Goal: Task Accomplishment & Management: Complete application form

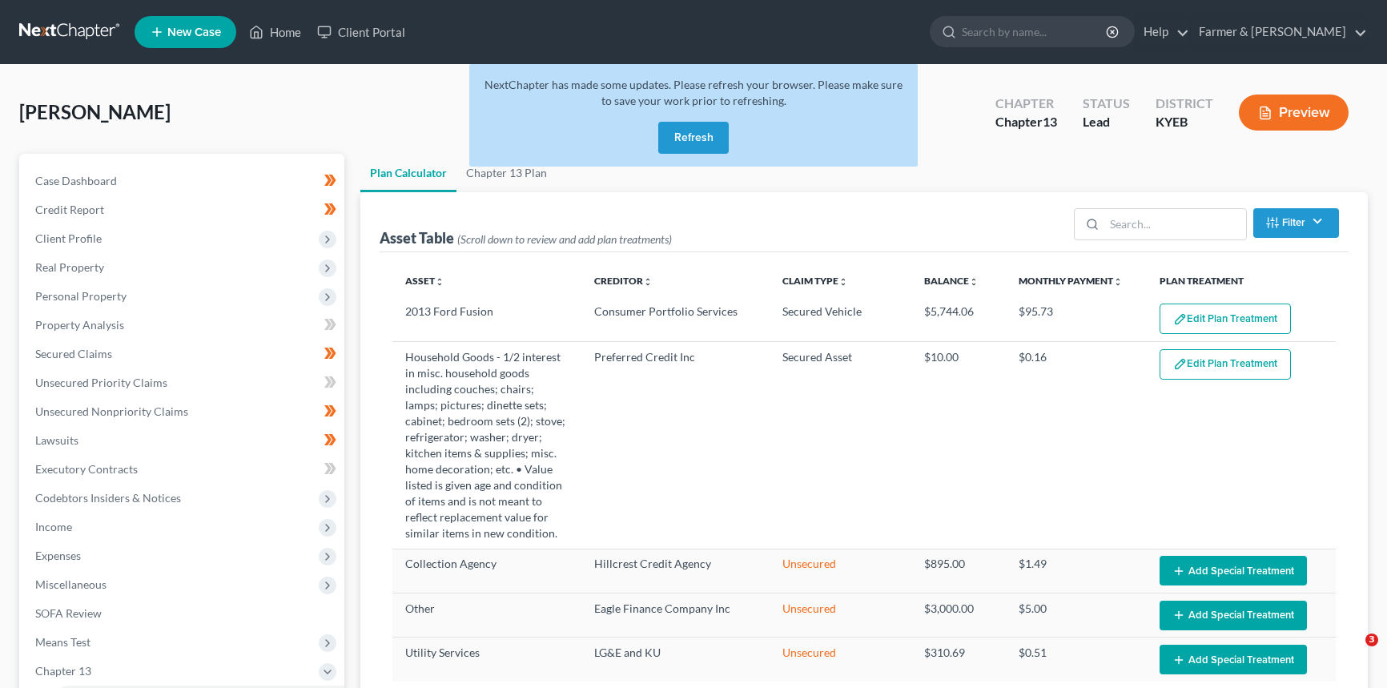
select select "59"
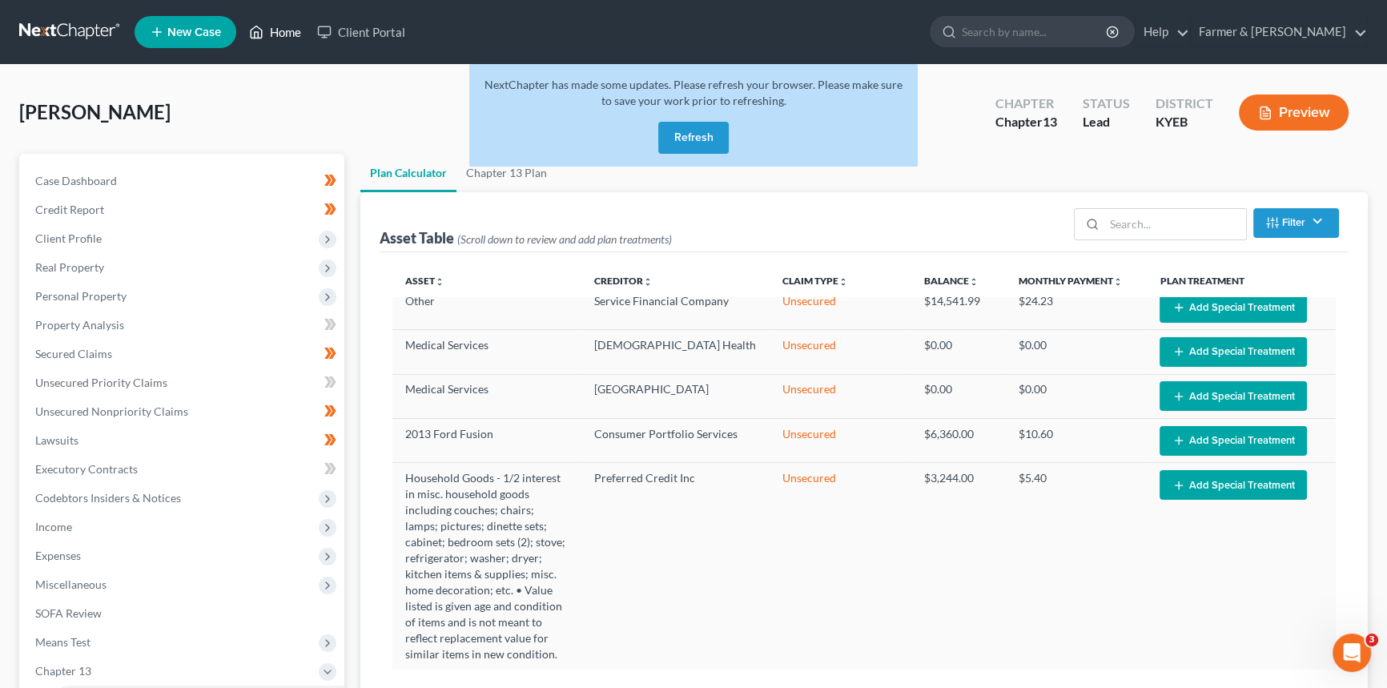
click at [284, 30] on link "Home" at bounding box center [275, 32] width 68 height 29
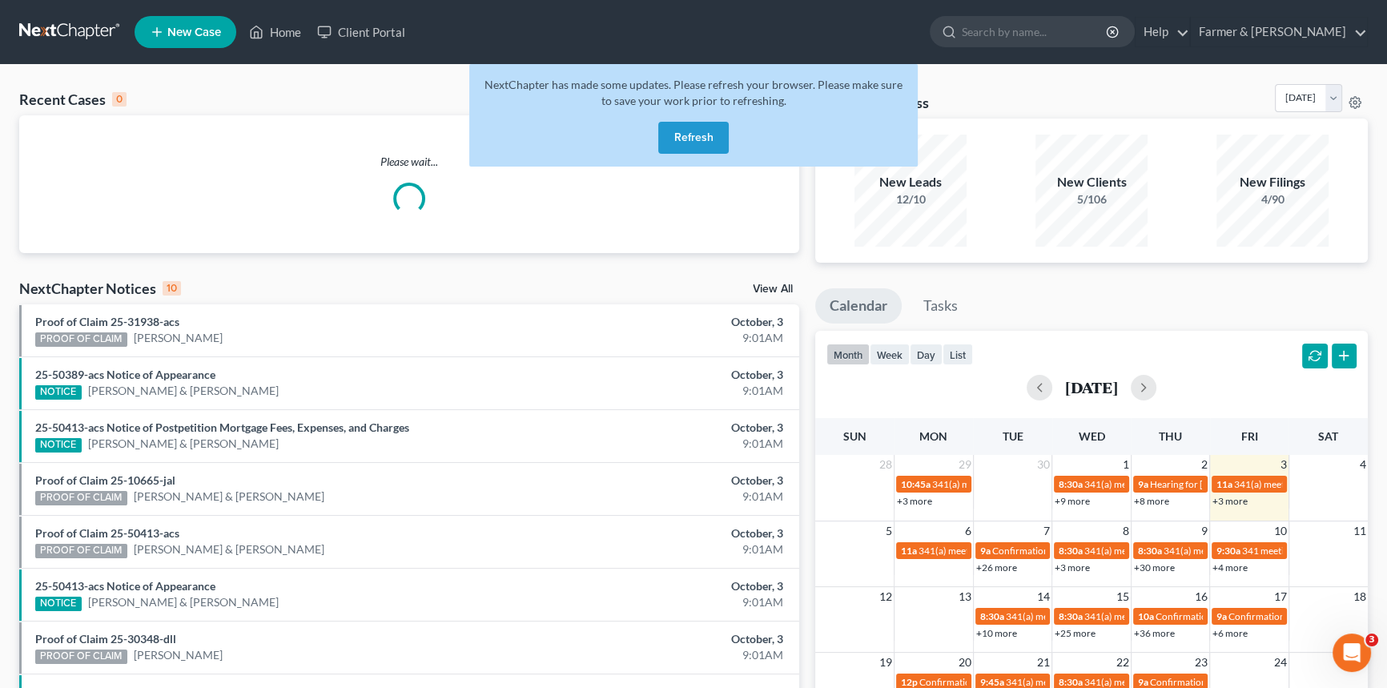
click at [696, 145] on button "Refresh" at bounding box center [693, 138] width 70 height 32
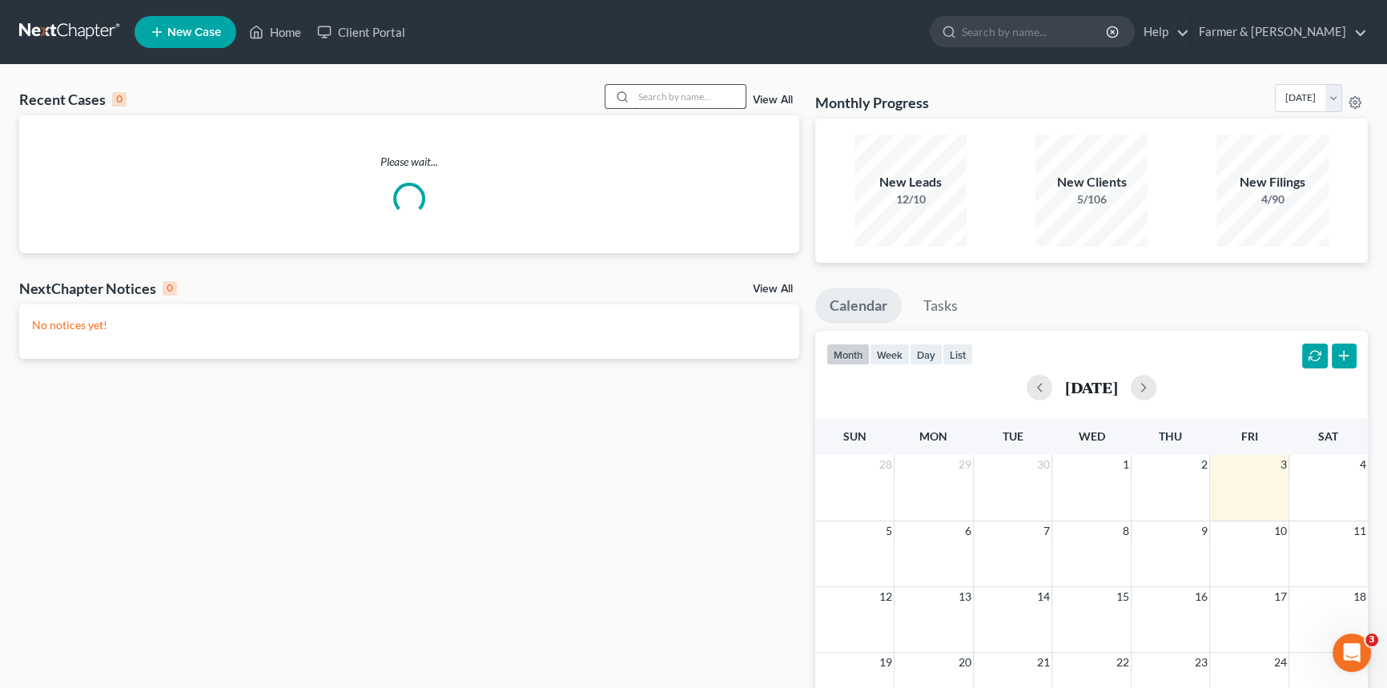
click at [650, 94] on input "search" at bounding box center [689, 96] width 112 height 23
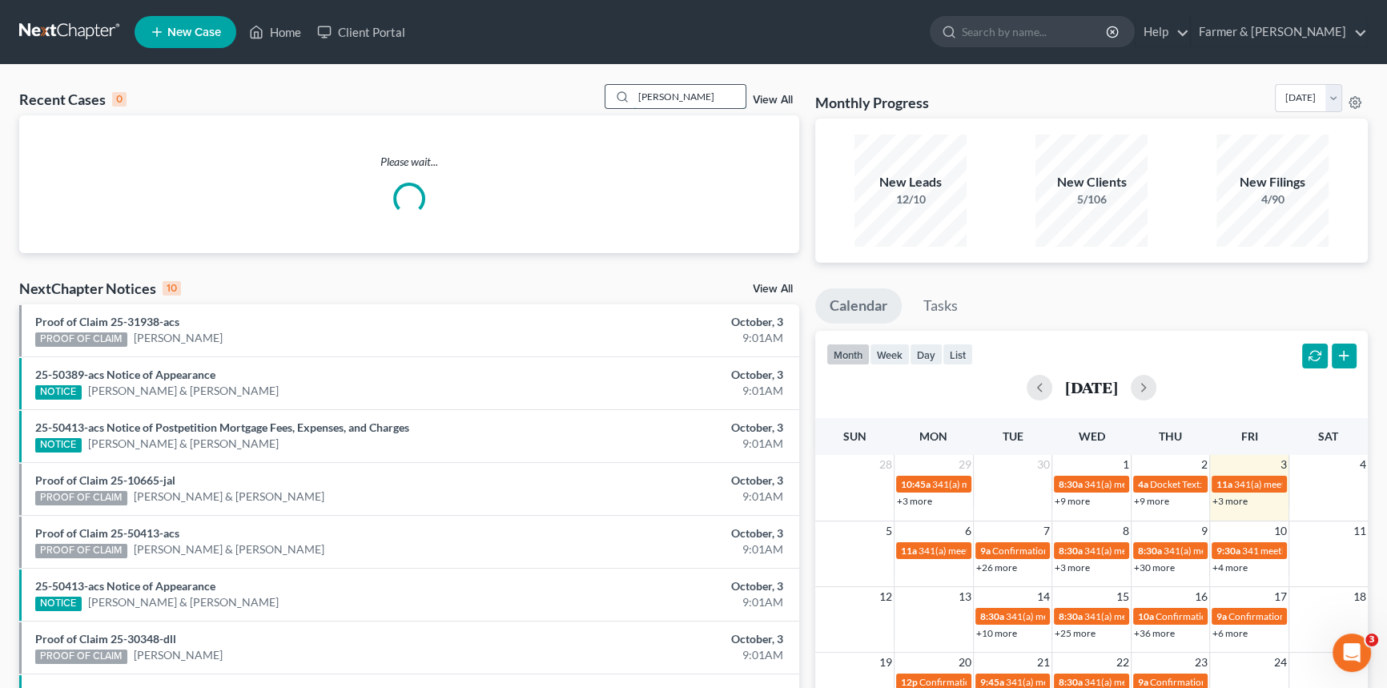
type input "[PERSON_NAME]"
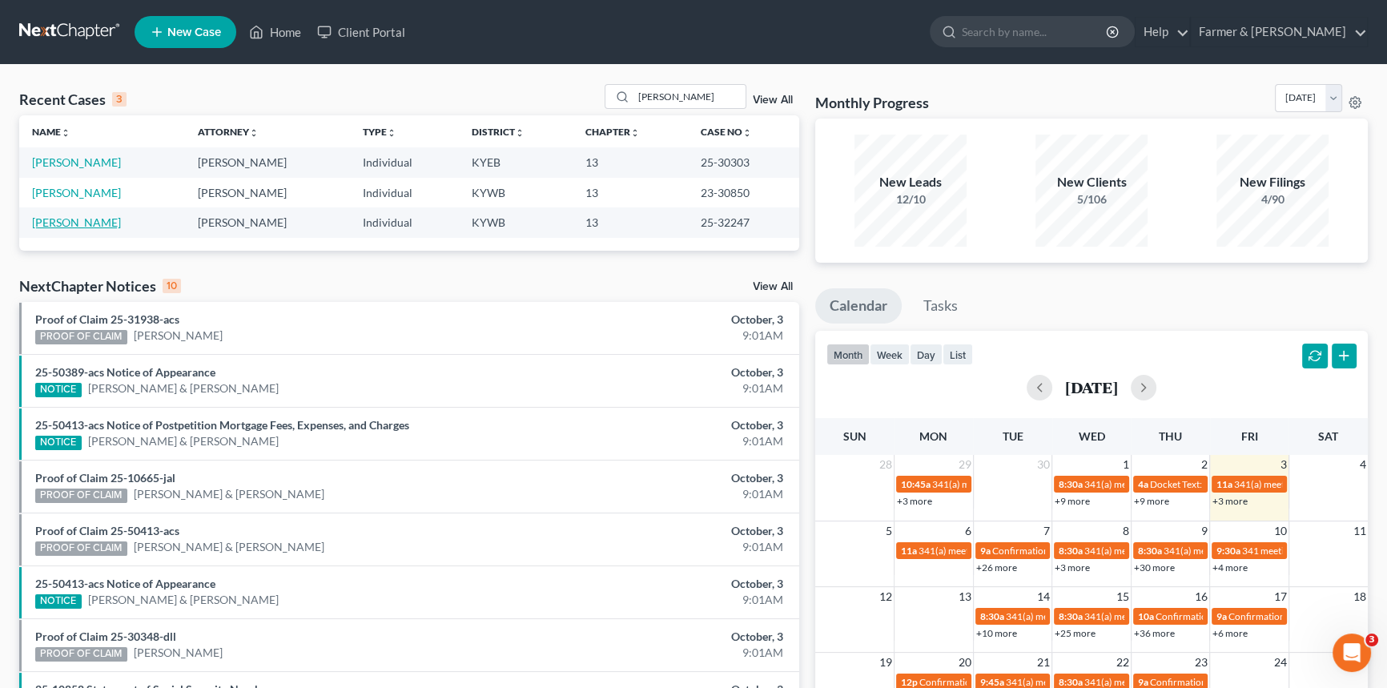
click at [86, 227] on link "[PERSON_NAME]" at bounding box center [76, 222] width 89 height 14
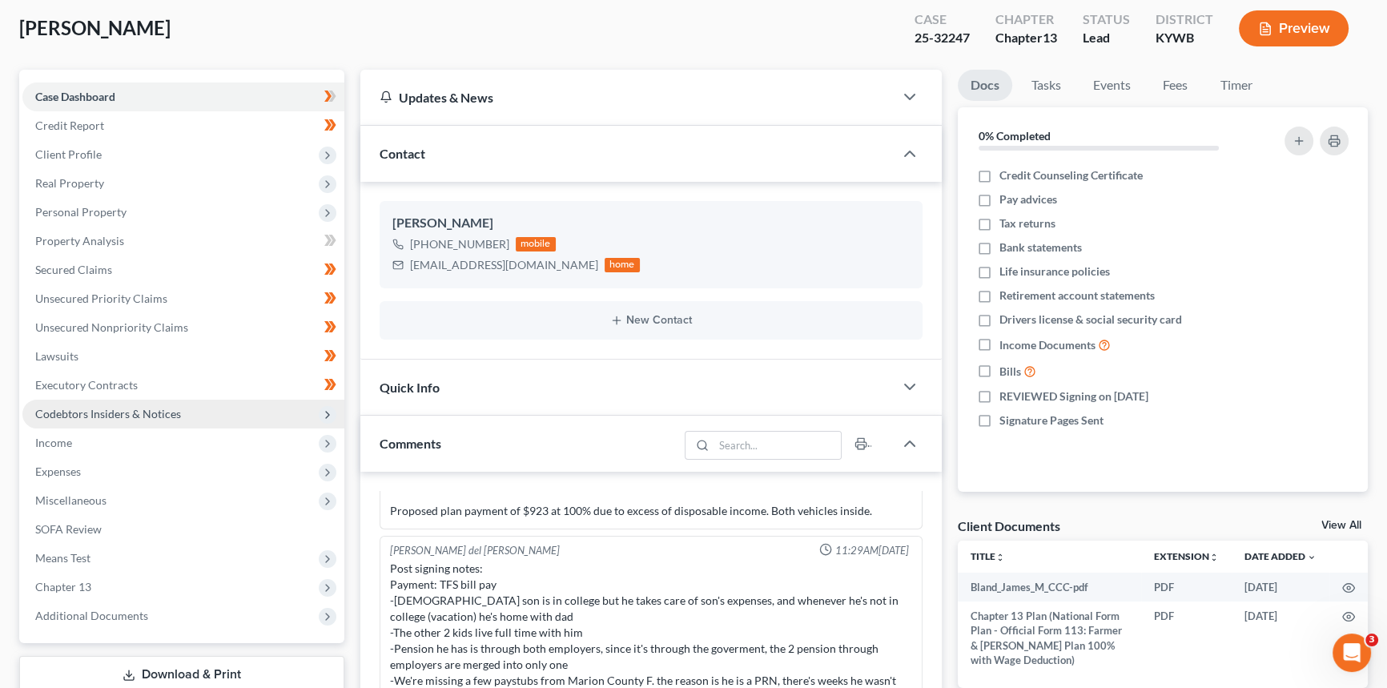
scroll to position [145, 0]
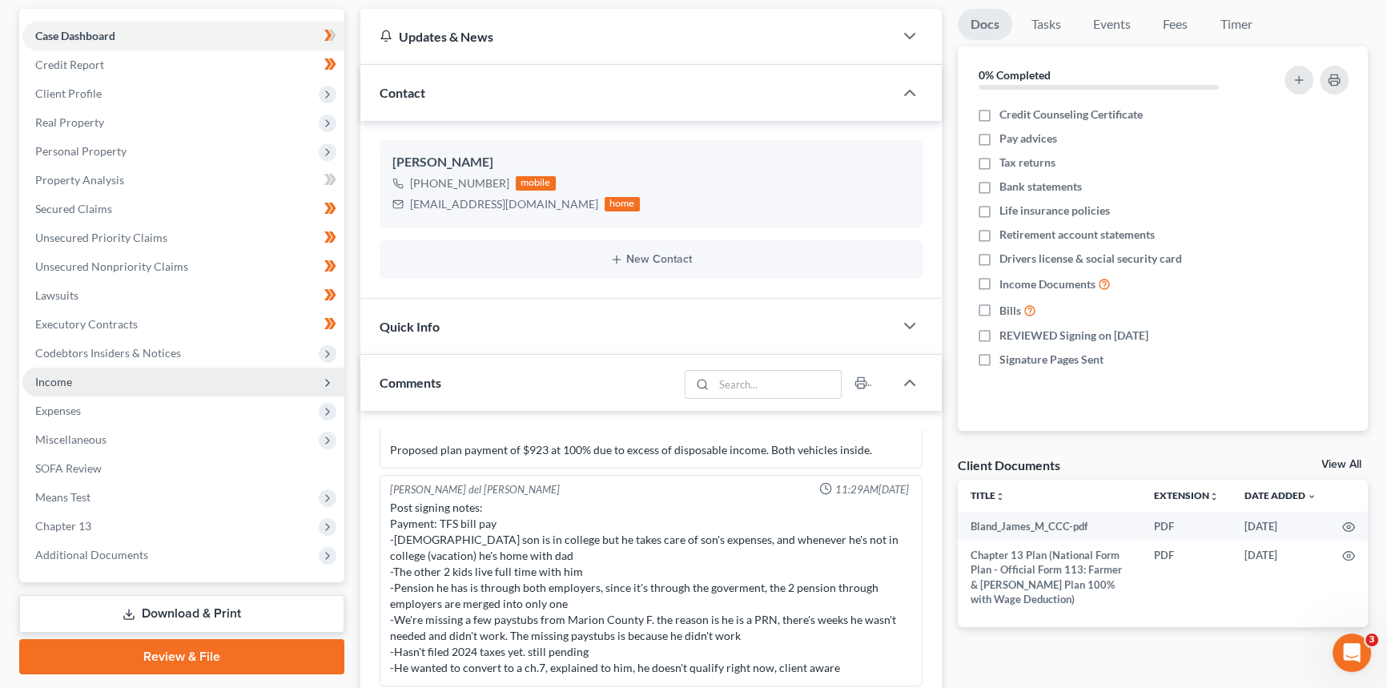
click at [82, 379] on span "Income" at bounding box center [183, 381] width 322 height 29
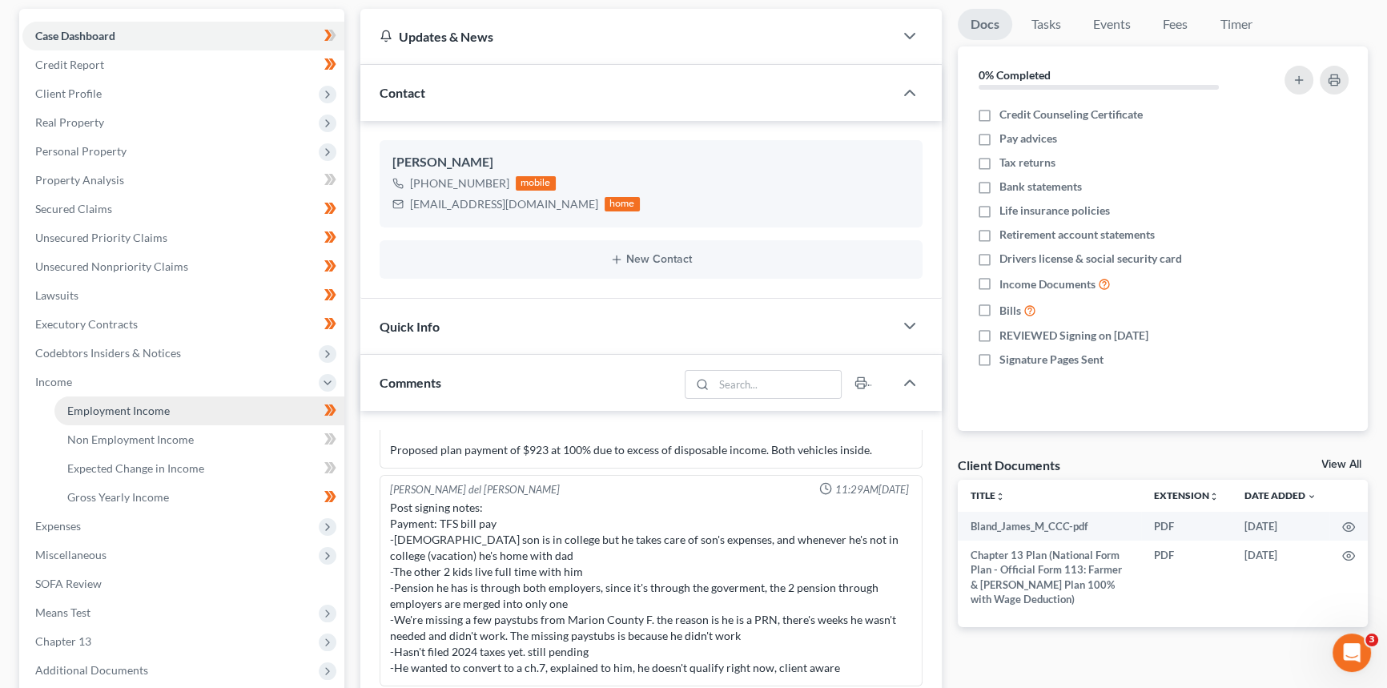
click at [94, 408] on span "Employment Income" at bounding box center [118, 411] width 102 height 14
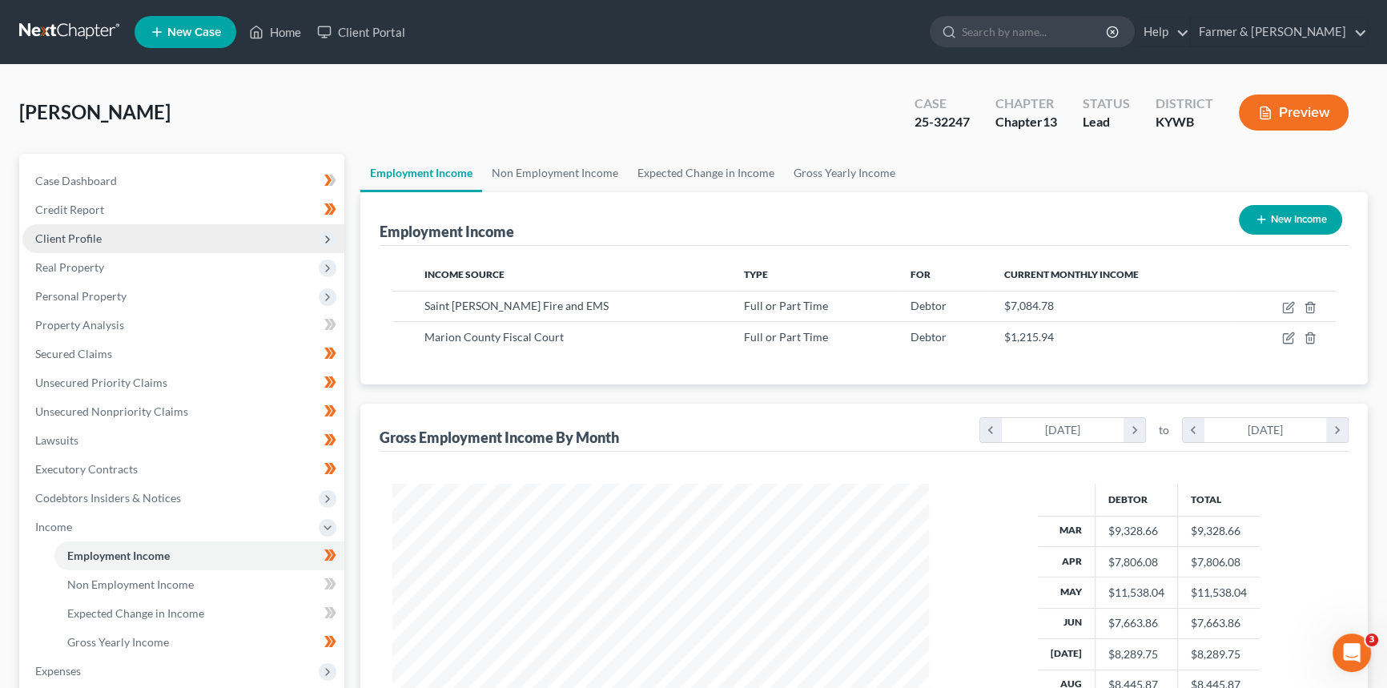
click at [138, 240] on span "Client Profile" at bounding box center [183, 238] width 322 height 29
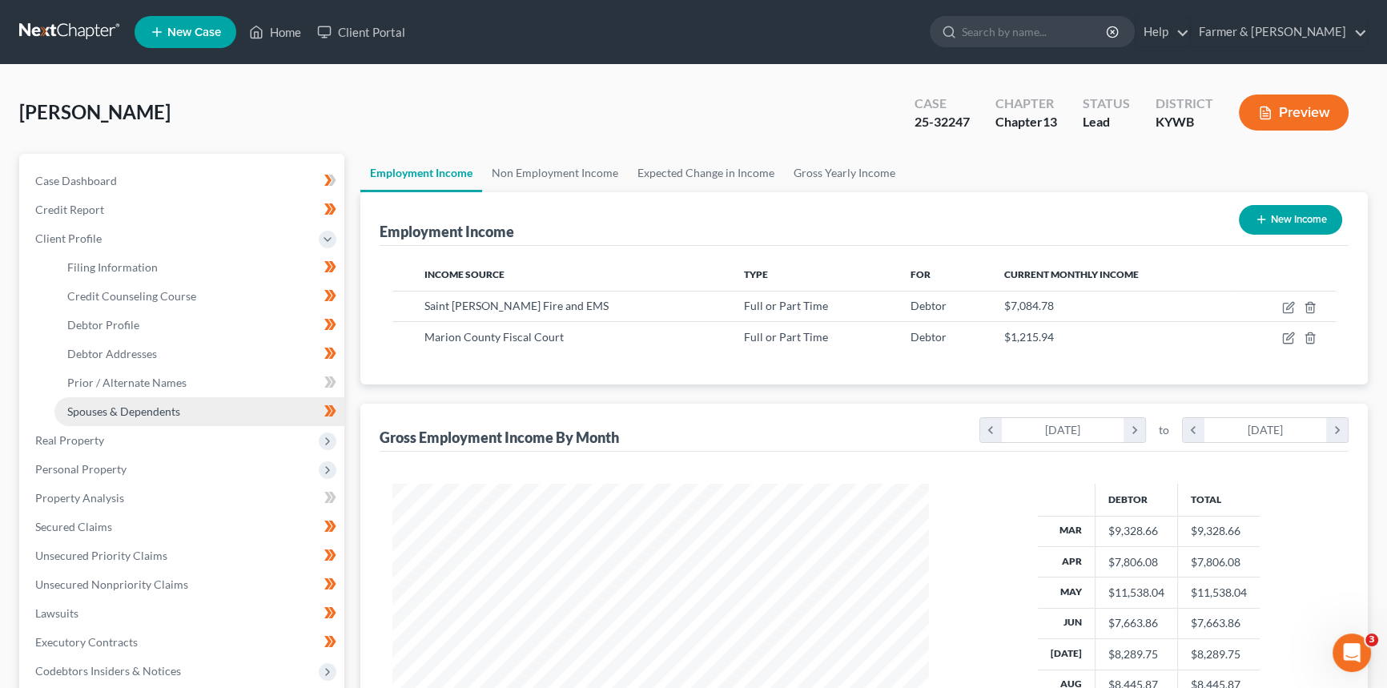
click at [110, 408] on span "Spouses & Dependents" at bounding box center [123, 411] width 113 height 14
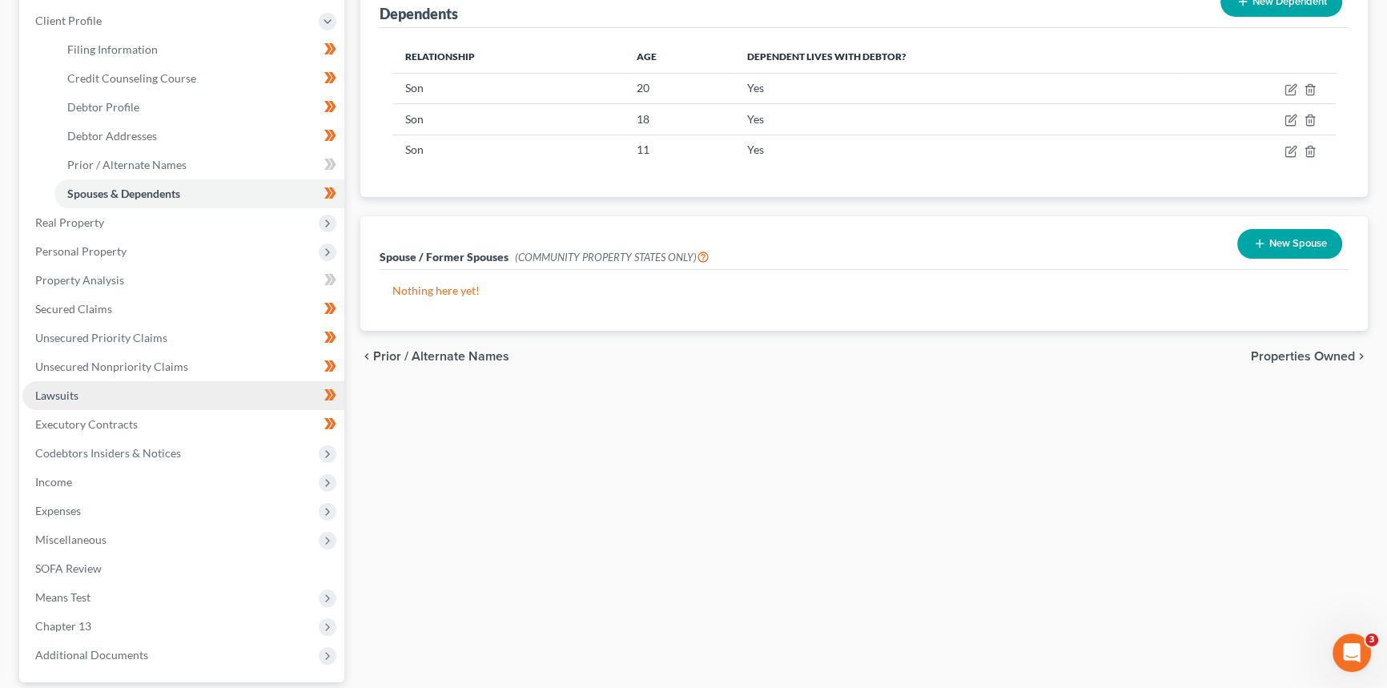
scroll to position [291, 0]
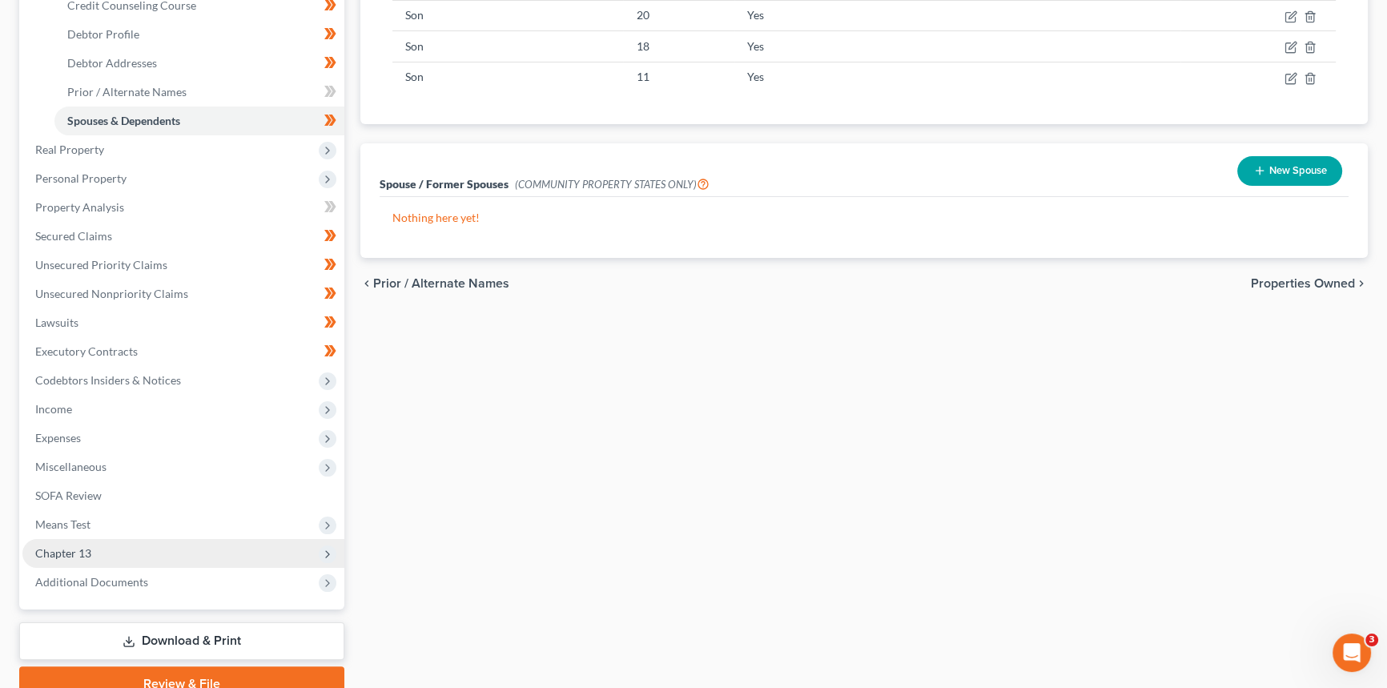
click at [78, 557] on span "Chapter 13" at bounding box center [63, 553] width 56 height 14
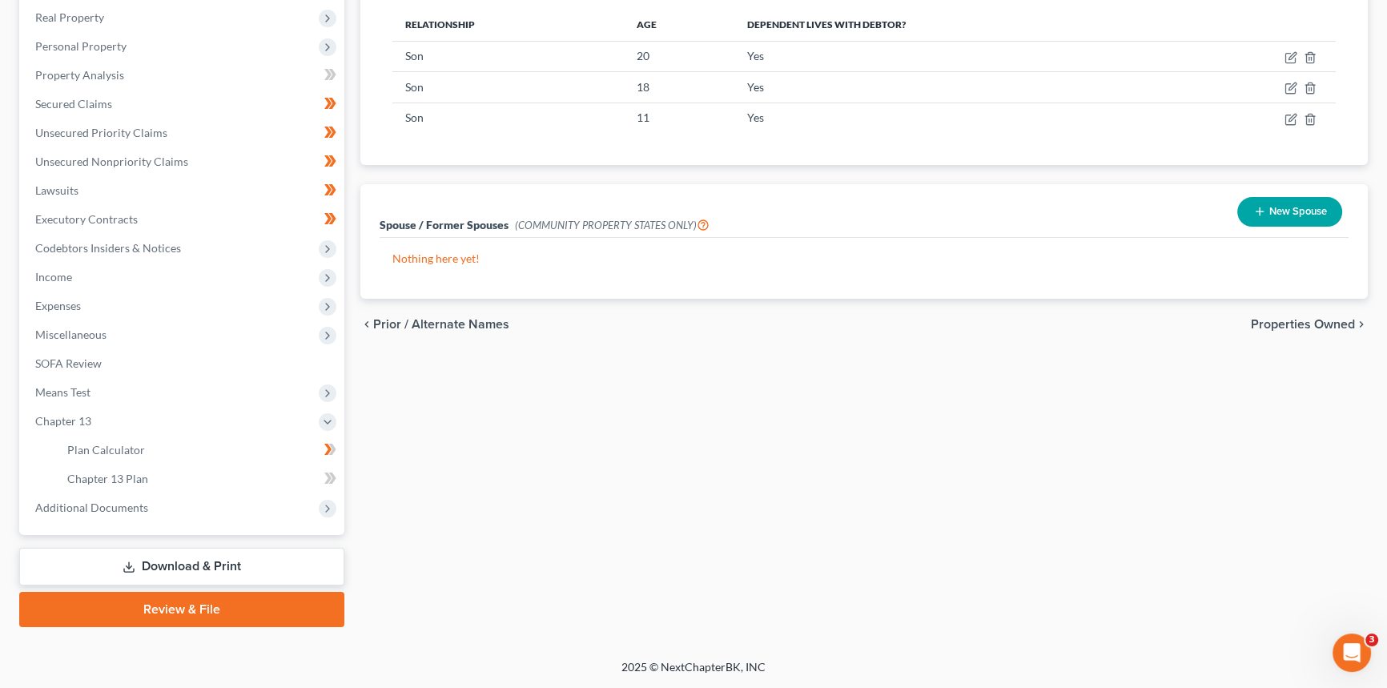
scroll to position [248, 0]
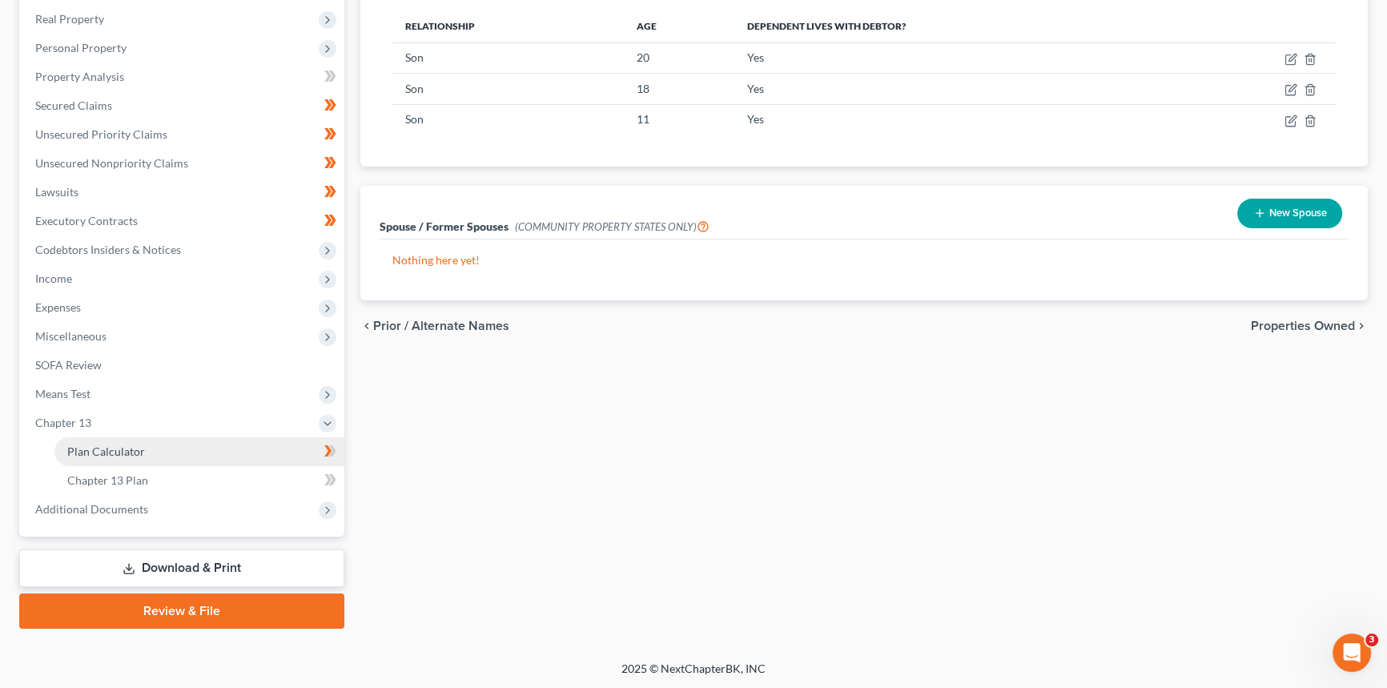
click at [128, 456] on link "Plan Calculator" at bounding box center [199, 451] width 290 height 29
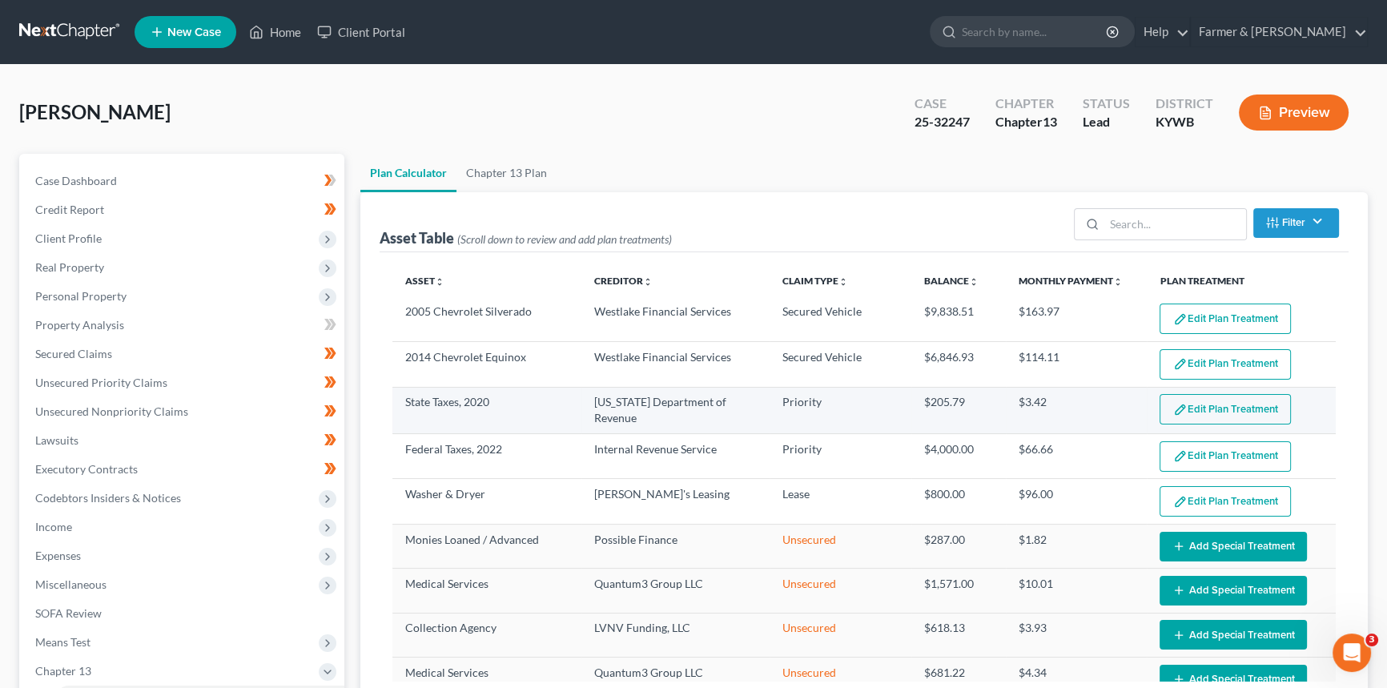
select select "59"
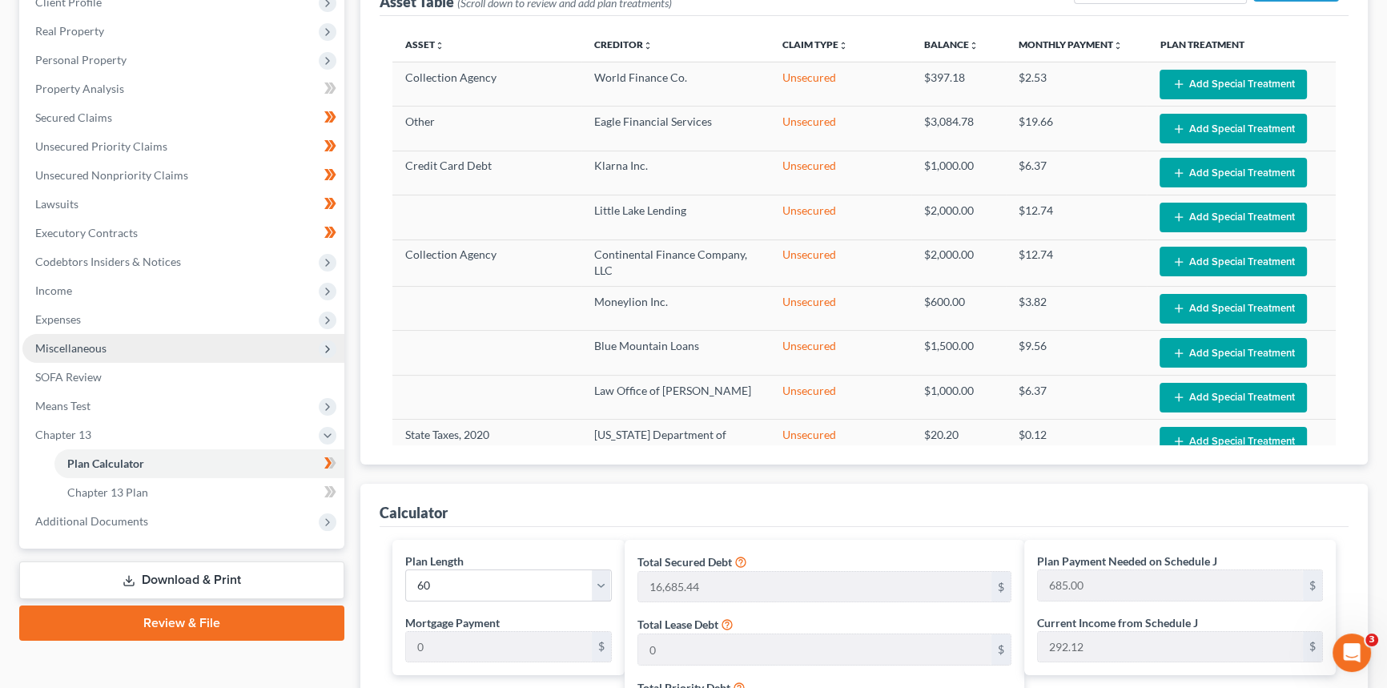
scroll to position [211, 0]
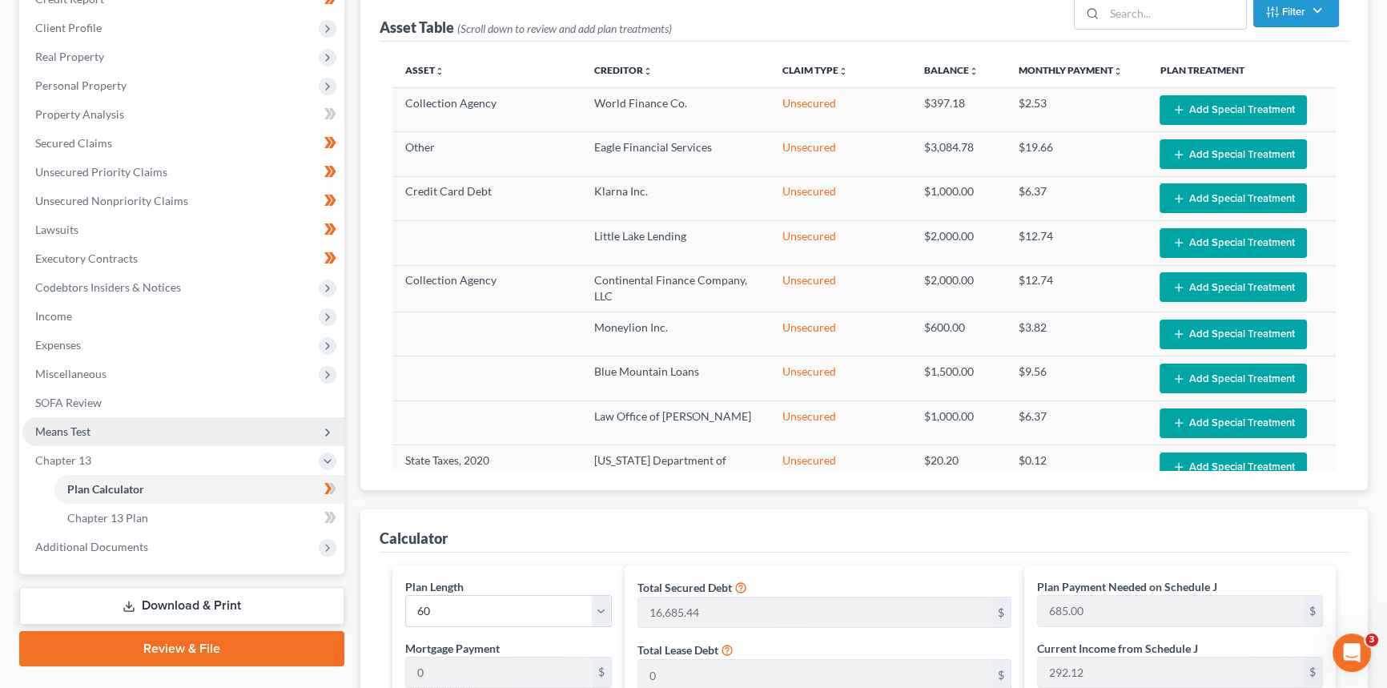
click at [87, 432] on span "Means Test" at bounding box center [62, 431] width 55 height 14
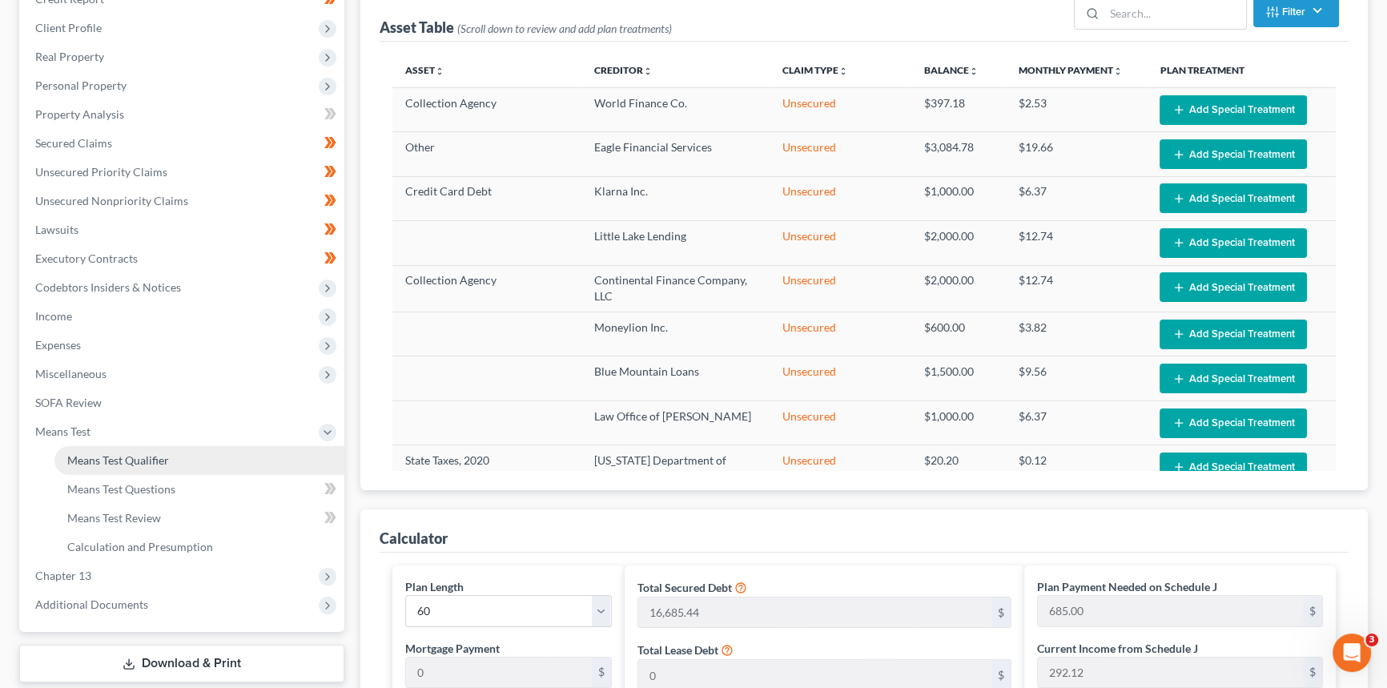
click at [104, 468] on link "Means Test Qualifier" at bounding box center [199, 460] width 290 height 29
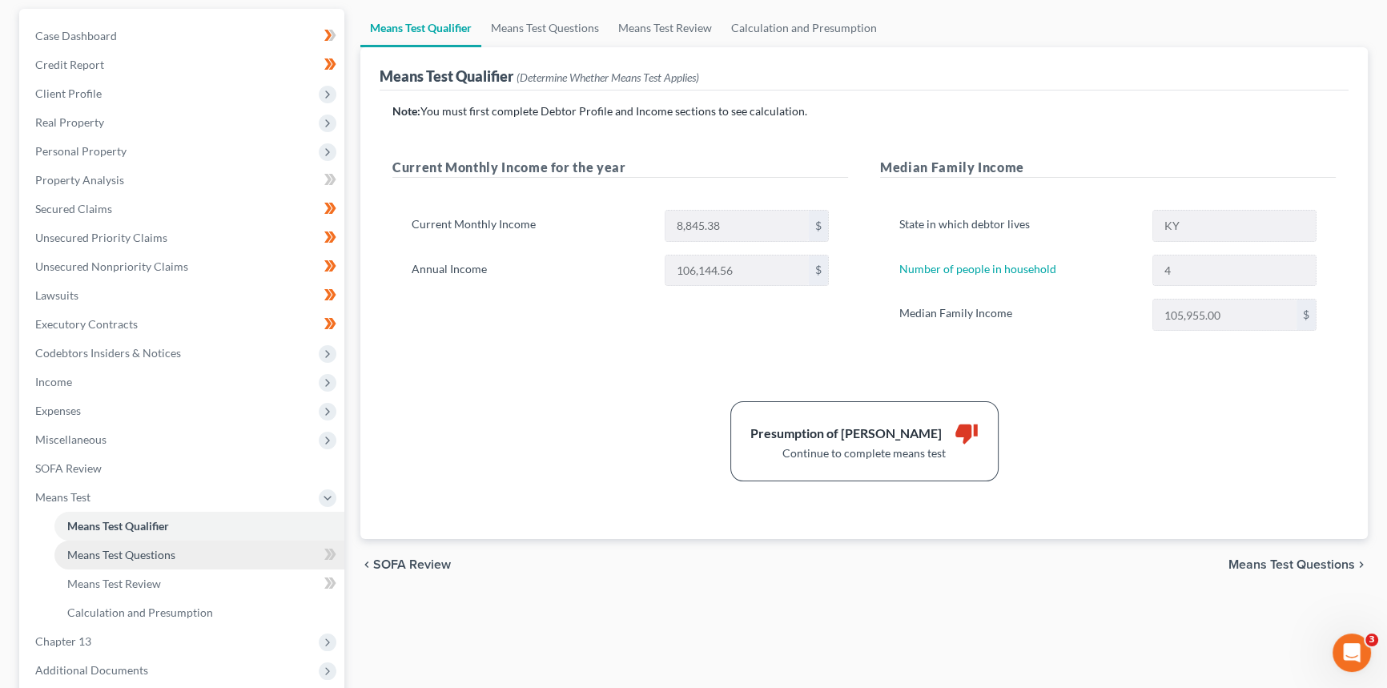
click at [119, 556] on span "Means Test Questions" at bounding box center [121, 555] width 108 height 14
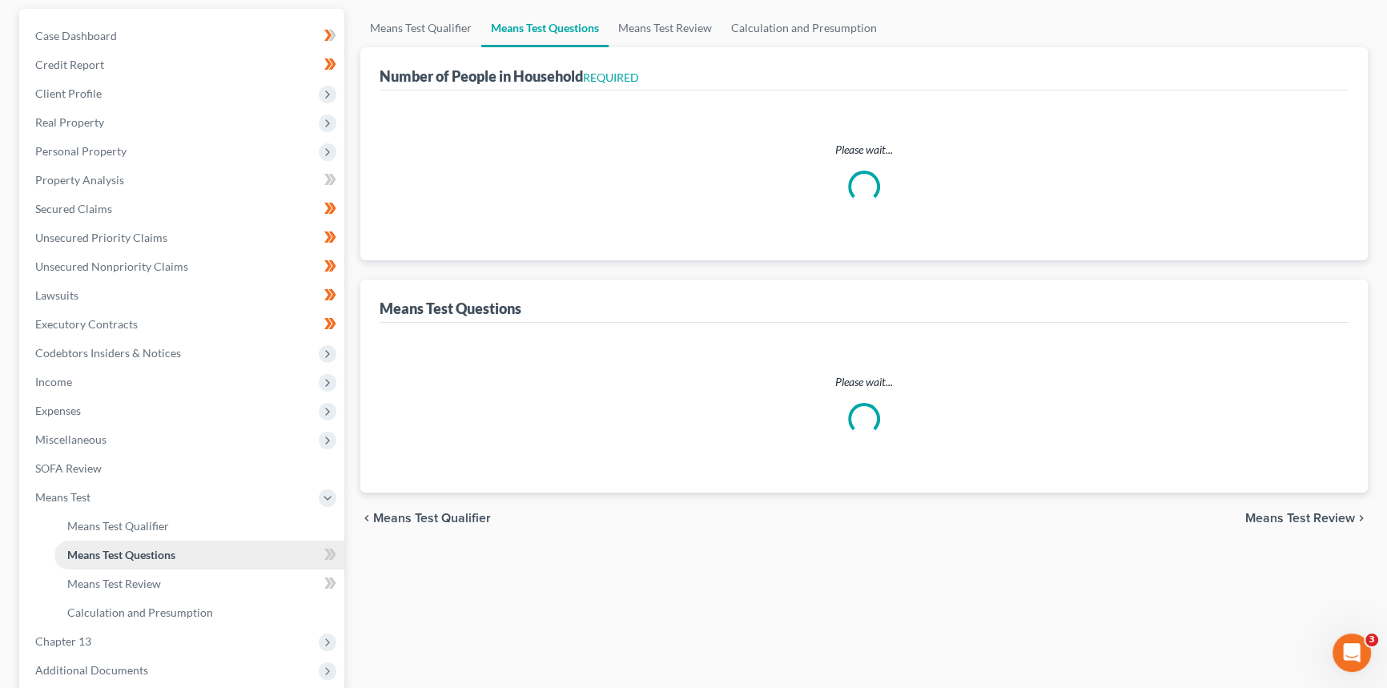
scroll to position [21, 0]
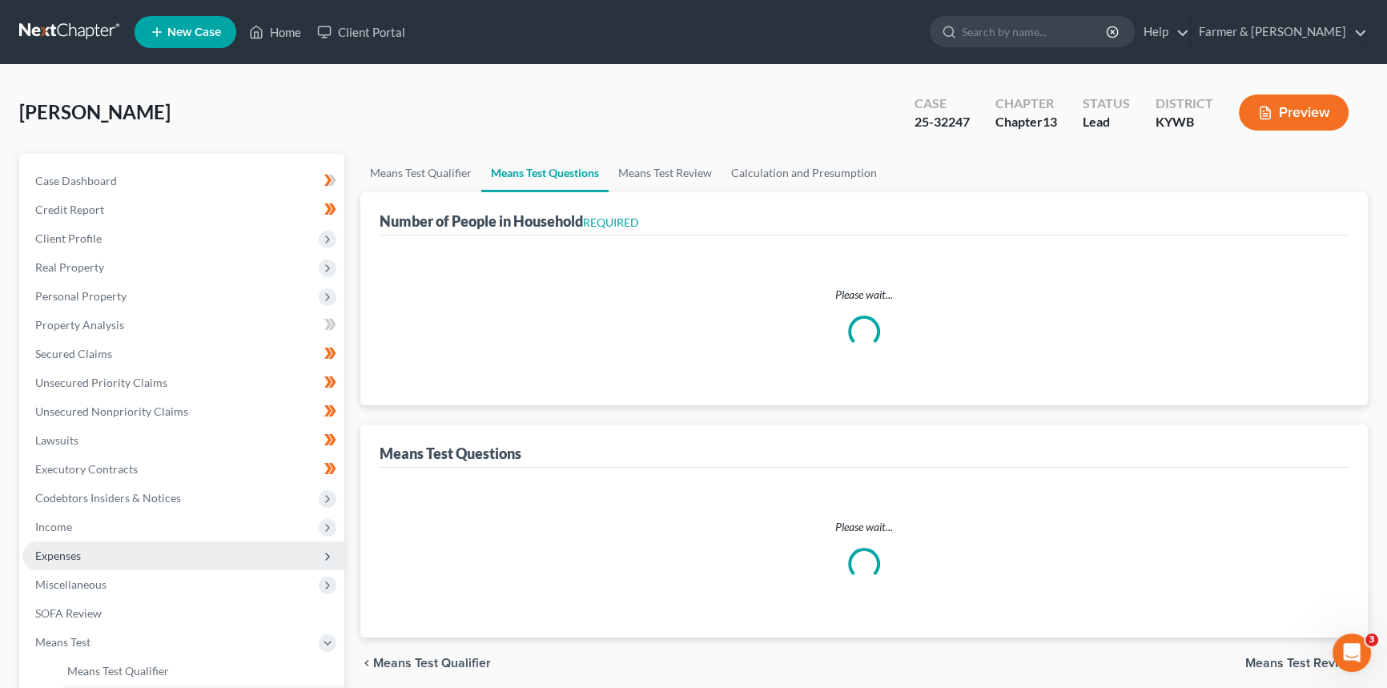
select select "1"
select select "60"
select select "1"
select select "60"
select select "3"
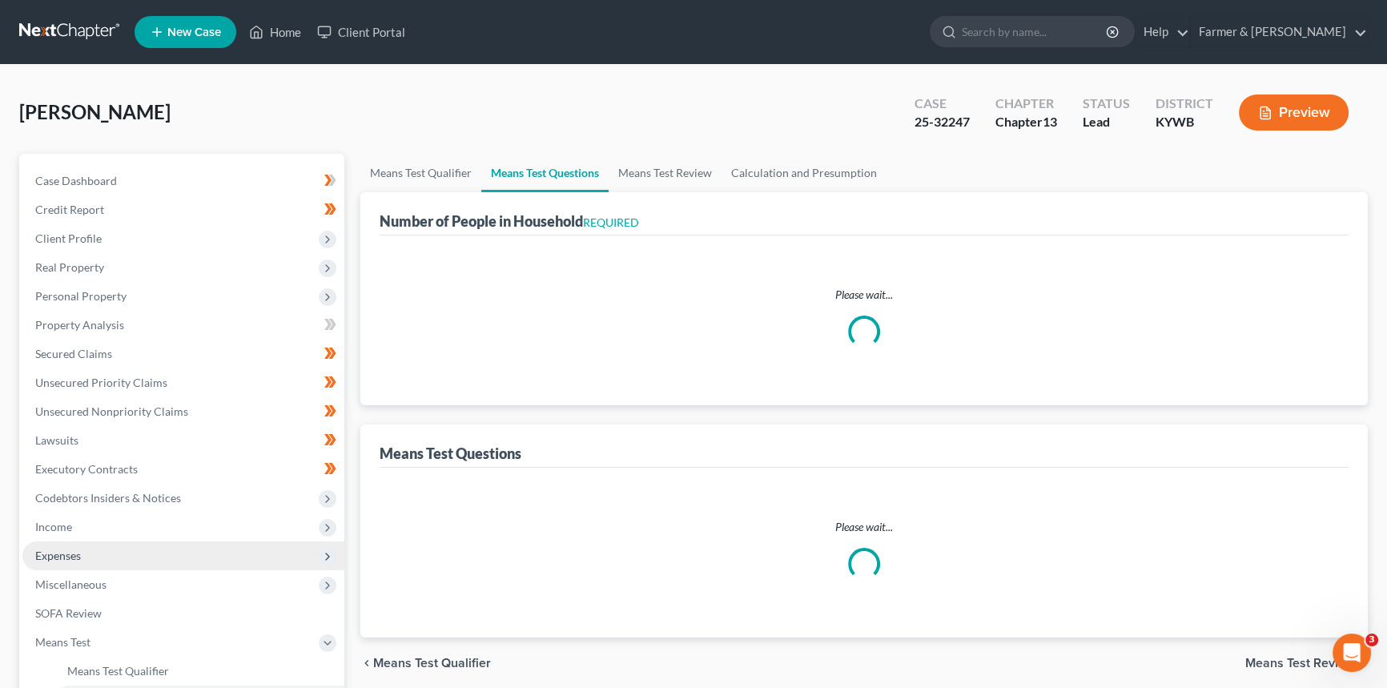
select select "3"
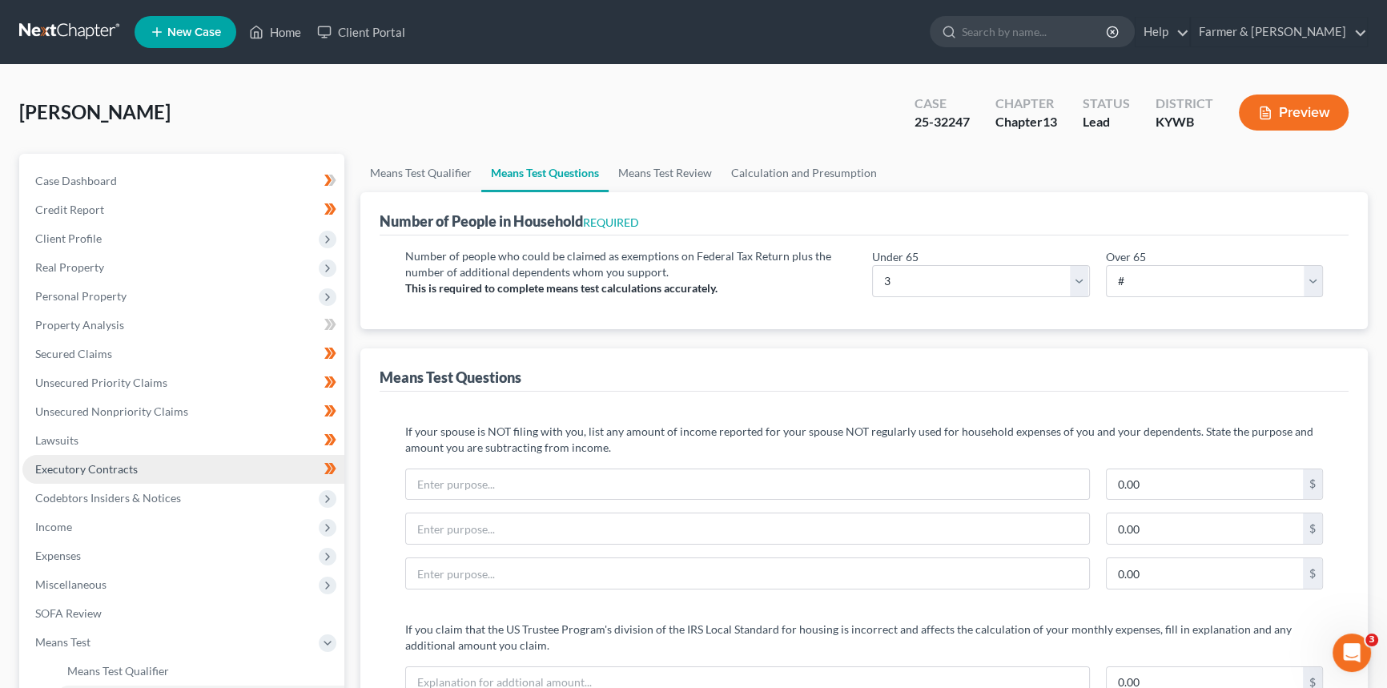
scroll to position [0, 0]
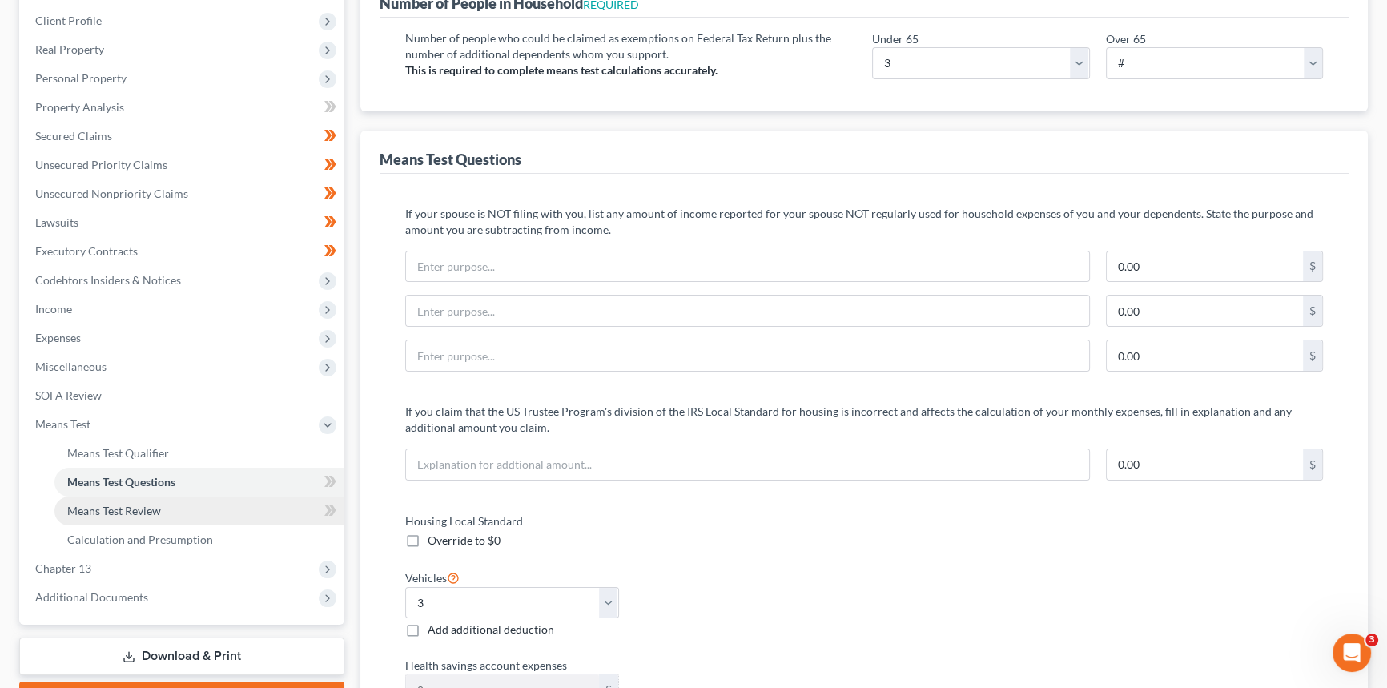
click at [120, 516] on link "Means Test Review" at bounding box center [199, 510] width 290 height 29
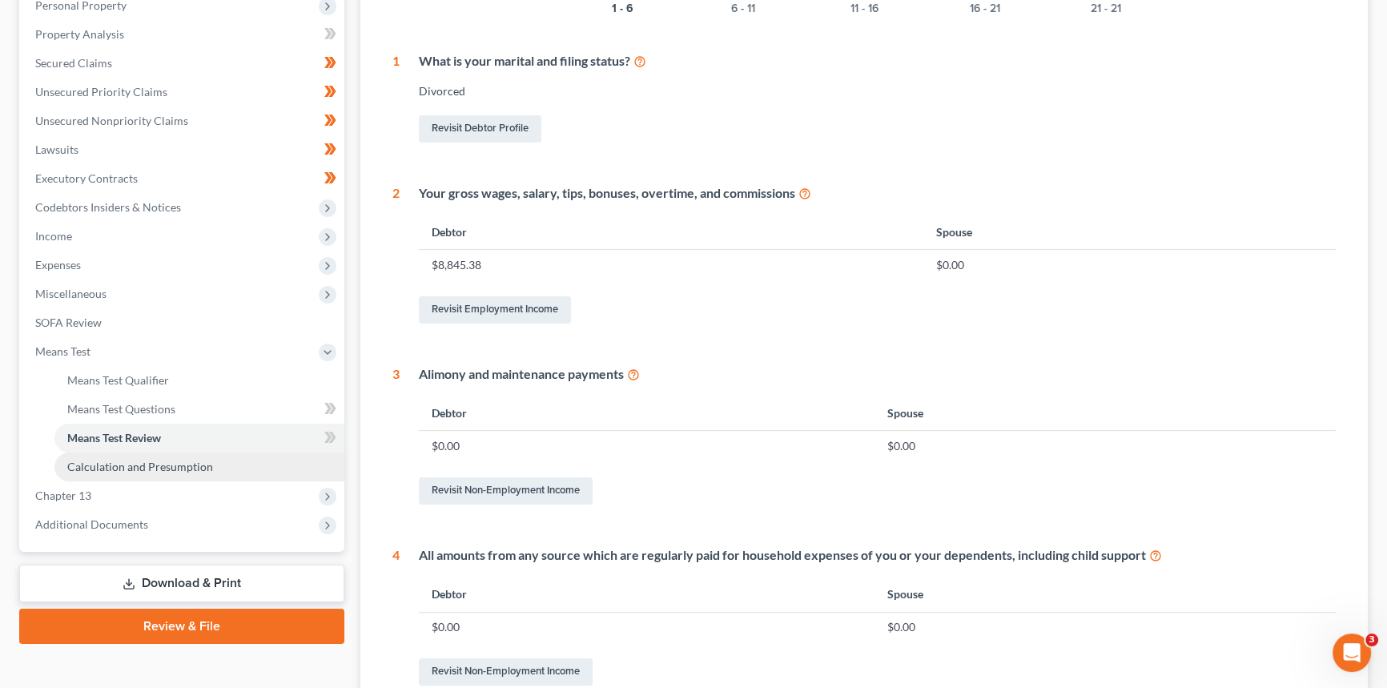
click at [163, 460] on span "Calculation and Presumption" at bounding box center [140, 467] width 146 height 14
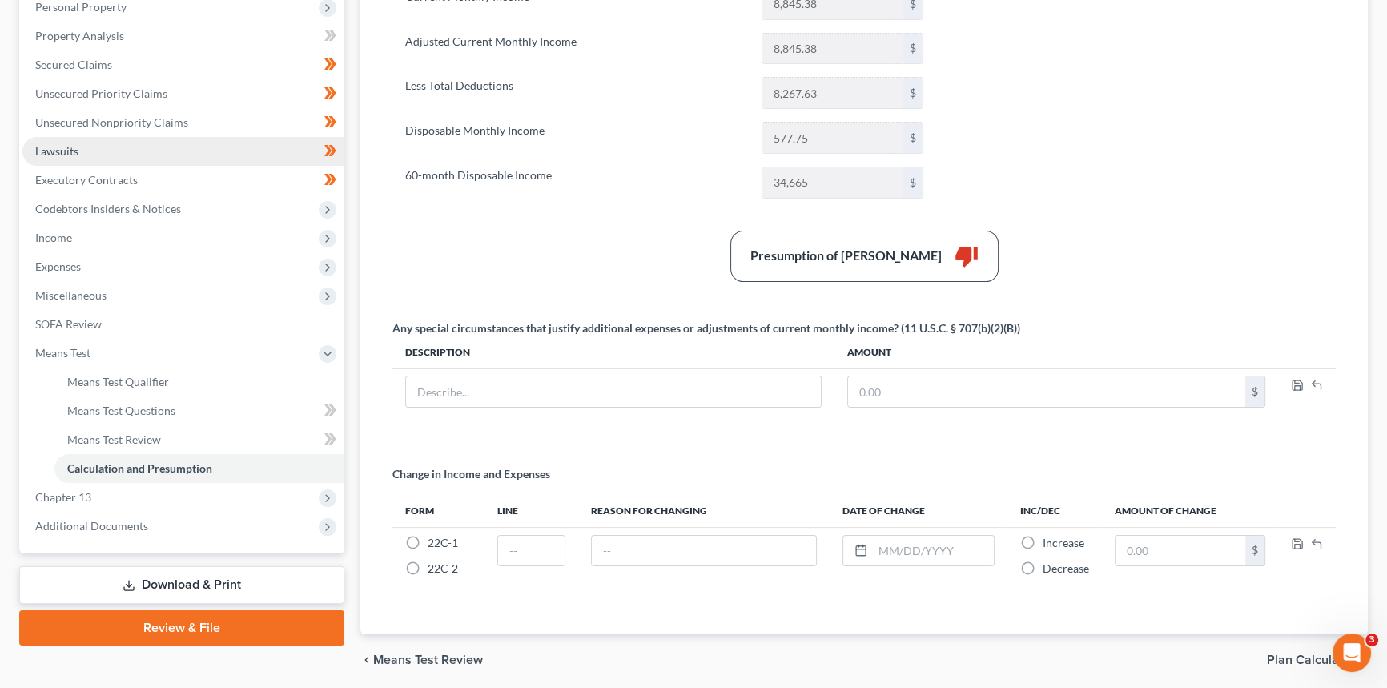
scroll to position [291, 0]
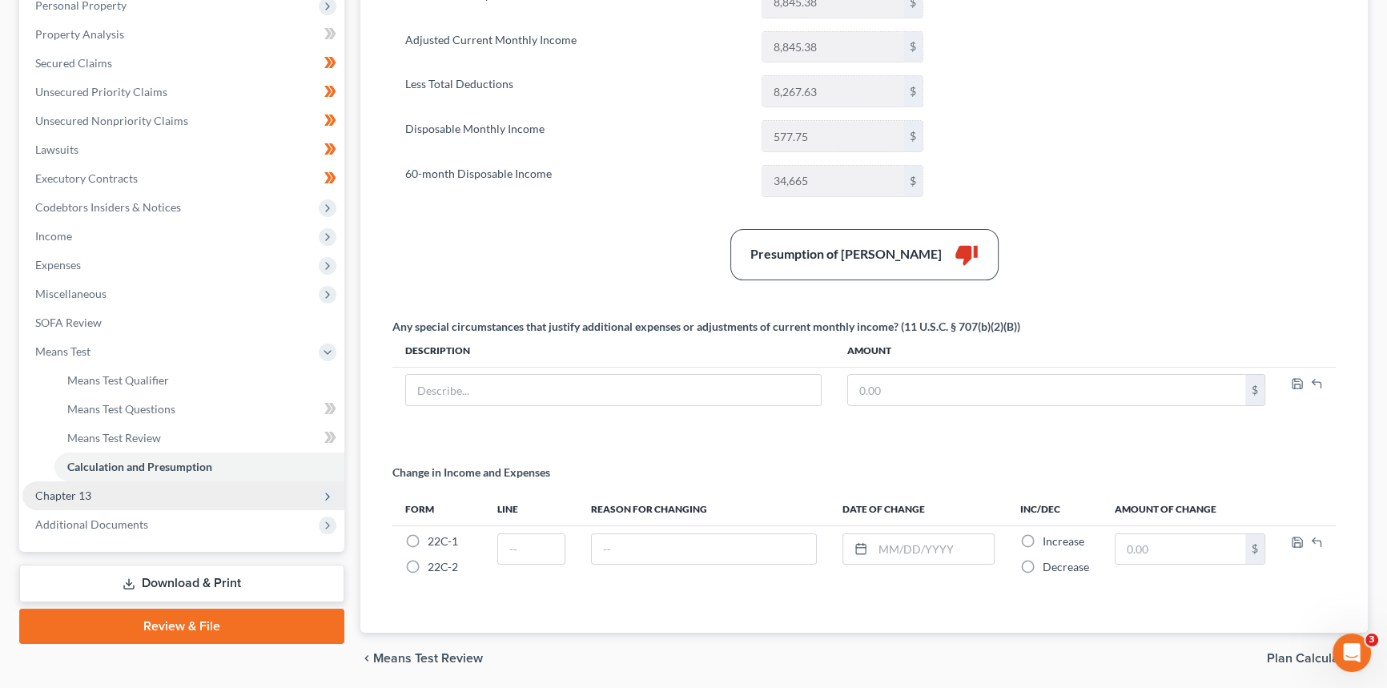
click at [94, 495] on span "Chapter 13" at bounding box center [183, 495] width 322 height 29
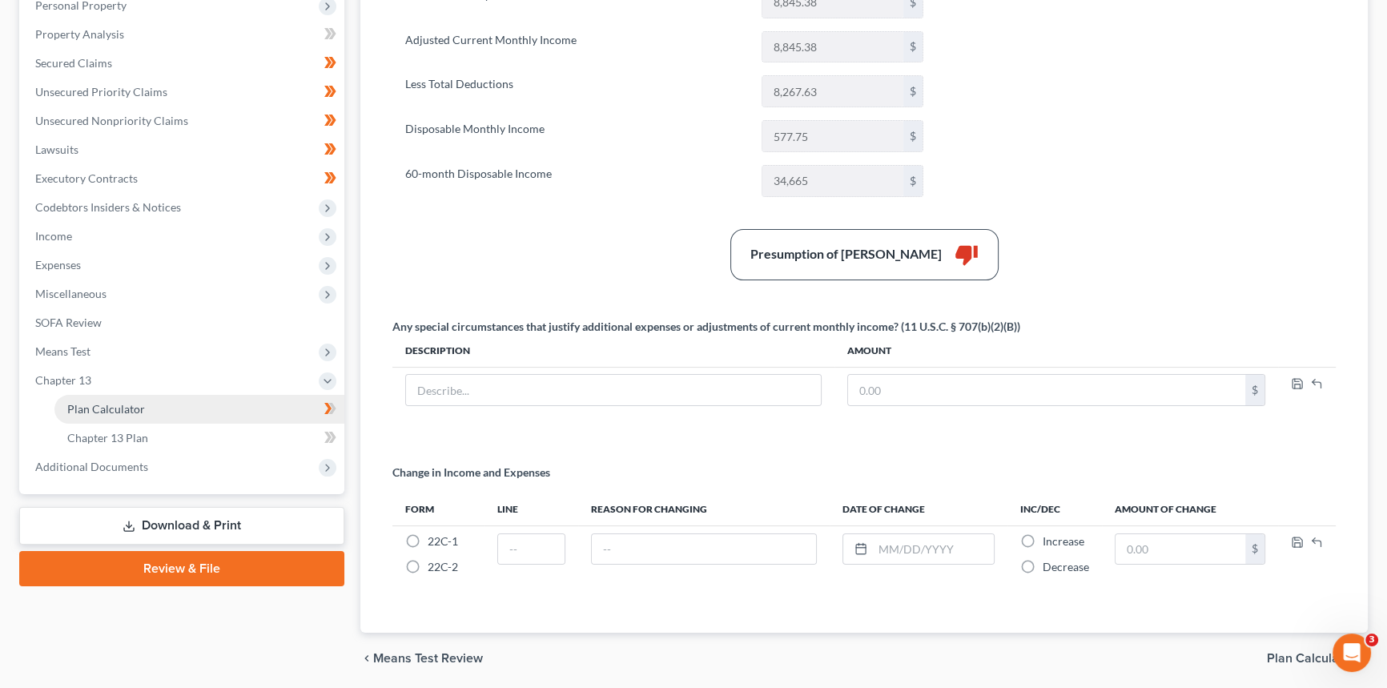
click at [118, 412] on span "Plan Calculator" at bounding box center [106, 409] width 78 height 14
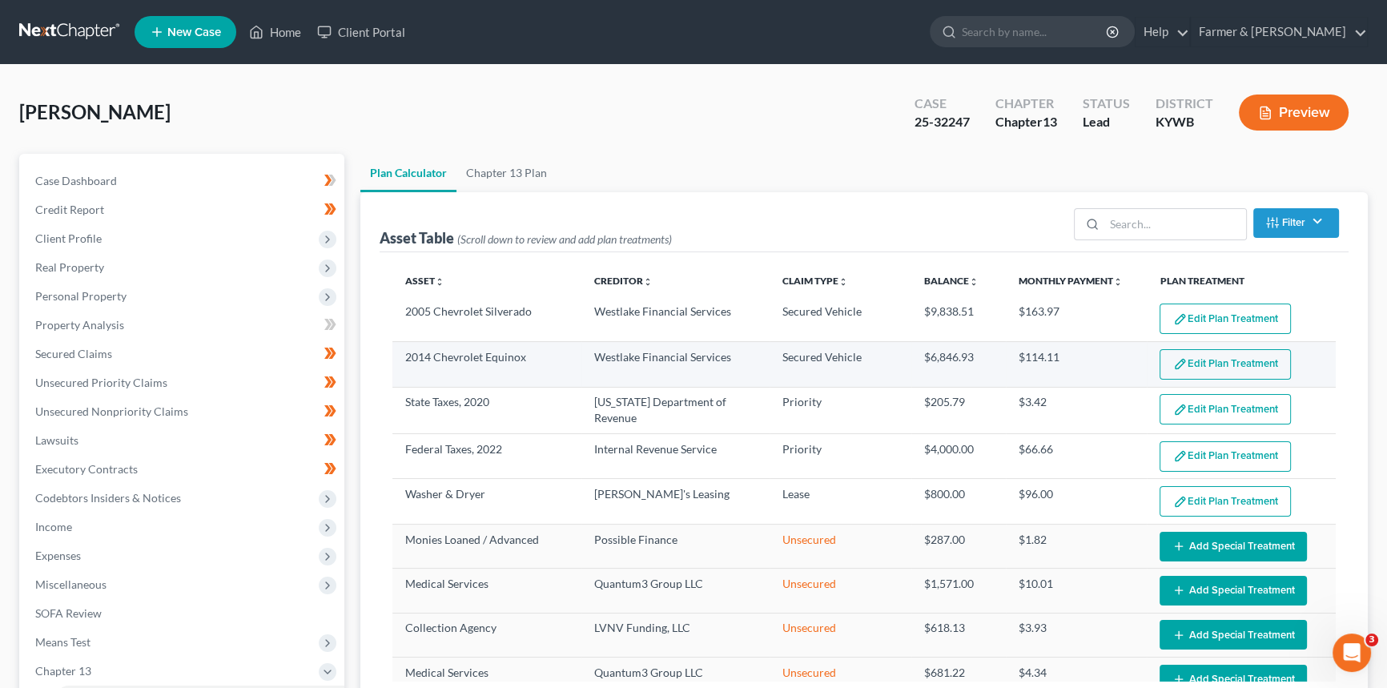
select select "59"
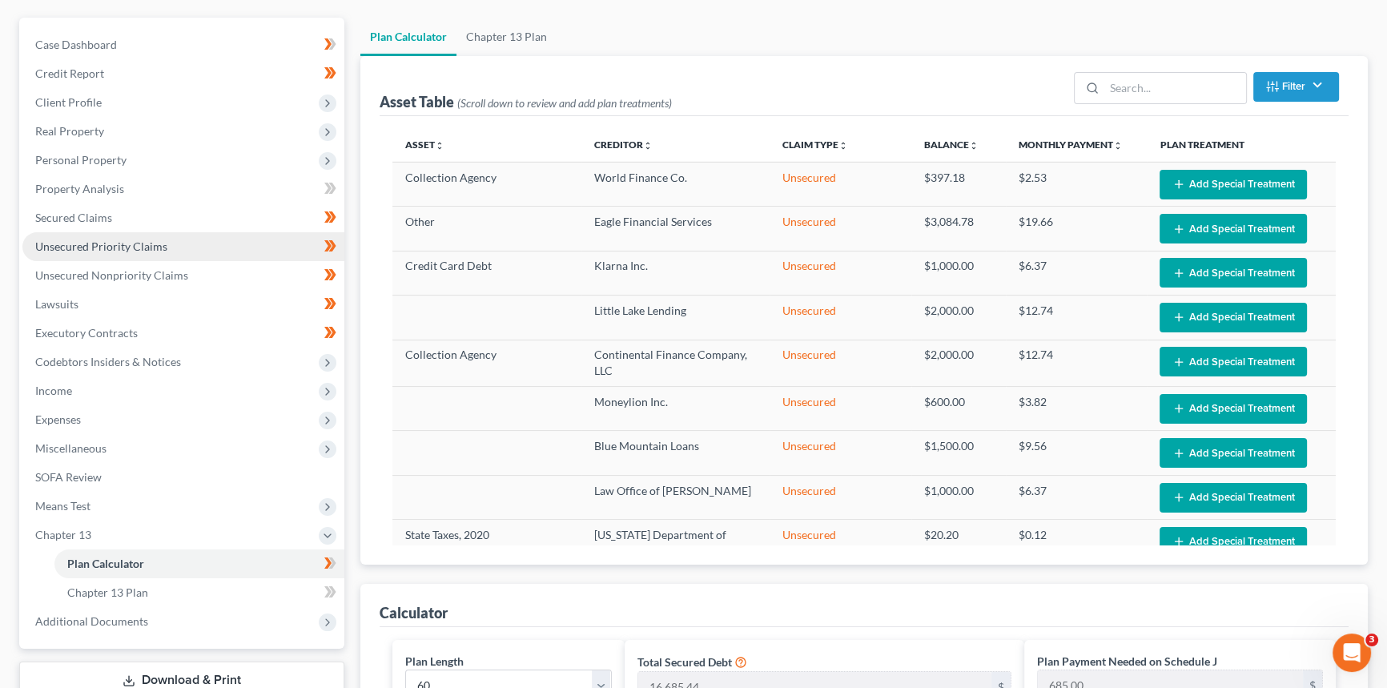
scroll to position [145, 0]
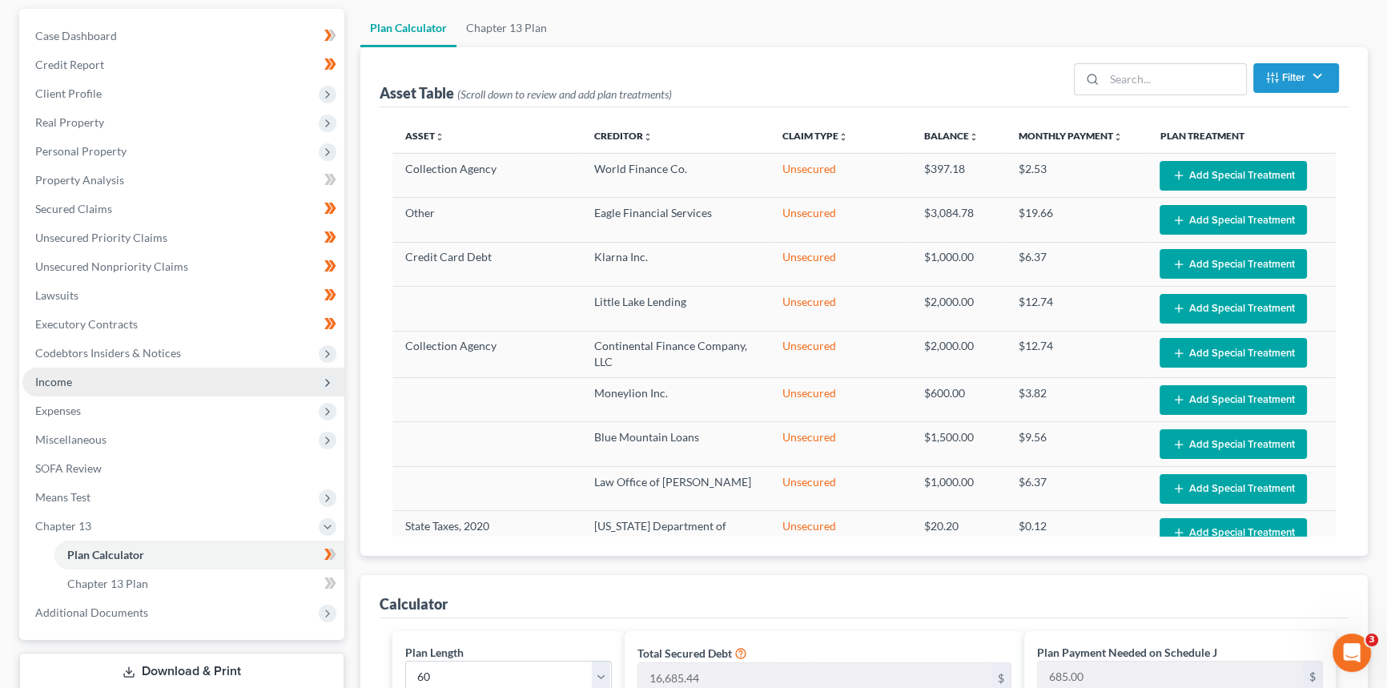
click at [70, 371] on span "Income" at bounding box center [183, 381] width 322 height 29
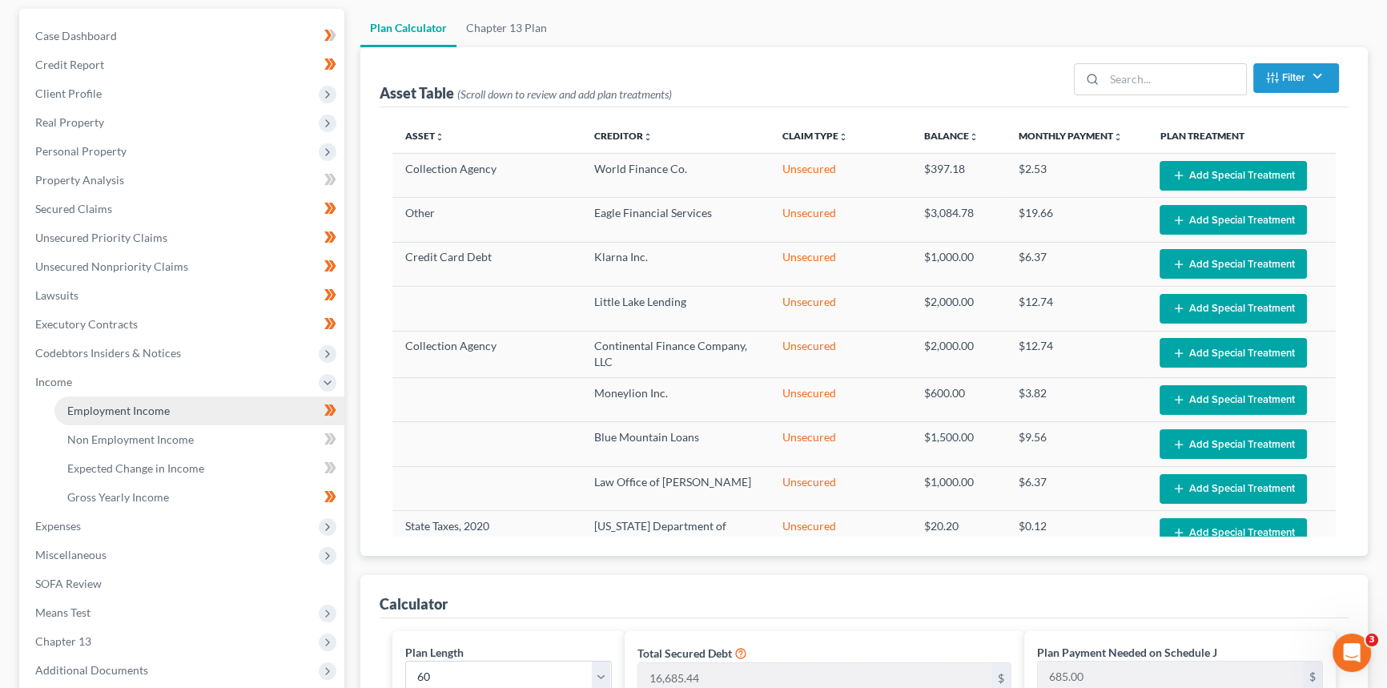
click at [93, 408] on span "Employment Income" at bounding box center [118, 411] width 102 height 14
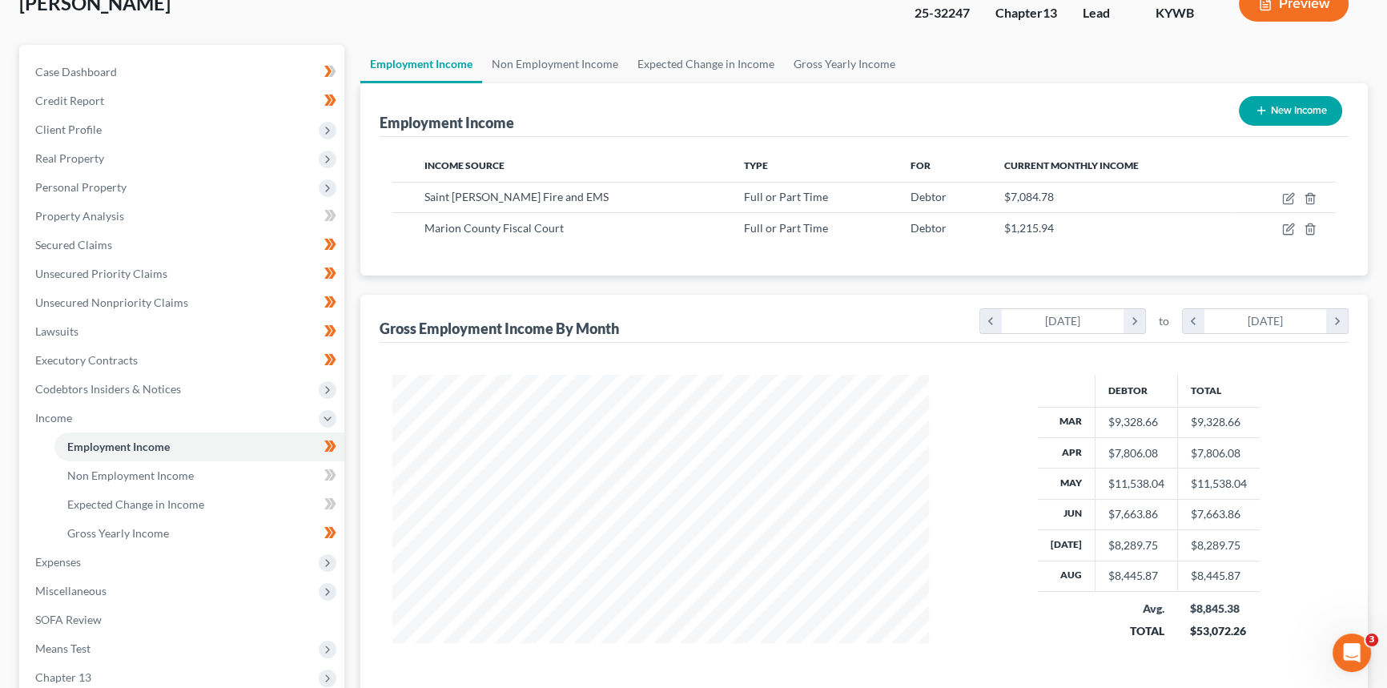
scroll to position [145, 0]
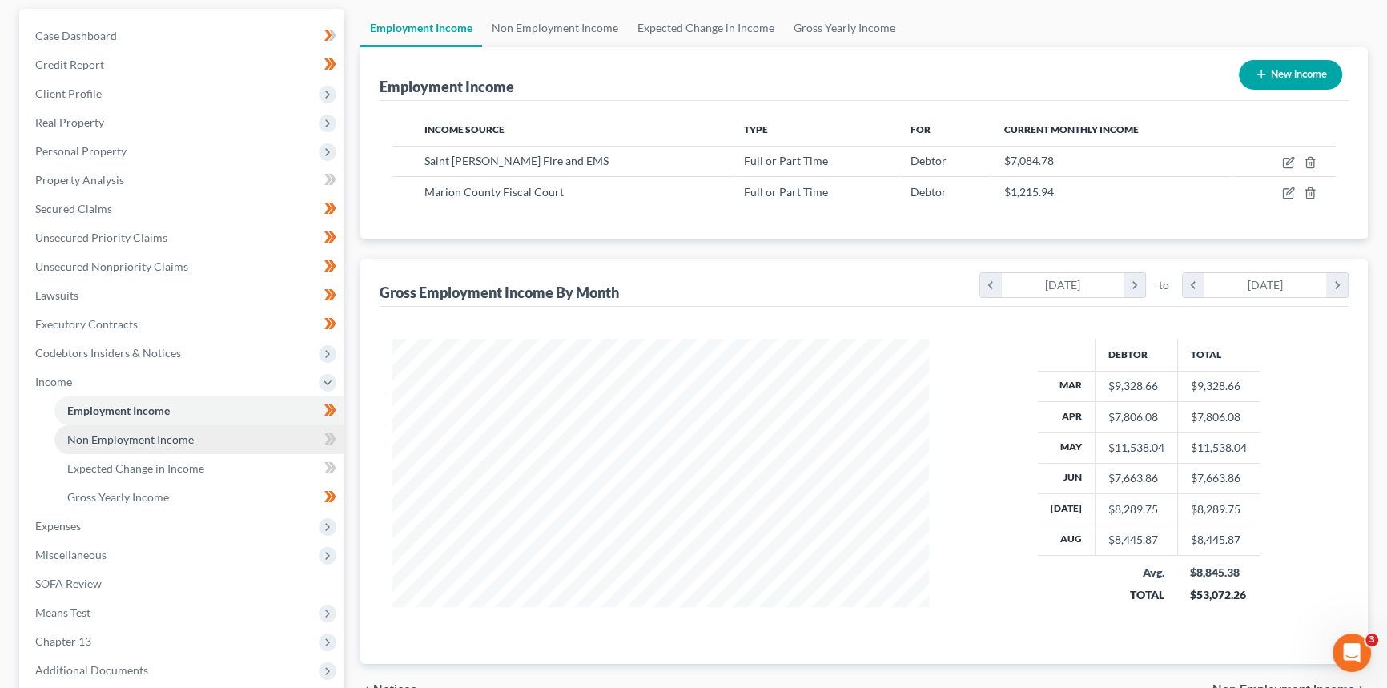
click at [135, 445] on link "Non Employment Income" at bounding box center [199, 439] width 290 height 29
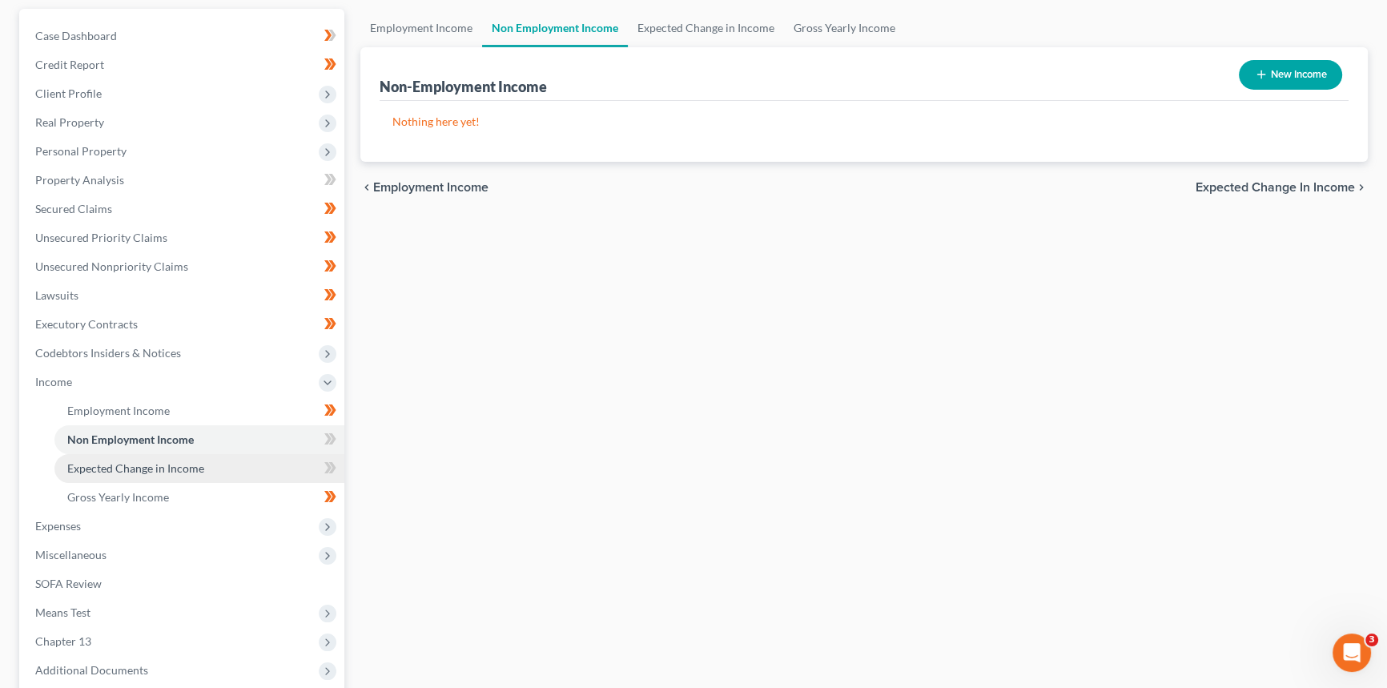
click at [123, 471] on span "Expected Change in Income" at bounding box center [135, 468] width 137 height 14
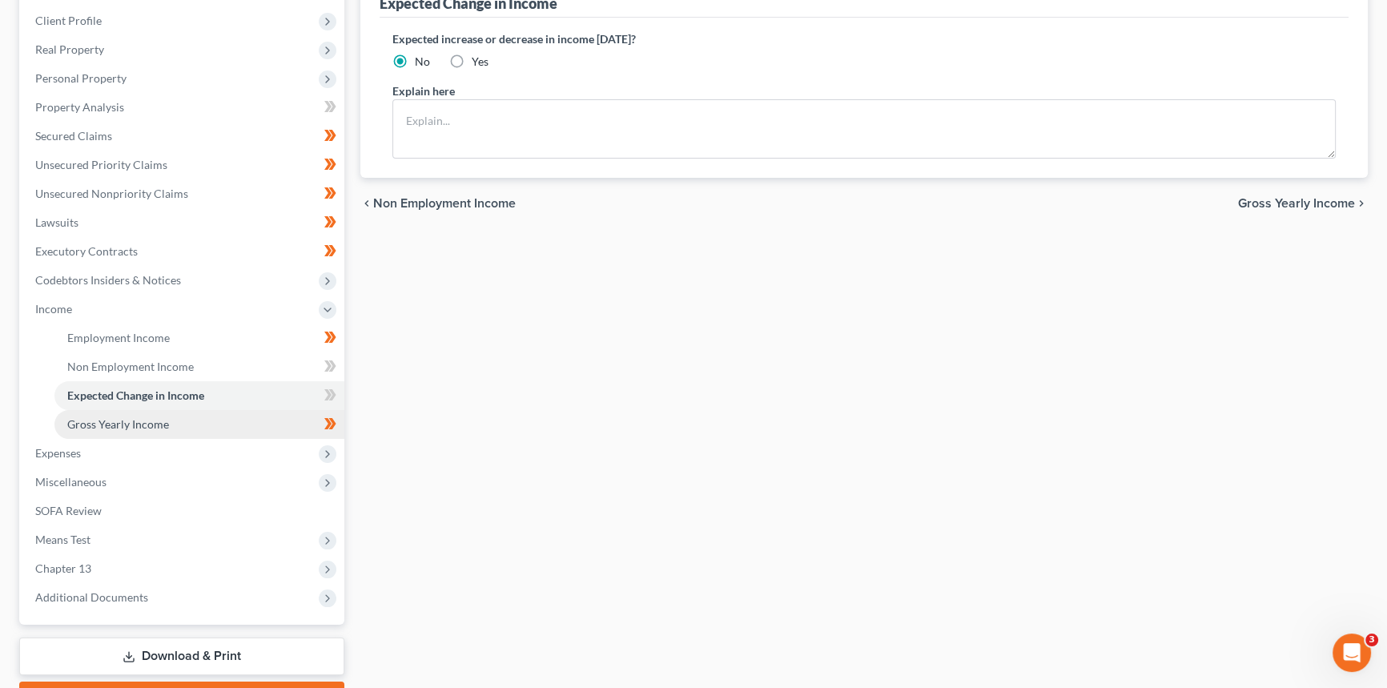
click at [117, 429] on link "Gross Yearly Income" at bounding box center [199, 424] width 290 height 29
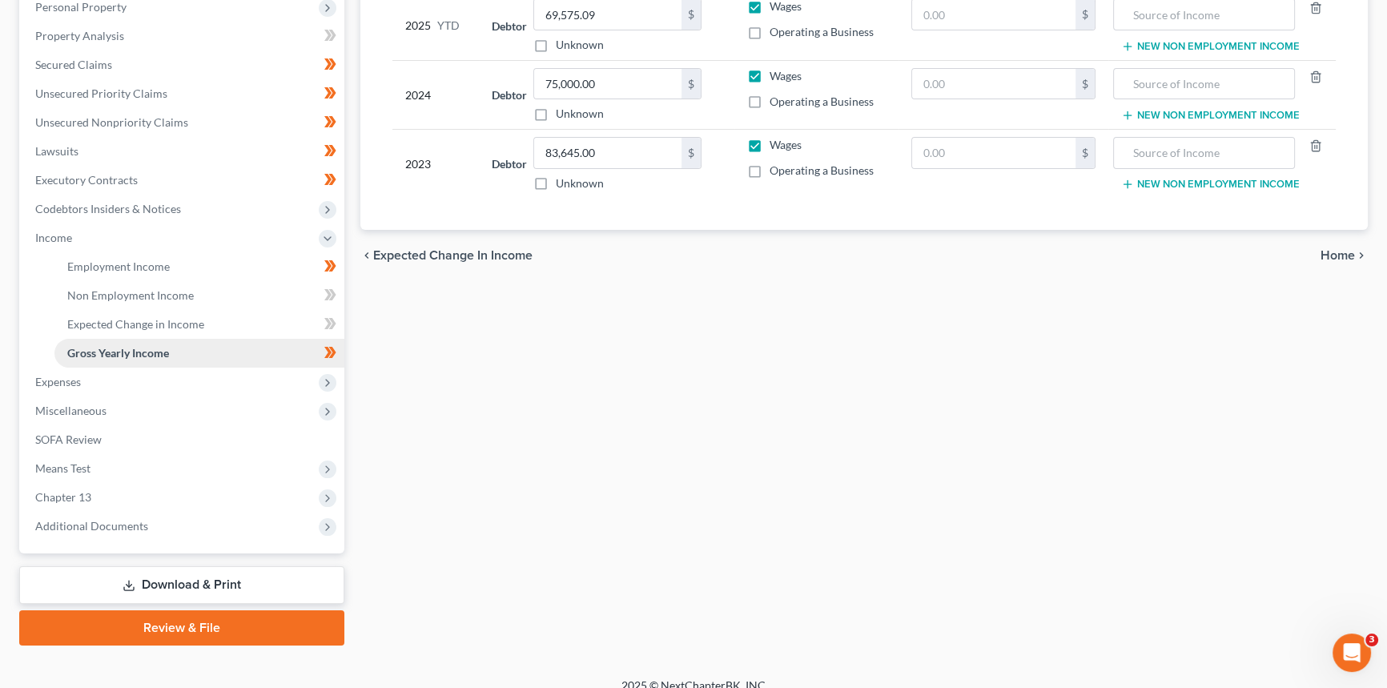
scroll to position [291, 0]
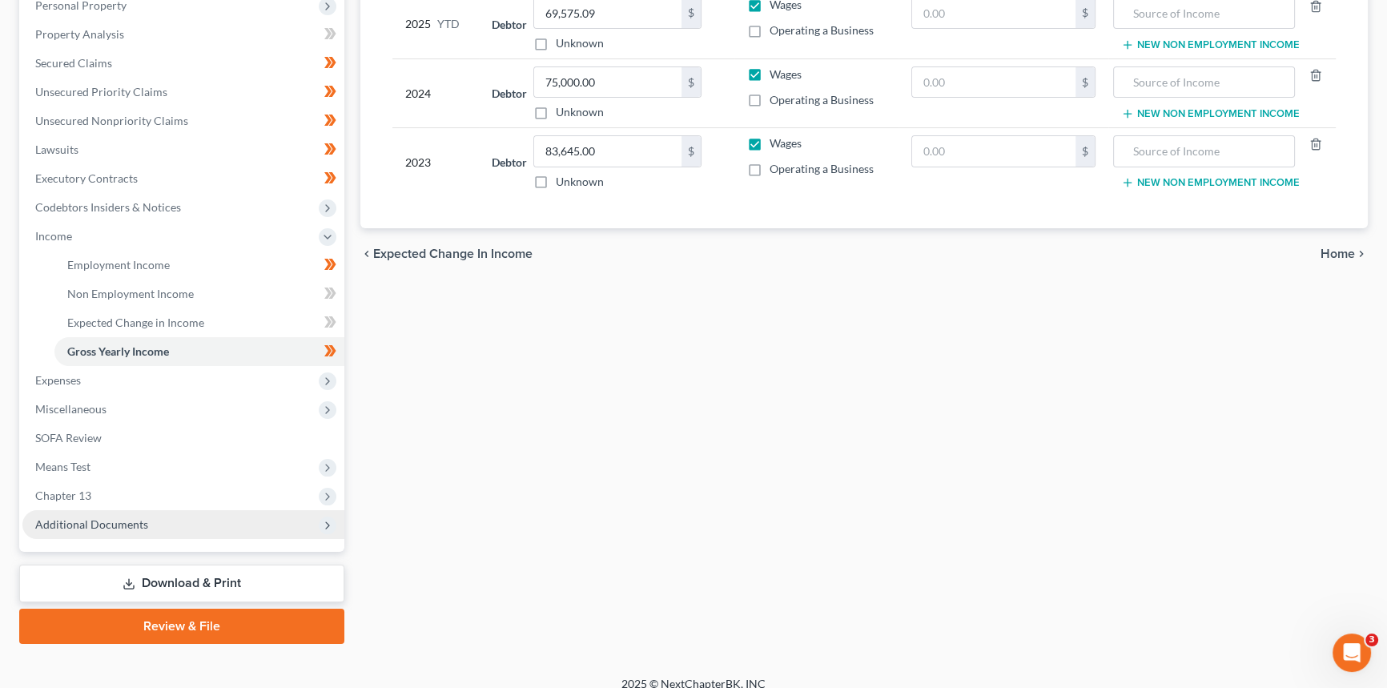
click at [106, 523] on span "Additional Documents" at bounding box center [91, 524] width 113 height 14
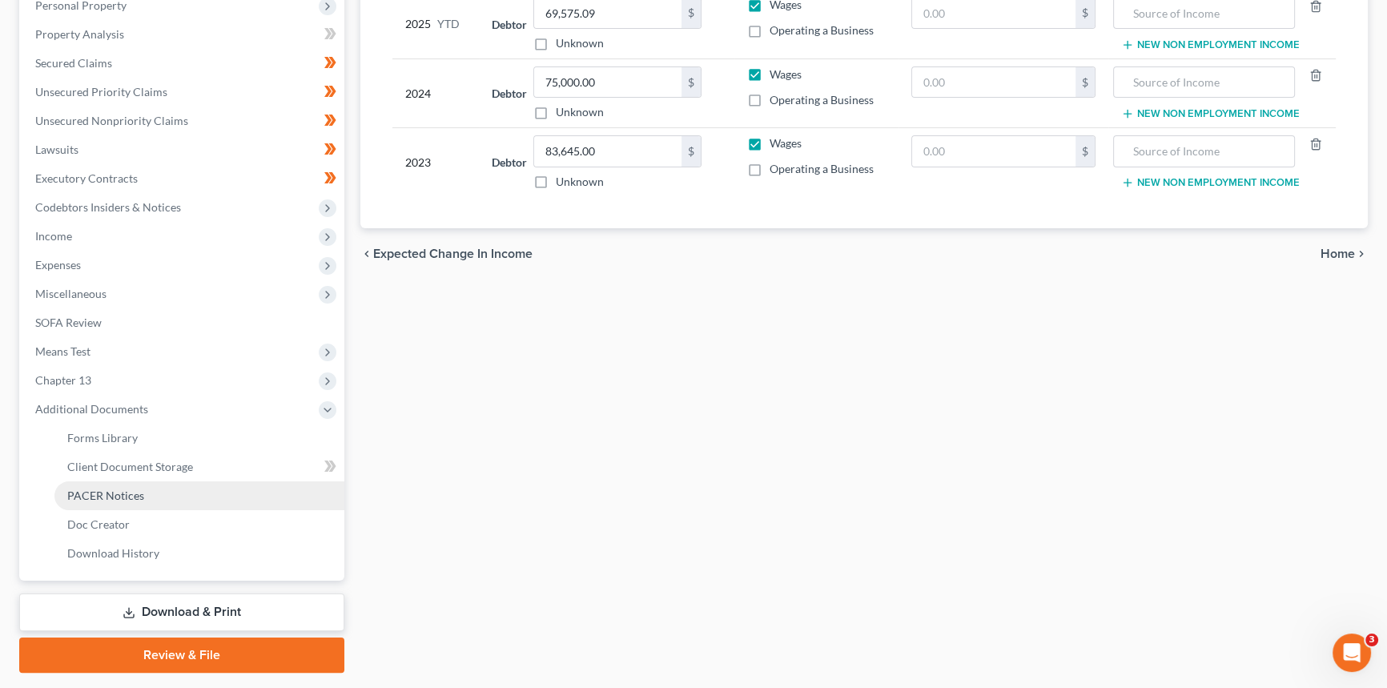
click at [123, 492] on span "PACER Notices" at bounding box center [105, 495] width 77 height 14
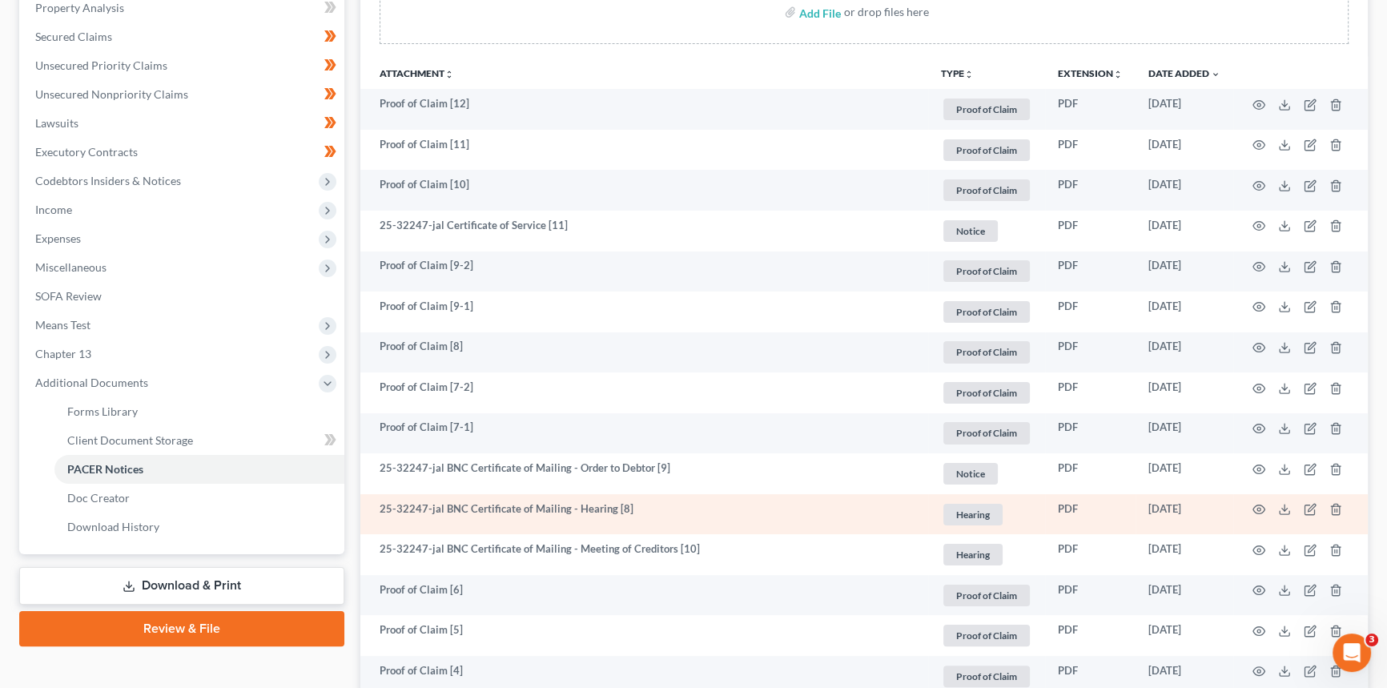
scroll to position [98, 0]
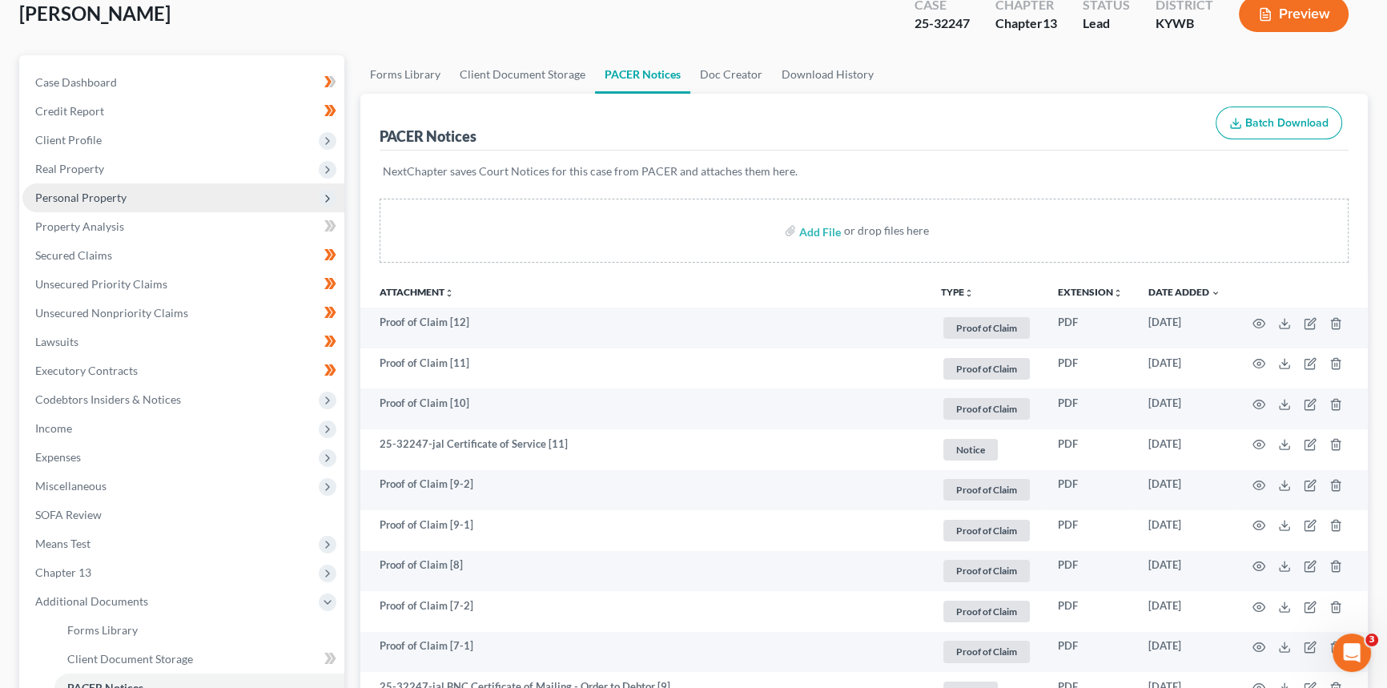
click at [149, 198] on span "Personal Property" at bounding box center [183, 197] width 322 height 29
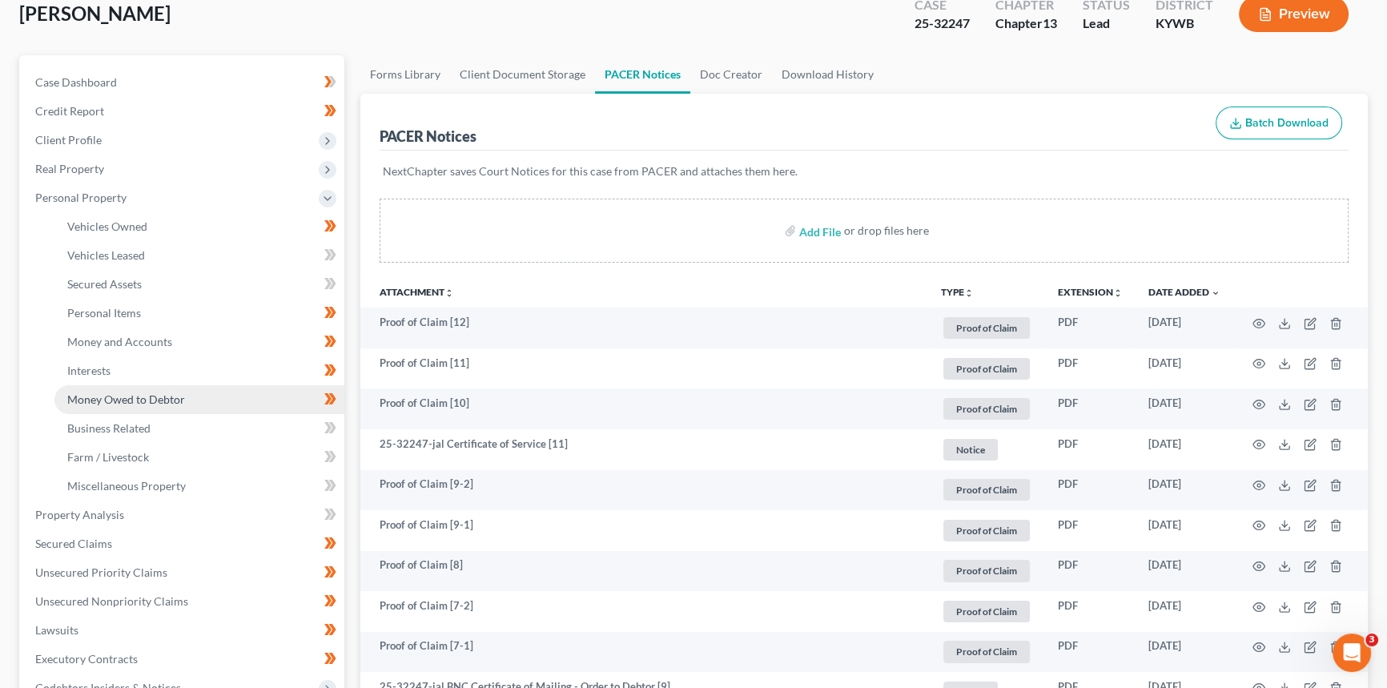
click at [129, 400] on span "Money Owed to Debtor" at bounding box center [126, 399] width 118 height 14
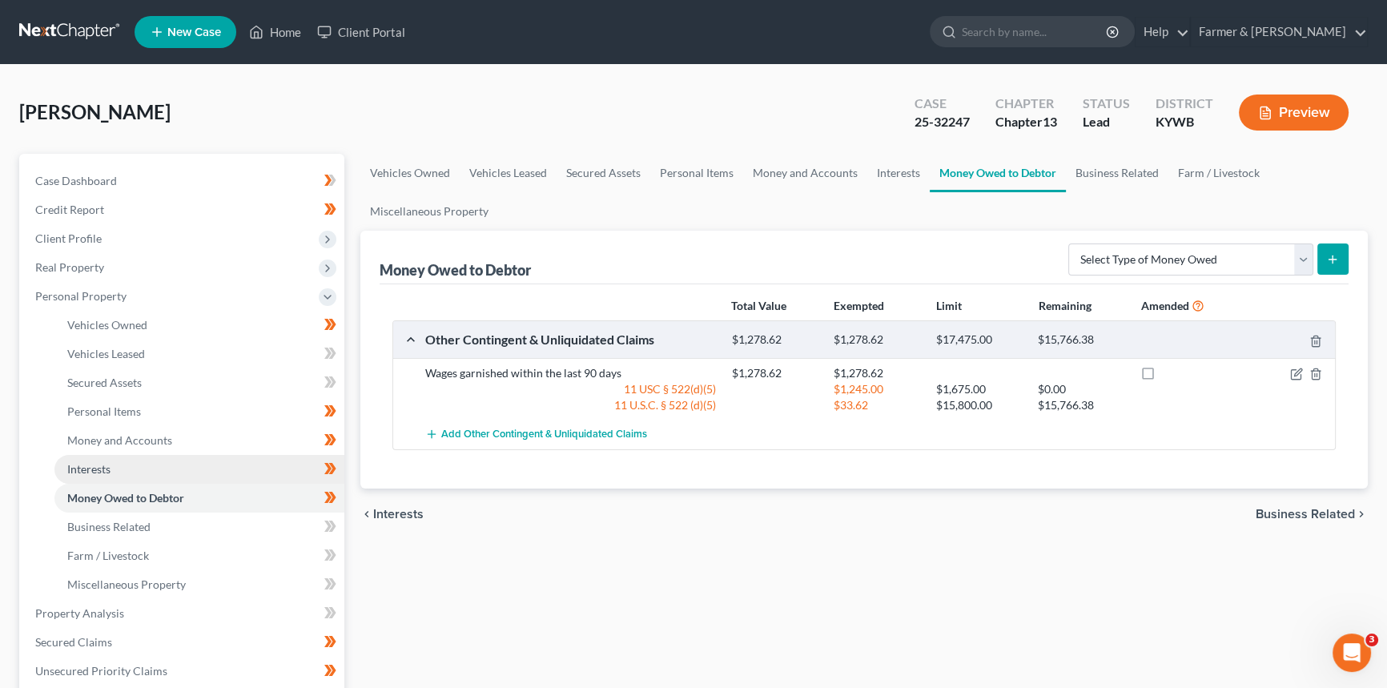
click at [133, 472] on link "Interests" at bounding box center [199, 469] width 290 height 29
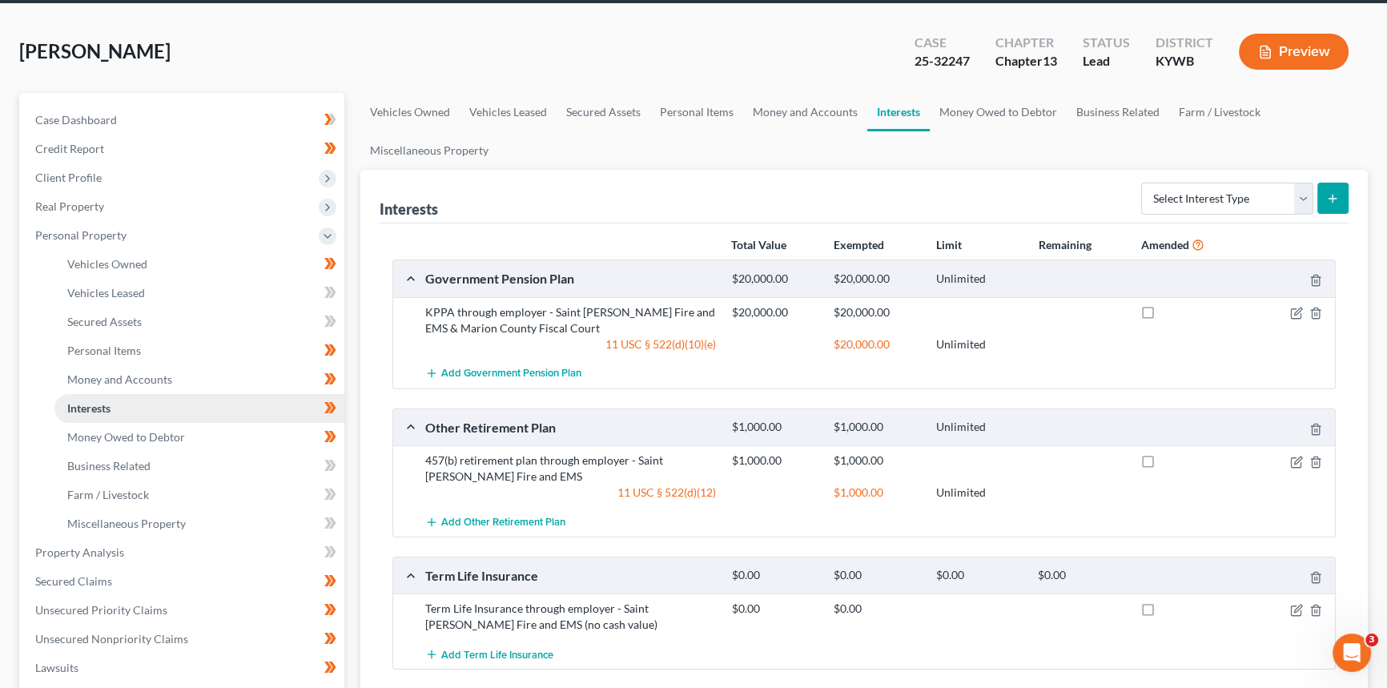
scroll to position [145, 0]
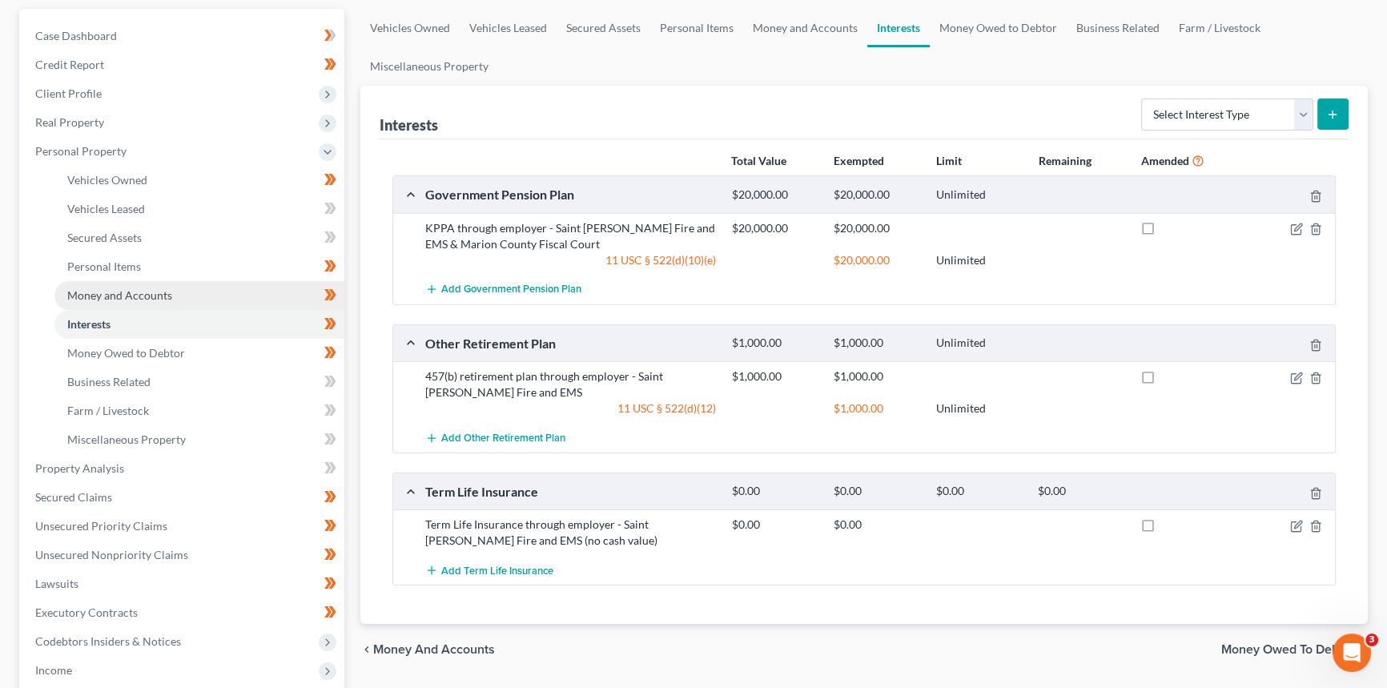
click at [125, 295] on span "Money and Accounts" at bounding box center [119, 295] width 105 height 14
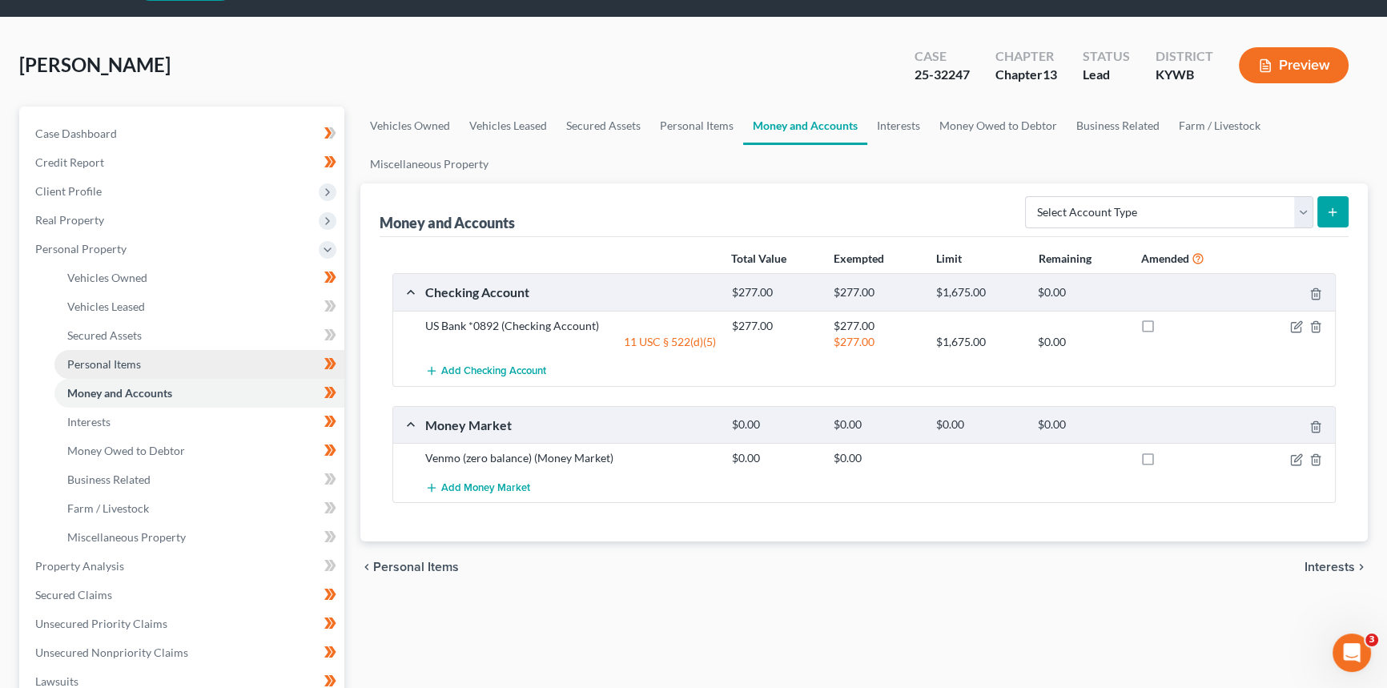
scroll to position [72, 0]
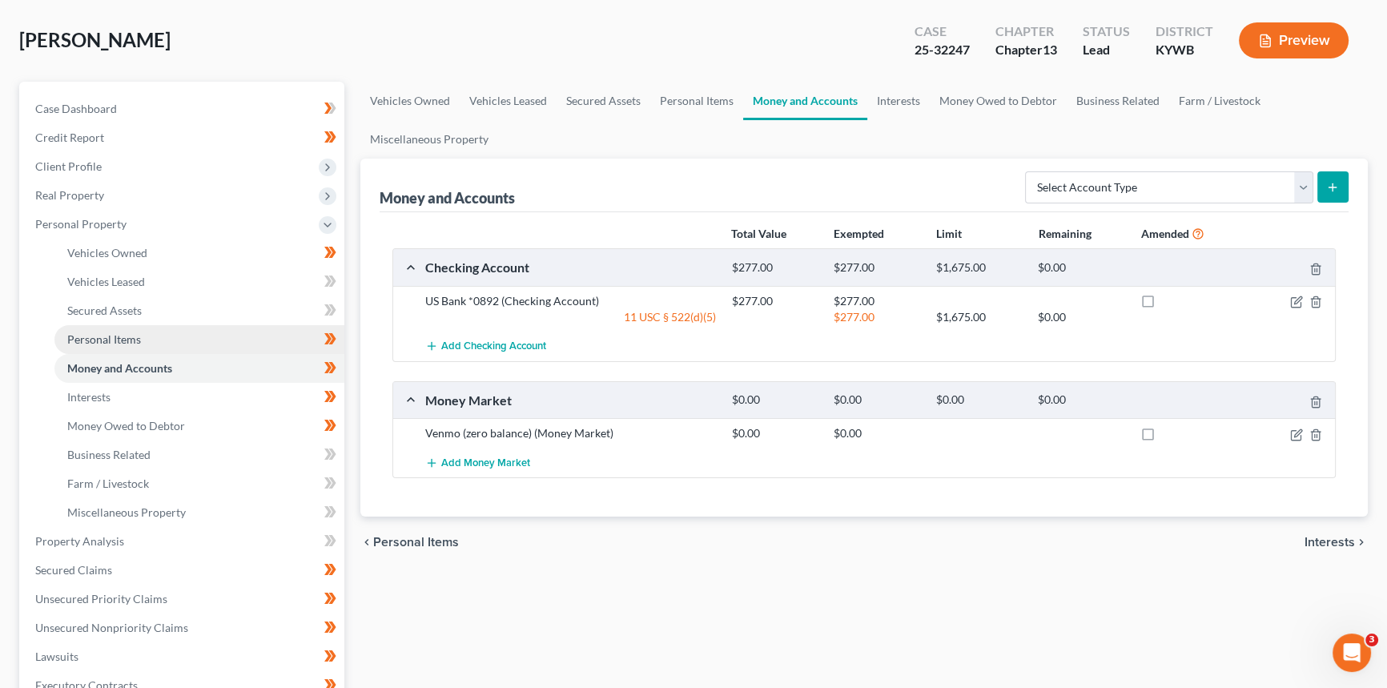
click at [149, 335] on link "Personal Items" at bounding box center [199, 339] width 290 height 29
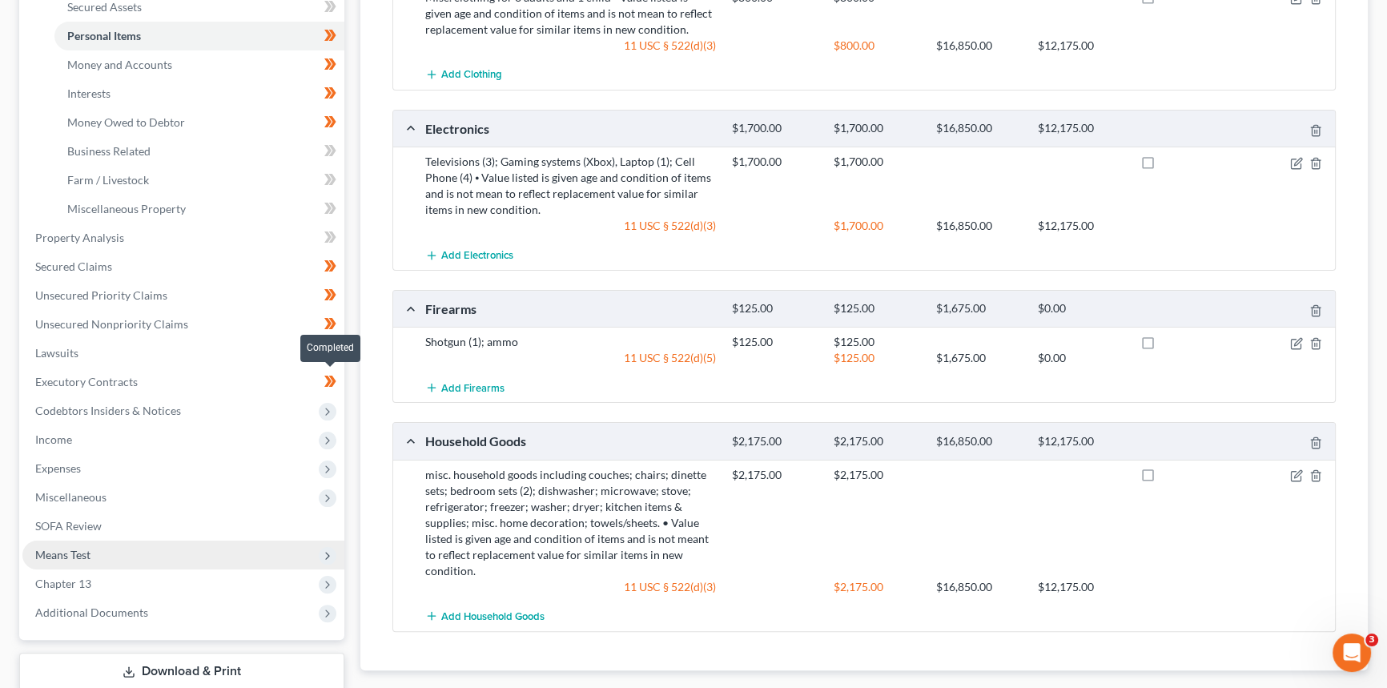
scroll to position [478, 0]
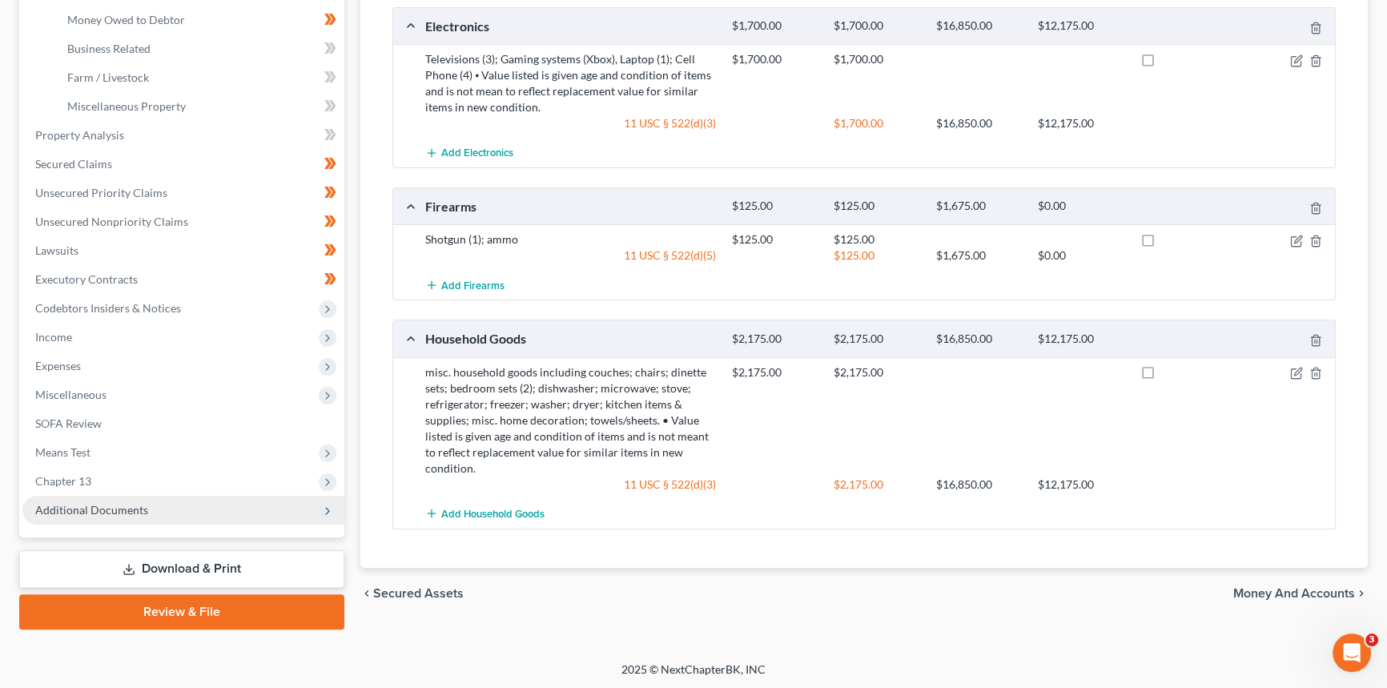
click at [56, 508] on span "Additional Documents" at bounding box center [91, 510] width 113 height 14
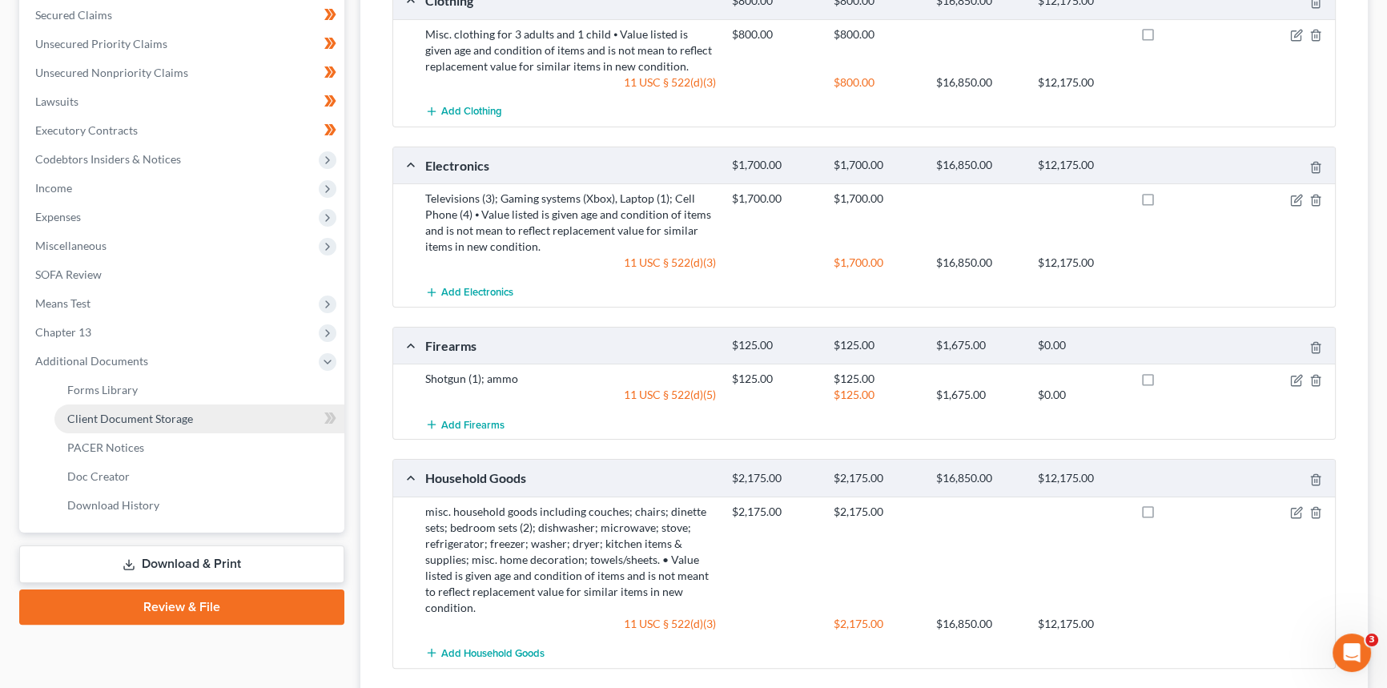
scroll to position [337, 0]
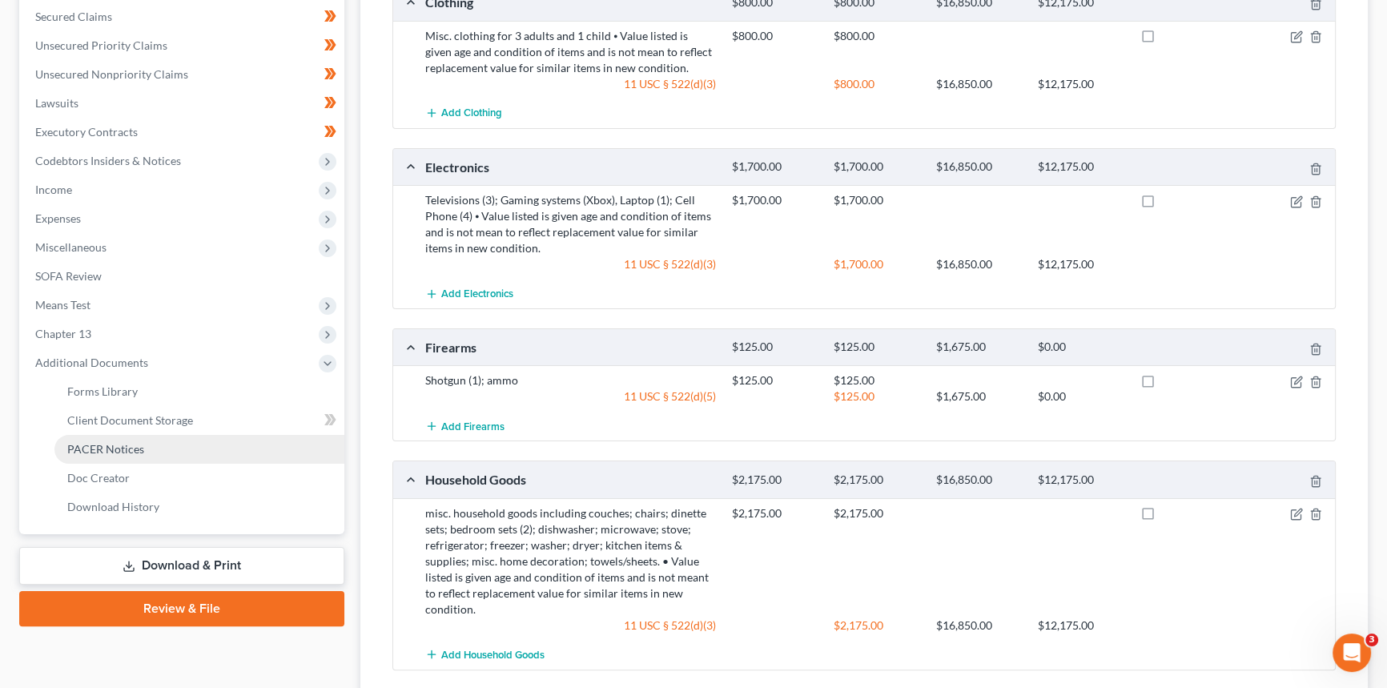
click at [107, 447] on span "PACER Notices" at bounding box center [105, 449] width 77 height 14
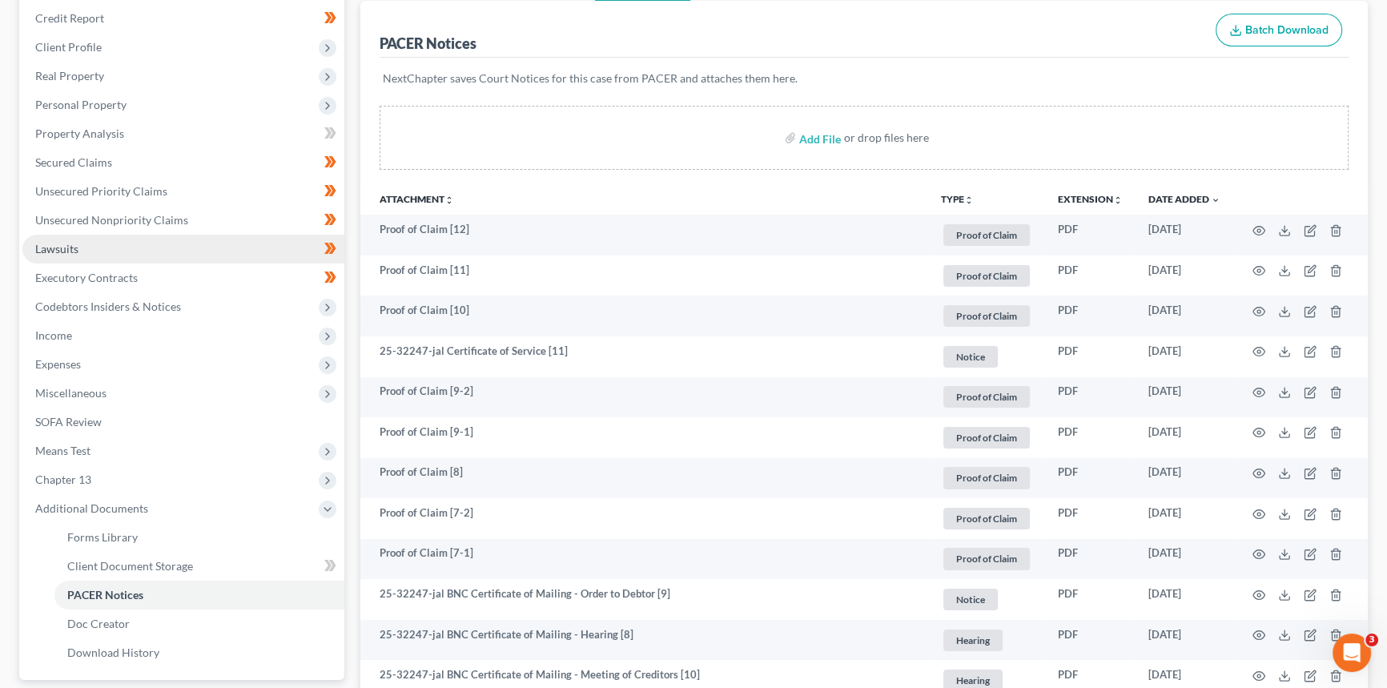
scroll to position [218, 0]
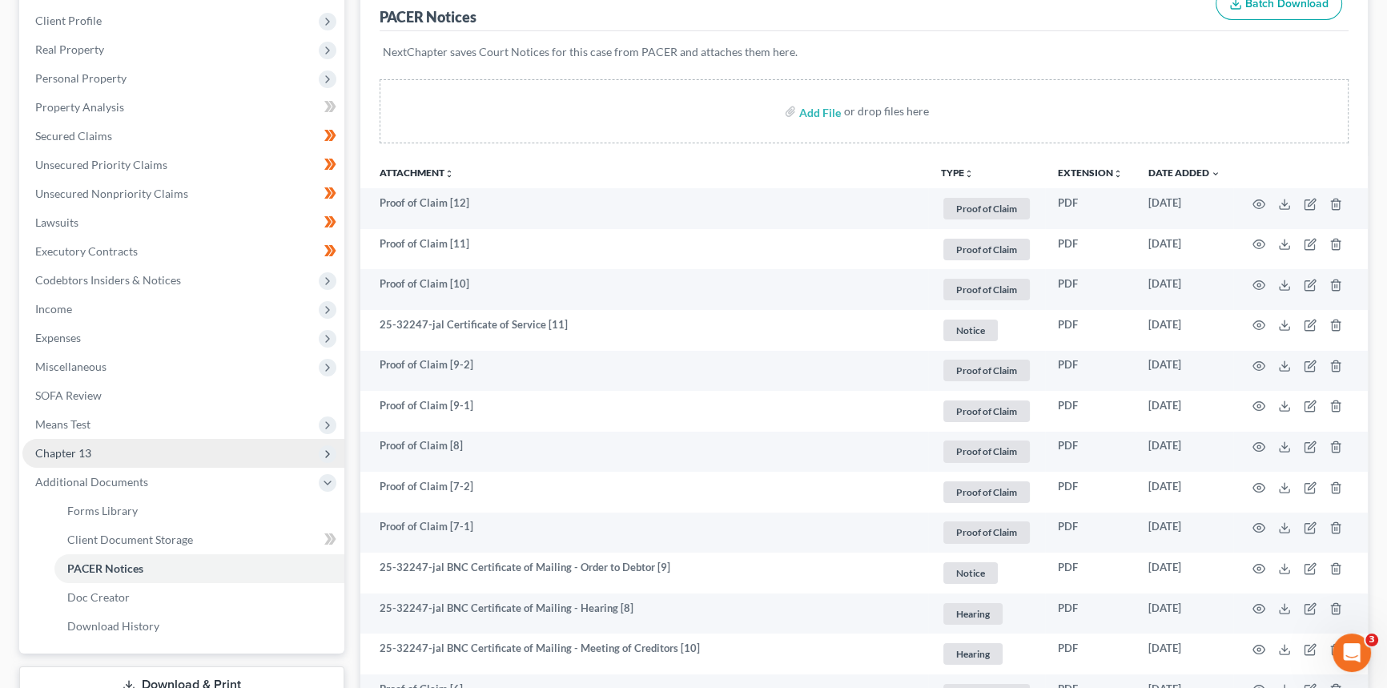
click at [120, 460] on span "Chapter 13" at bounding box center [183, 453] width 322 height 29
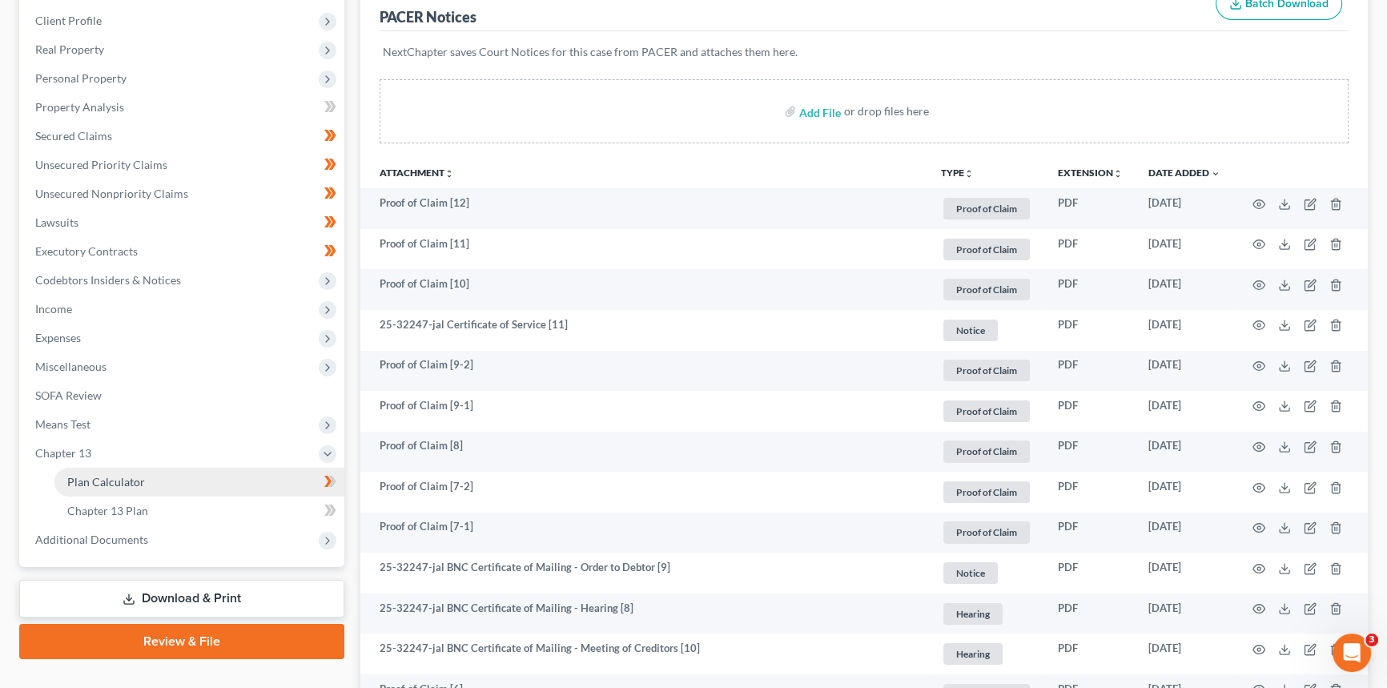
click at [115, 480] on span "Plan Calculator" at bounding box center [106, 482] width 78 height 14
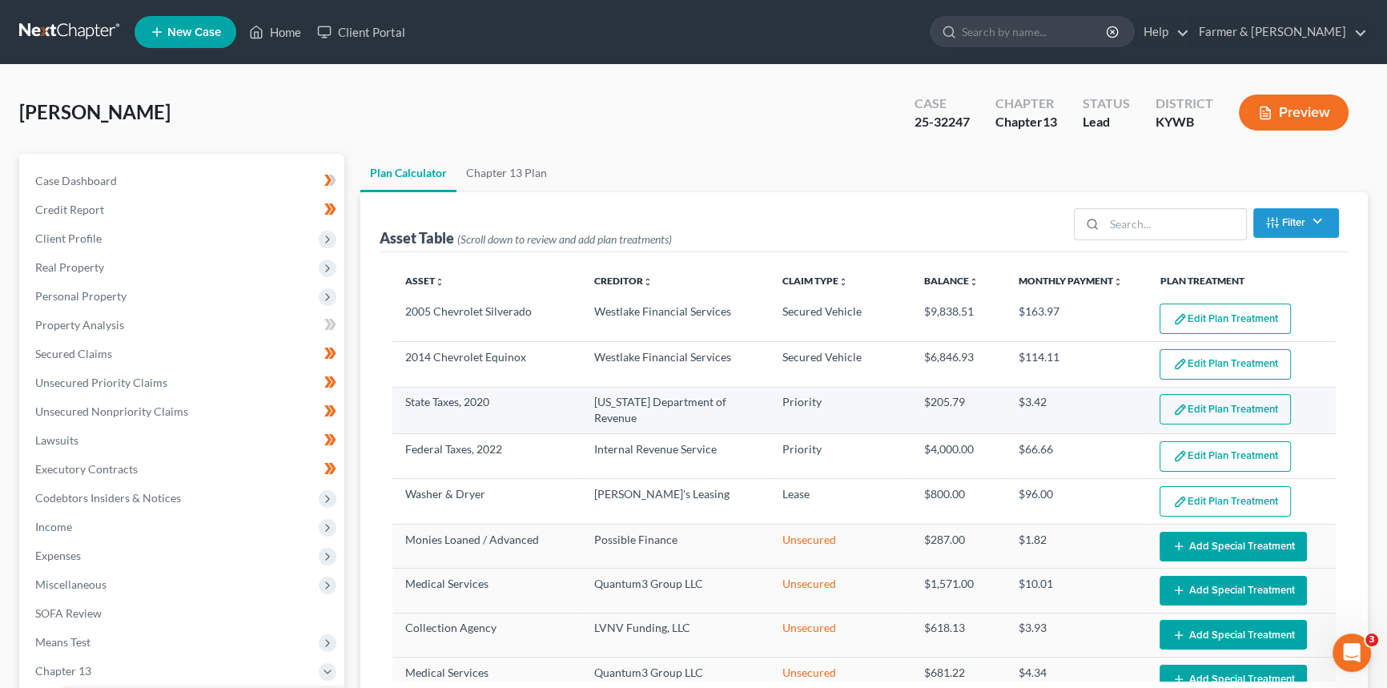
select select "59"
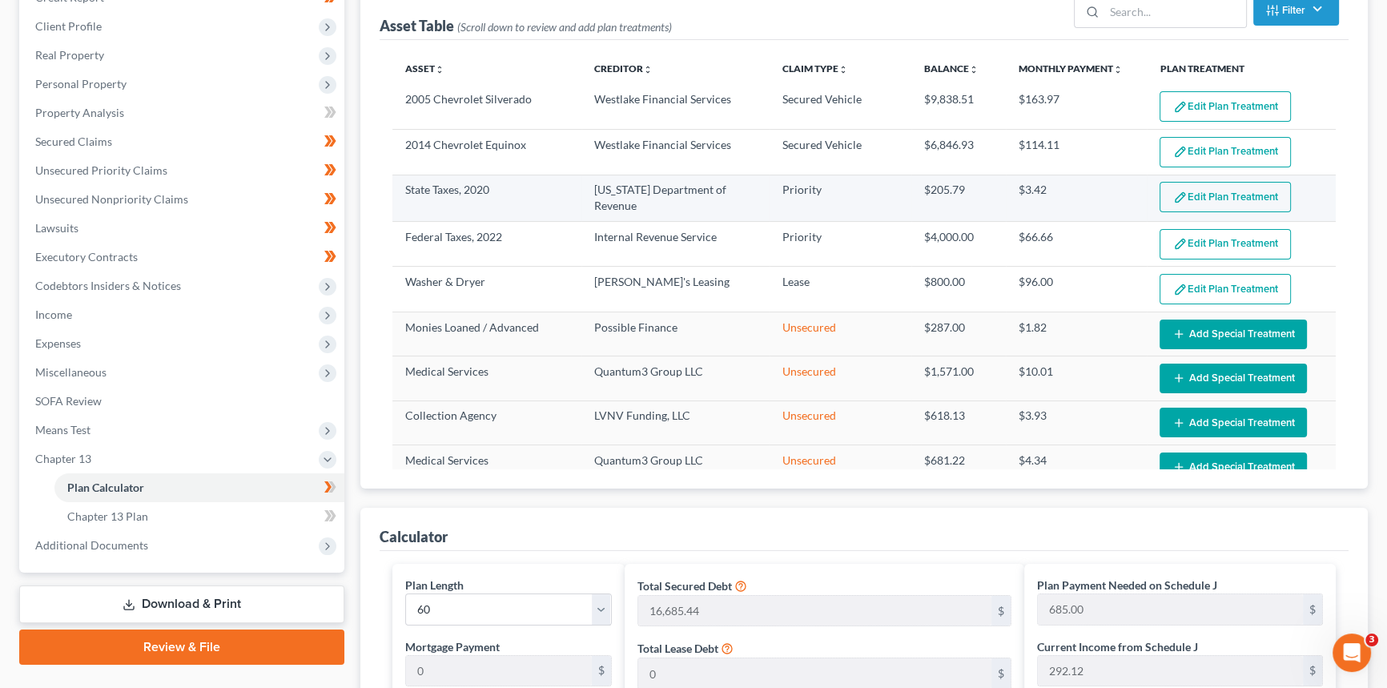
scroll to position [72, 0]
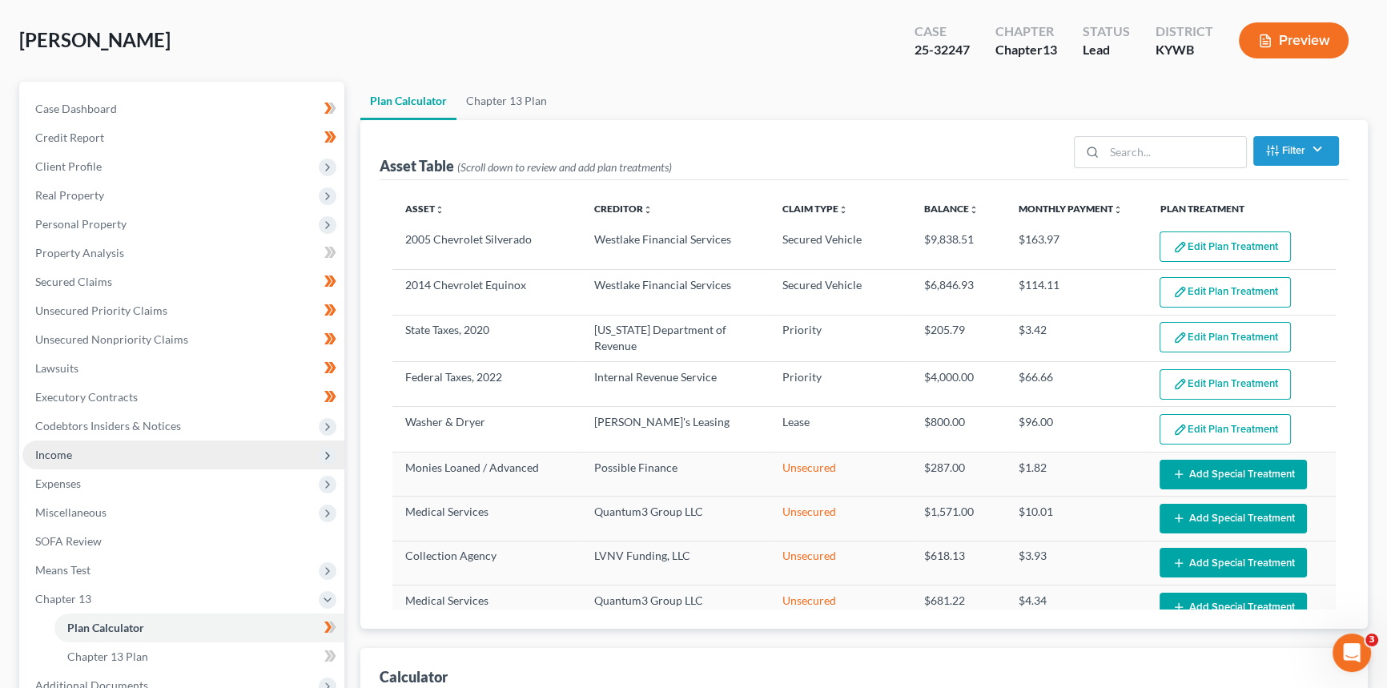
click at [160, 460] on span "Income" at bounding box center [183, 454] width 322 height 29
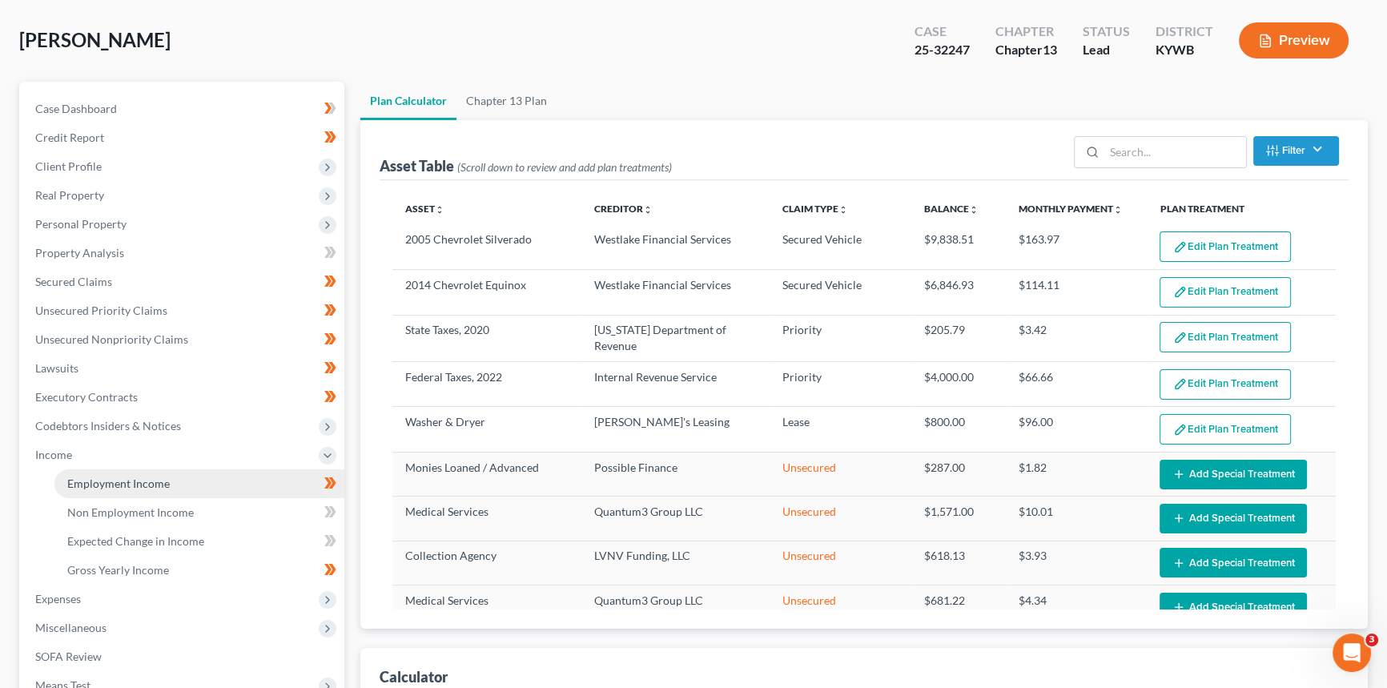
click at [152, 487] on span "Employment Income" at bounding box center [118, 483] width 102 height 14
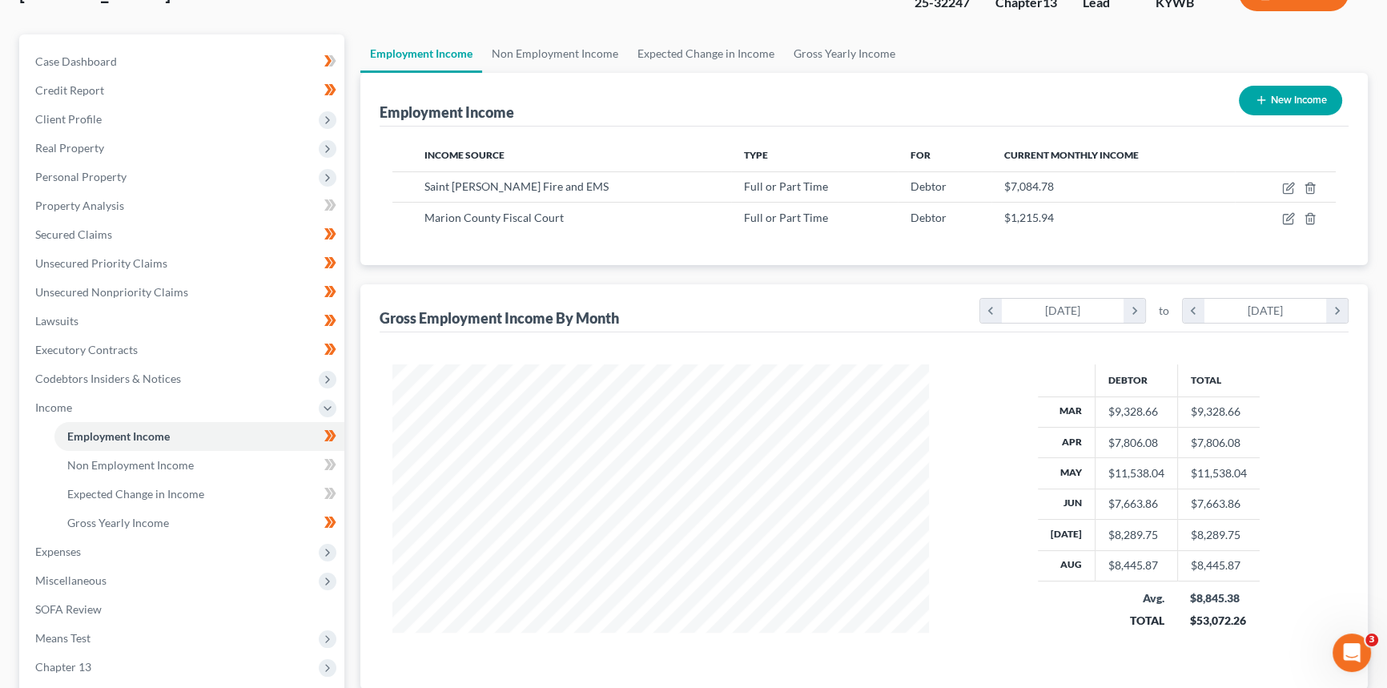
scroll to position [145, 0]
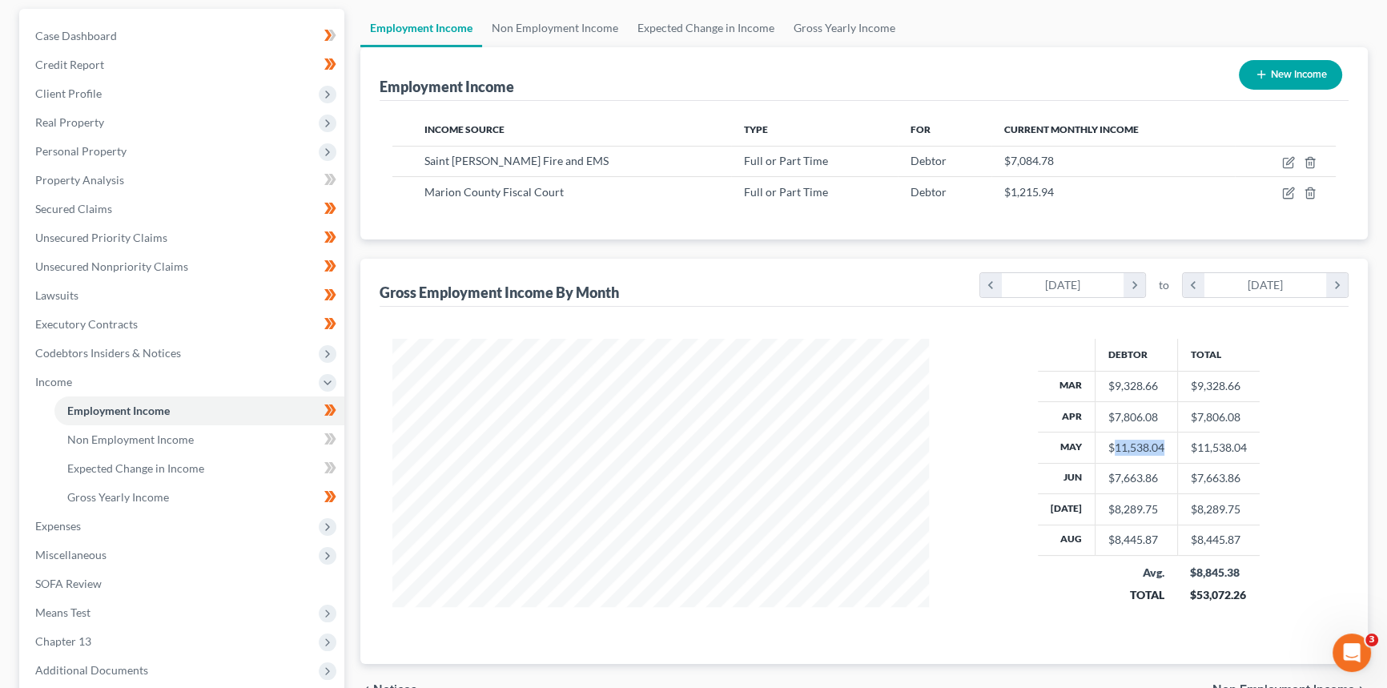
drag, startPoint x: 1108, startPoint y: 448, endPoint x: 1160, endPoint y: 442, distance: 52.4
click at [1160, 442] on td "$11,538.04" at bounding box center [1135, 447] width 82 height 30
click at [1123, 444] on div "$11,538.04" at bounding box center [1136, 448] width 56 height 16
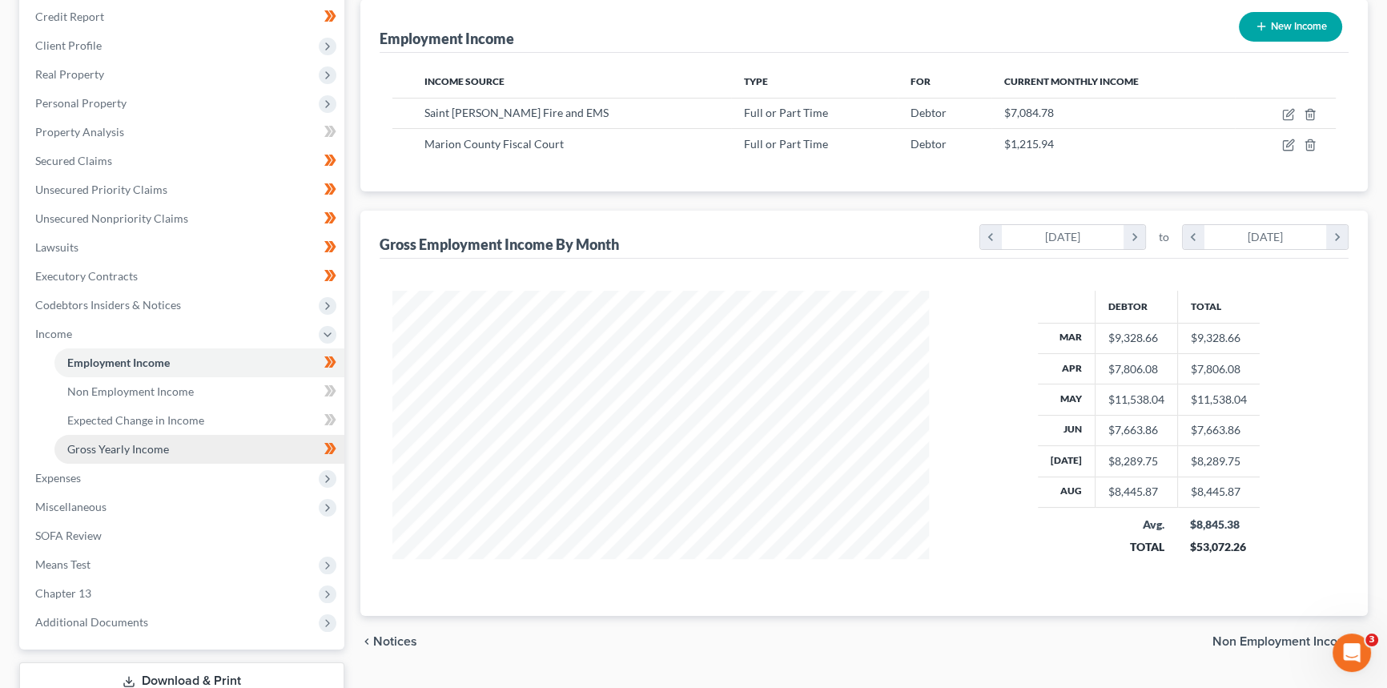
scroll to position [218, 0]
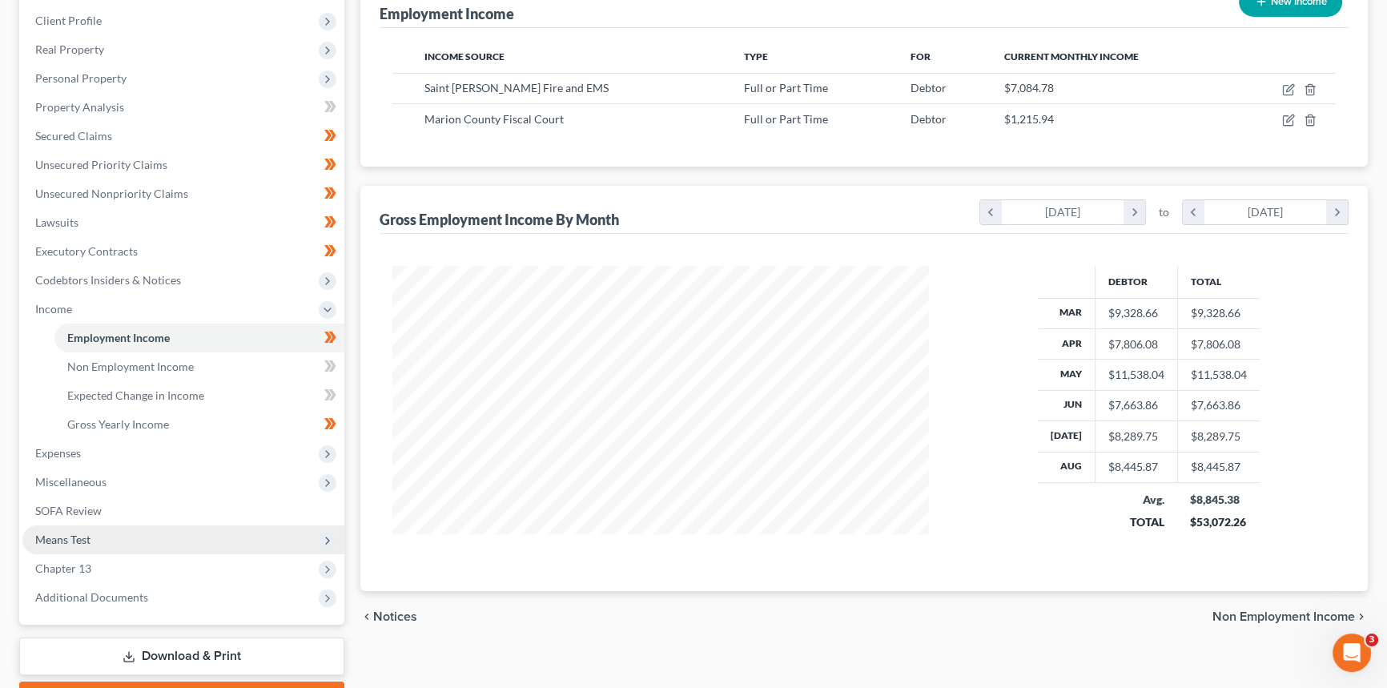
click at [90, 540] on span "Means Test" at bounding box center [183, 539] width 322 height 29
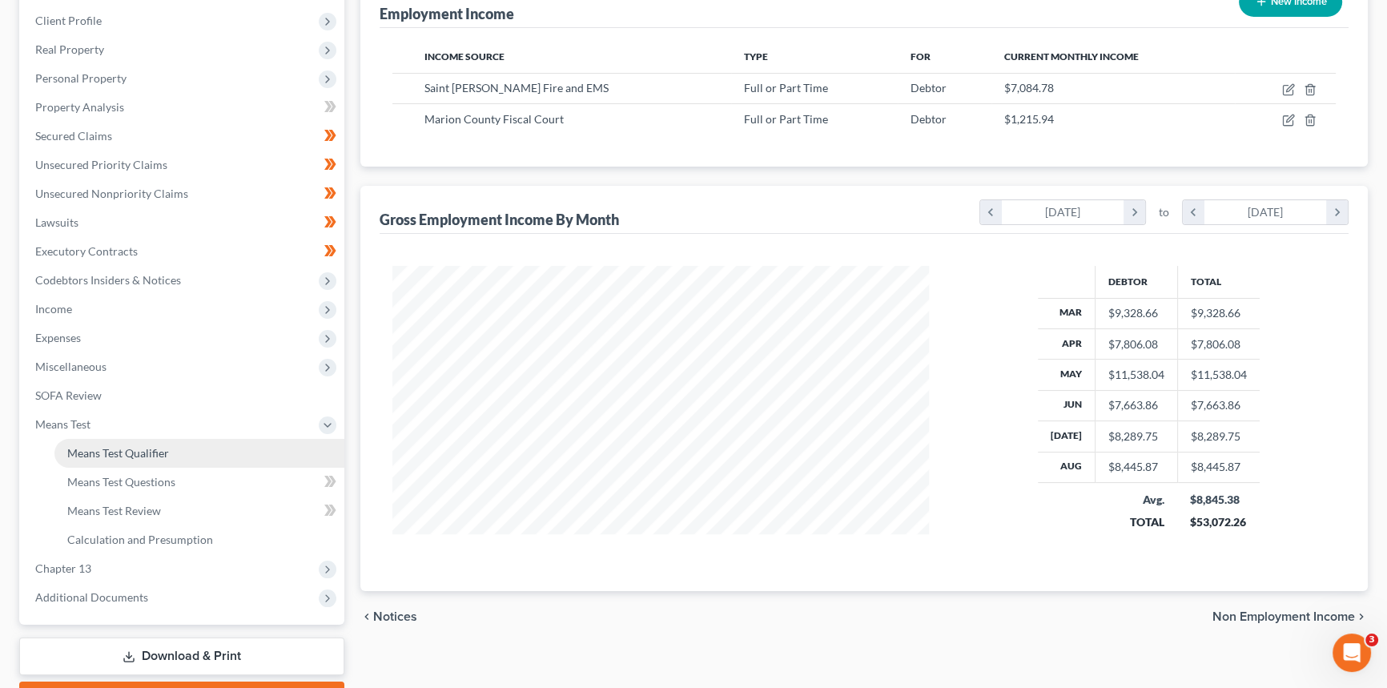
click at [111, 446] on span "Means Test Qualifier" at bounding box center [118, 453] width 102 height 14
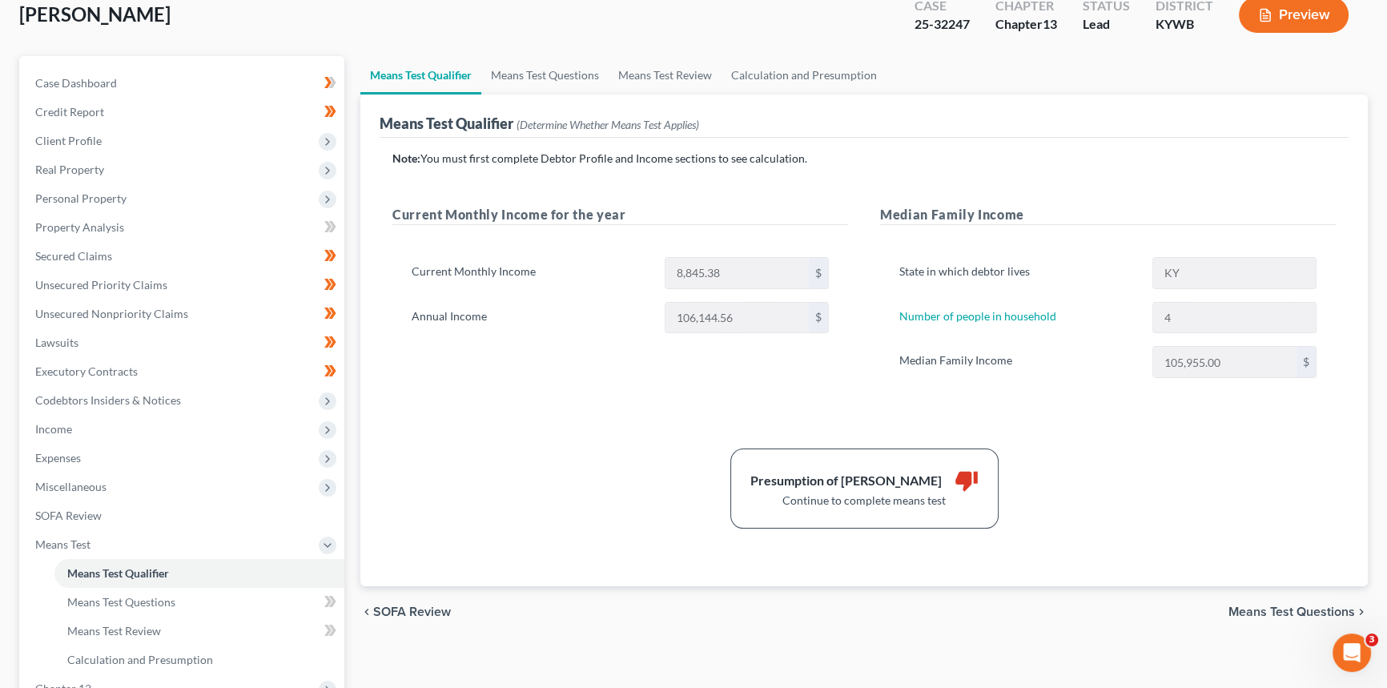
scroll to position [72, 0]
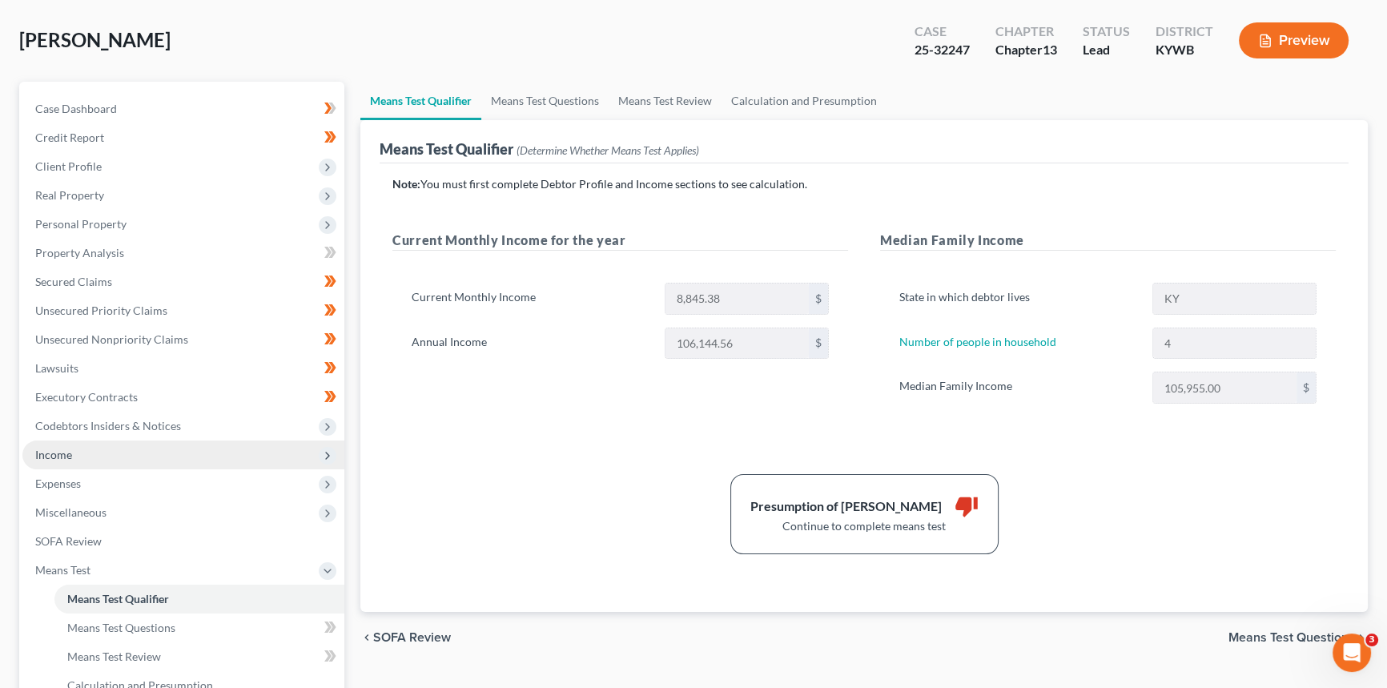
click at [78, 448] on span "Income" at bounding box center [183, 454] width 322 height 29
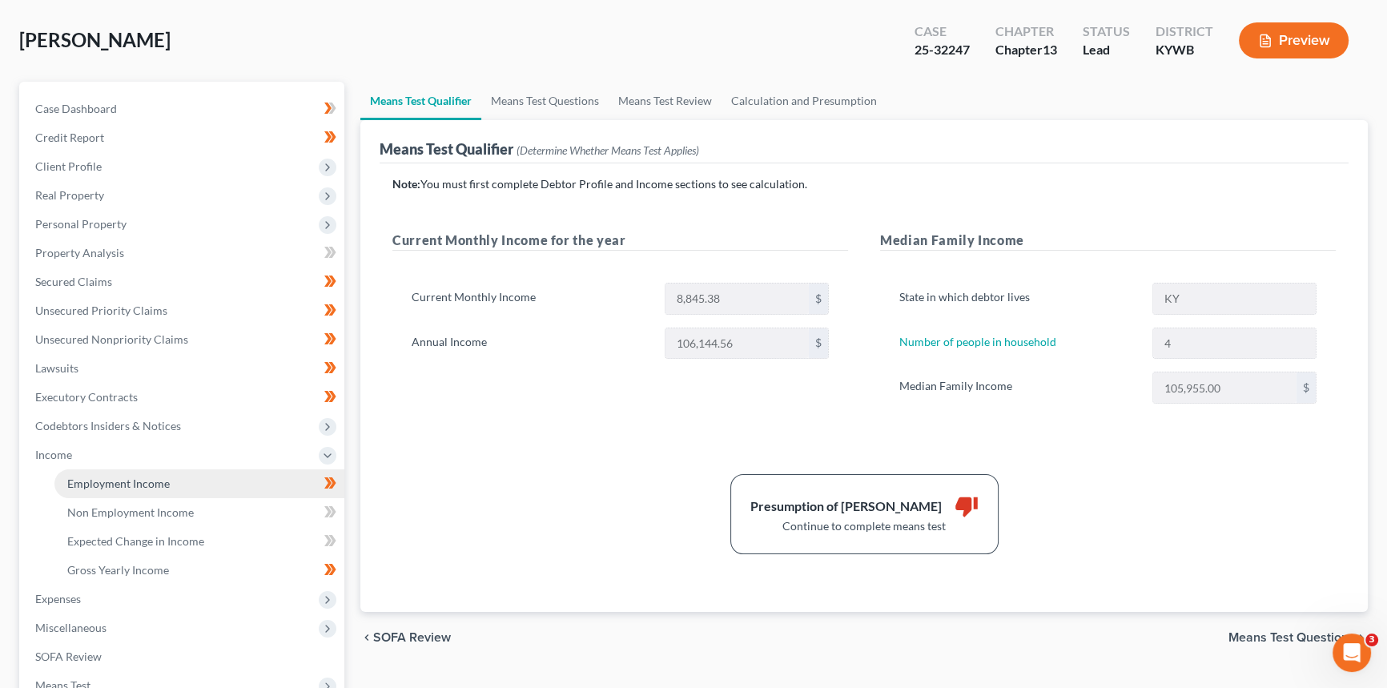
click at [80, 485] on span "Employment Income" at bounding box center [118, 483] width 102 height 14
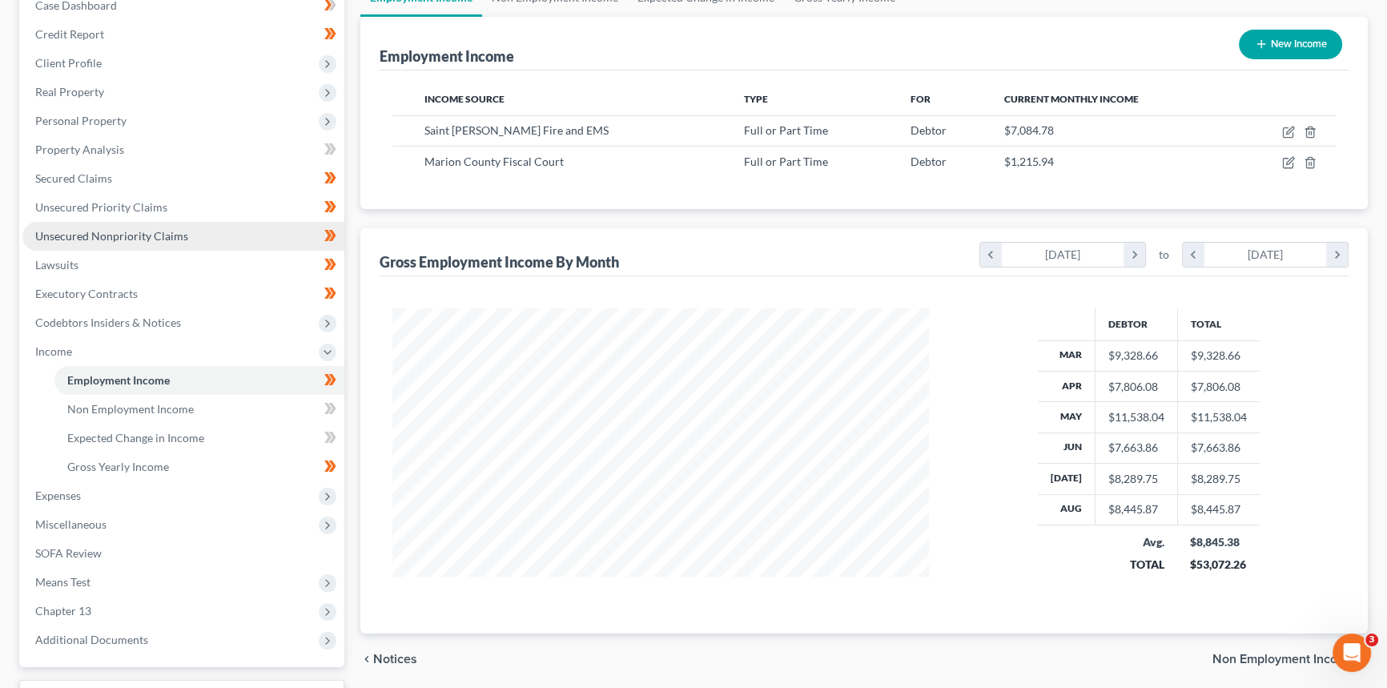
scroll to position [218, 0]
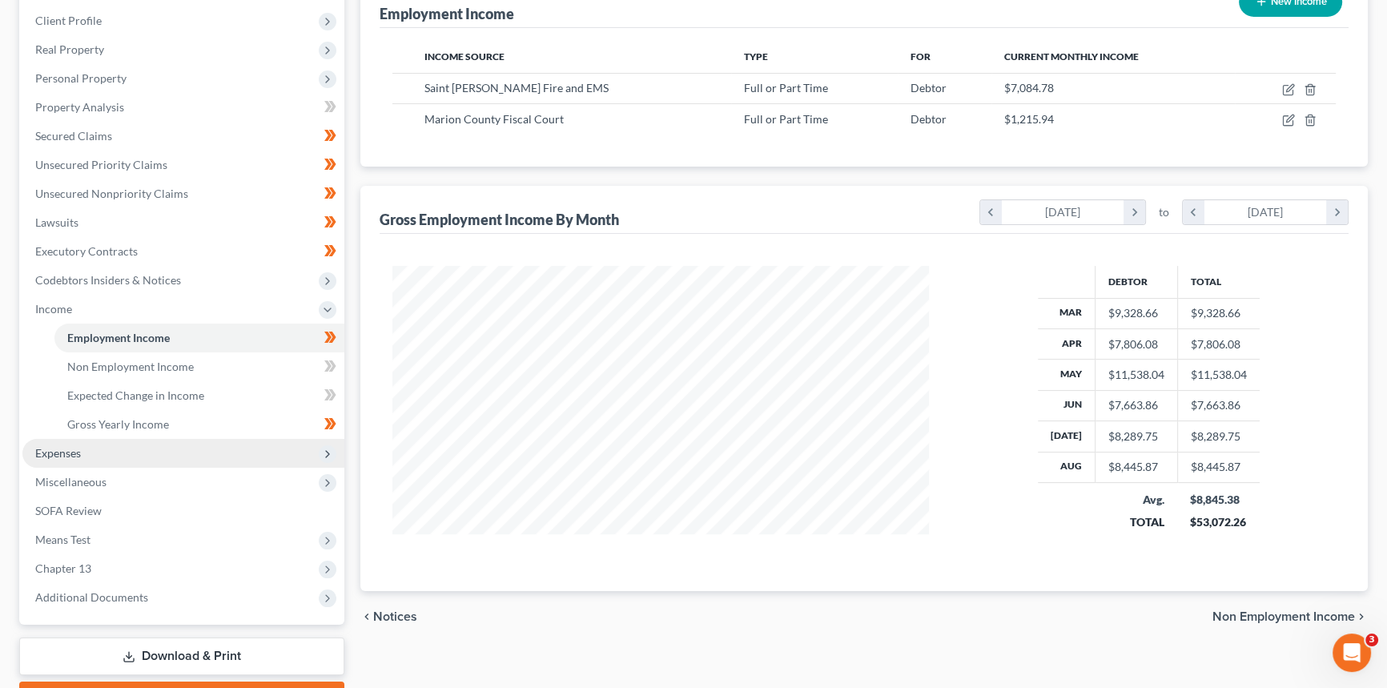
click at [82, 455] on span "Expenses" at bounding box center [183, 453] width 322 height 29
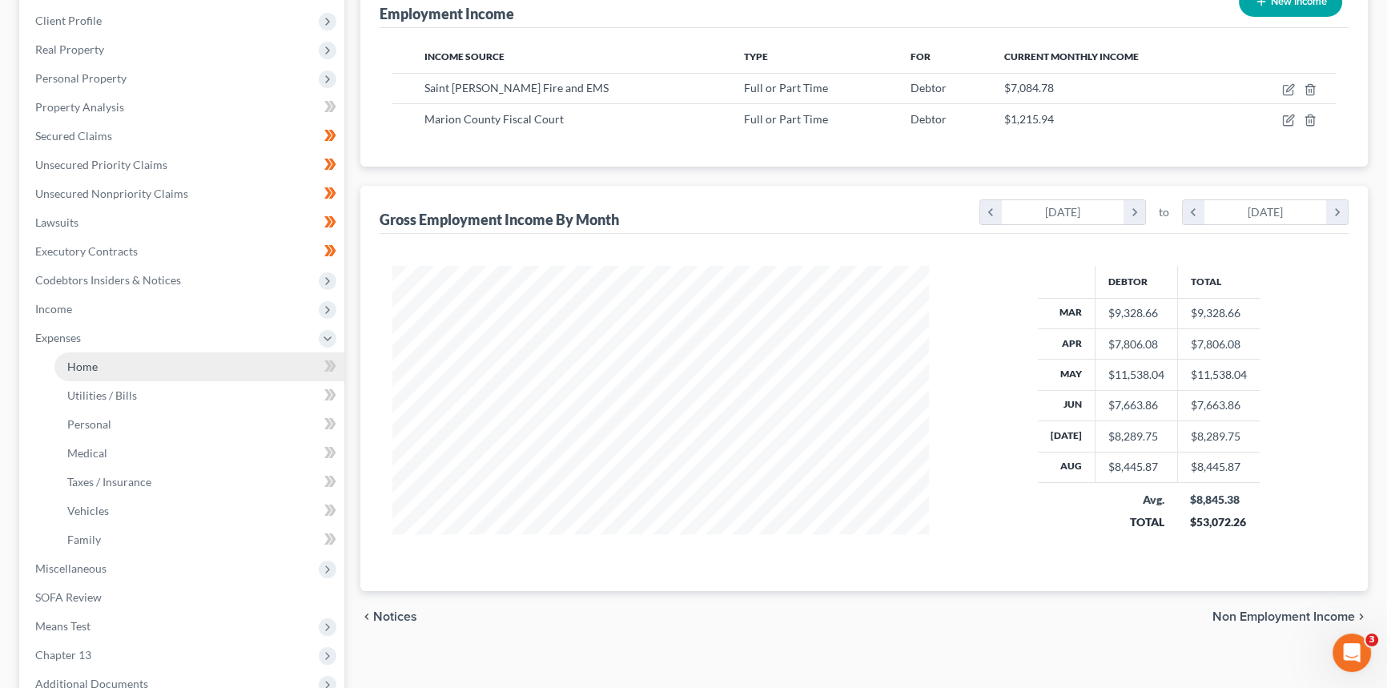
click at [90, 371] on link "Home" at bounding box center [199, 366] width 290 height 29
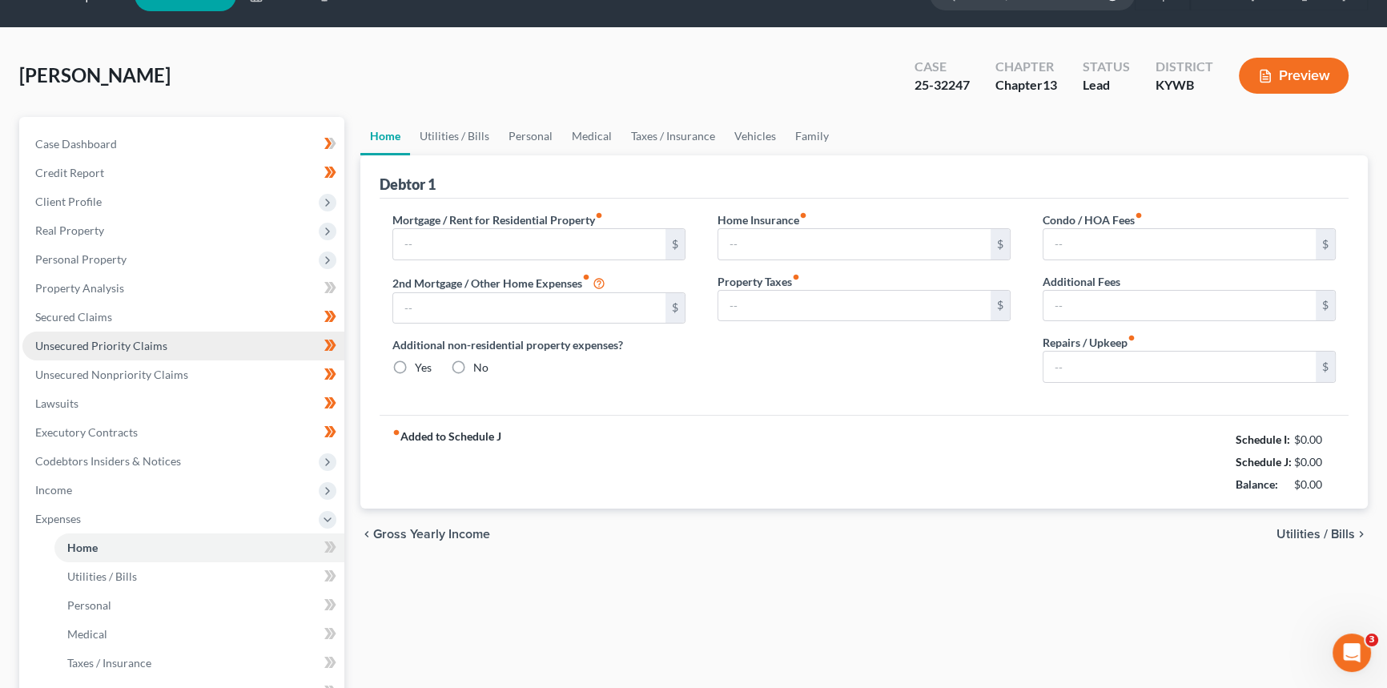
type input "900.00"
type input "0.00"
radio input "true"
type input "0.00"
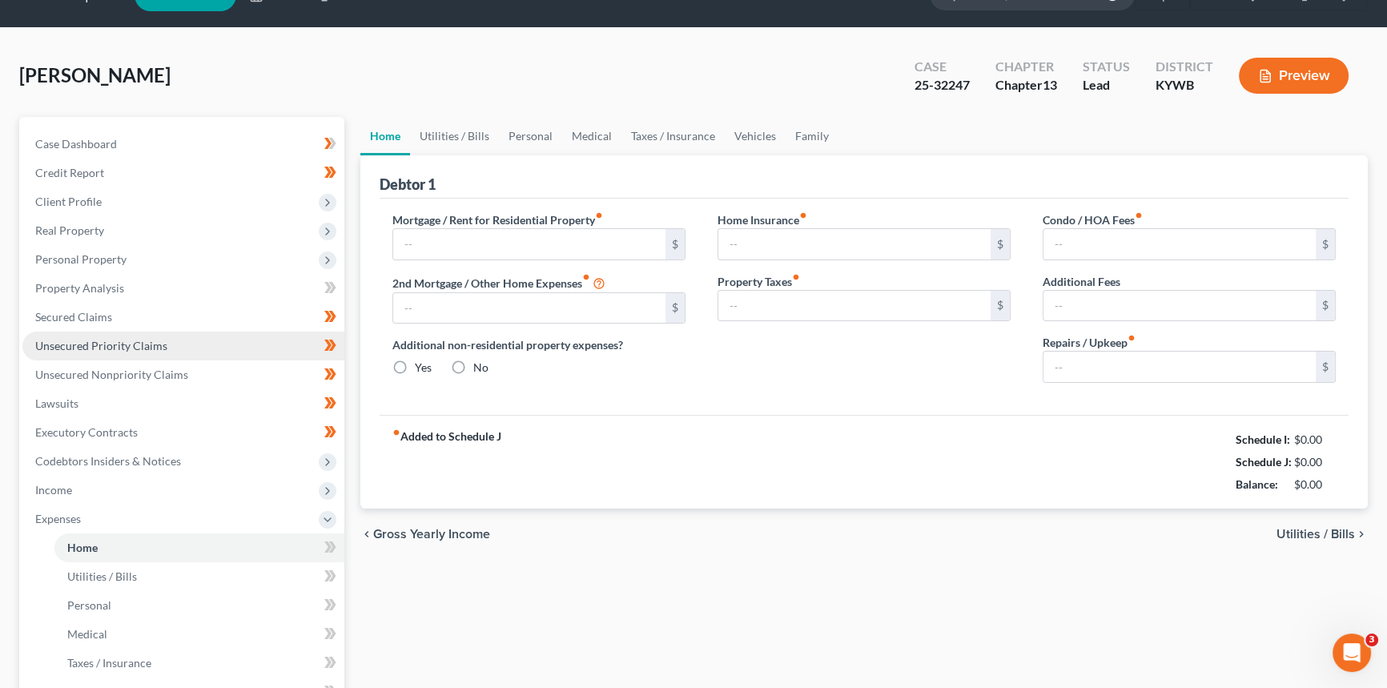
type input "0.00"
type input "75.00"
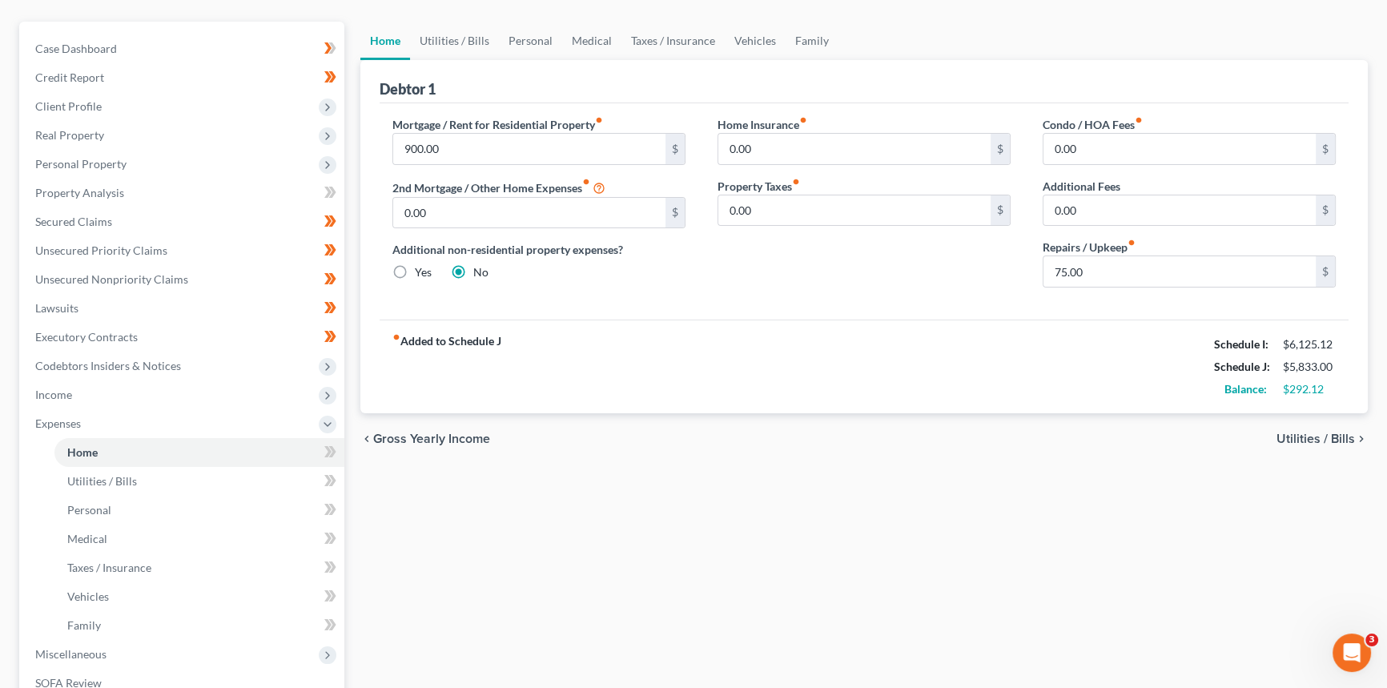
scroll to position [145, 0]
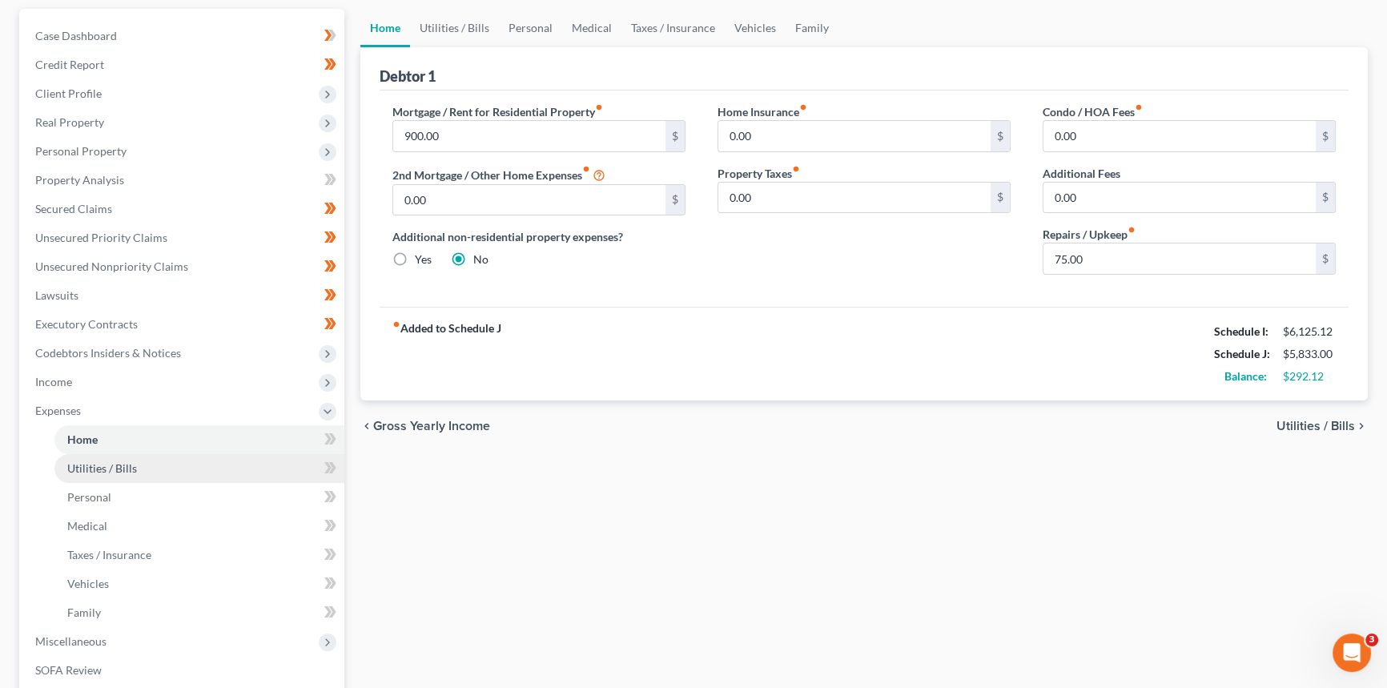
click at [135, 467] on span "Utilities / Bills" at bounding box center [102, 468] width 70 height 14
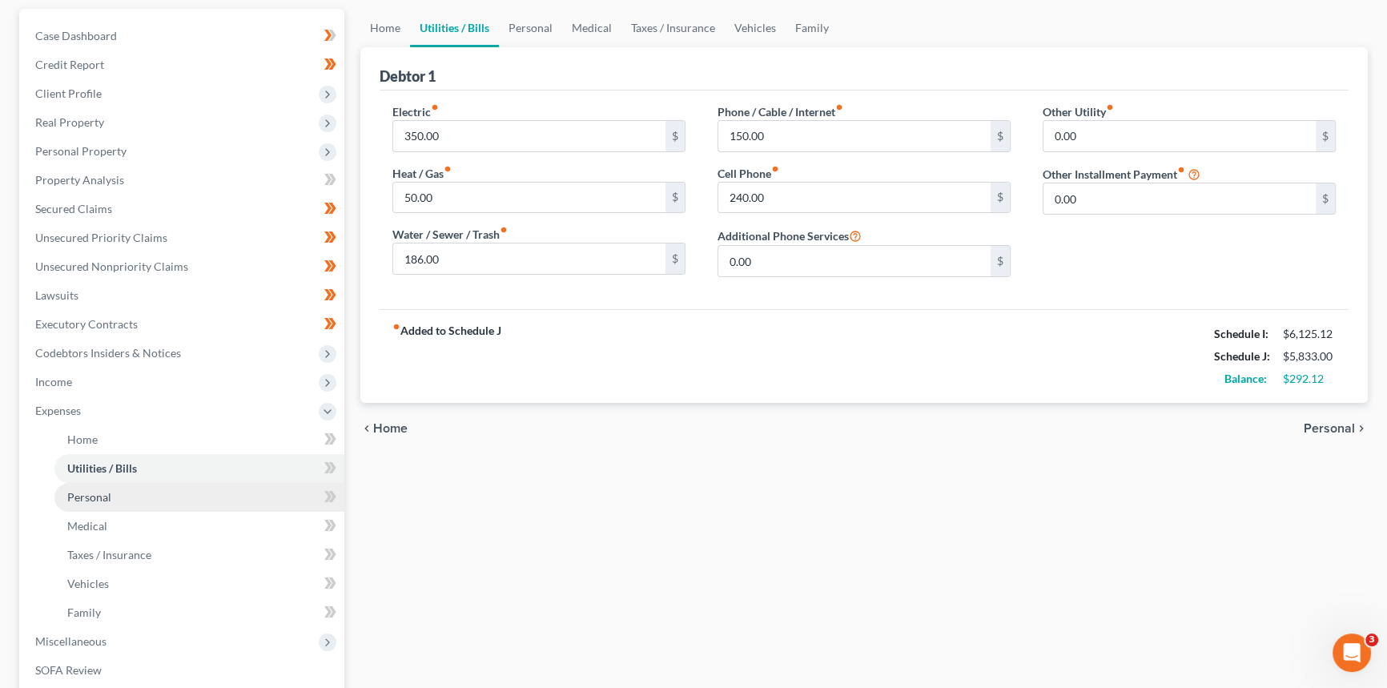
click at [120, 496] on link "Personal" at bounding box center [199, 497] width 290 height 29
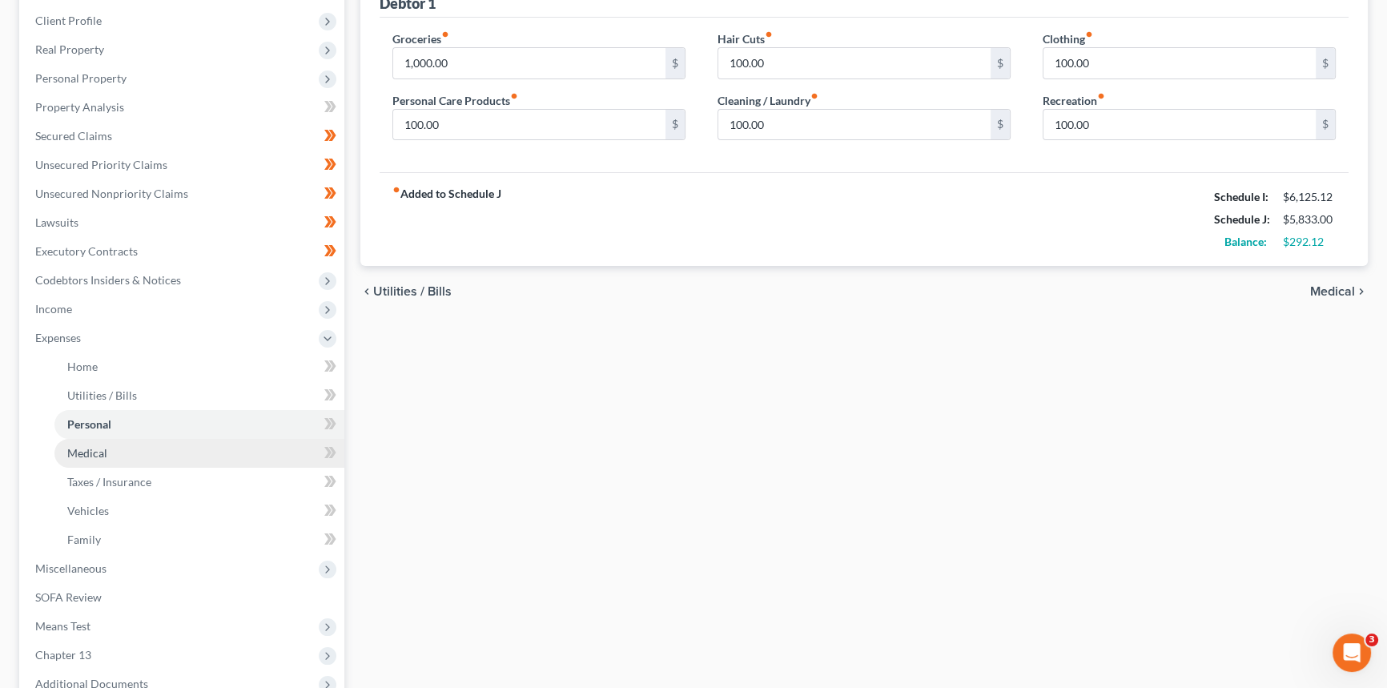
click at [132, 448] on link "Medical" at bounding box center [199, 453] width 290 height 29
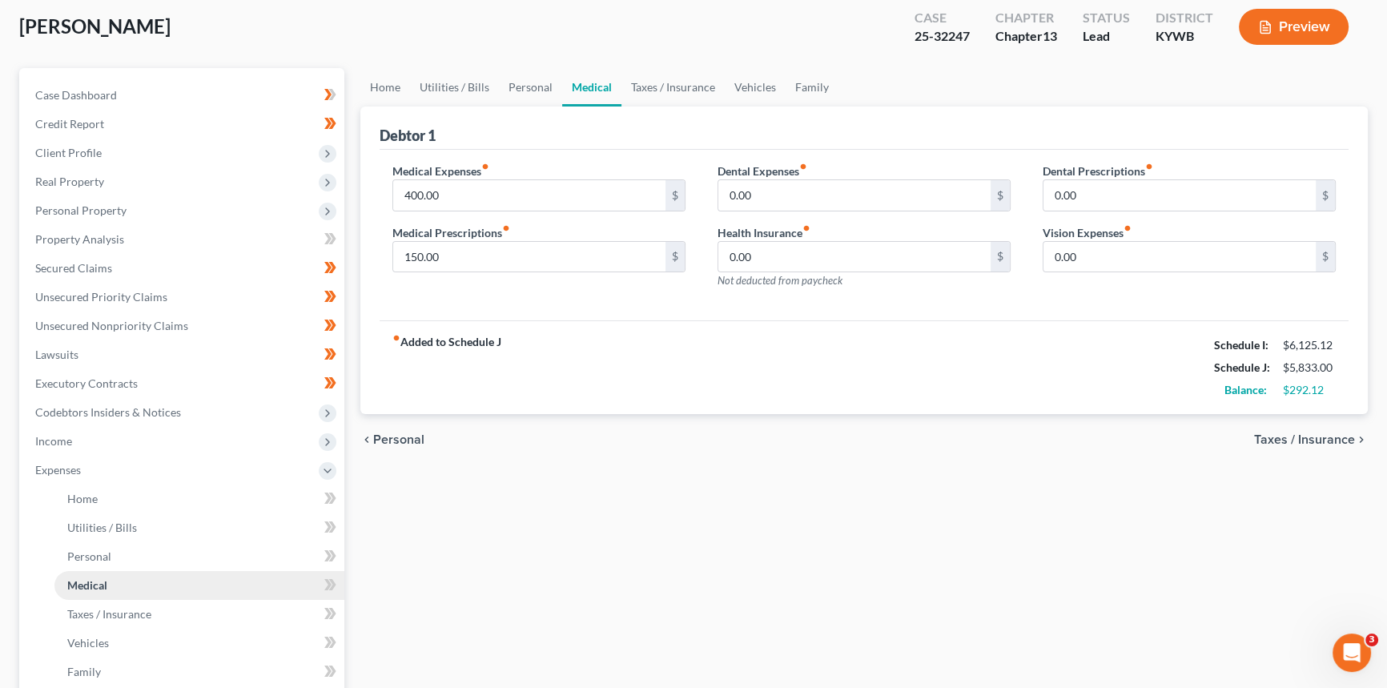
scroll to position [218, 0]
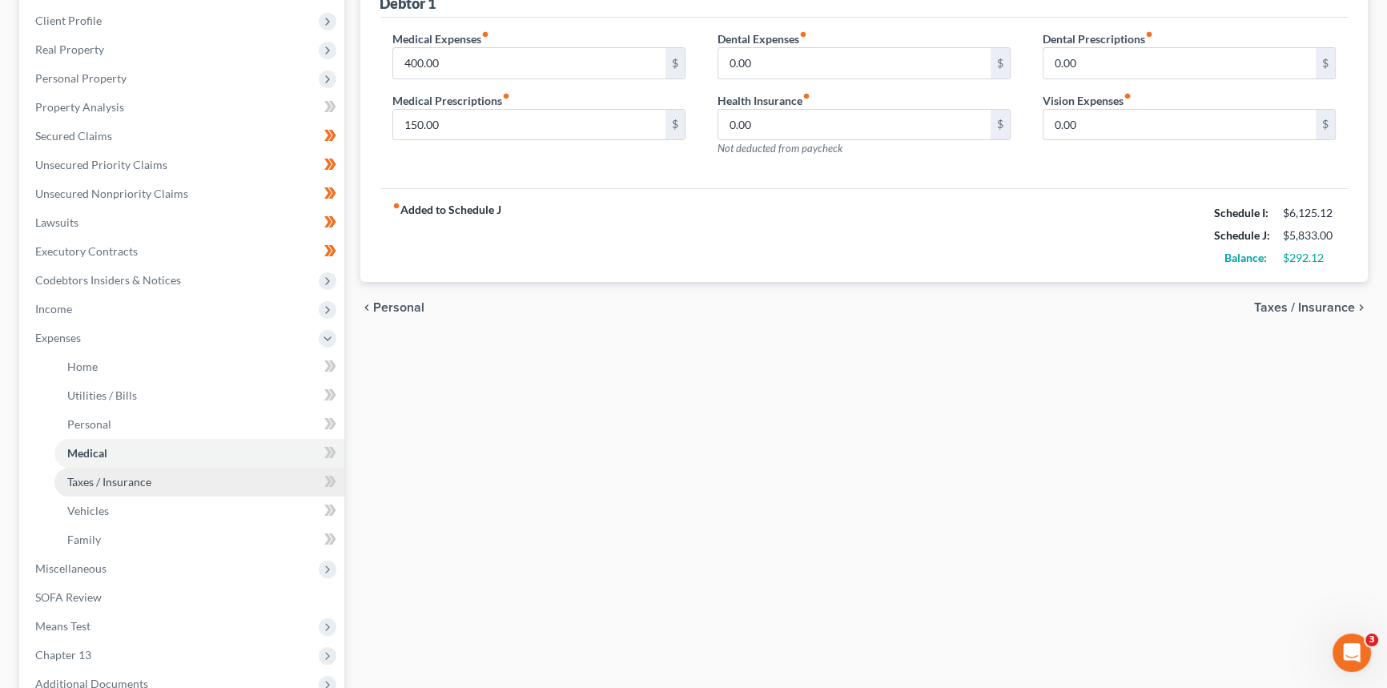
click at [130, 483] on span "Taxes / Insurance" at bounding box center [109, 482] width 84 height 14
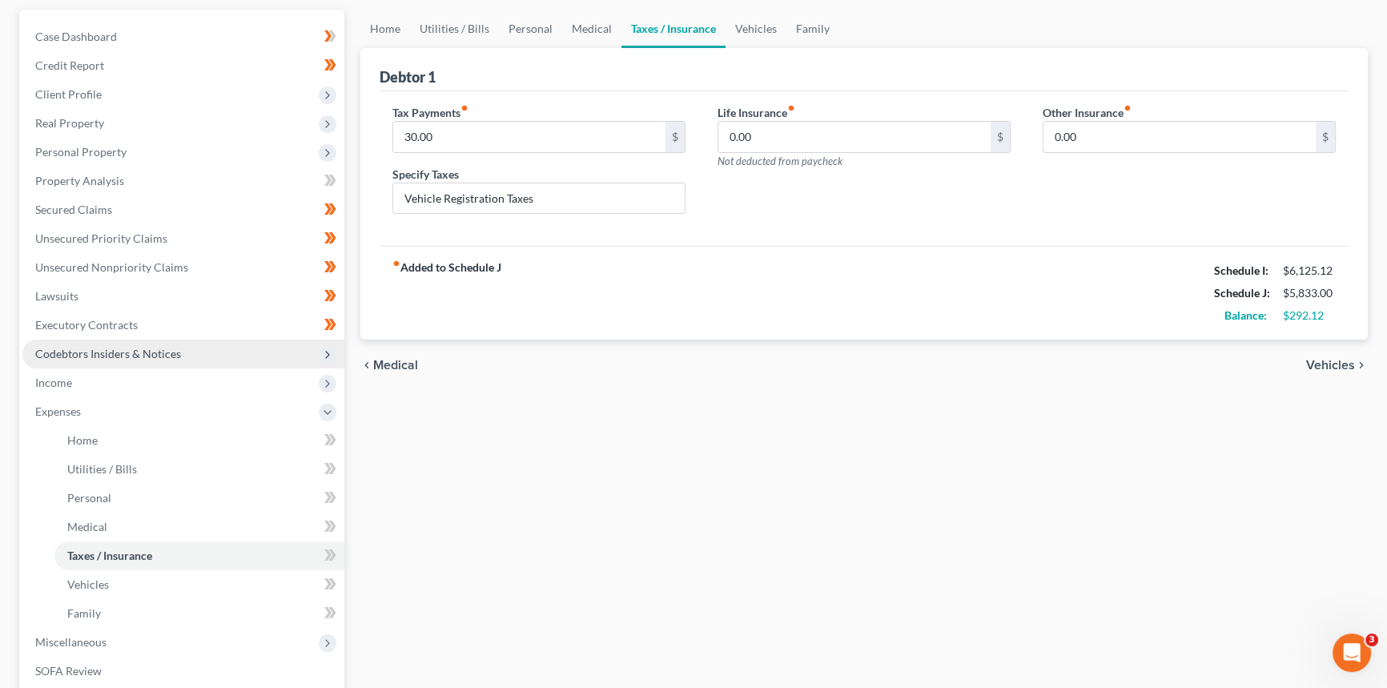
scroll to position [145, 0]
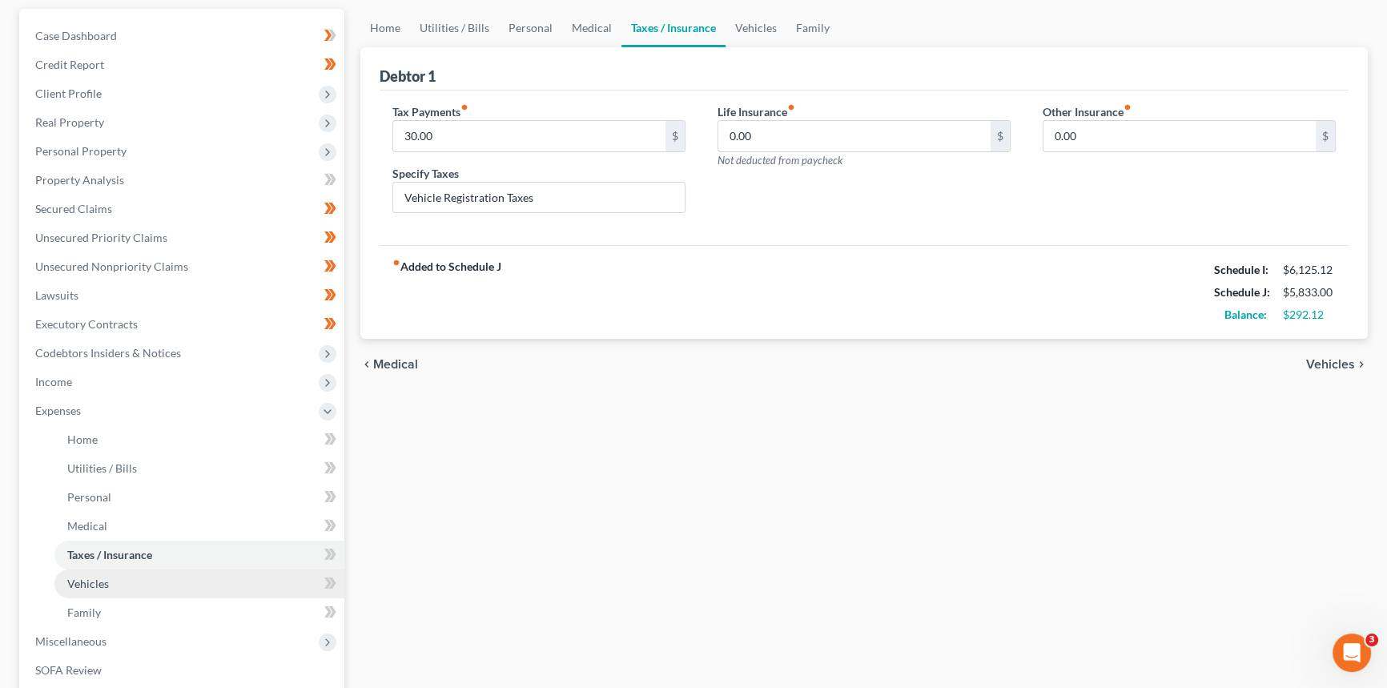
click at [98, 580] on span "Vehicles" at bounding box center [88, 583] width 42 height 14
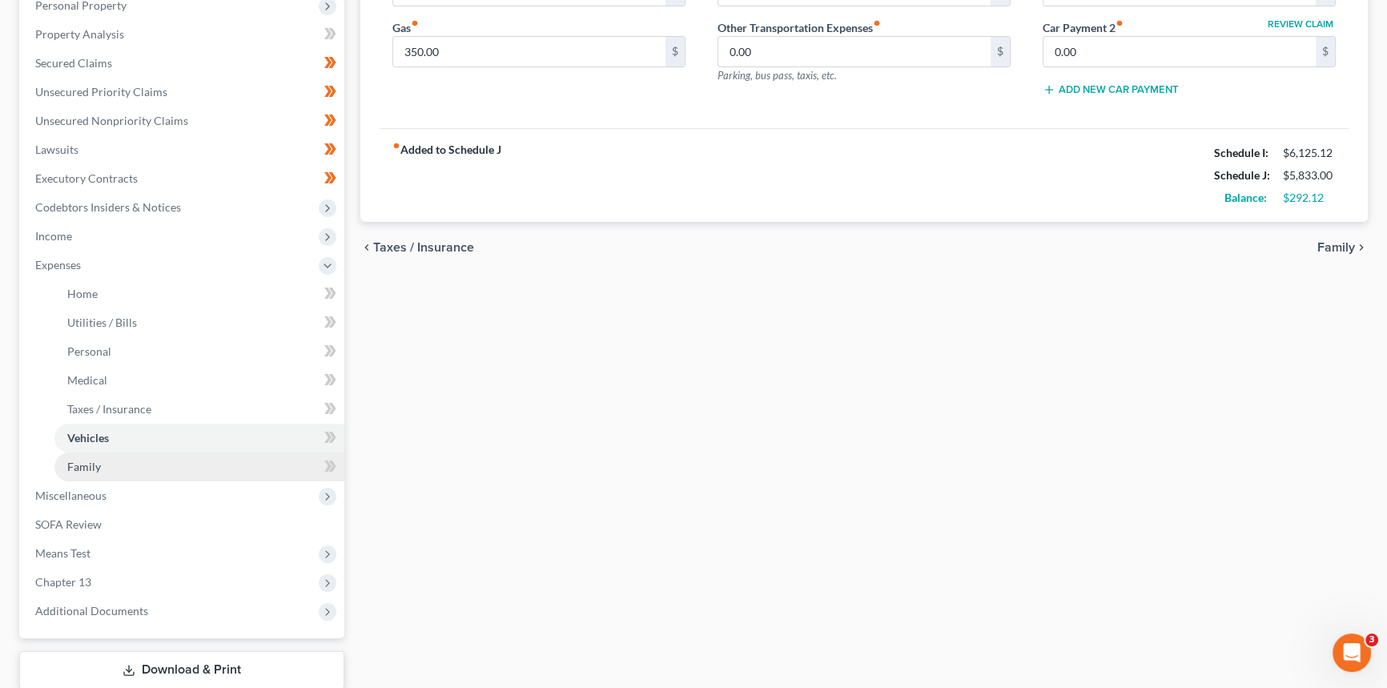
click at [98, 464] on span "Family" at bounding box center [84, 467] width 34 height 14
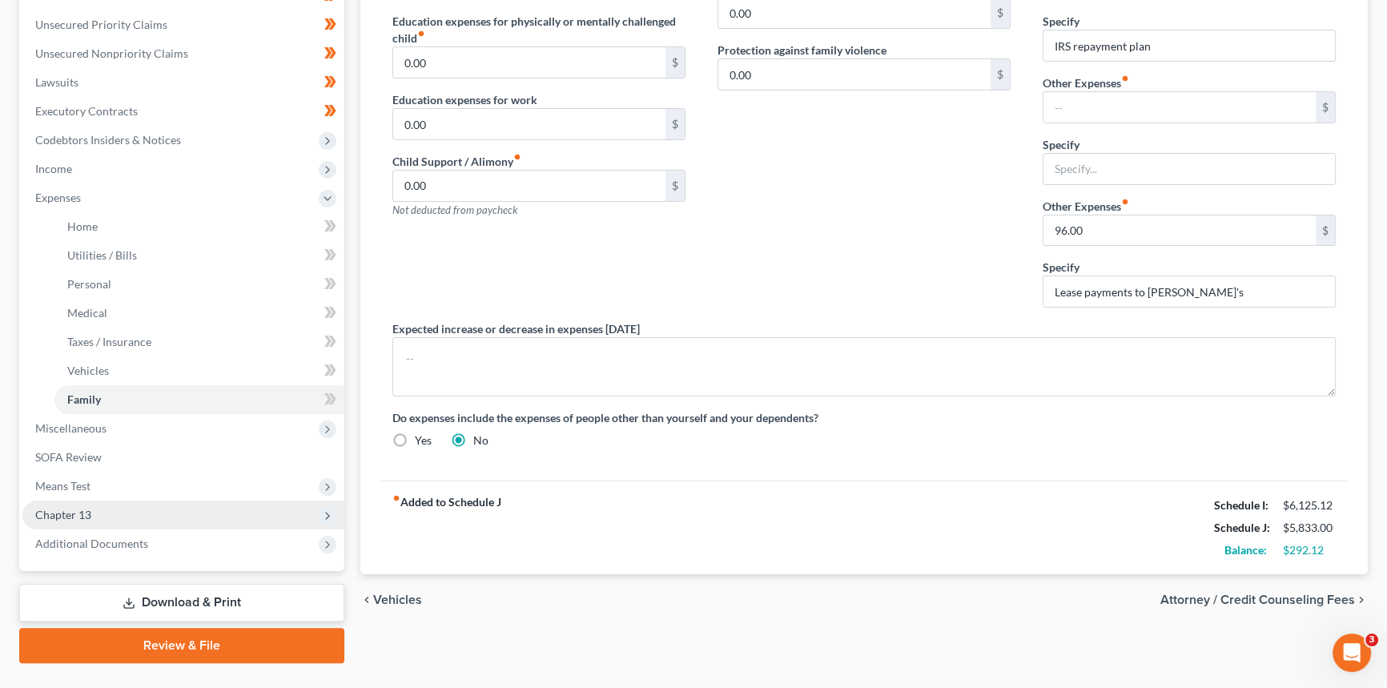
scroll to position [363, 0]
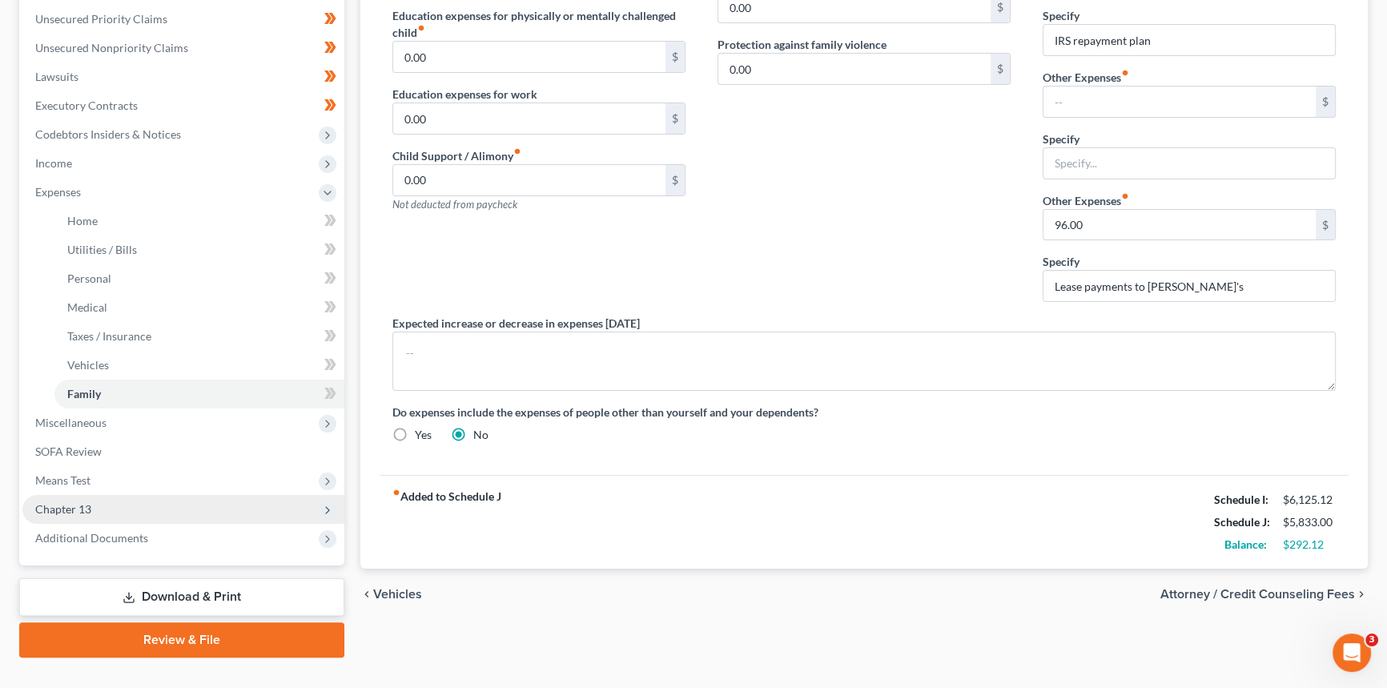
click at [142, 508] on span "Chapter 13" at bounding box center [183, 509] width 322 height 29
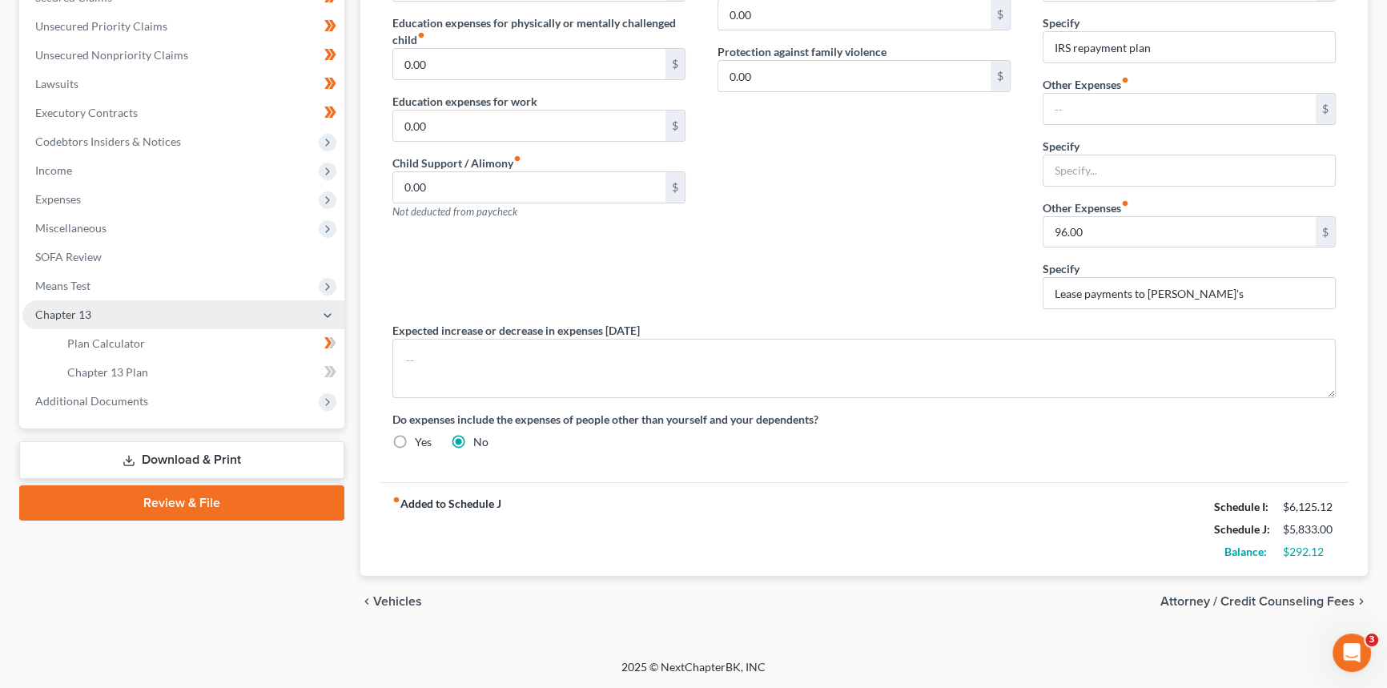
scroll to position [353, 0]
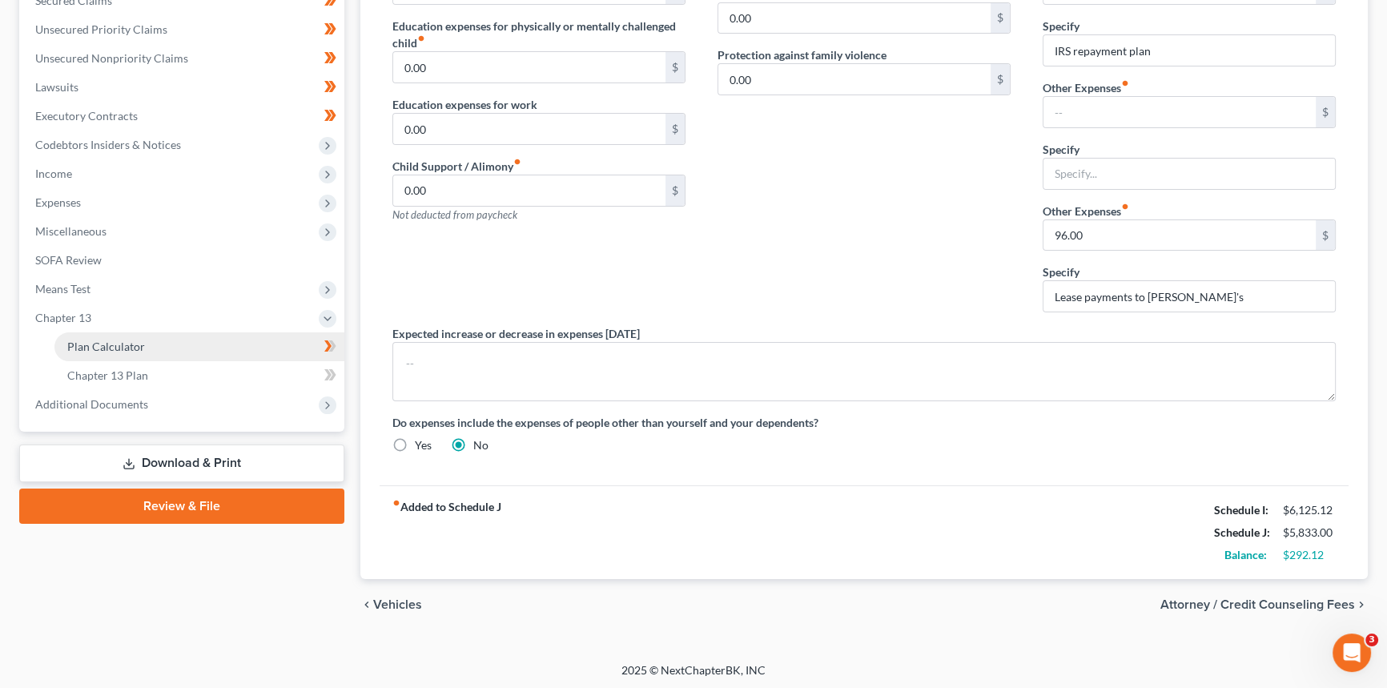
click at [136, 351] on link "Plan Calculator" at bounding box center [199, 346] width 290 height 29
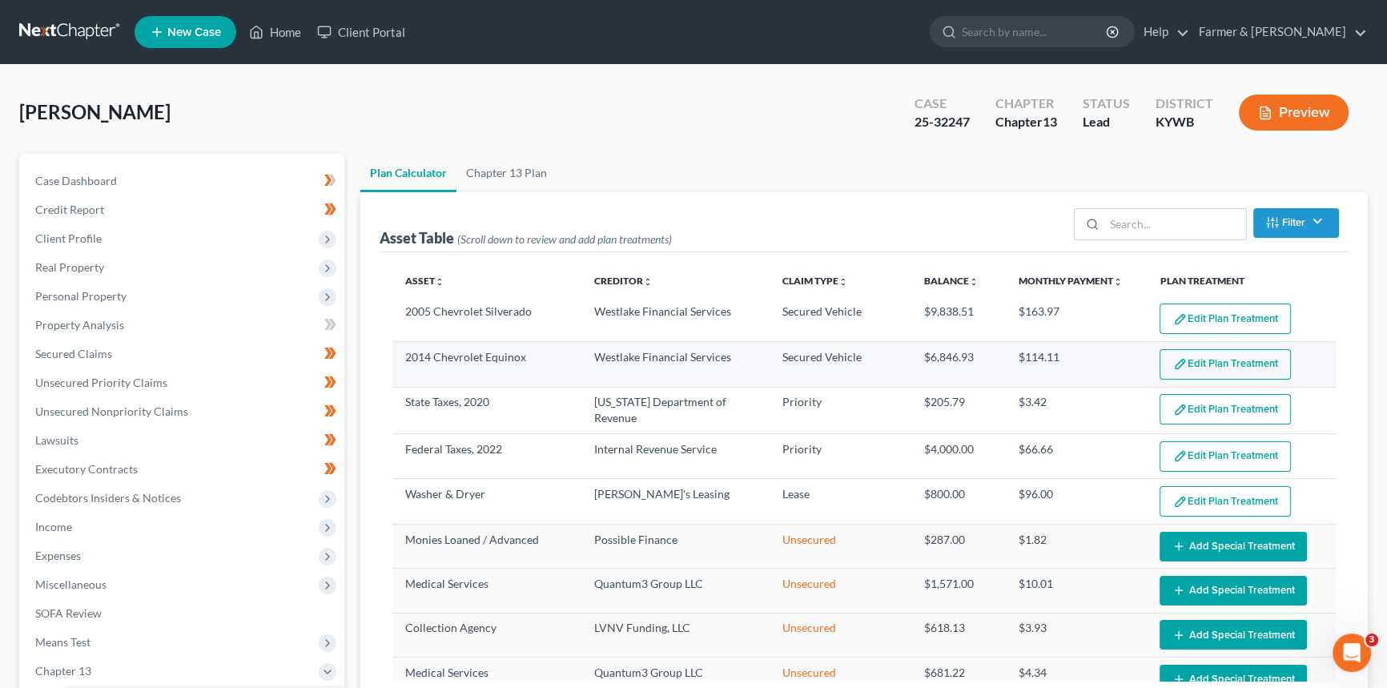
select select "59"
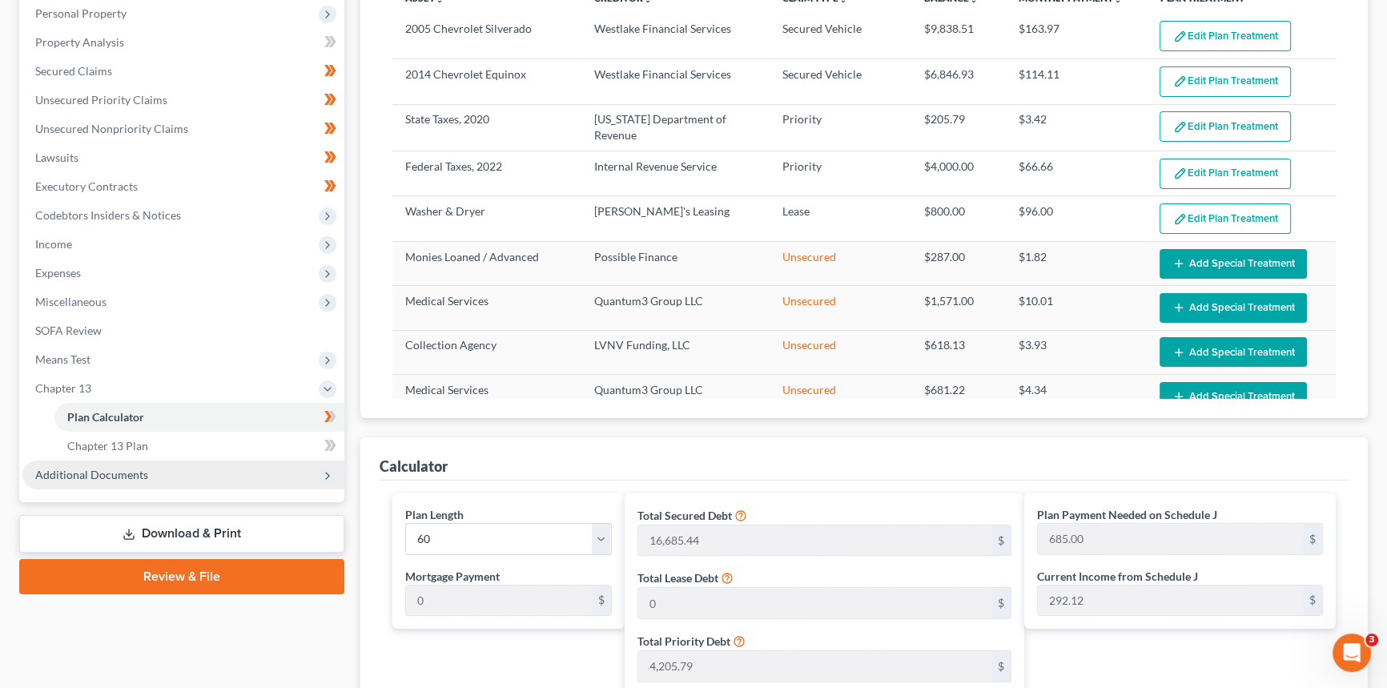
scroll to position [291, 0]
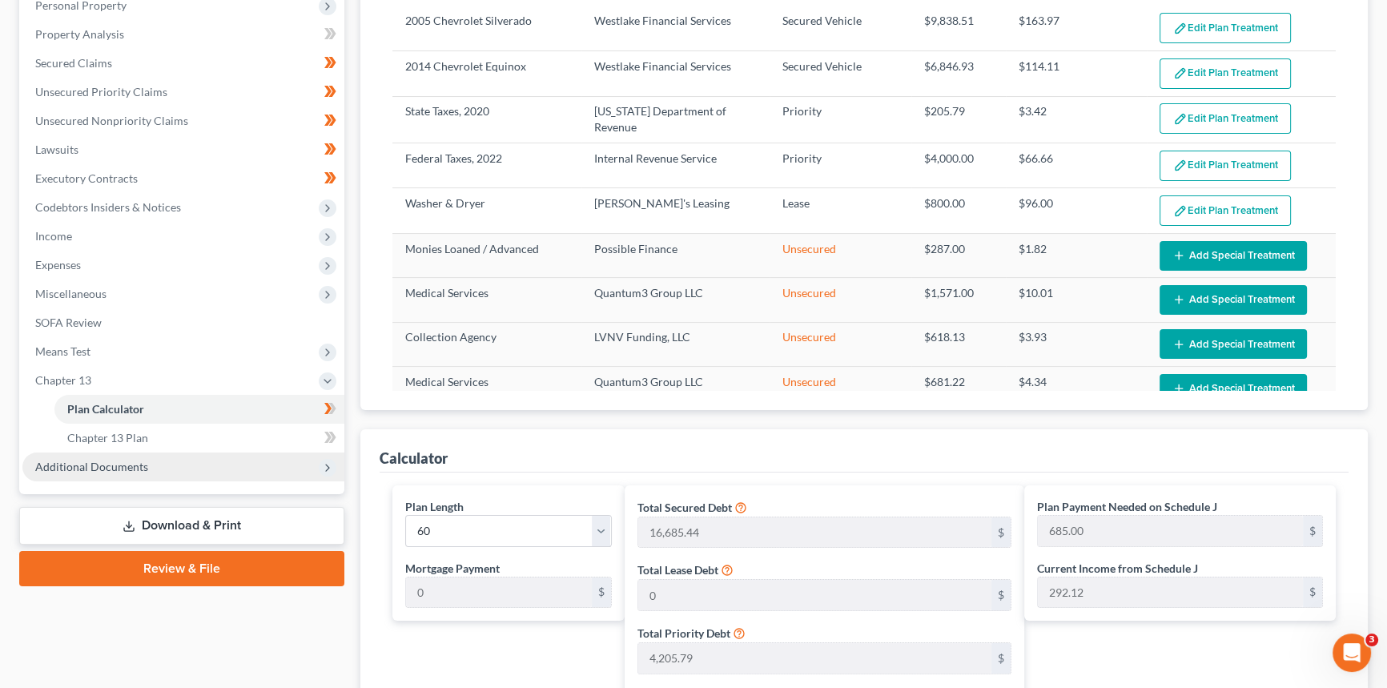
click at [91, 462] on span "Additional Documents" at bounding box center [91, 467] width 113 height 14
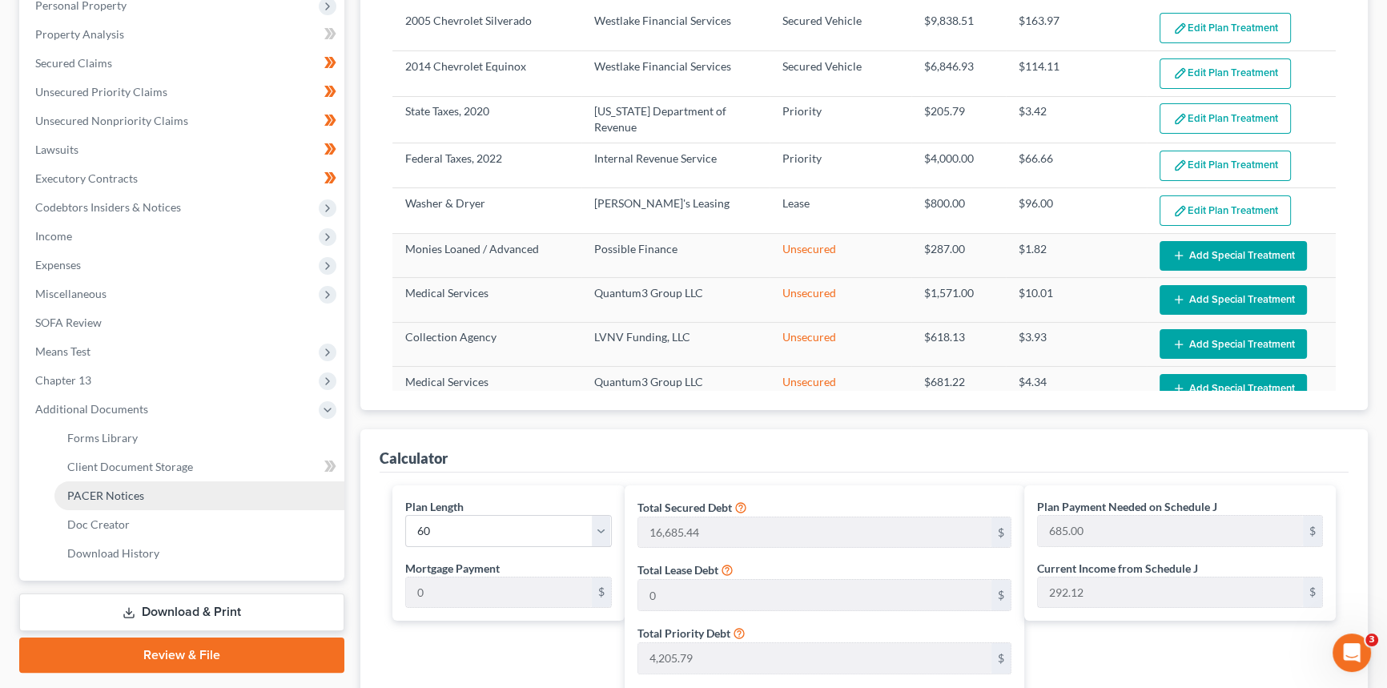
click at [150, 496] on link "PACER Notices" at bounding box center [199, 495] width 290 height 29
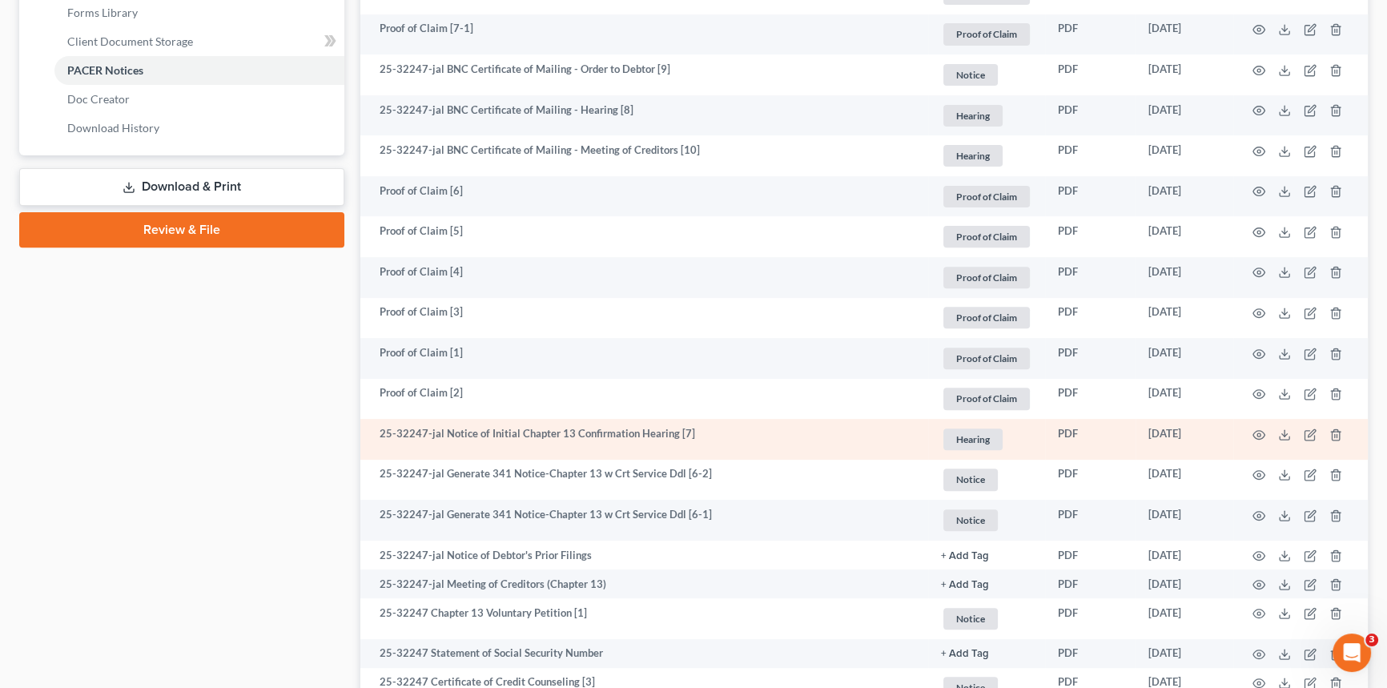
scroll to position [899, 0]
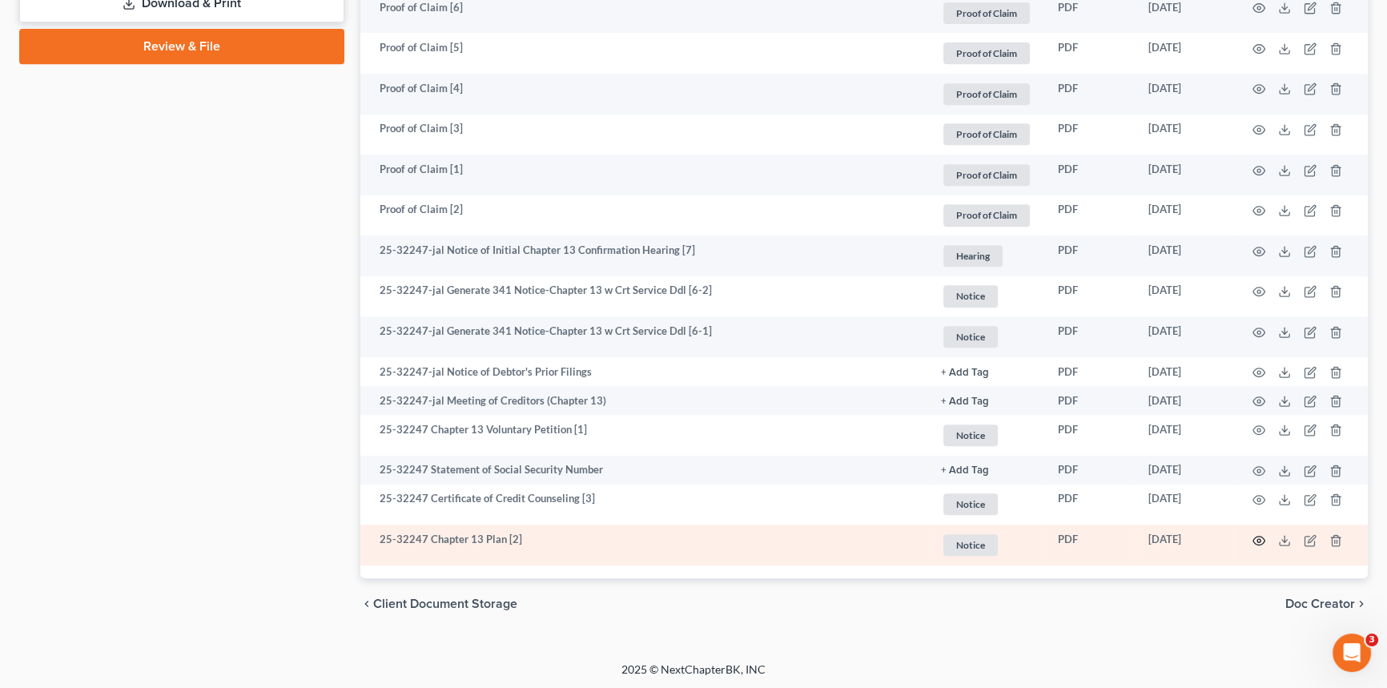
click at [1263, 536] on icon "button" at bounding box center [1259, 540] width 12 height 9
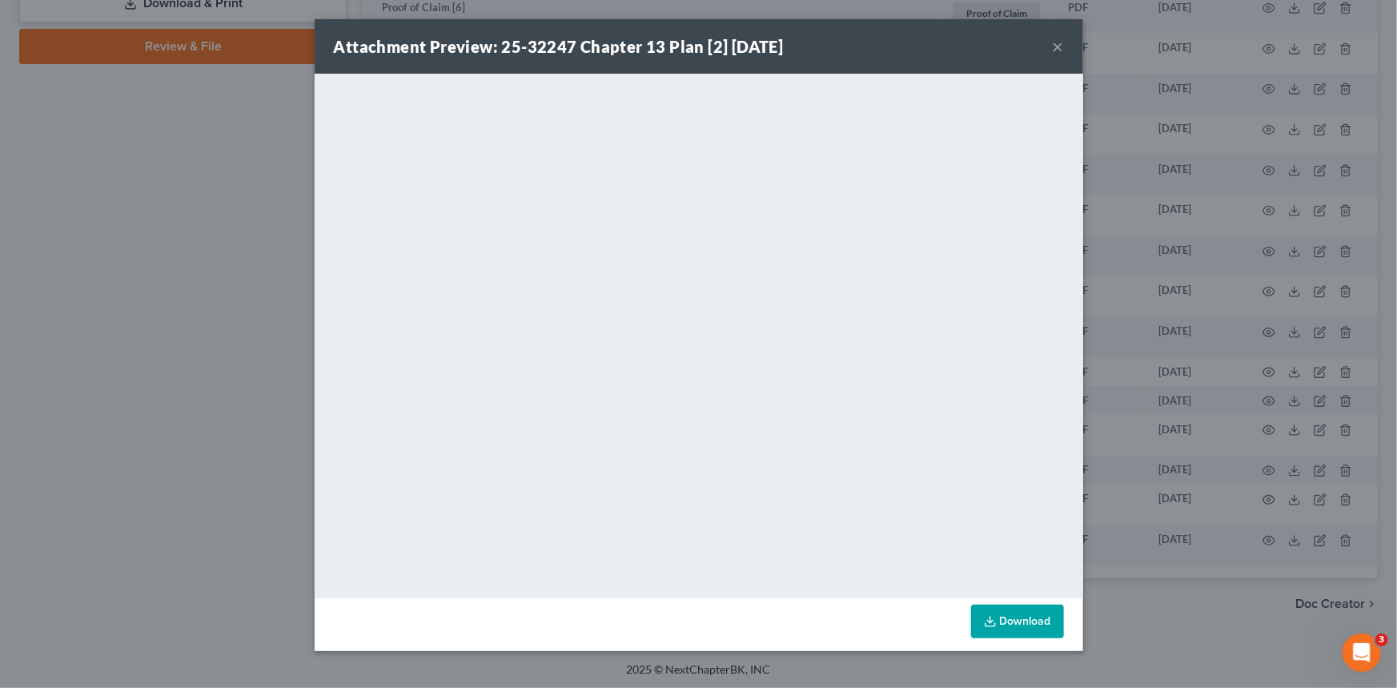
click at [1063, 42] on button "×" at bounding box center [1058, 46] width 11 height 19
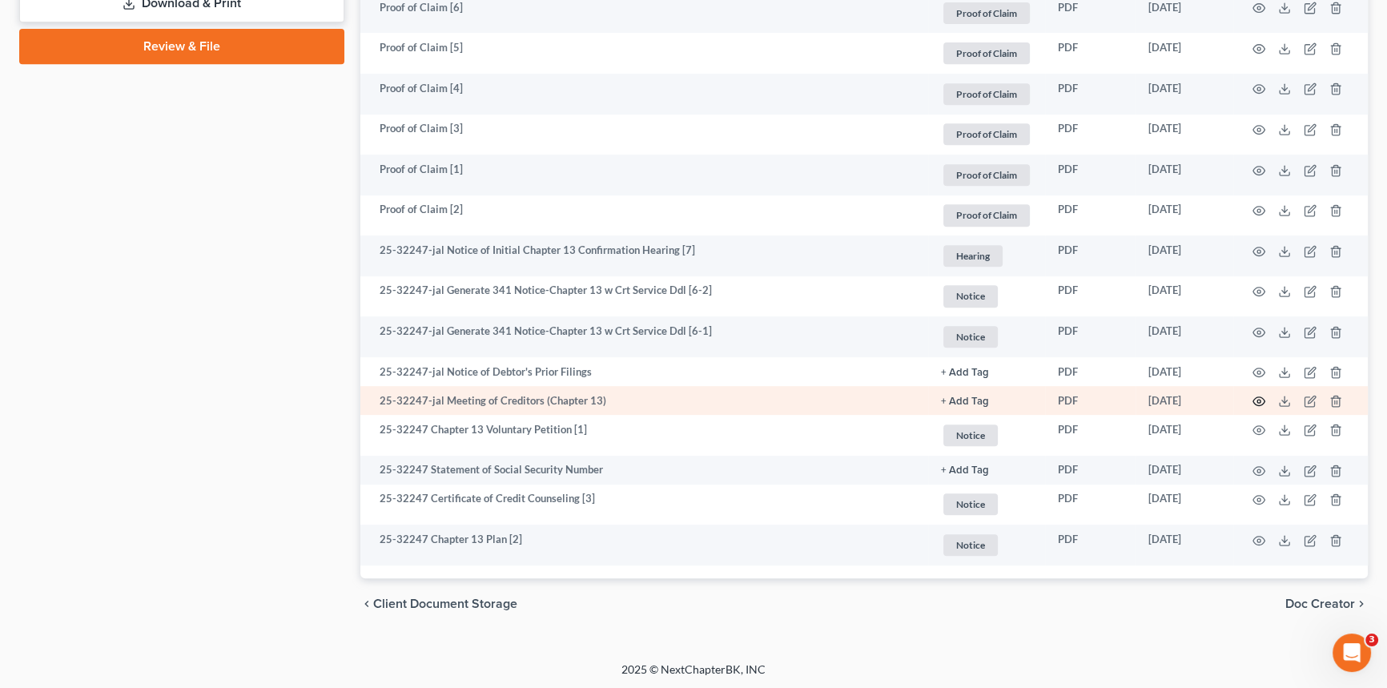
click at [1261, 397] on icon "button" at bounding box center [1258, 401] width 13 height 13
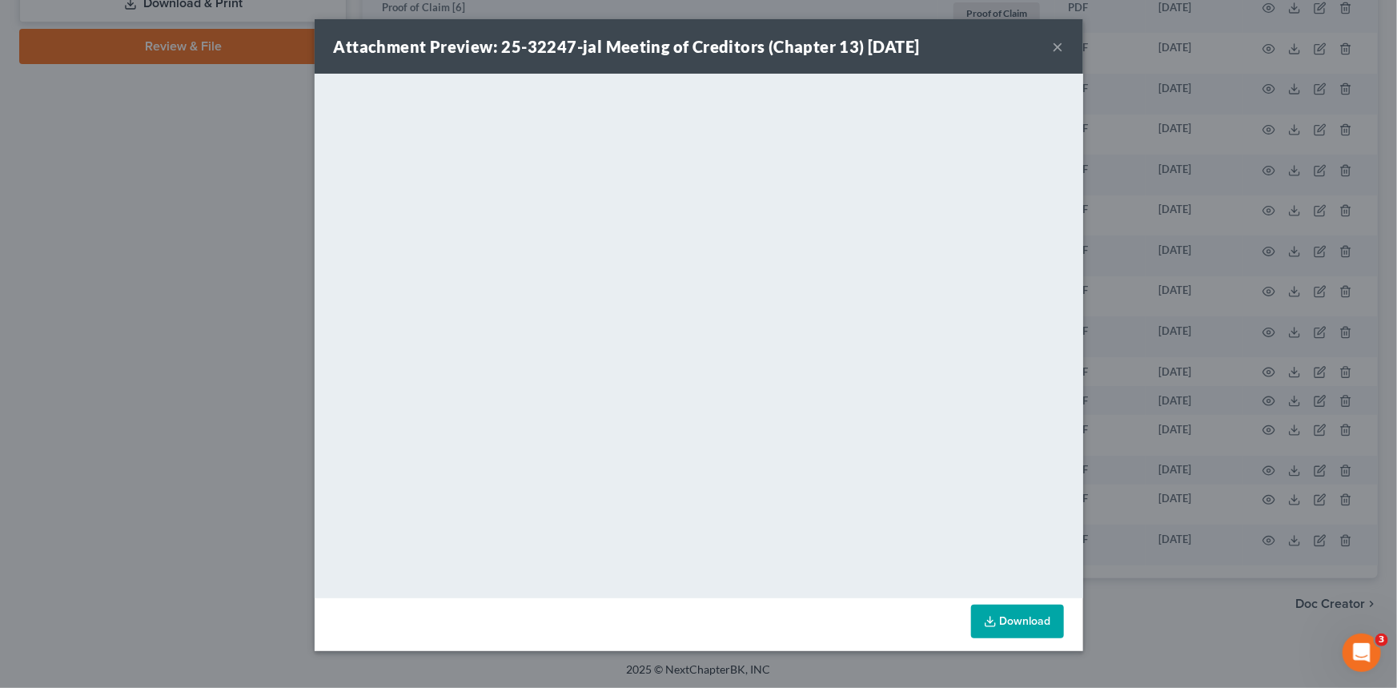
click at [1060, 46] on button "×" at bounding box center [1058, 46] width 11 height 19
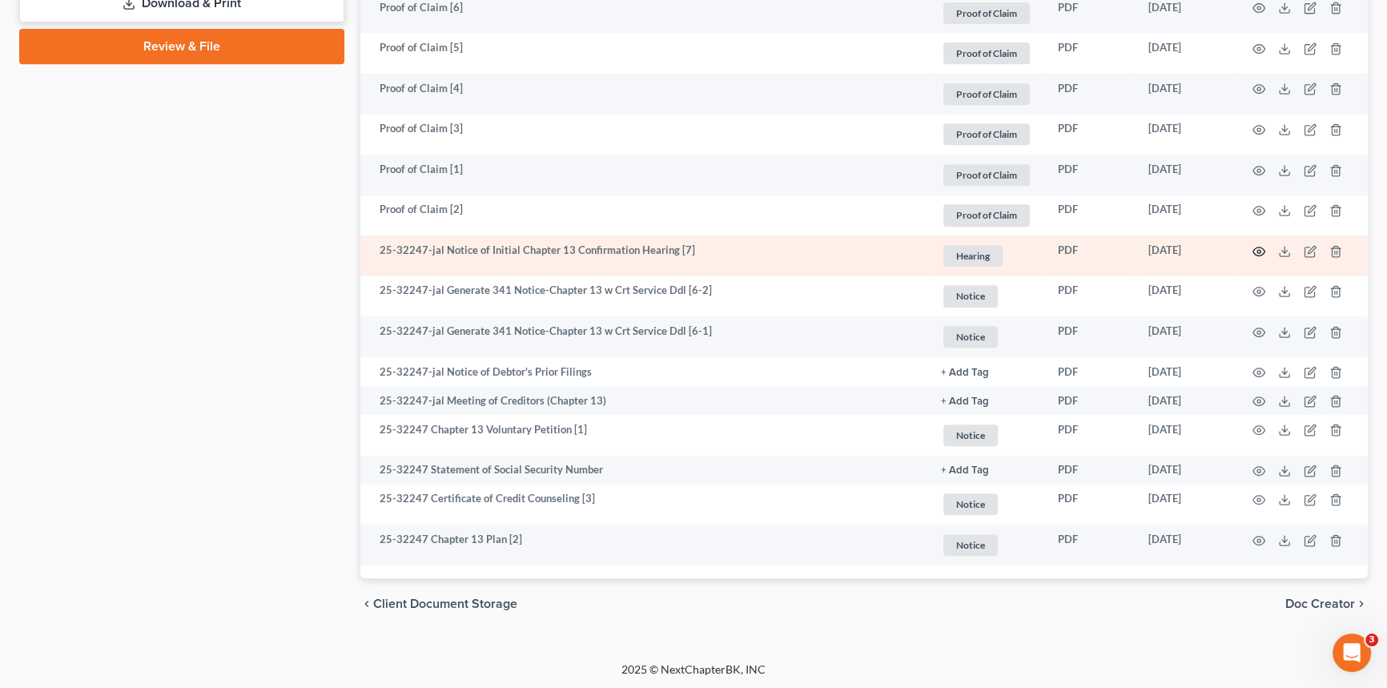
click at [1259, 250] on circle "button" at bounding box center [1258, 251] width 3 height 3
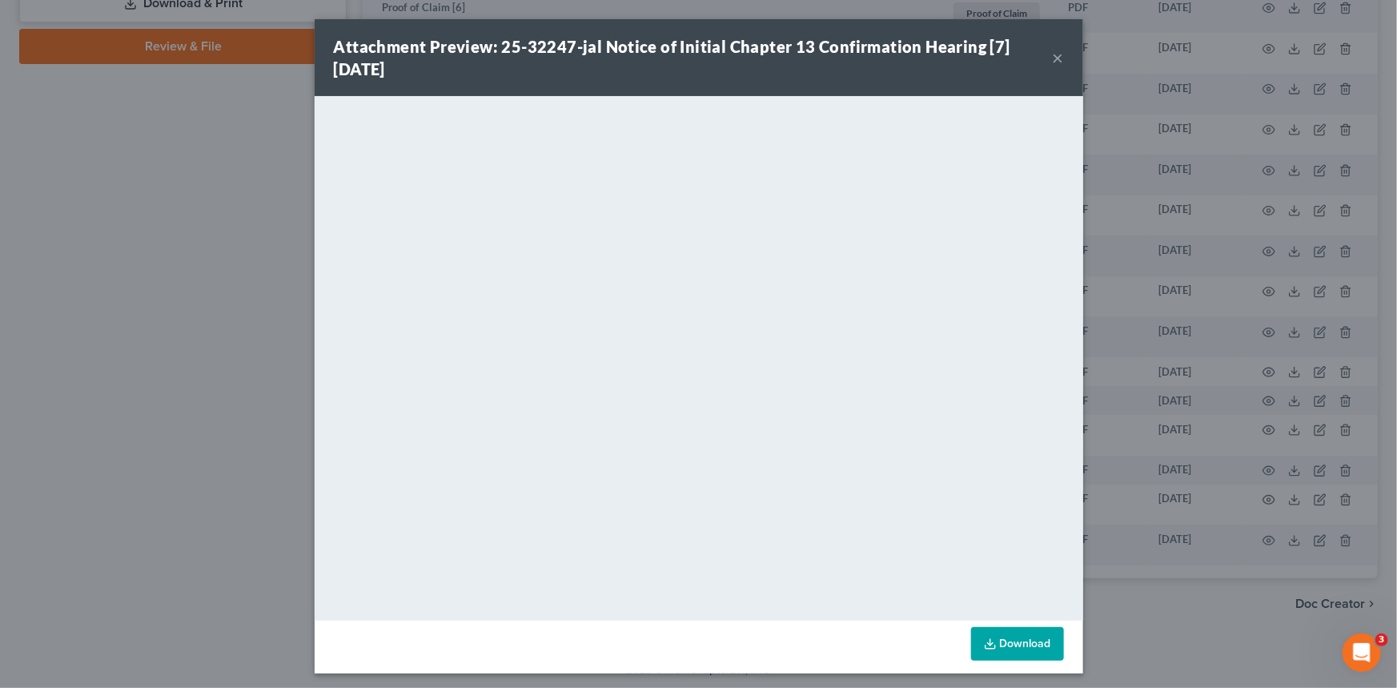
click at [1053, 57] on button "×" at bounding box center [1058, 57] width 11 height 19
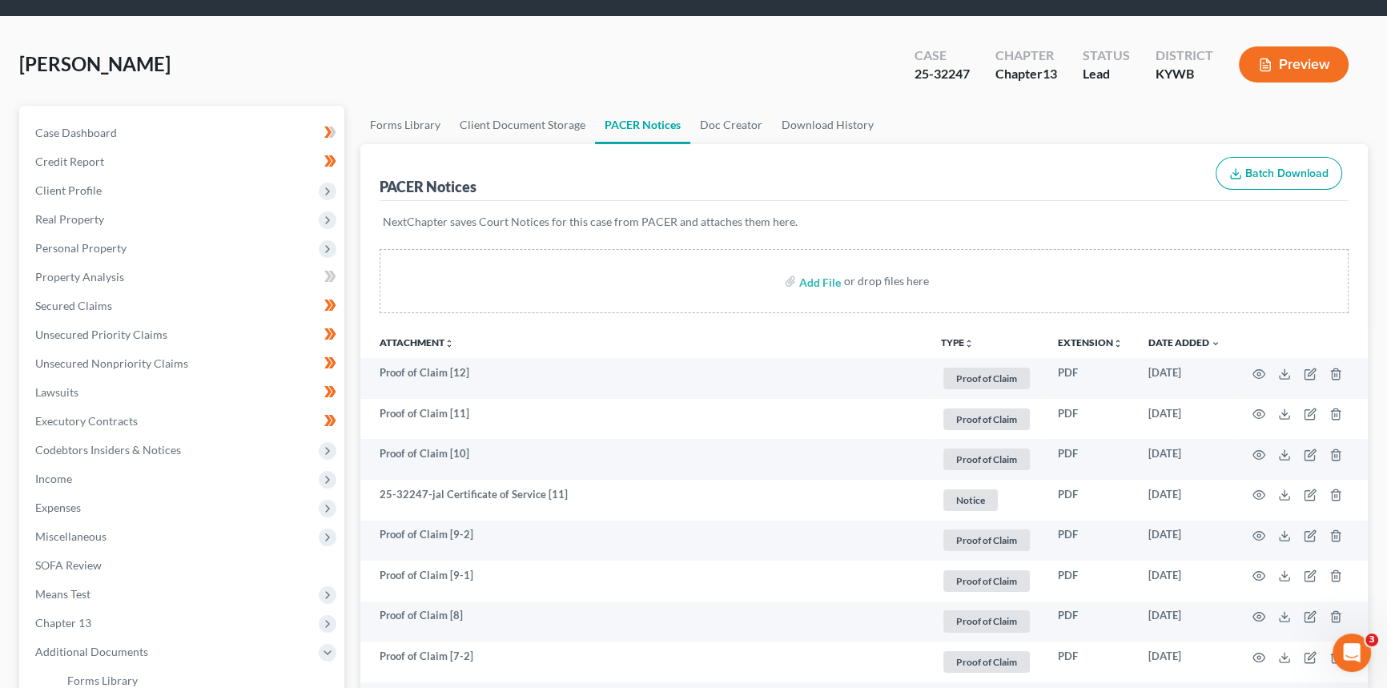
scroll to position [0, 0]
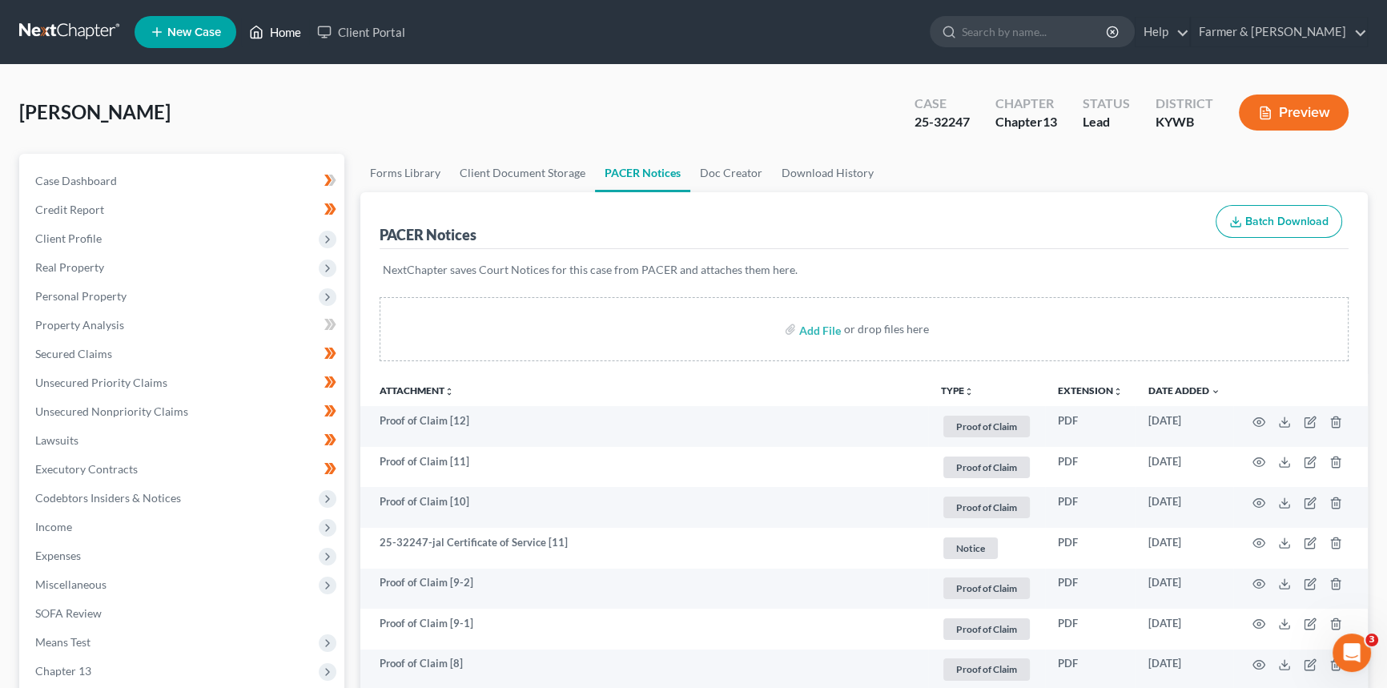
drag, startPoint x: 272, startPoint y: 10, endPoint x: 282, endPoint y: 33, distance: 25.1
click at [275, 22] on nav "Home New Case Client Portal Farmer & Wright [EMAIL_ADDRESS][DOMAIN_NAME] My Acc…" at bounding box center [693, 32] width 1387 height 64
click at [282, 33] on link "Home" at bounding box center [275, 32] width 68 height 29
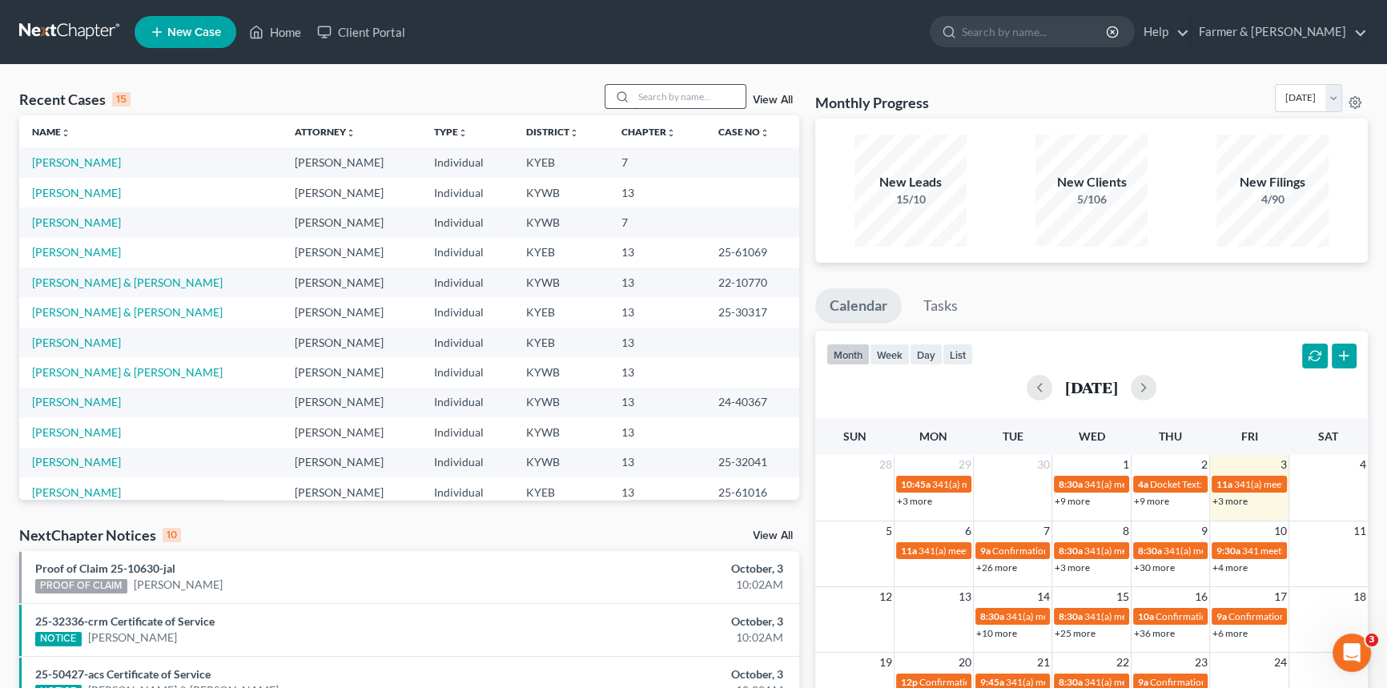
click at [657, 98] on input "search" at bounding box center [689, 96] width 112 height 23
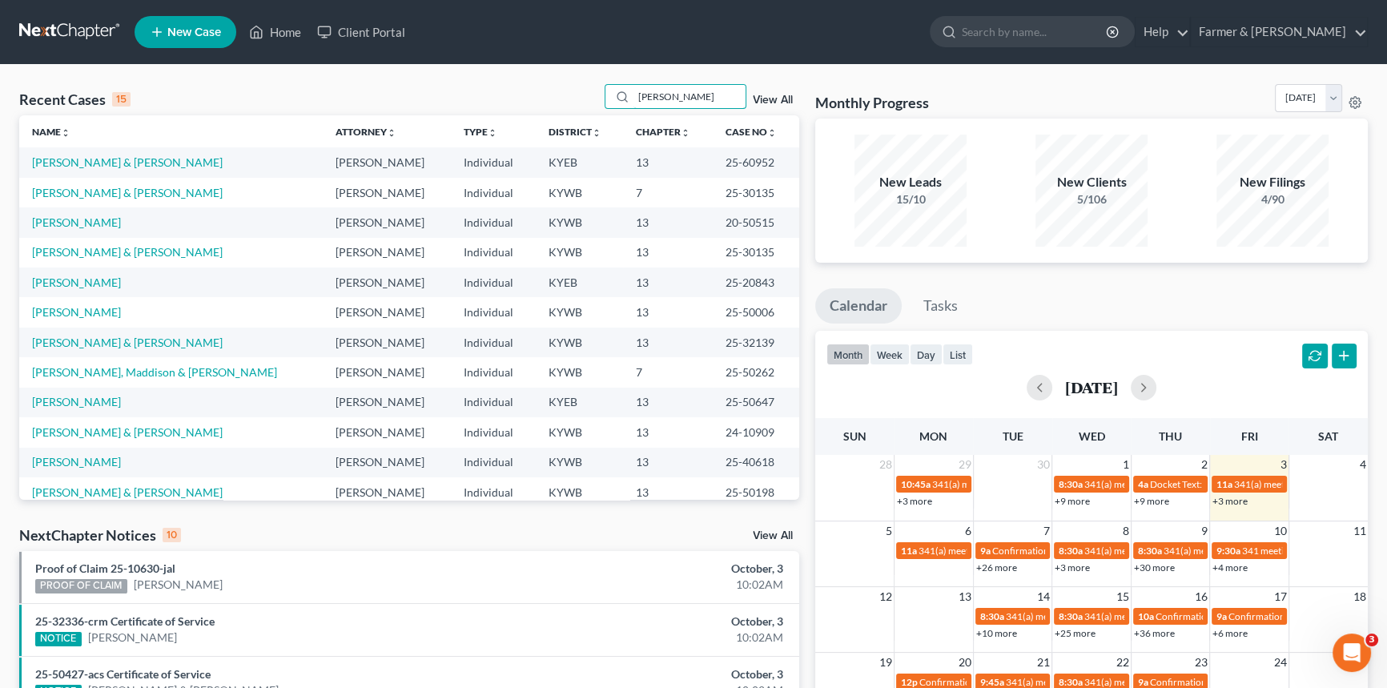
drag, startPoint x: 693, startPoint y: 98, endPoint x: 512, endPoint y: 98, distance: 180.1
click at [512, 98] on div "Recent Cases 15 [PERSON_NAME] View All" at bounding box center [409, 99] width 780 height 31
type input "[PERSON_NAME]"
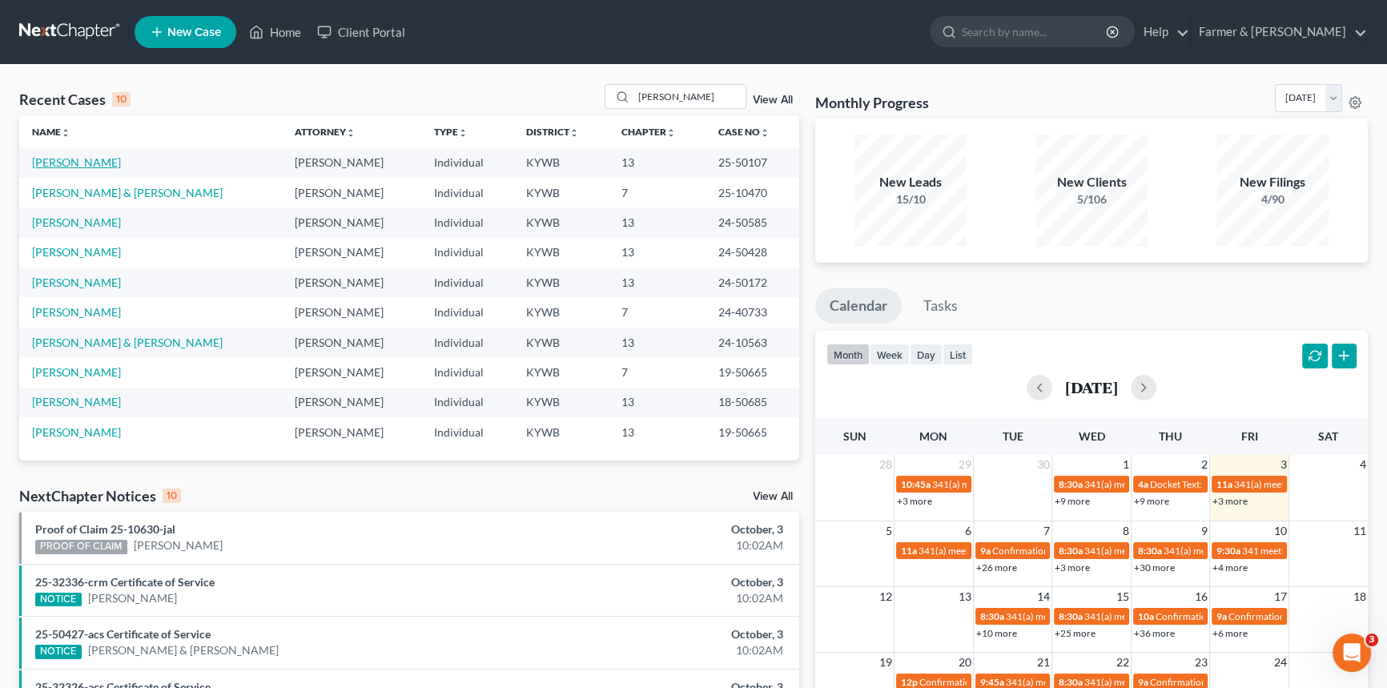
click at [55, 163] on link "[PERSON_NAME]" at bounding box center [76, 162] width 89 height 14
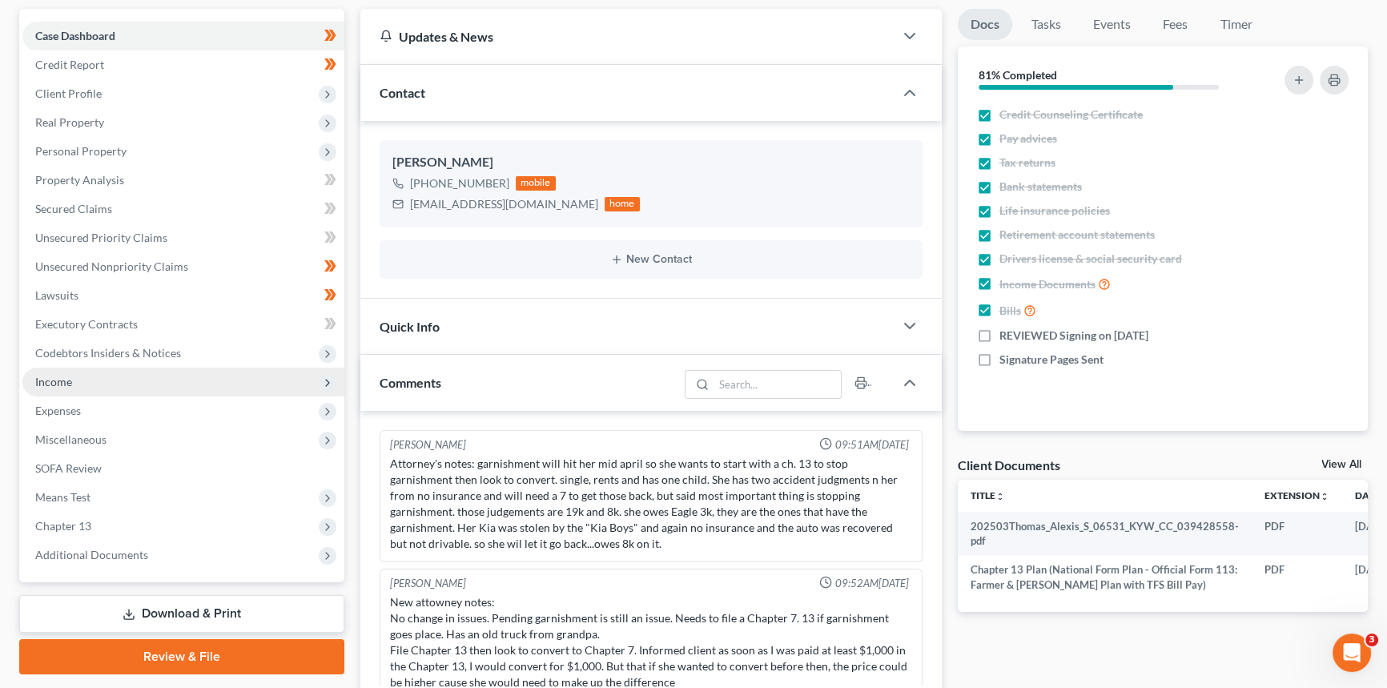
scroll to position [427, 0]
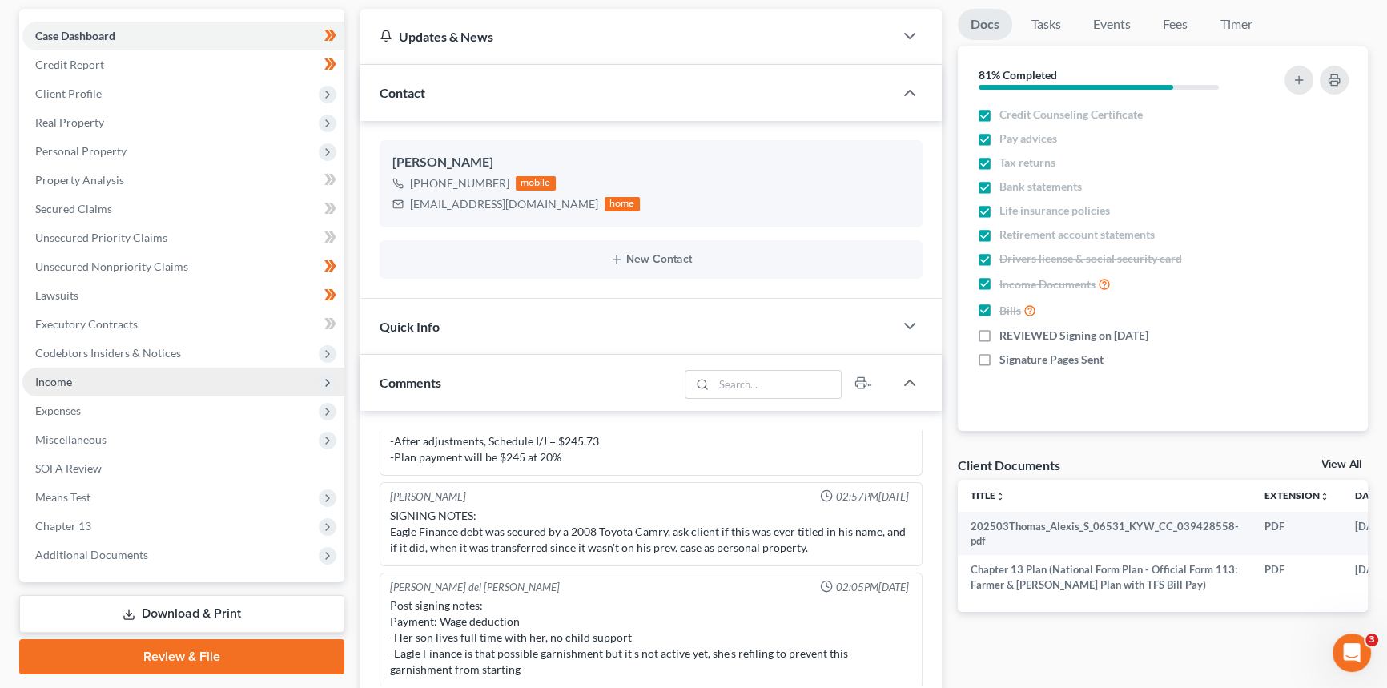
click at [119, 376] on span "Income" at bounding box center [183, 381] width 322 height 29
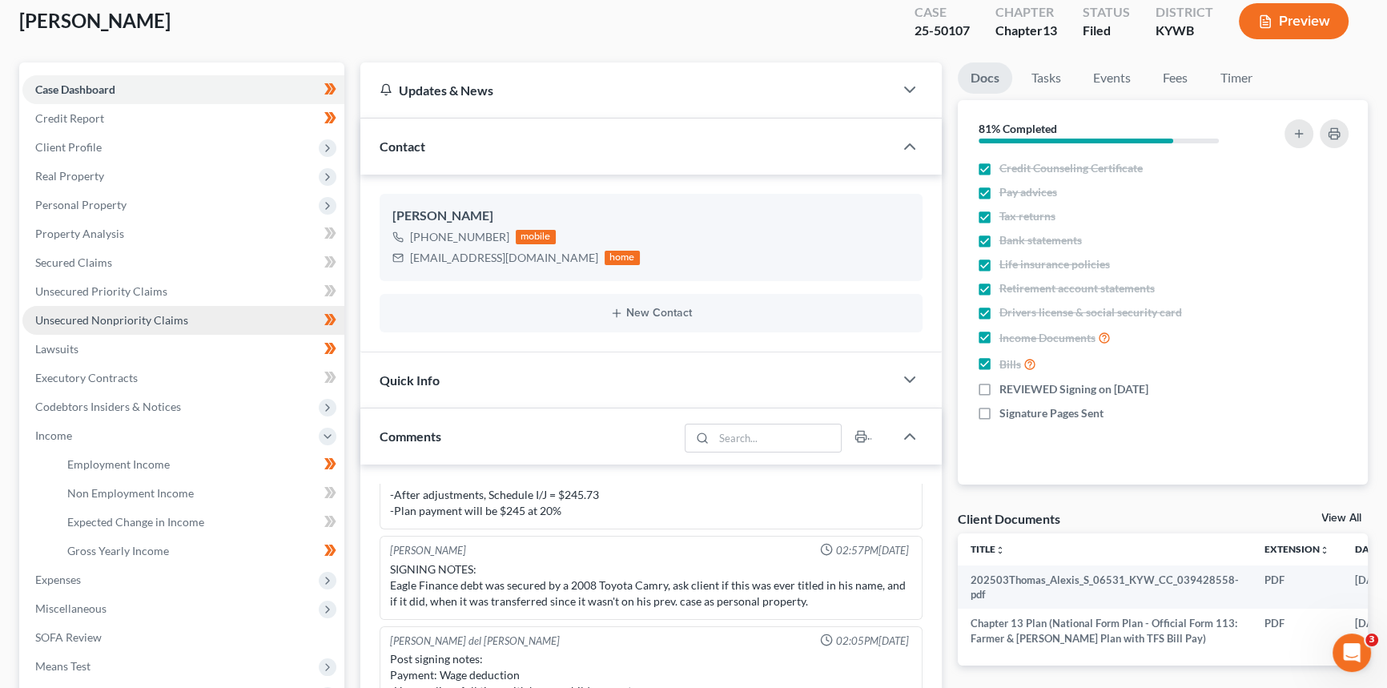
scroll to position [218, 0]
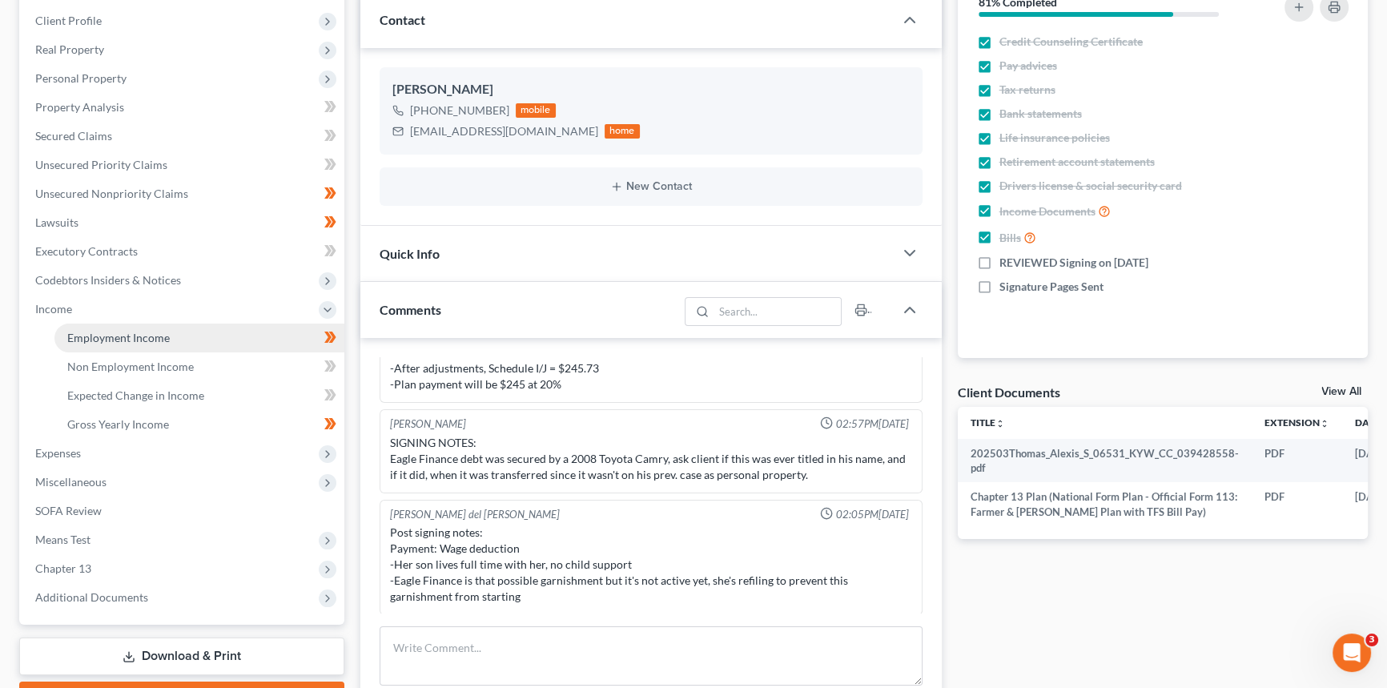
click at [181, 331] on link "Employment Income" at bounding box center [199, 337] width 290 height 29
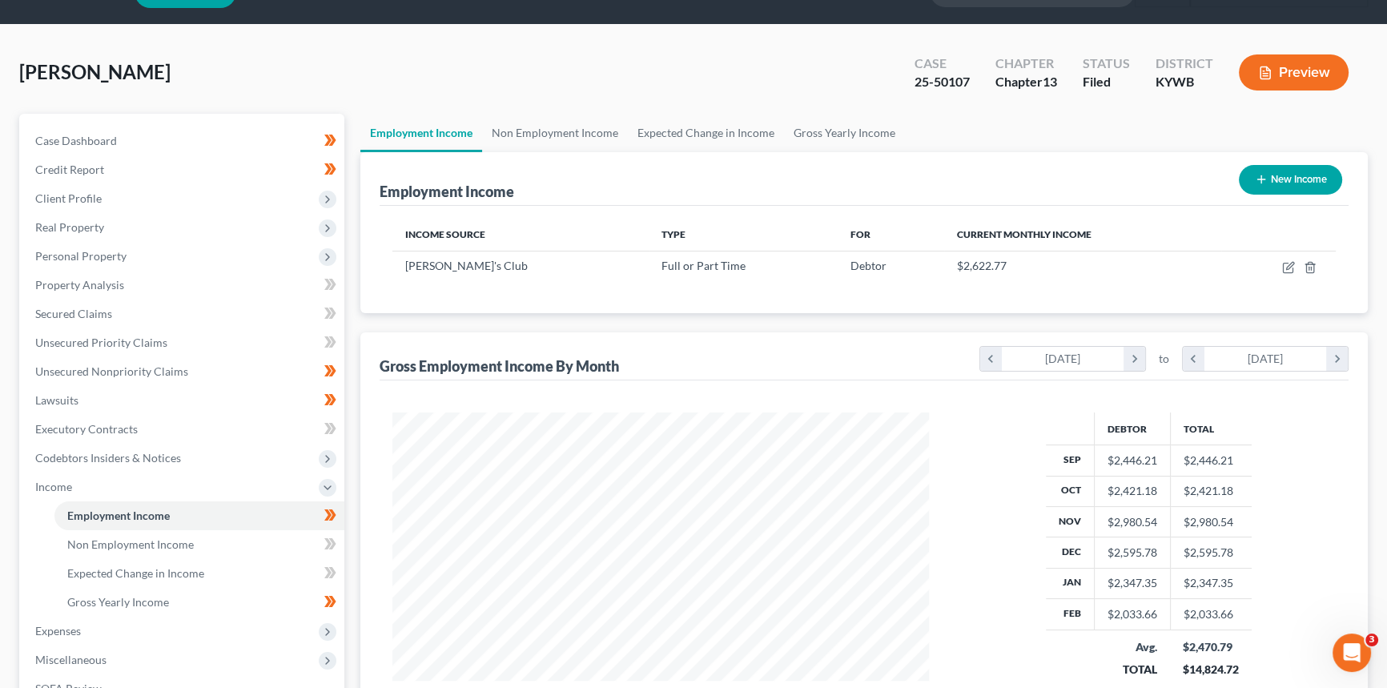
scroll to position [218, 0]
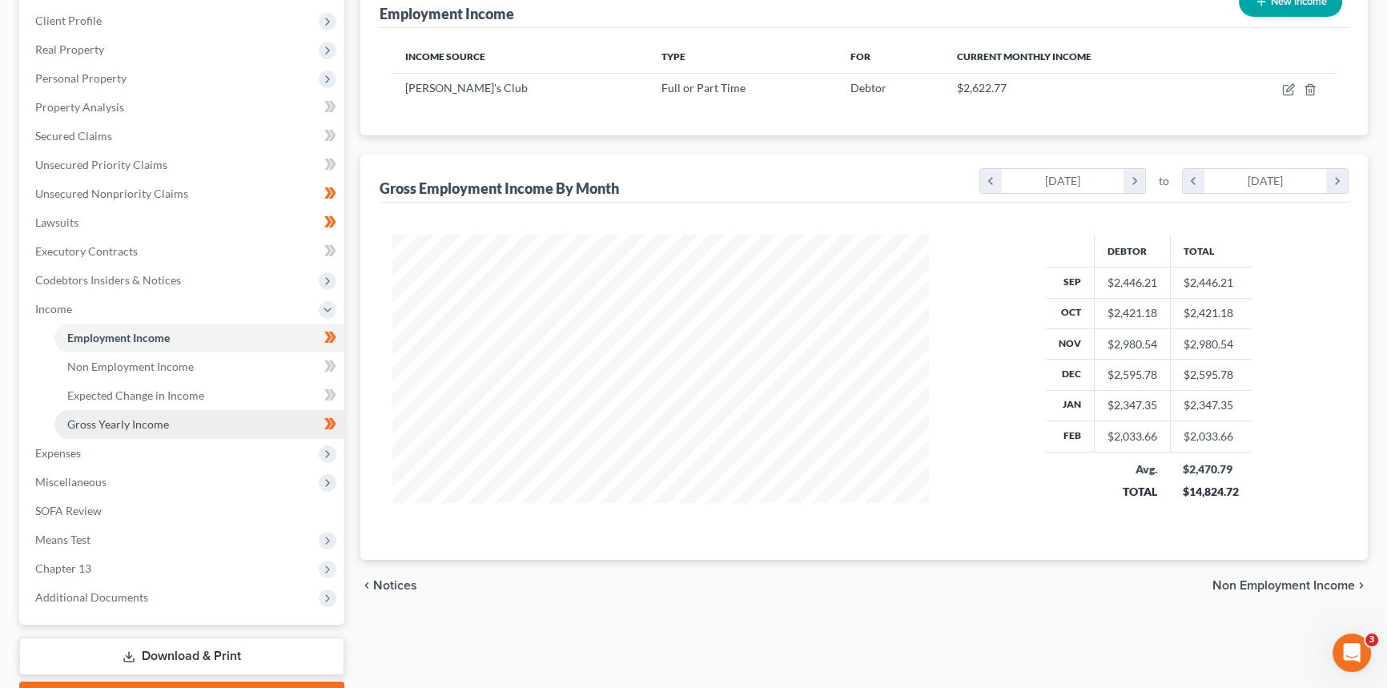
click at [135, 424] on span "Gross Yearly Income" at bounding box center [118, 424] width 102 height 14
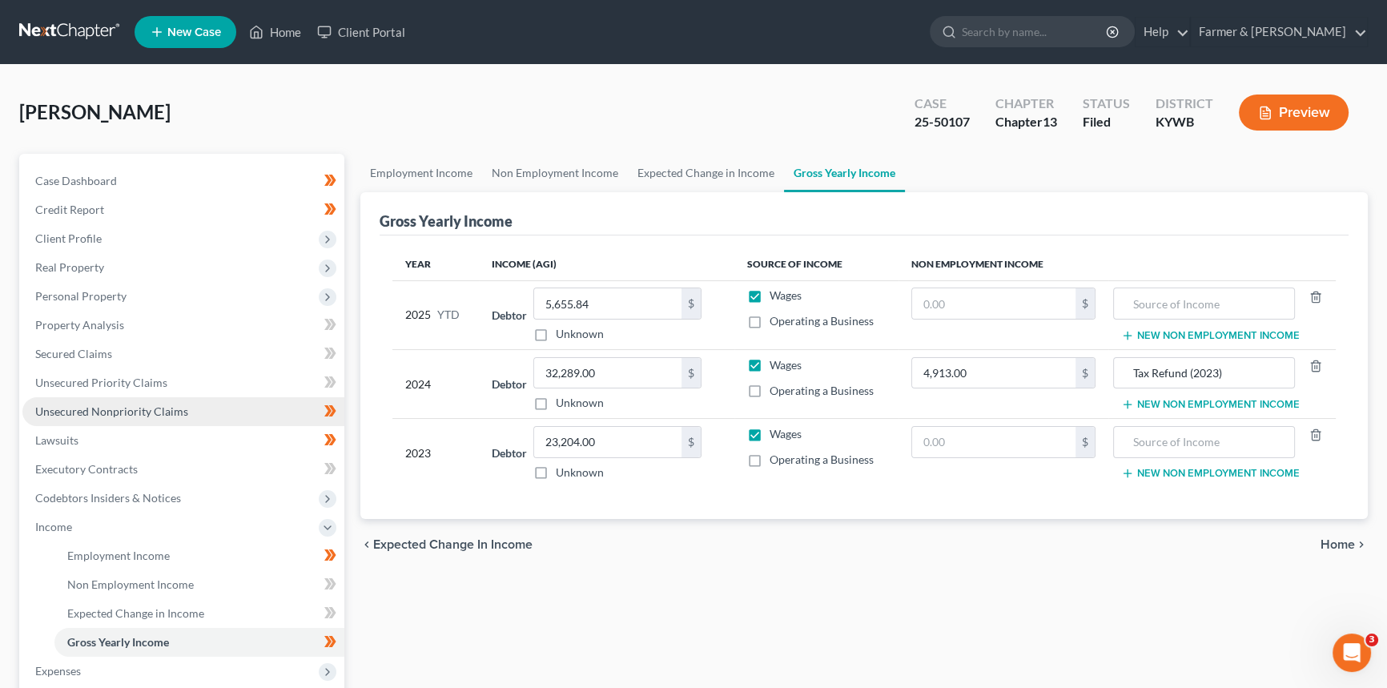
click at [136, 408] on span "Unsecured Nonpriority Claims" at bounding box center [111, 411] width 153 height 14
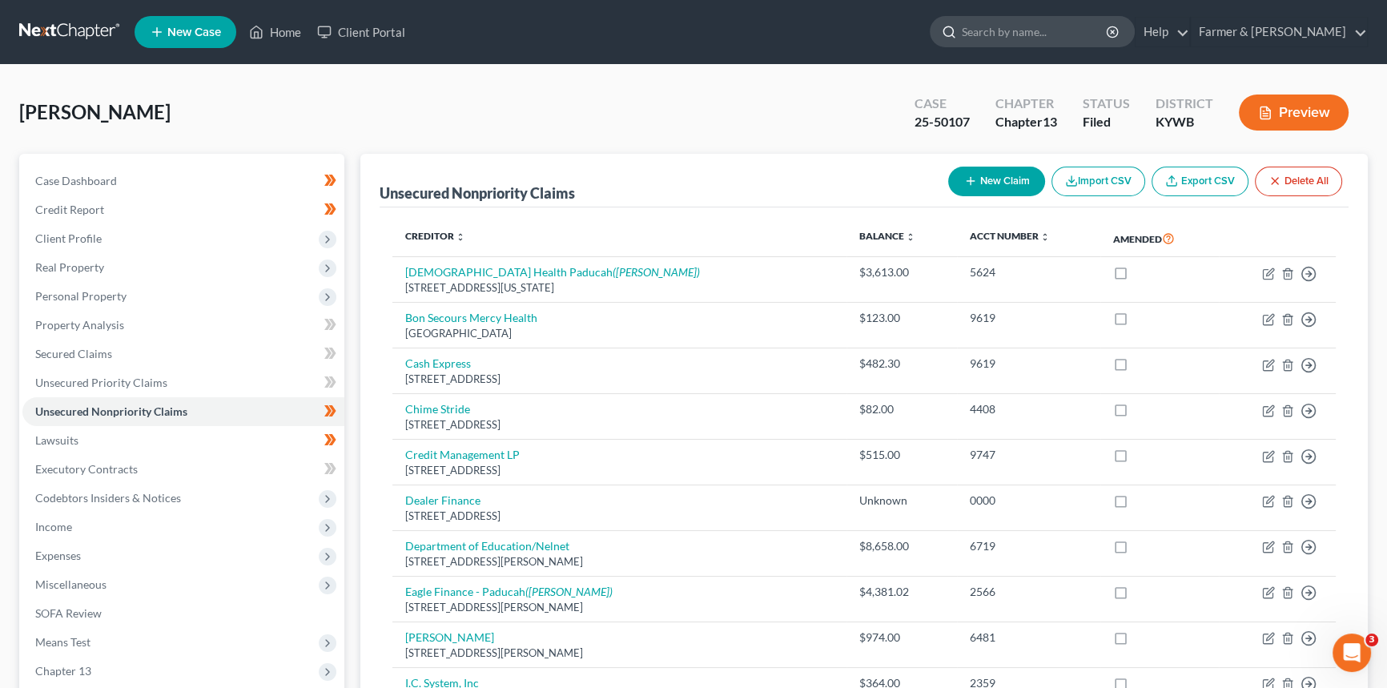
click at [1052, 38] on input "search" at bounding box center [1035, 32] width 147 height 30
type input "[PERSON_NAME]"
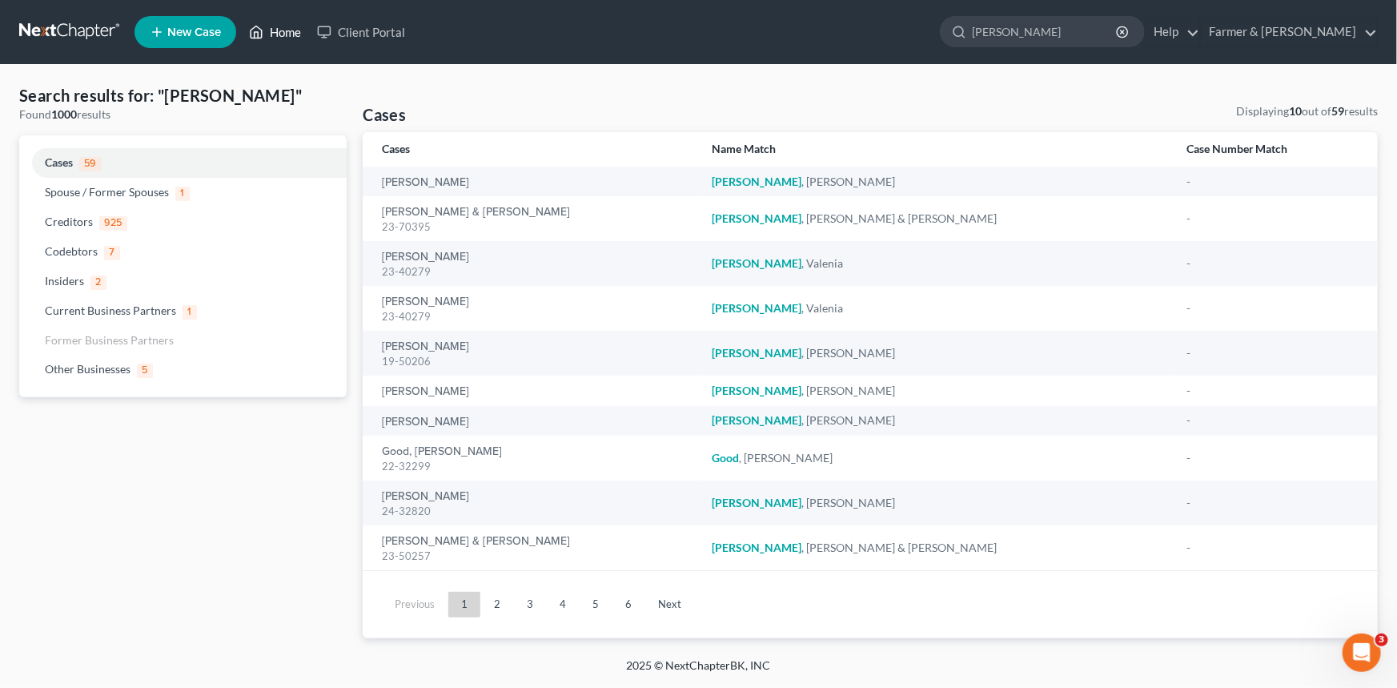
click at [276, 30] on link "Home" at bounding box center [275, 32] width 68 height 29
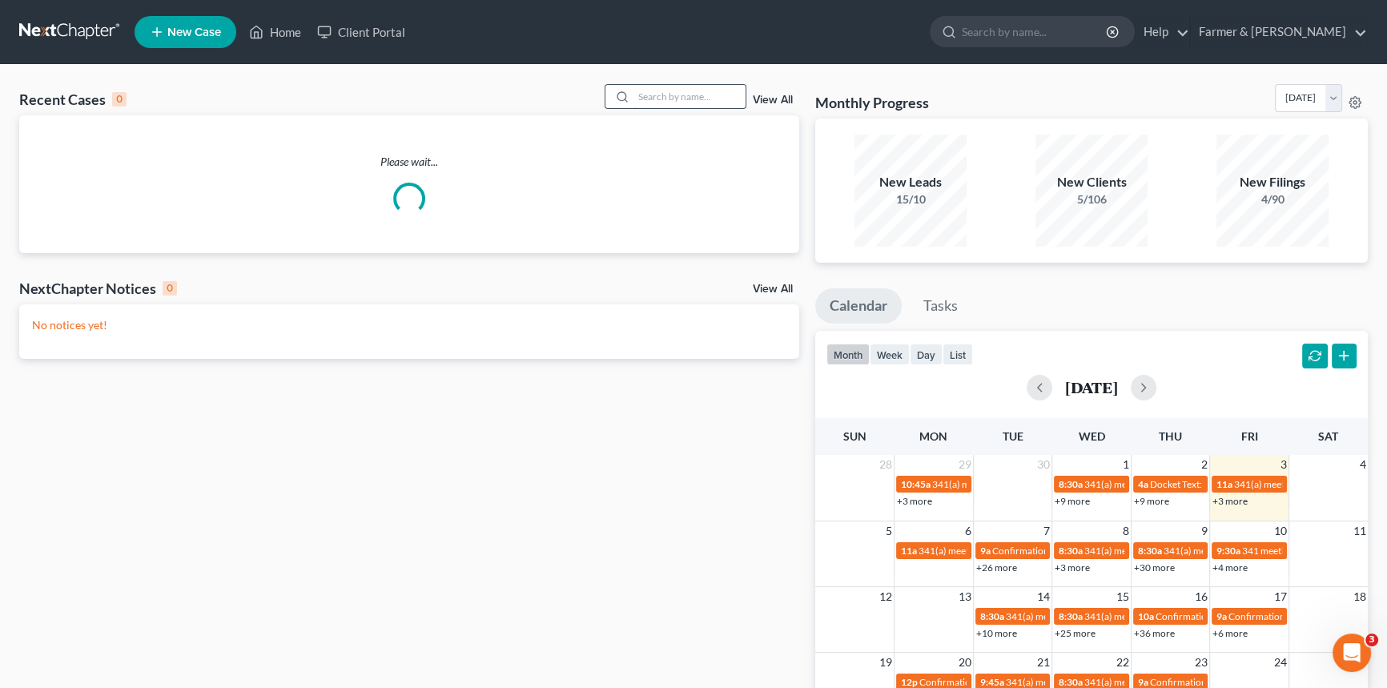
click at [661, 93] on input "search" at bounding box center [689, 96] width 112 height 23
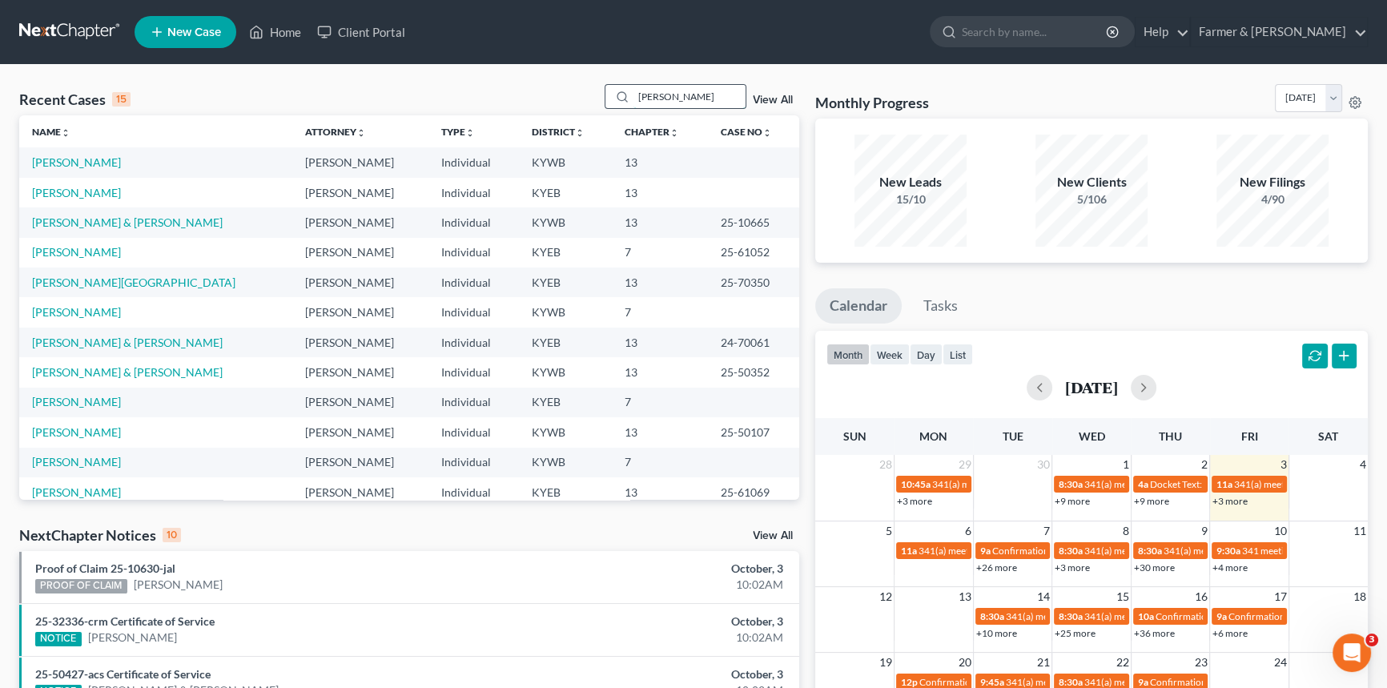
type input "[PERSON_NAME]"
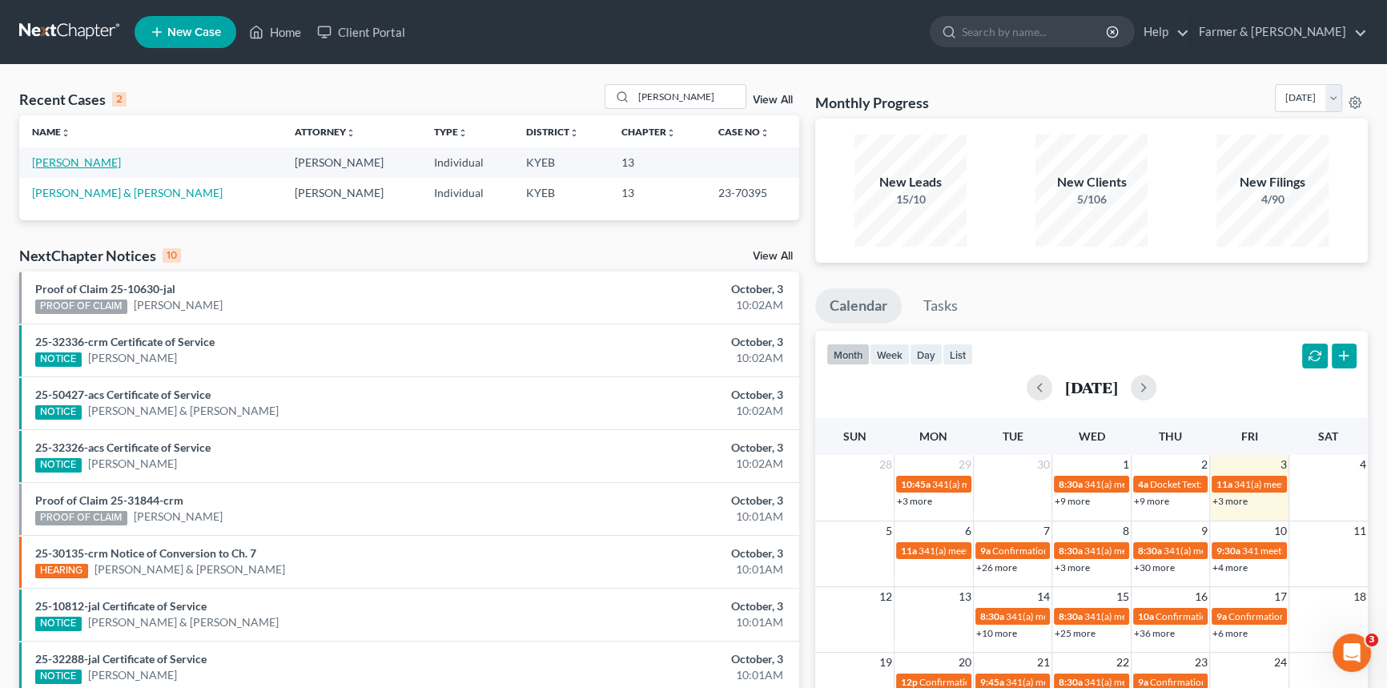
click at [118, 160] on link "[PERSON_NAME]" at bounding box center [76, 162] width 89 height 14
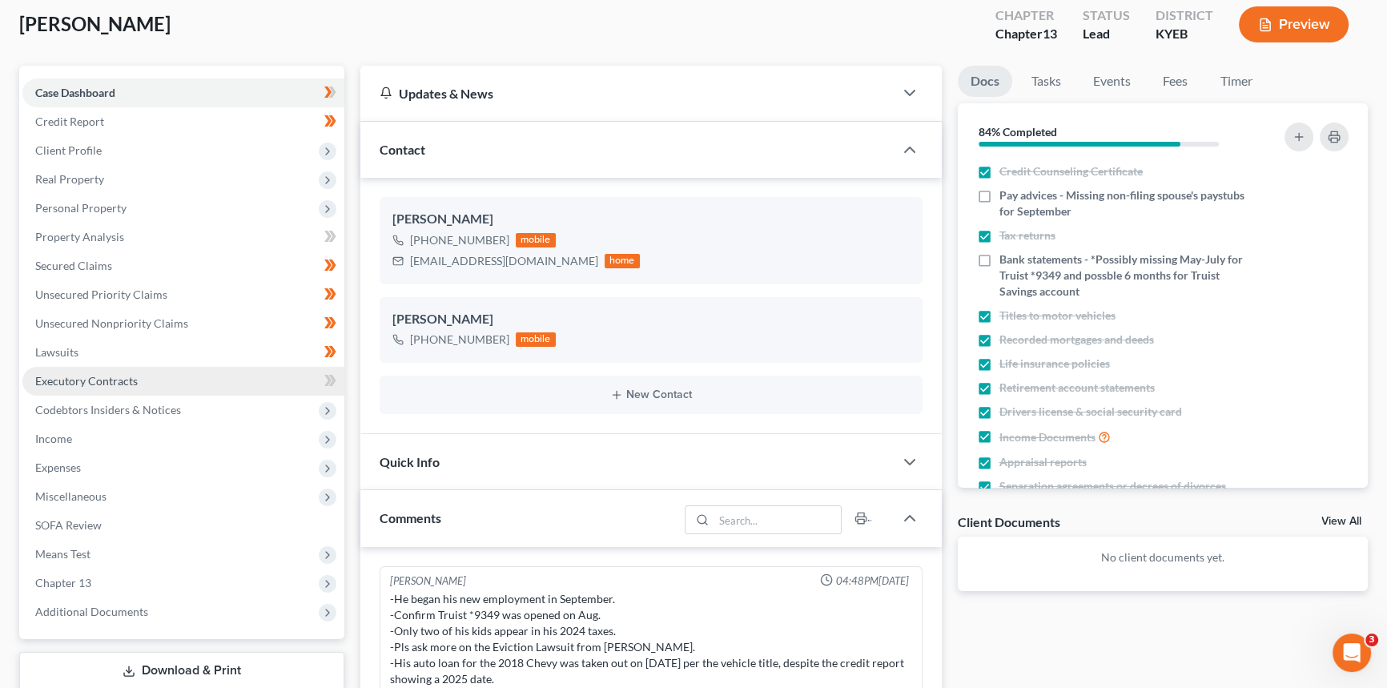
scroll to position [145, 0]
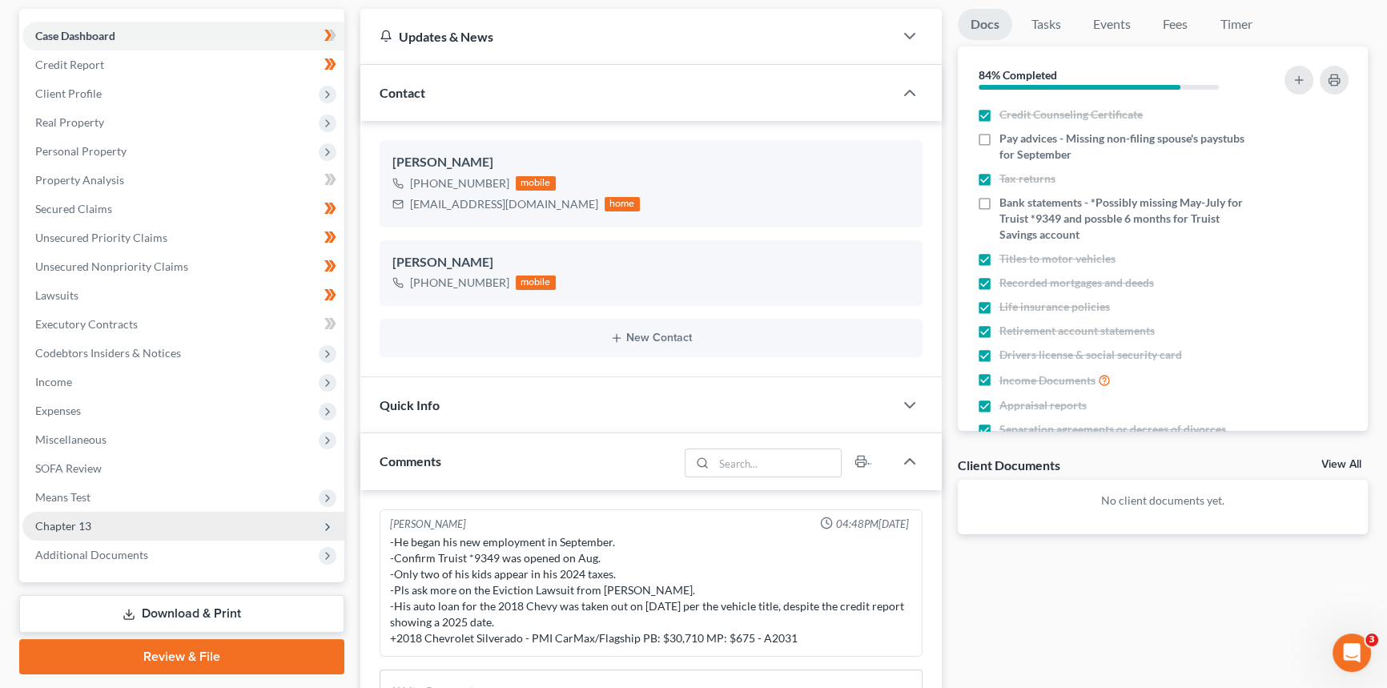
click at [70, 519] on span "Chapter 13" at bounding box center [63, 526] width 56 height 14
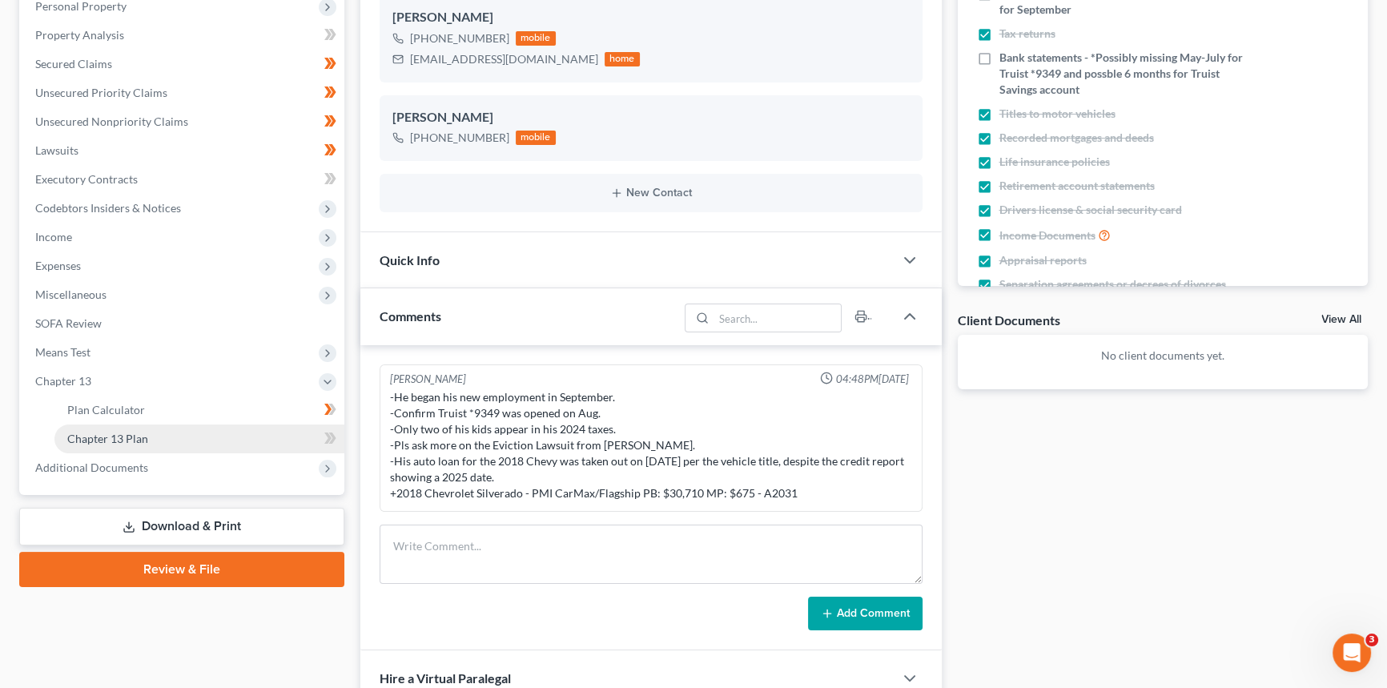
scroll to position [291, 0]
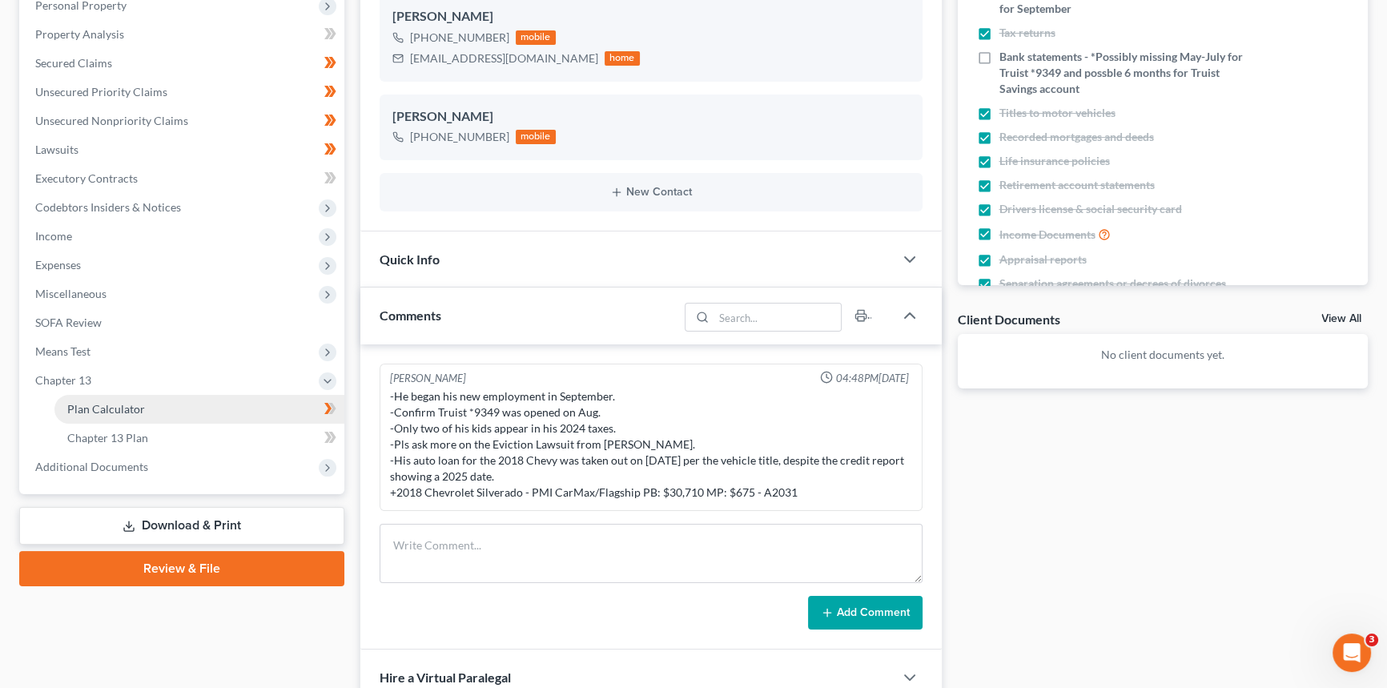
click at [160, 408] on link "Plan Calculator" at bounding box center [199, 409] width 290 height 29
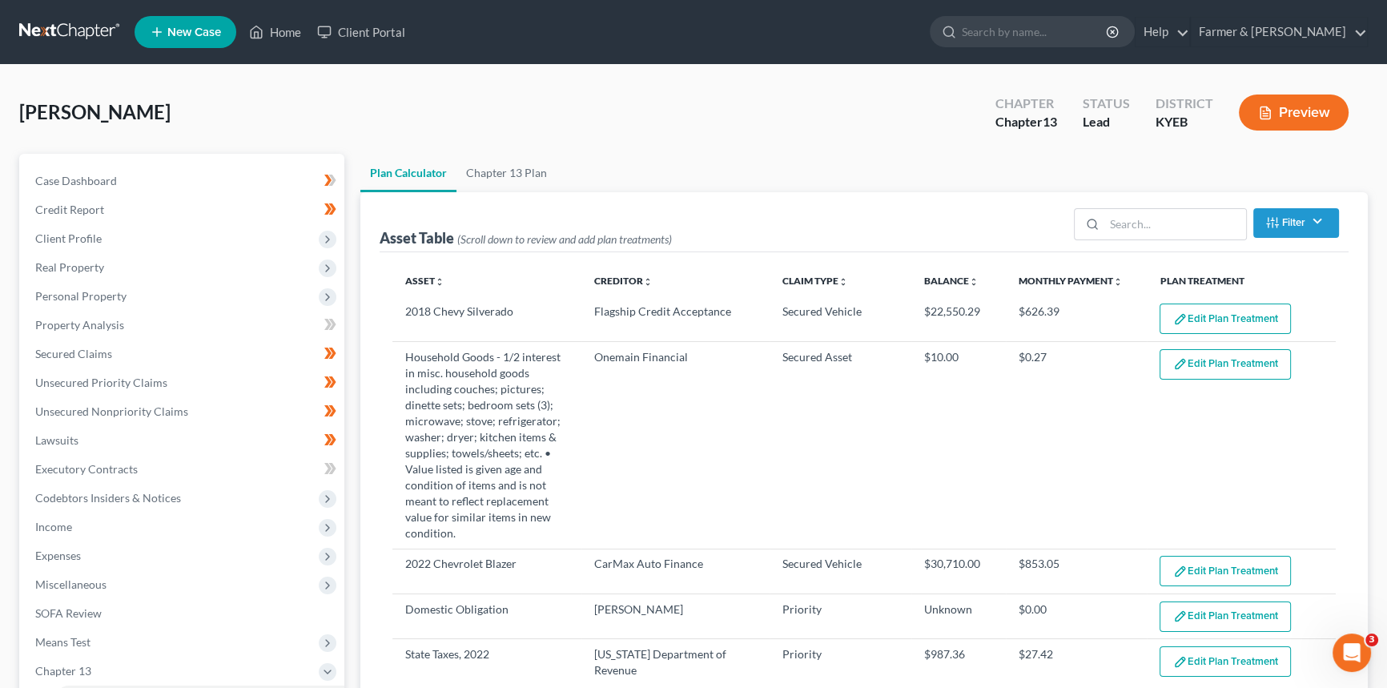
select select "35"
drag, startPoint x: 287, startPoint y: 34, endPoint x: 346, endPoint y: 60, distance: 63.8
click at [287, 34] on link "Home" at bounding box center [275, 32] width 68 height 29
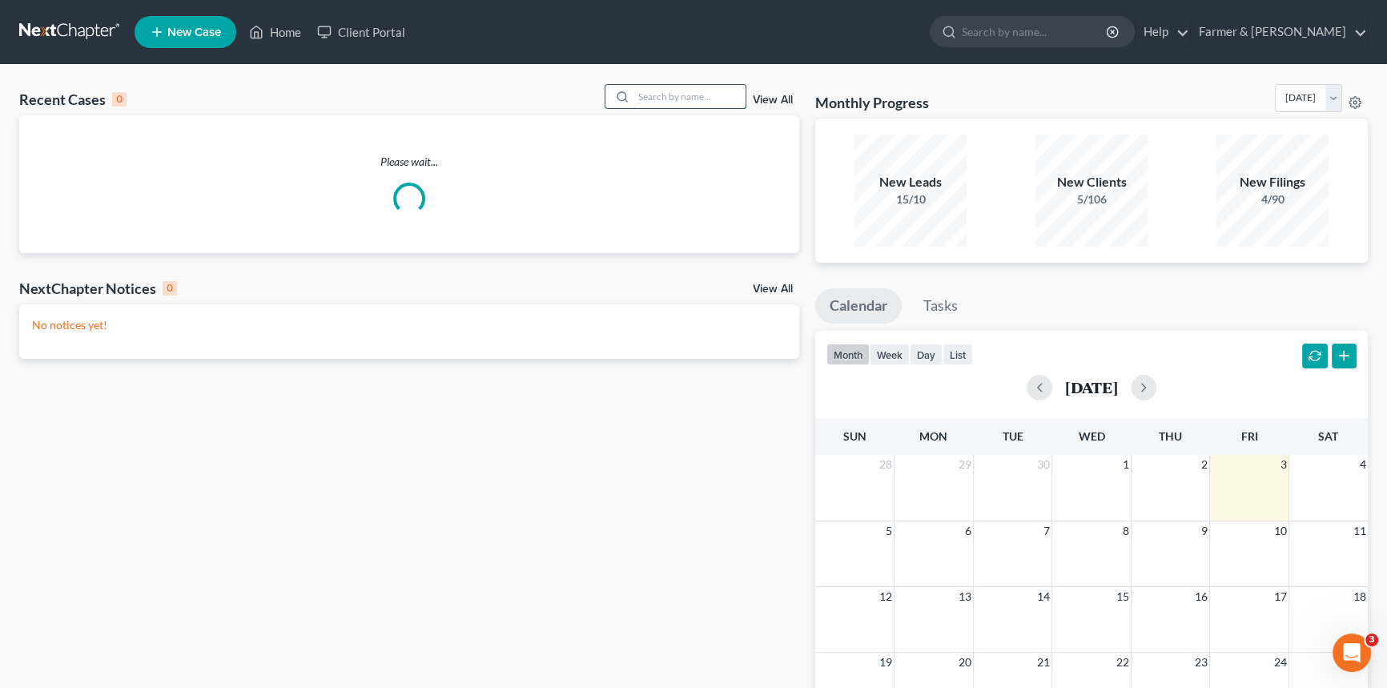
click at [686, 90] on input "search" at bounding box center [689, 96] width 112 height 23
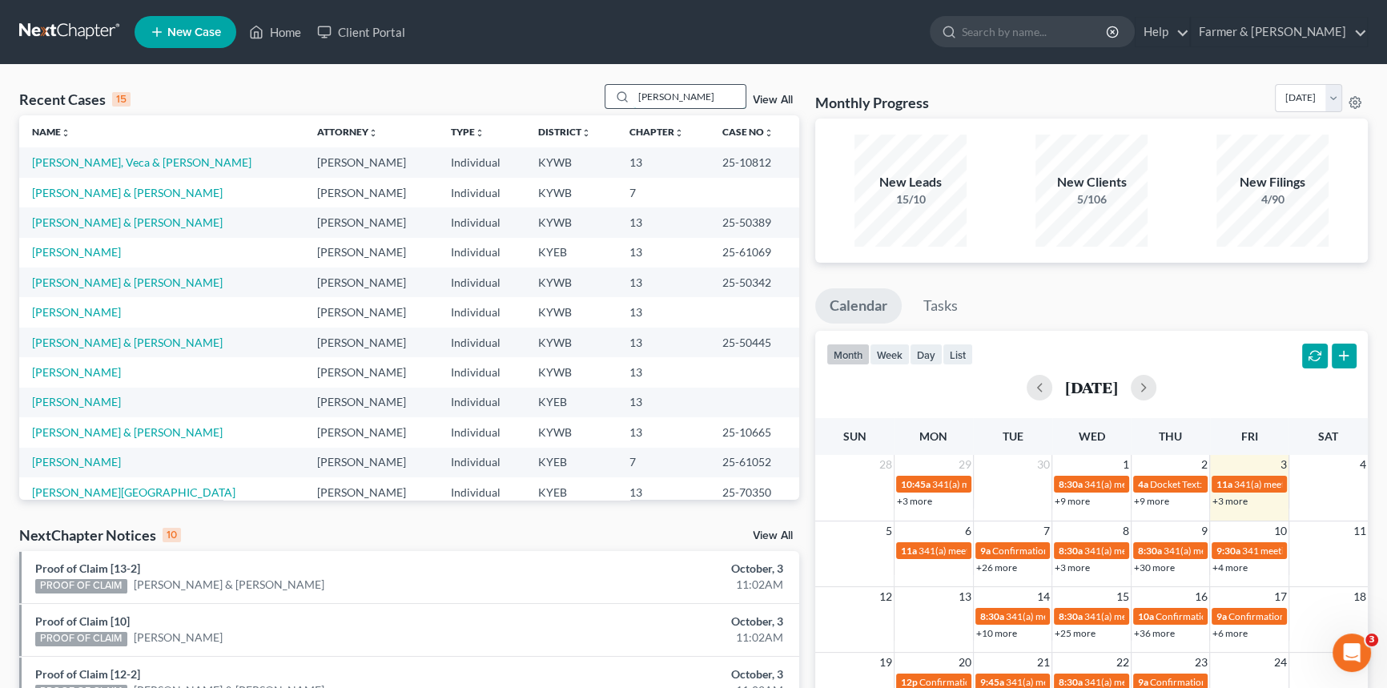
type input "[PERSON_NAME]"
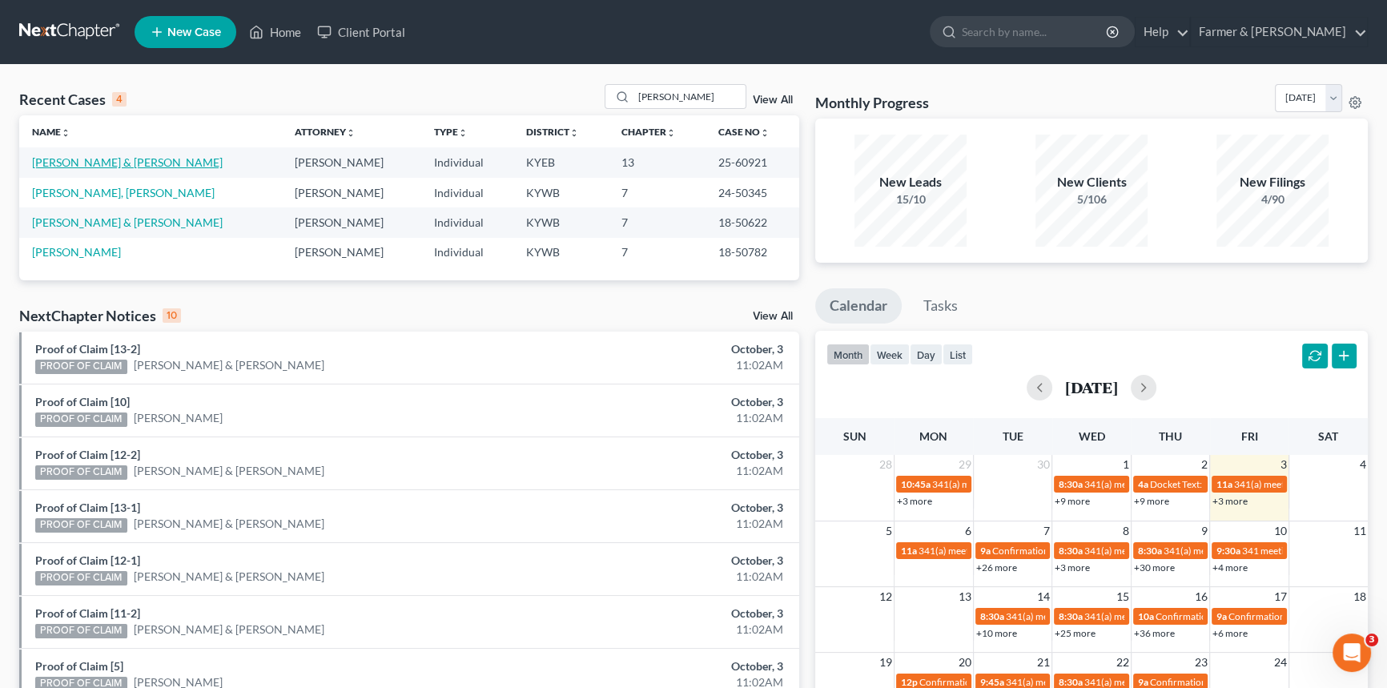
click at [110, 163] on link "[PERSON_NAME] & [PERSON_NAME]" at bounding box center [127, 162] width 191 height 14
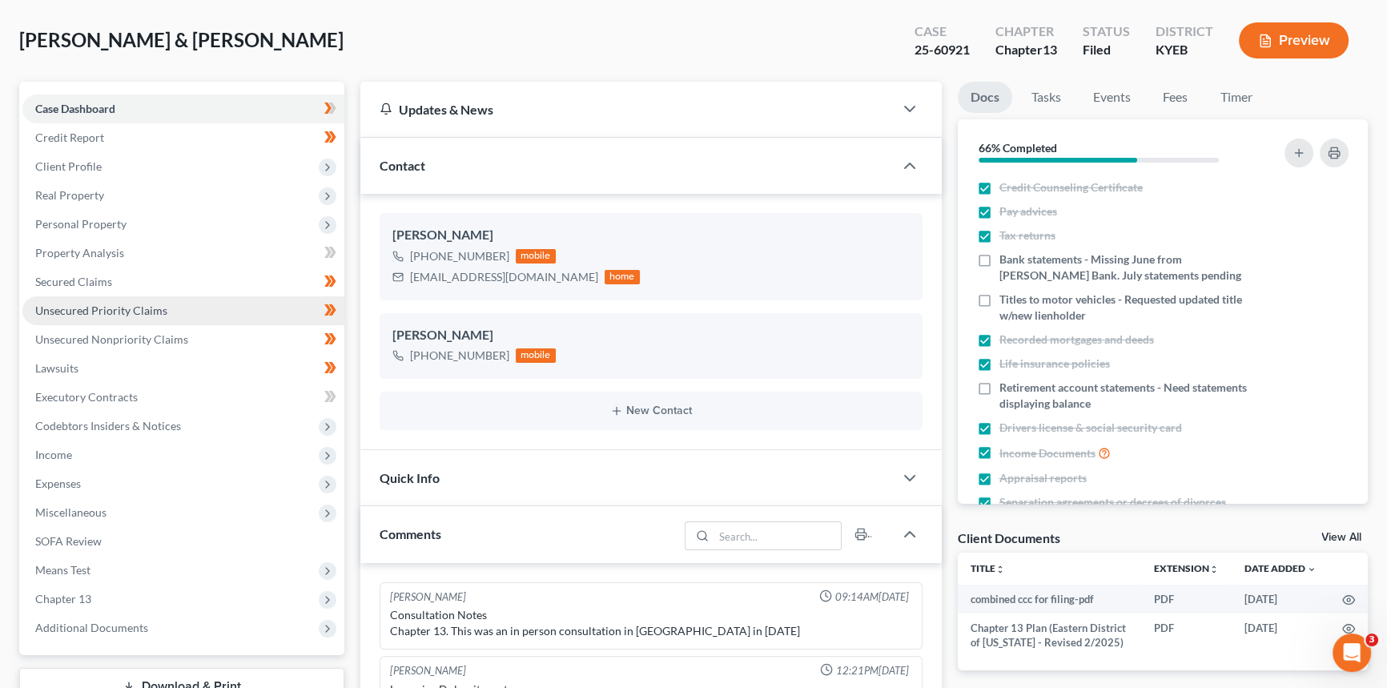
scroll to position [141, 0]
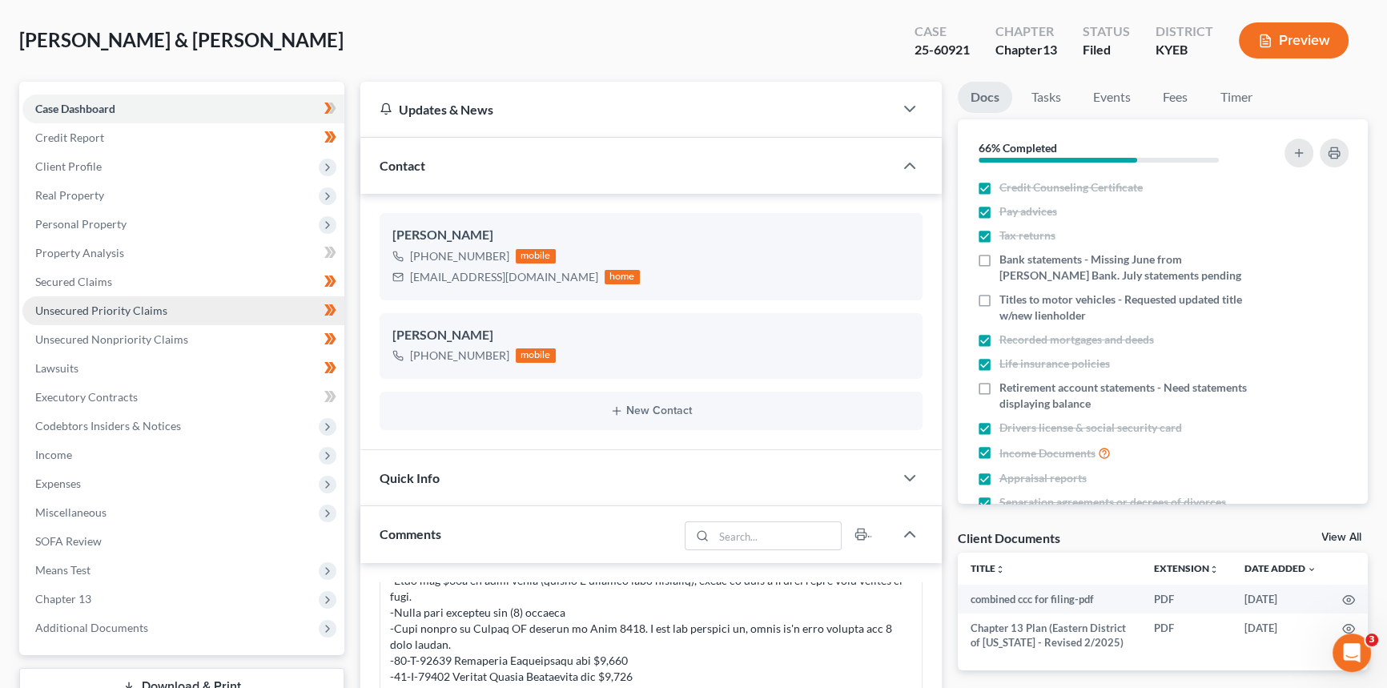
click at [107, 309] on span "Unsecured Priority Claims" at bounding box center [101, 310] width 132 height 14
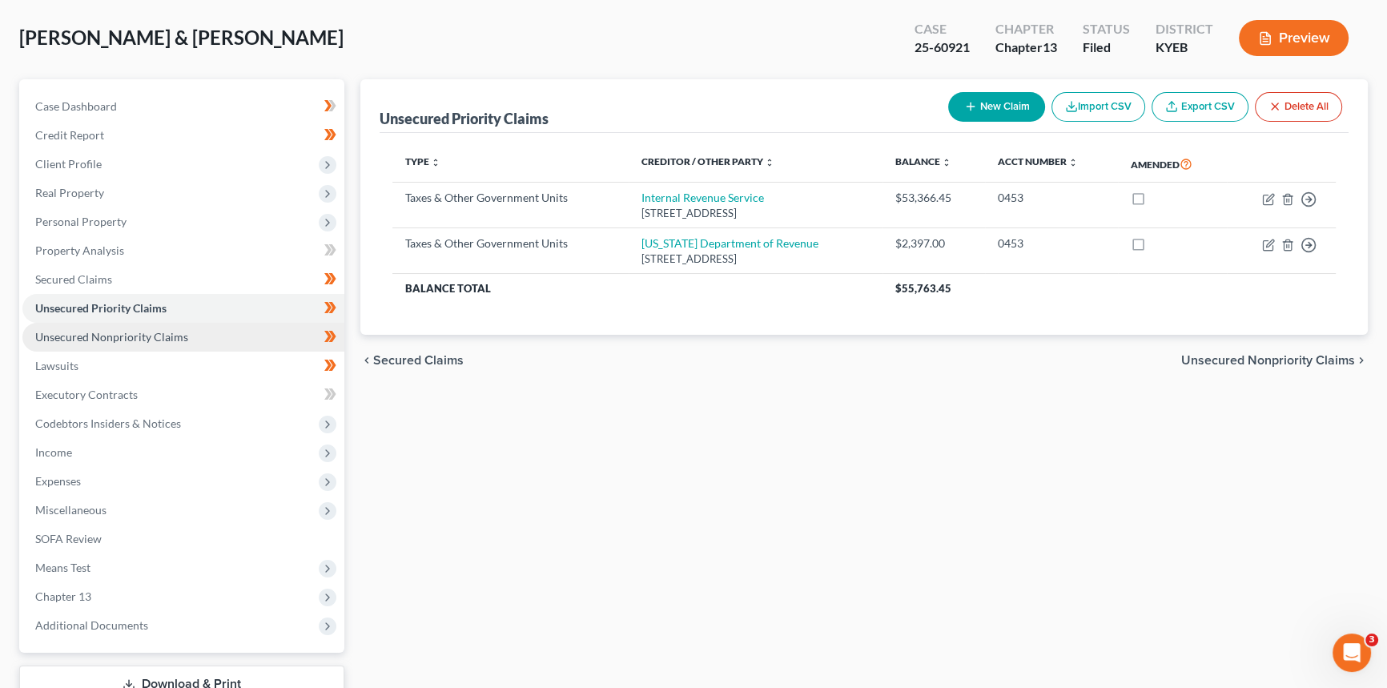
scroll to position [145, 0]
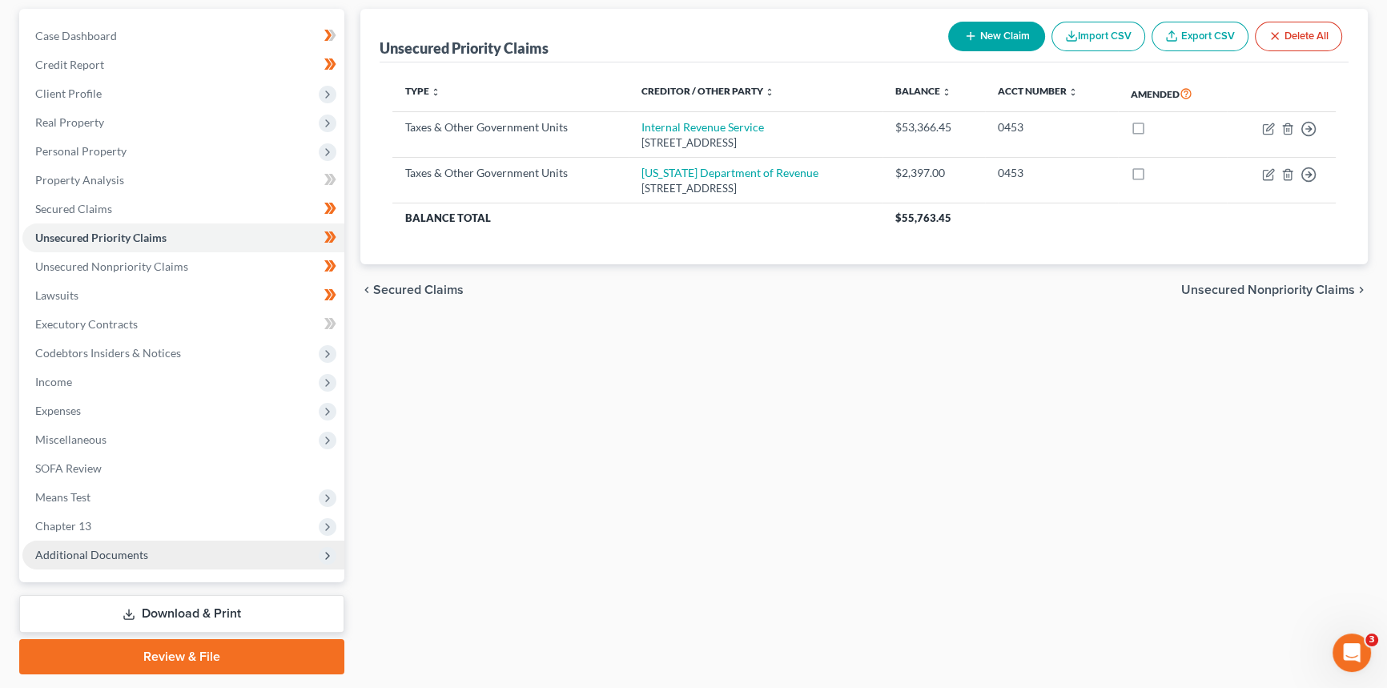
click at [97, 548] on span "Additional Documents" at bounding box center [91, 555] width 113 height 14
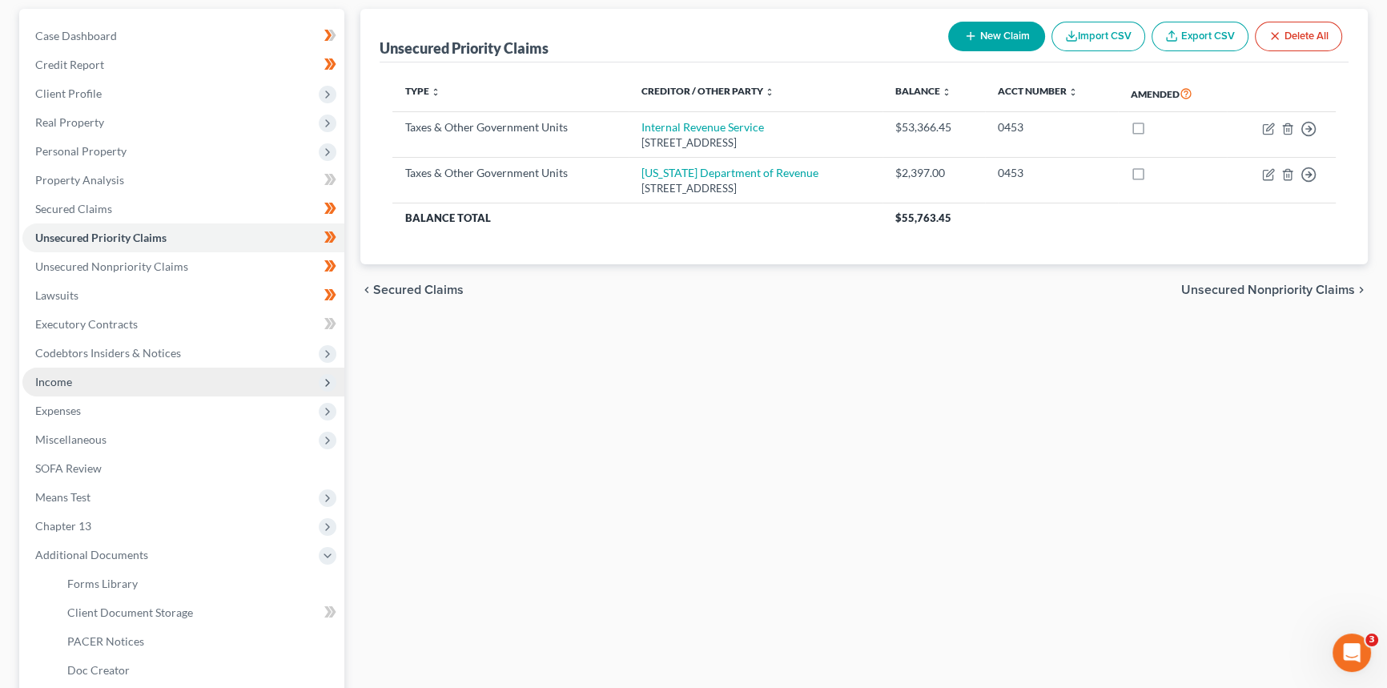
scroll to position [291, 0]
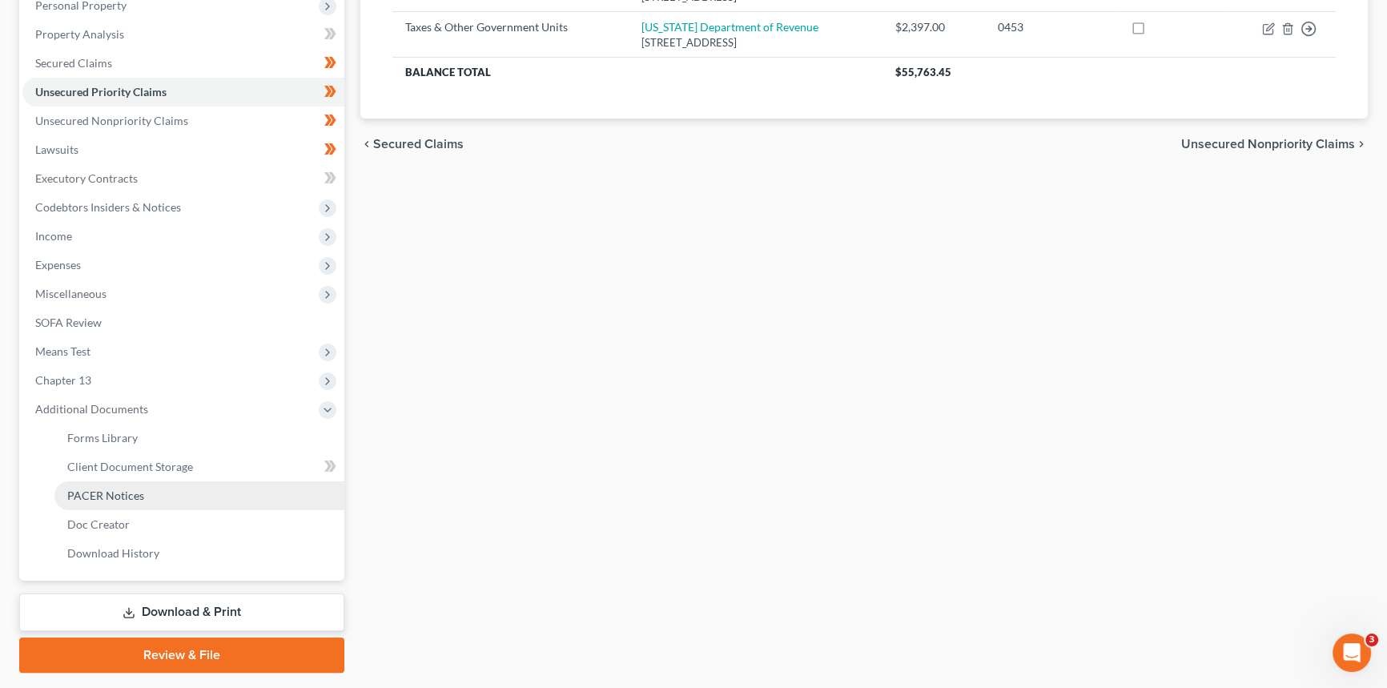
click at [100, 489] on span "PACER Notices" at bounding box center [105, 495] width 77 height 14
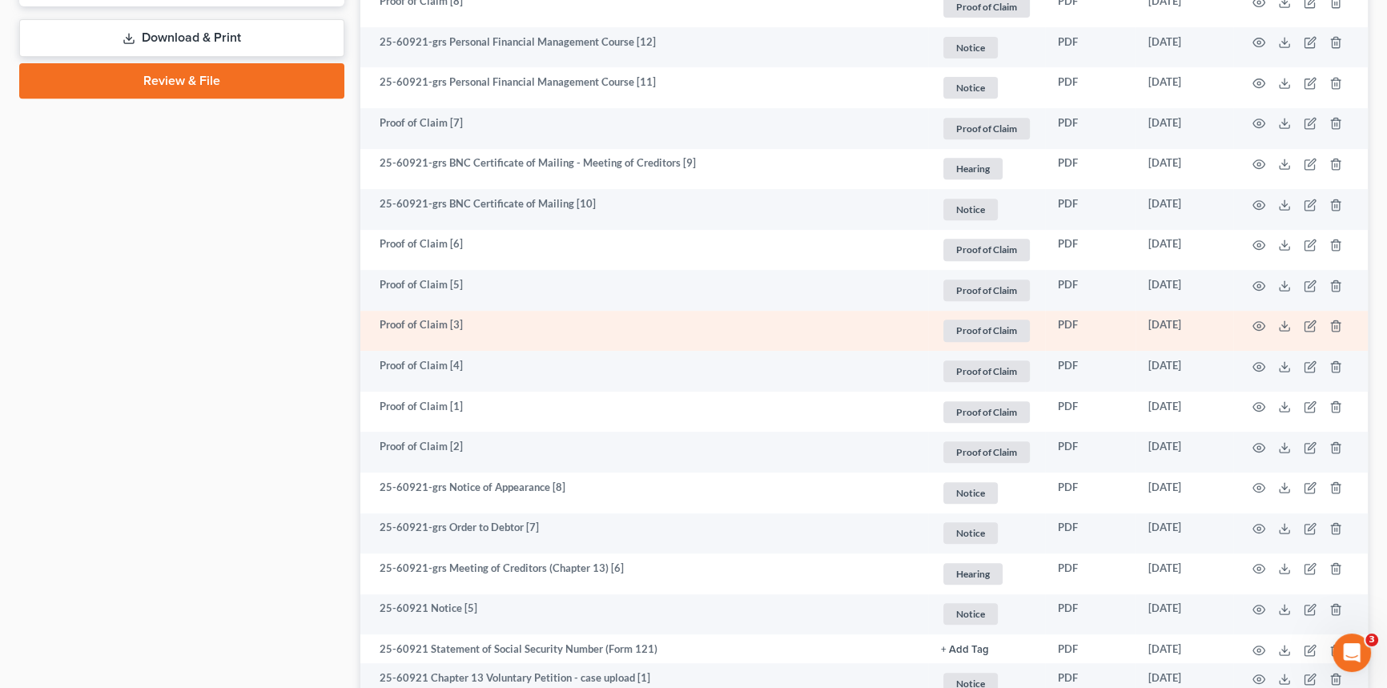
scroll to position [866, 0]
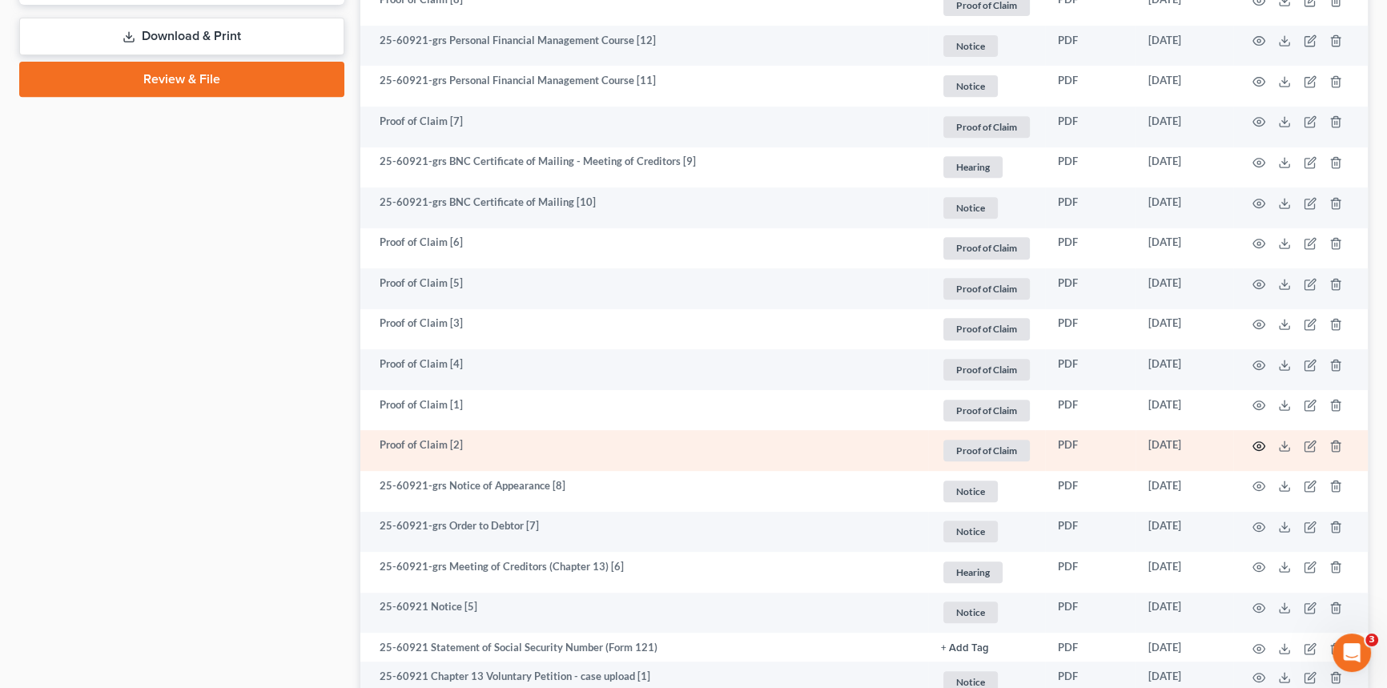
click at [1257, 444] on circle "button" at bounding box center [1258, 445] width 3 height 3
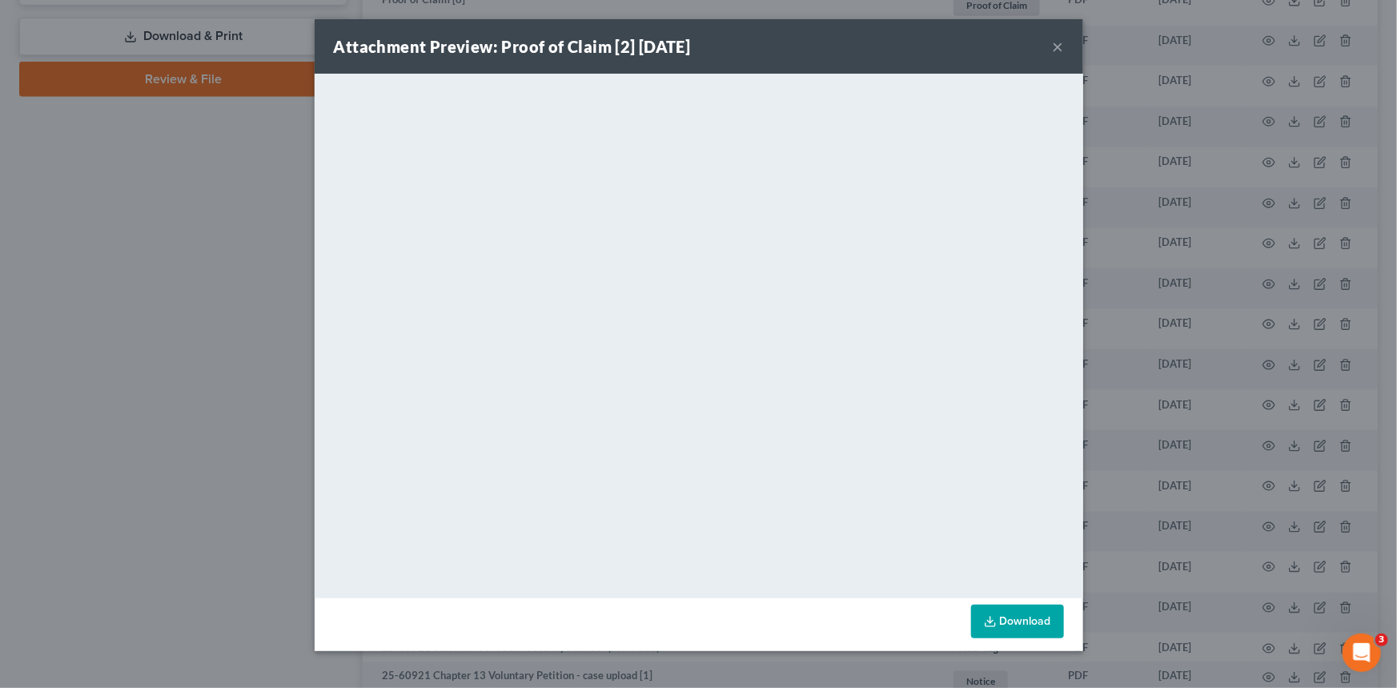
click at [1060, 43] on button "×" at bounding box center [1058, 46] width 11 height 19
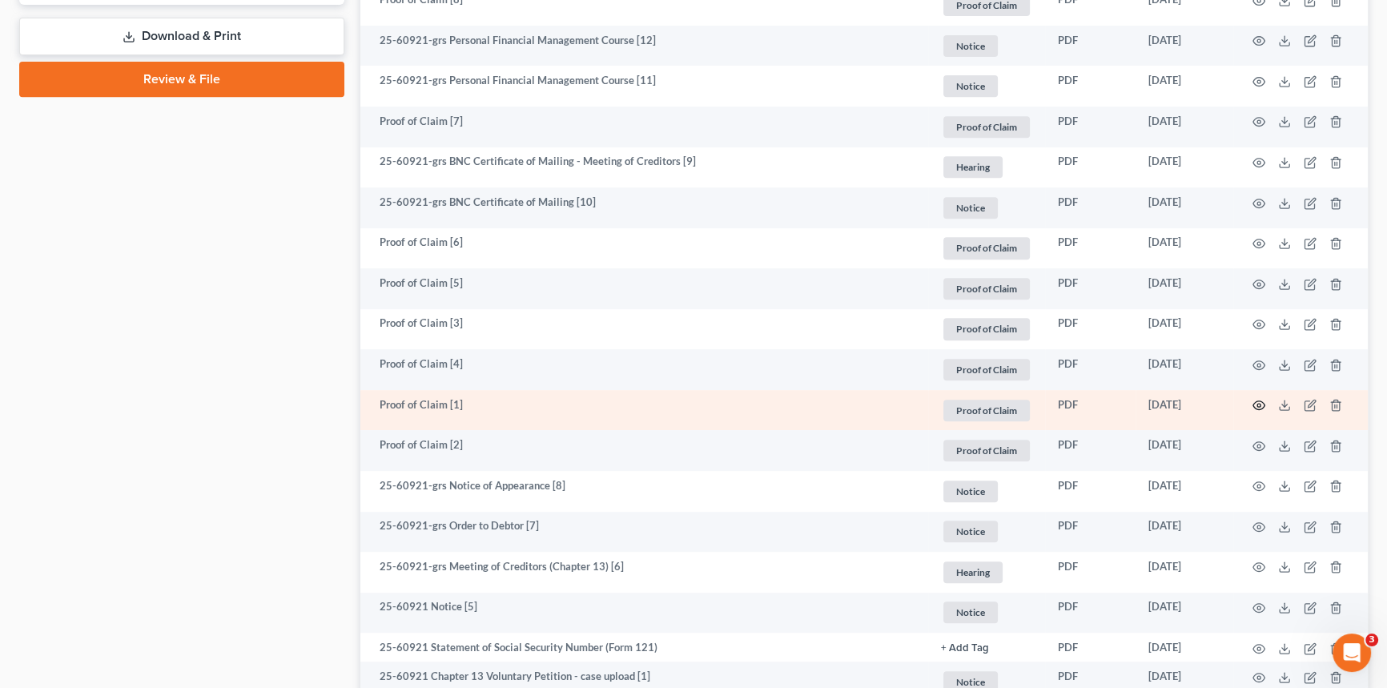
click at [1256, 403] on icon "button" at bounding box center [1258, 405] width 13 height 13
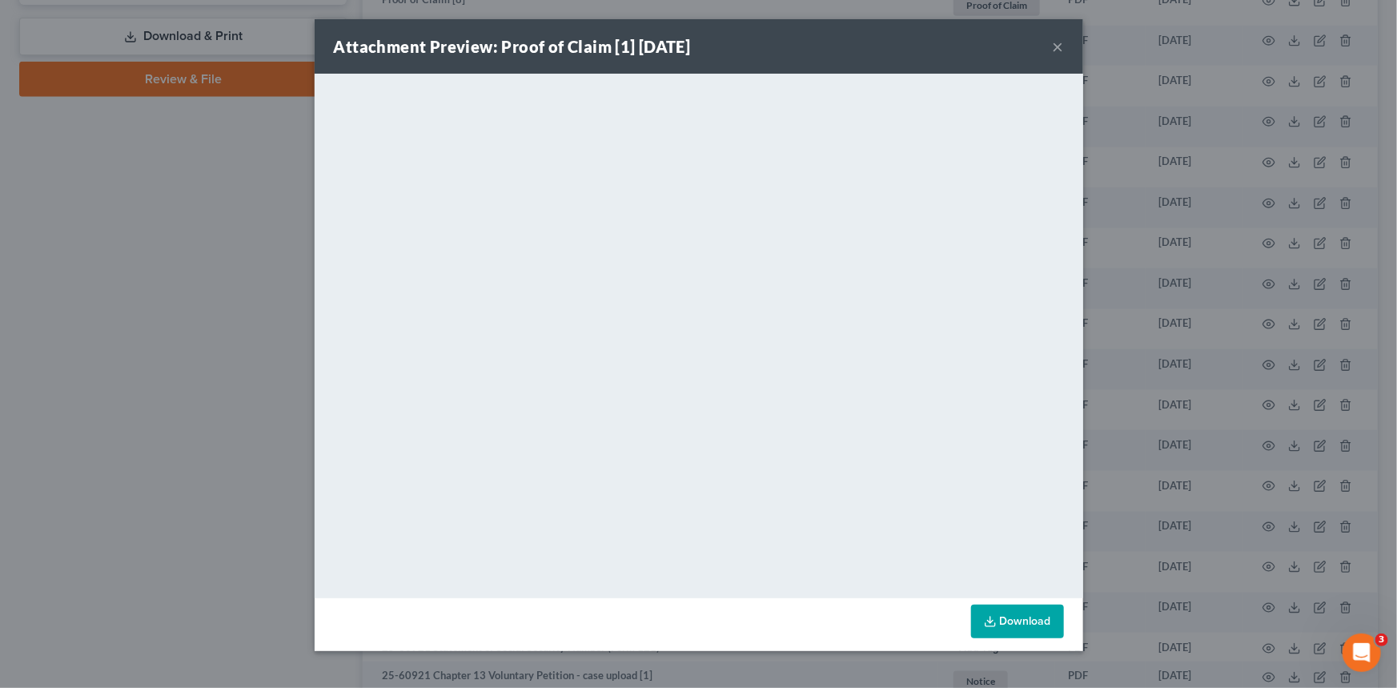
drag, startPoint x: 1050, startPoint y: 45, endPoint x: 1063, endPoint y: 43, distance: 12.9
click at [1052, 45] on div "Attachment Preview: Proof of Claim [1] [DATE] ×" at bounding box center [699, 46] width 769 height 54
click at [1063, 43] on button "×" at bounding box center [1058, 46] width 11 height 19
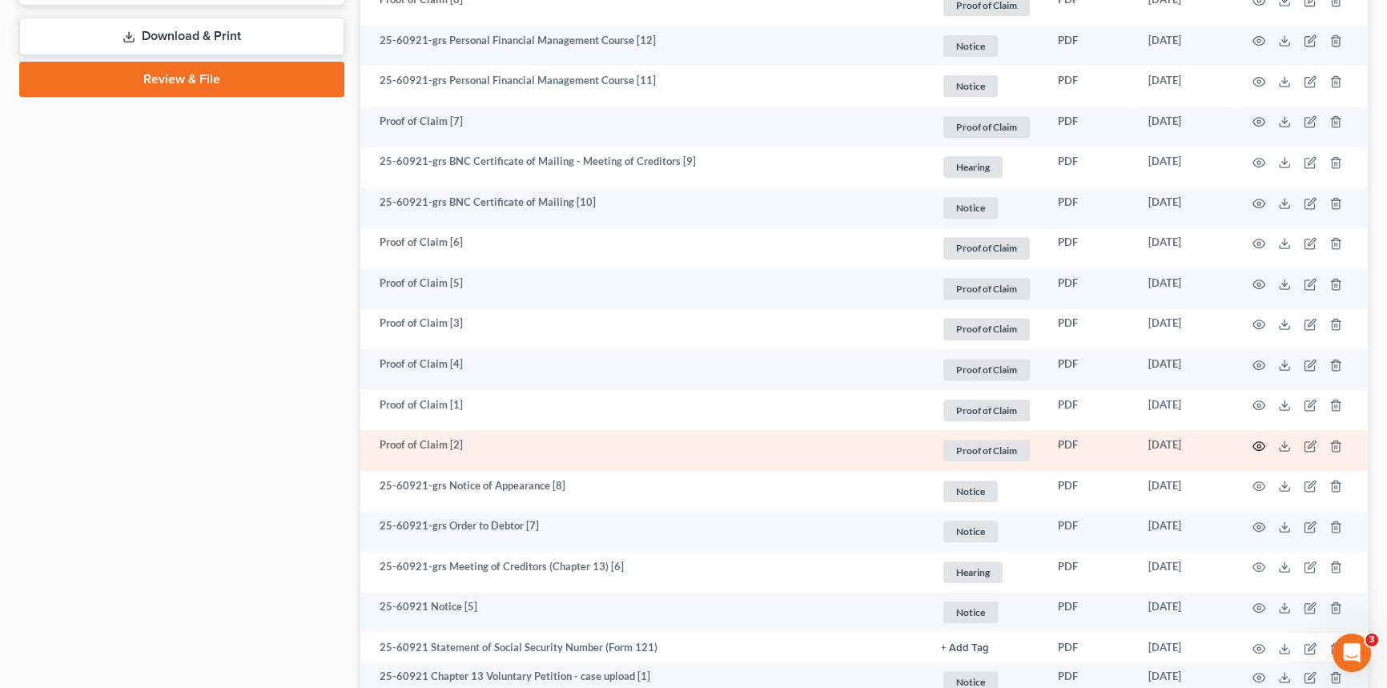
click at [1263, 440] on icon "button" at bounding box center [1258, 446] width 13 height 13
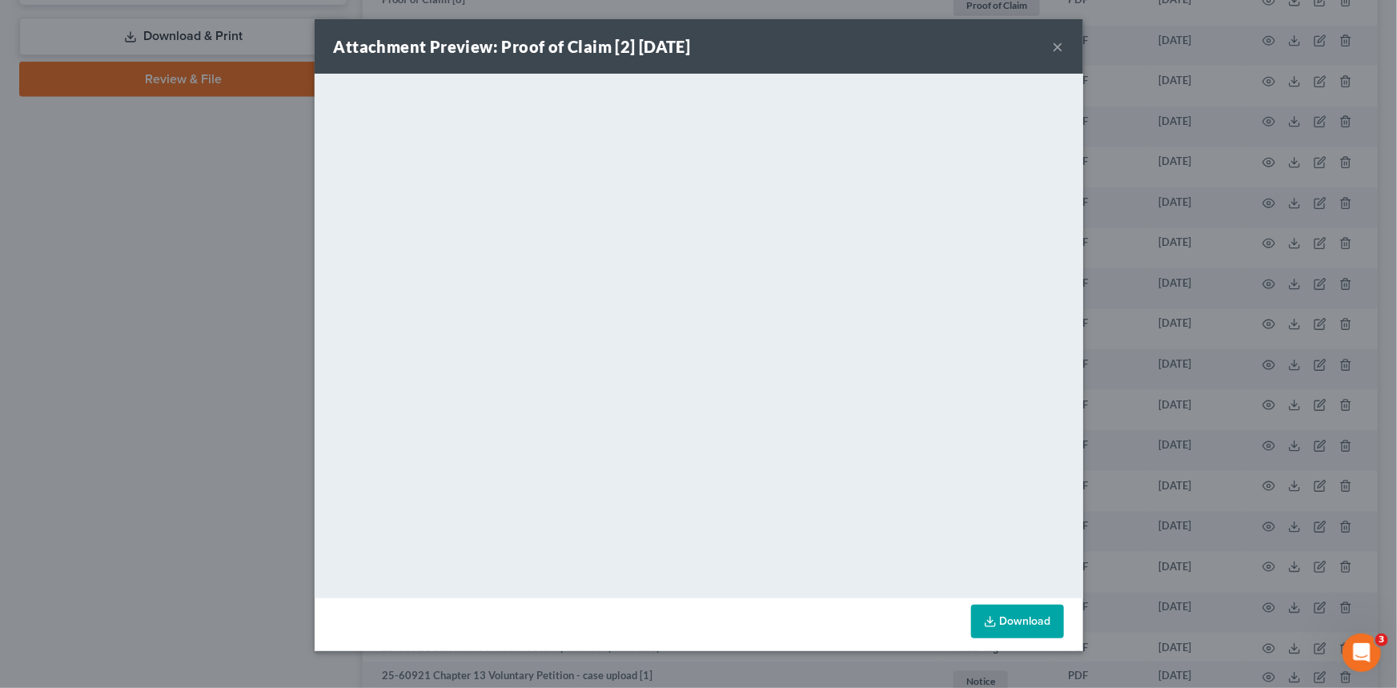
click at [1062, 47] on button "×" at bounding box center [1058, 46] width 11 height 19
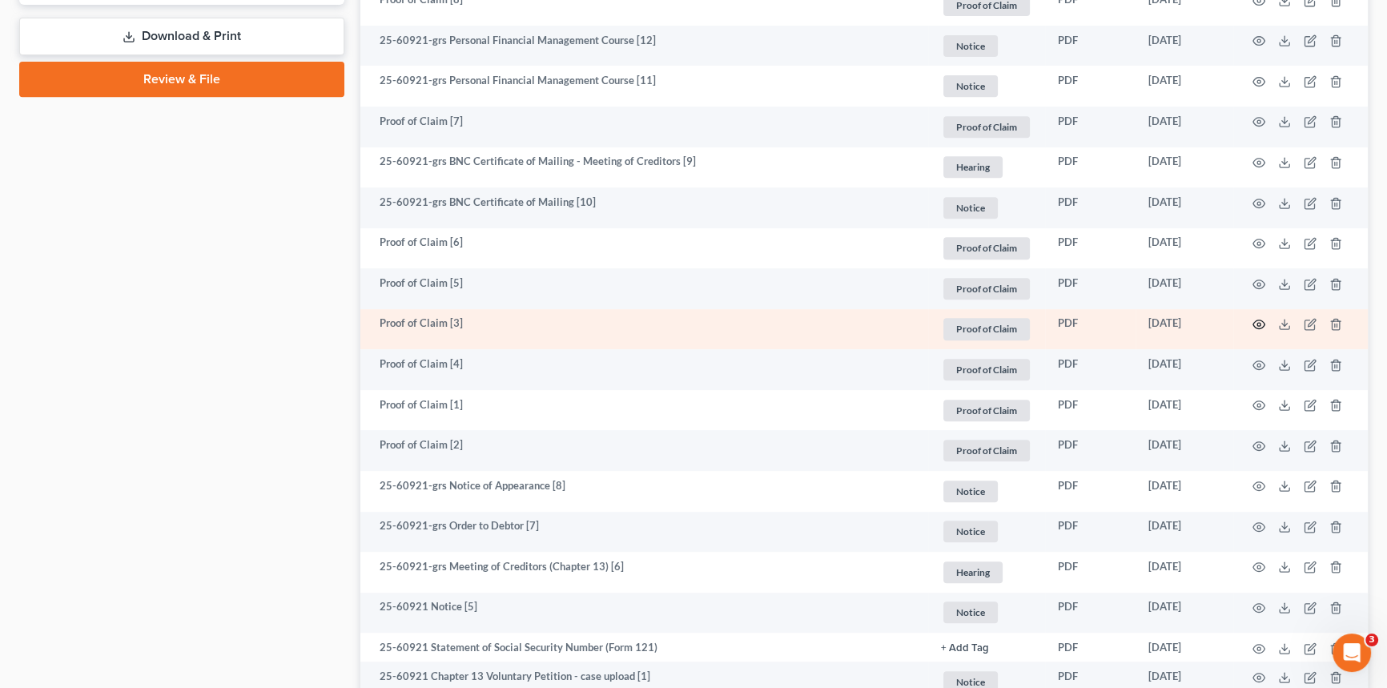
click at [1259, 323] on circle "button" at bounding box center [1258, 324] width 3 height 3
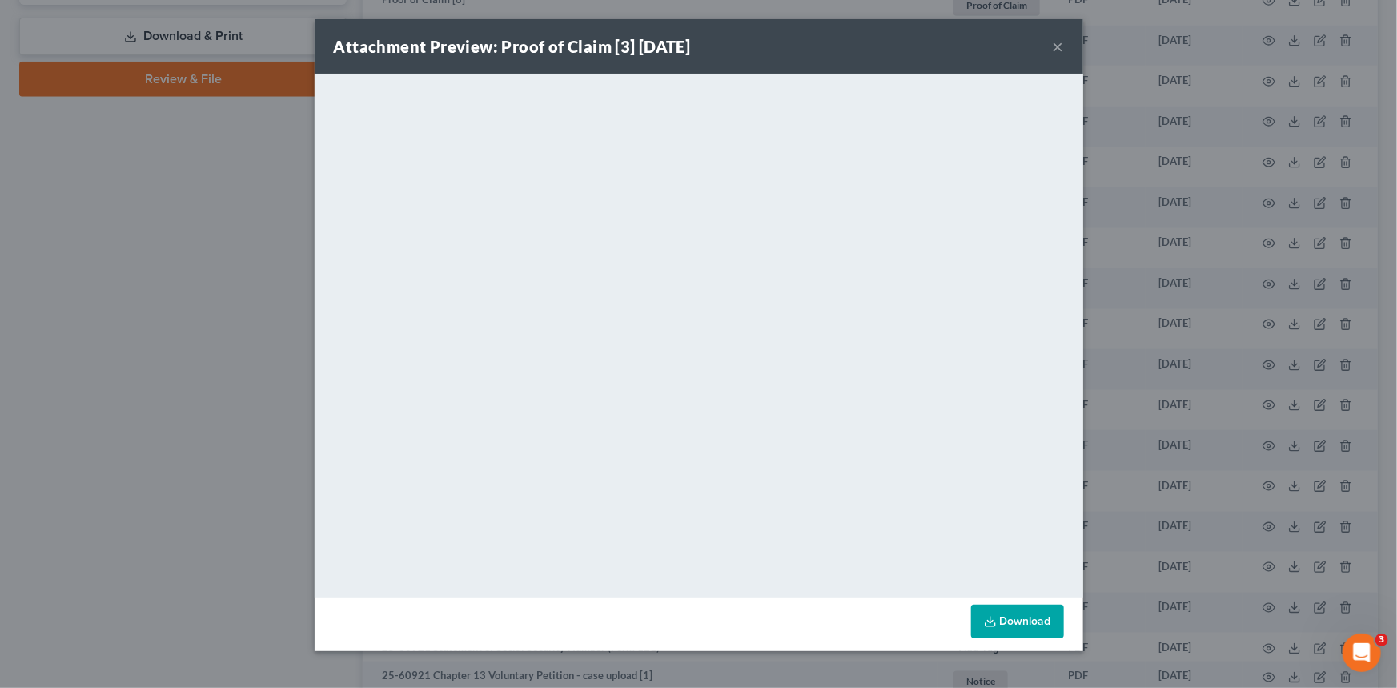
click at [1056, 46] on button "×" at bounding box center [1058, 46] width 11 height 19
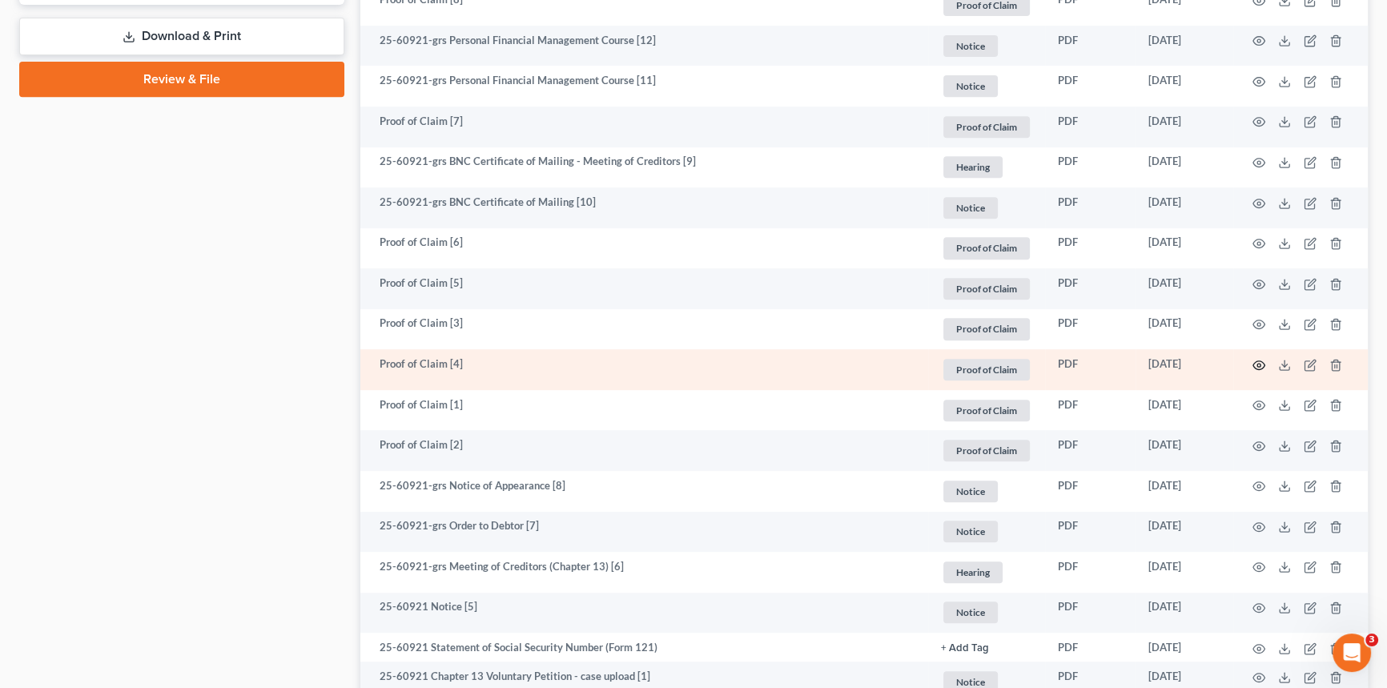
click at [1257, 363] on circle "button" at bounding box center [1258, 364] width 3 height 3
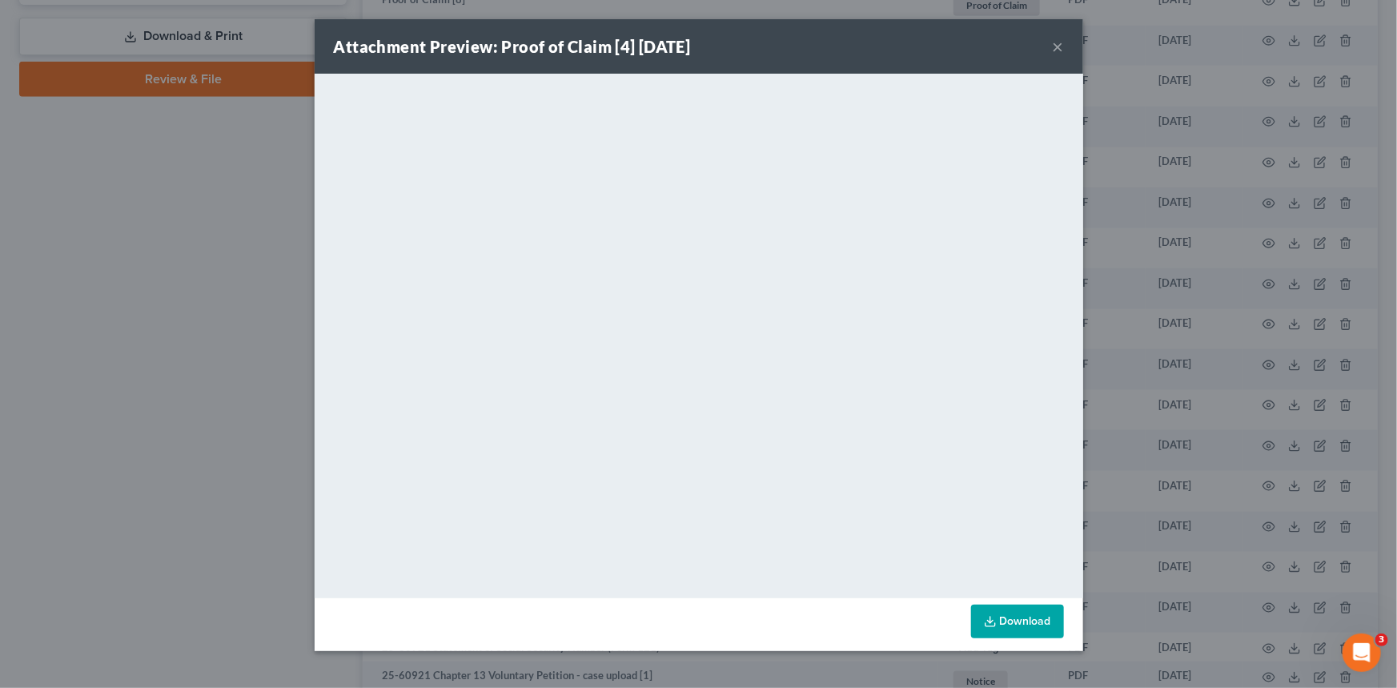
click at [1058, 43] on button "×" at bounding box center [1058, 46] width 11 height 19
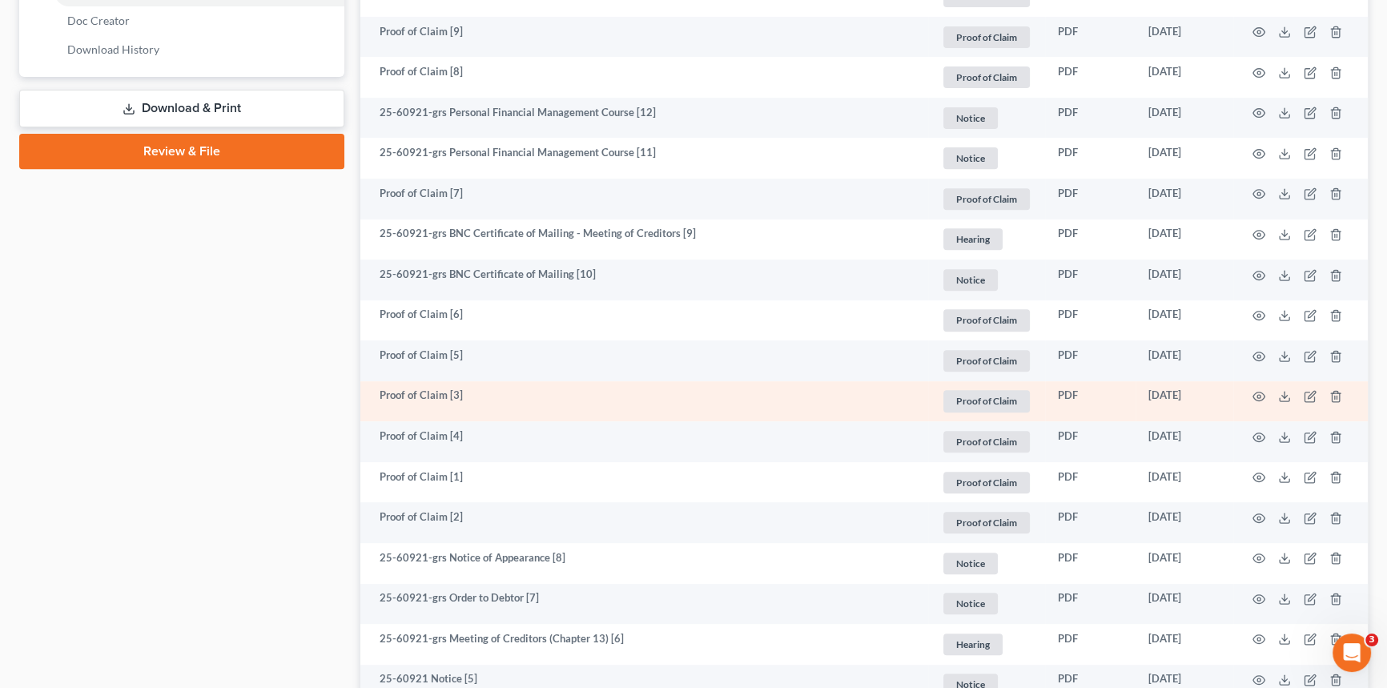
scroll to position [793, 0]
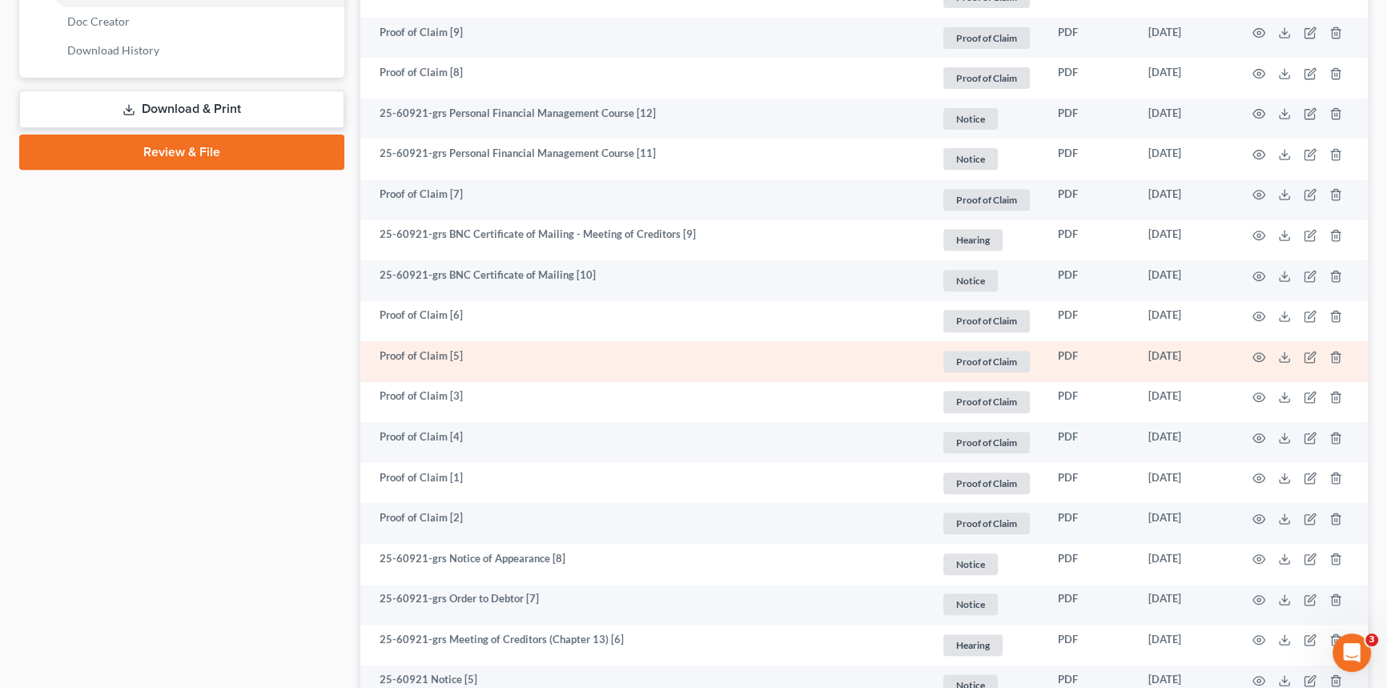
click at [1265, 352] on td at bounding box center [1300, 361] width 135 height 41
click at [1258, 357] on icon "button" at bounding box center [1258, 357] width 13 height 13
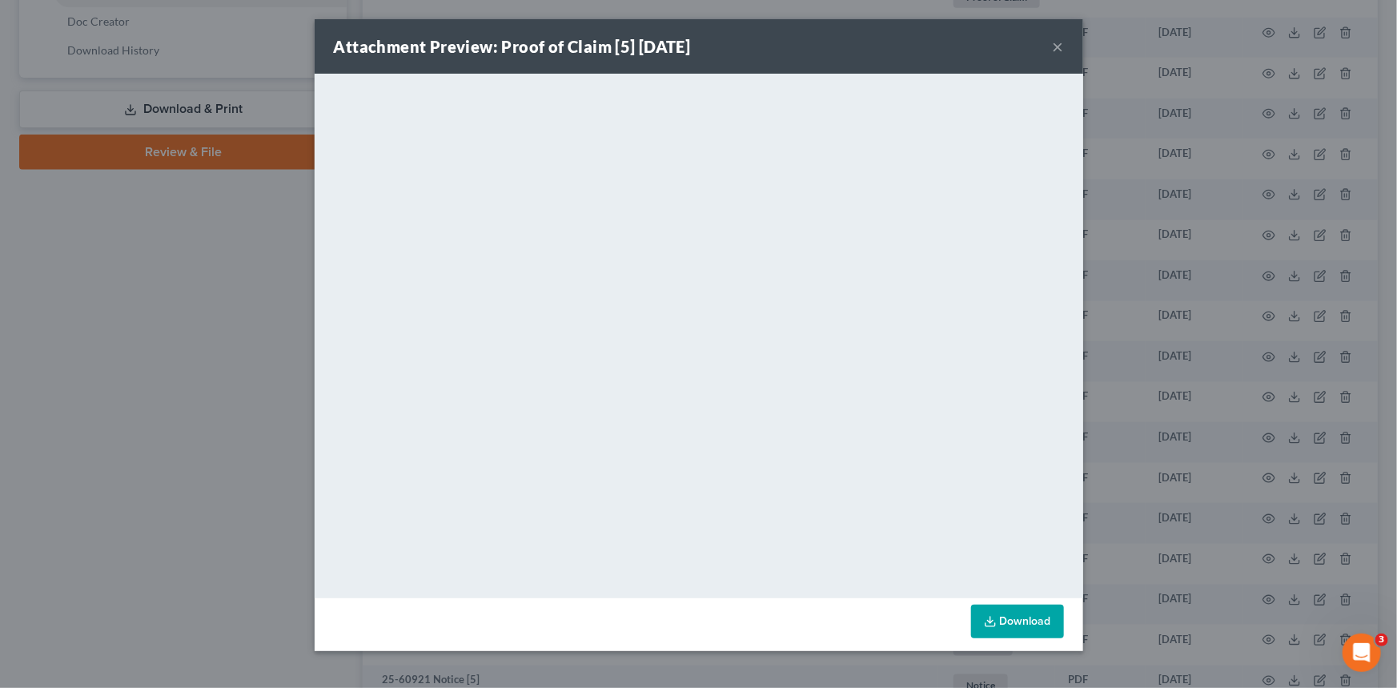
drag, startPoint x: 1057, startPoint y: 47, endPoint x: 1046, endPoint y: 79, distance: 33.7
click at [1057, 47] on button "×" at bounding box center [1058, 46] width 11 height 19
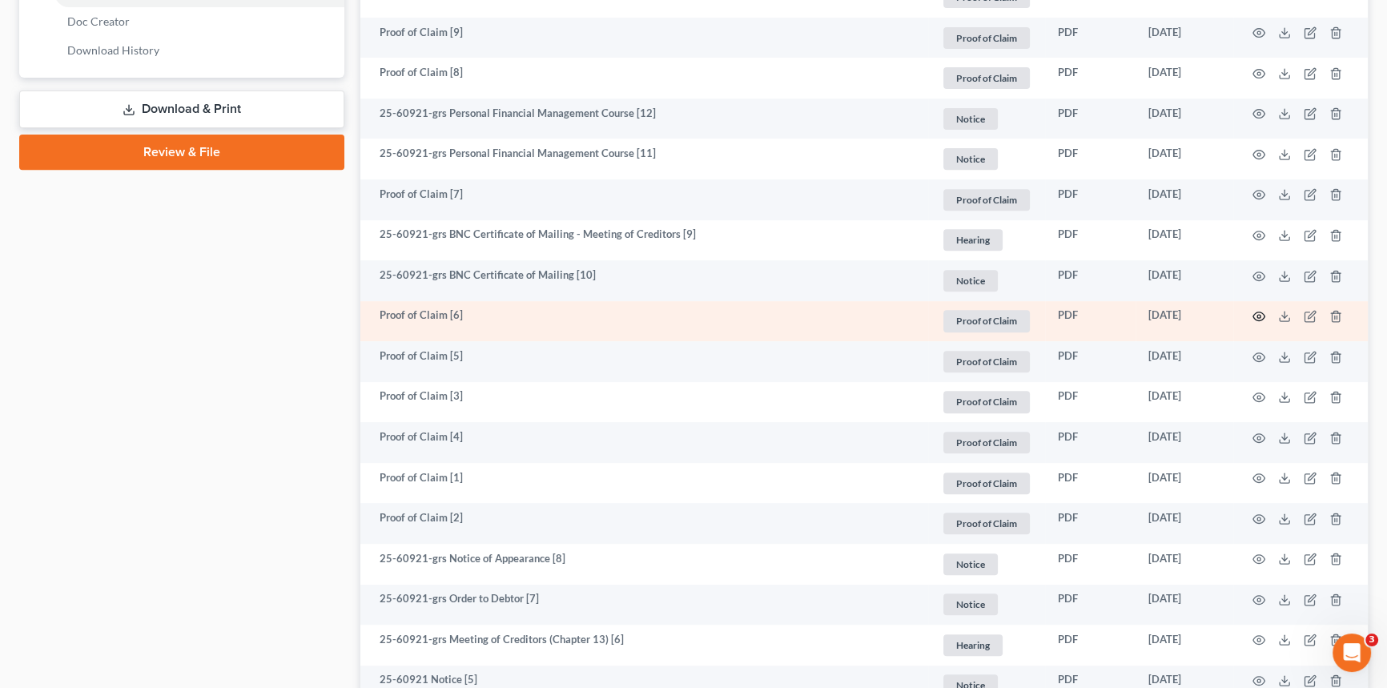
click at [1255, 315] on icon "button" at bounding box center [1258, 316] width 13 height 13
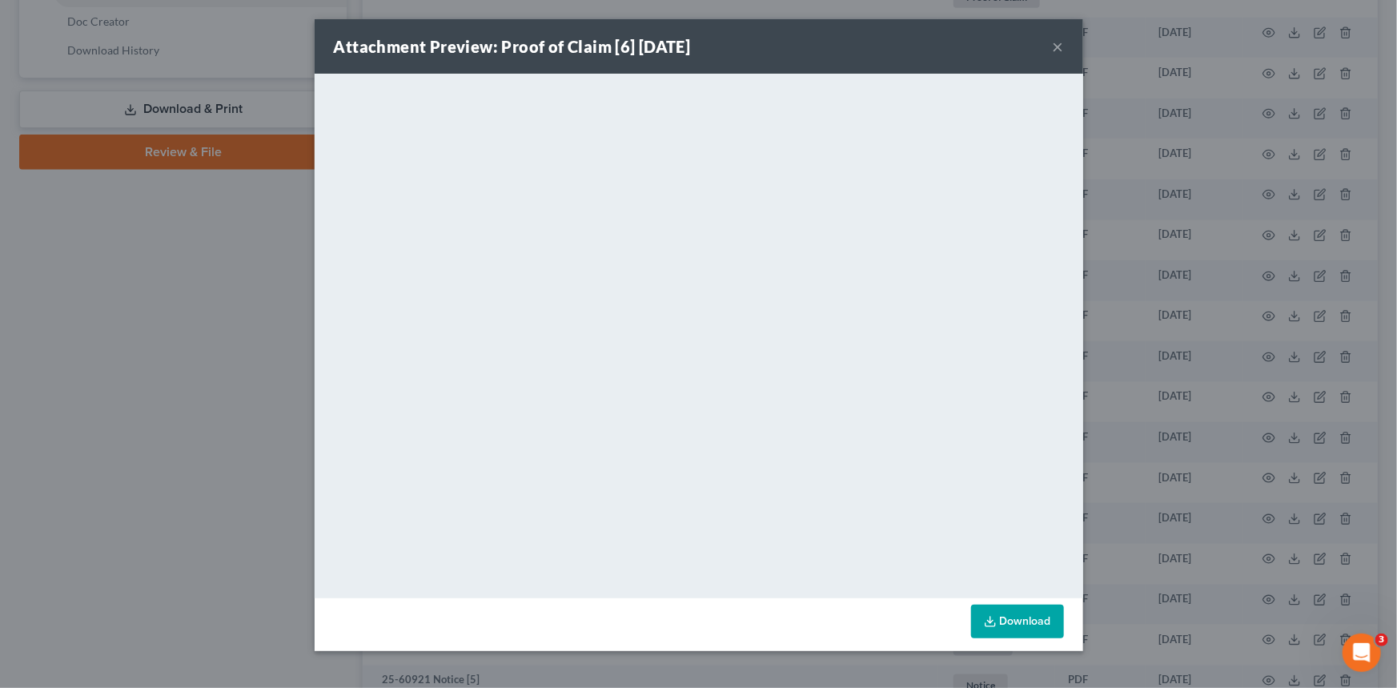
click at [1049, 42] on div "Attachment Preview: Proof of Claim [6] [DATE] ×" at bounding box center [699, 46] width 769 height 54
click at [1055, 44] on button "×" at bounding box center [1058, 46] width 11 height 19
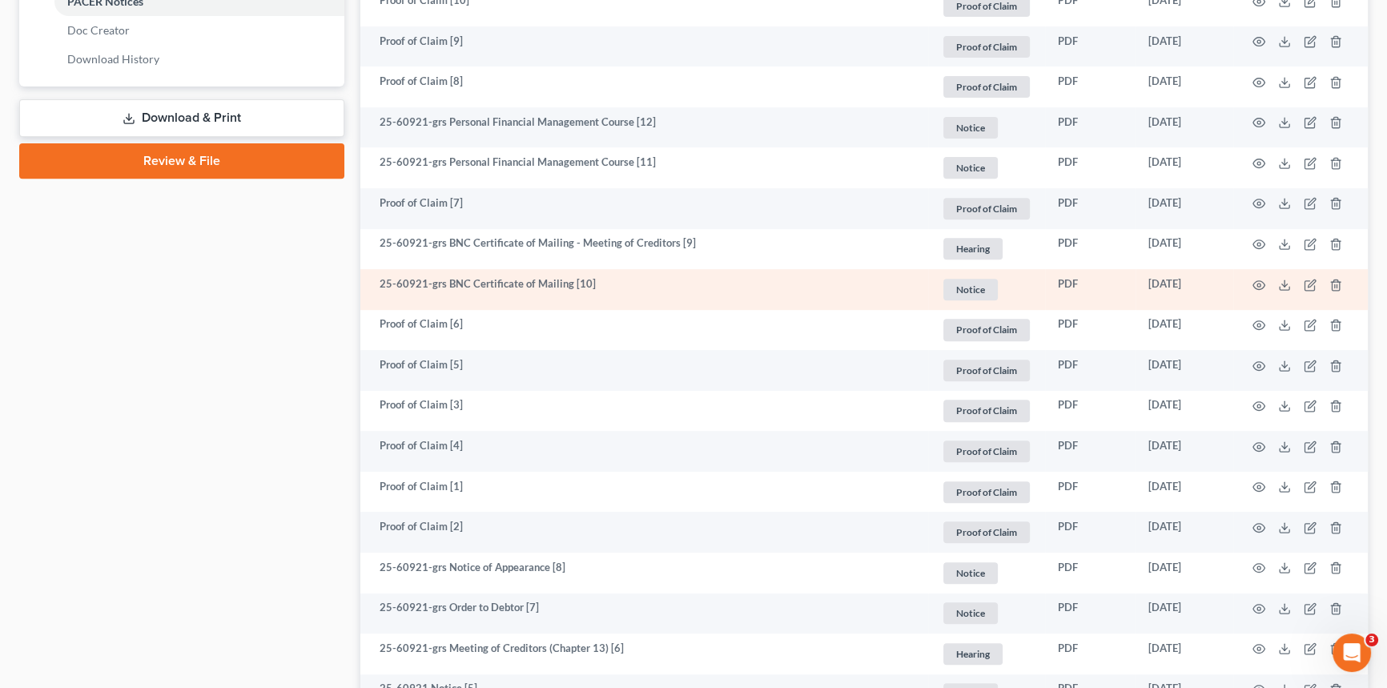
scroll to position [721, 0]
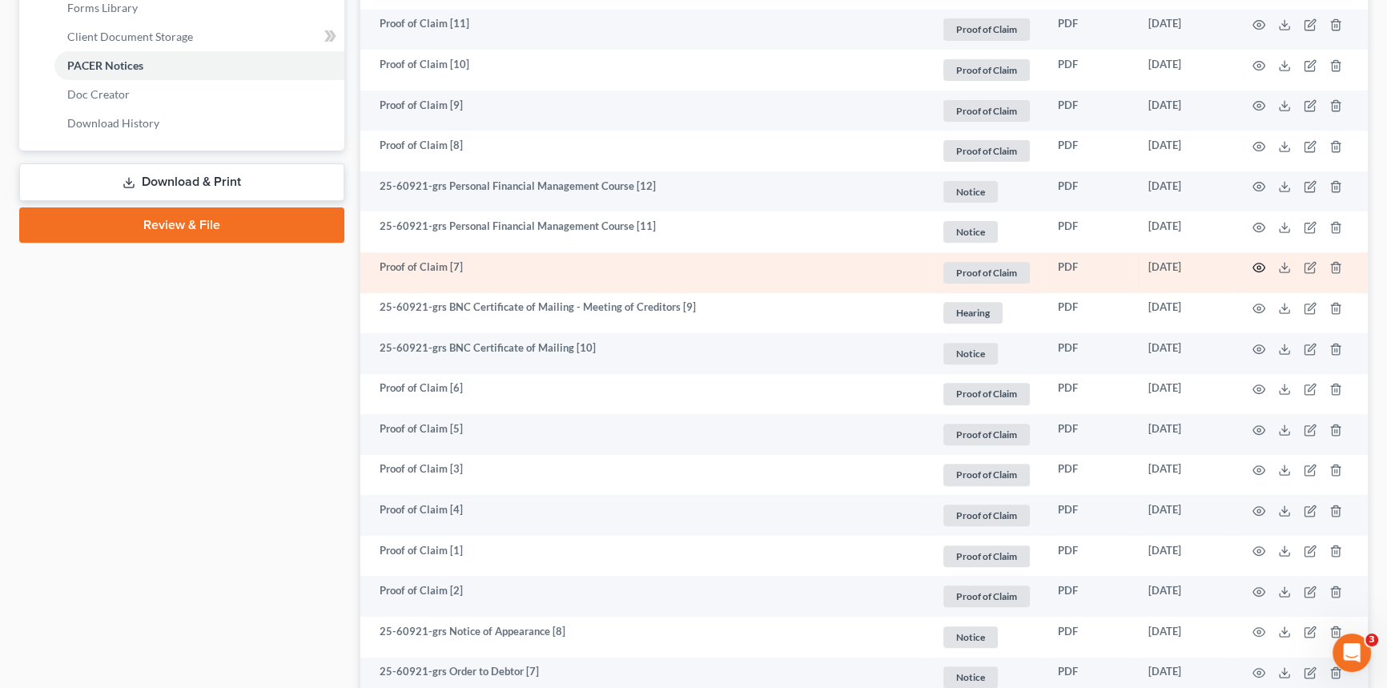
click at [1263, 265] on icon "button" at bounding box center [1258, 267] width 13 height 13
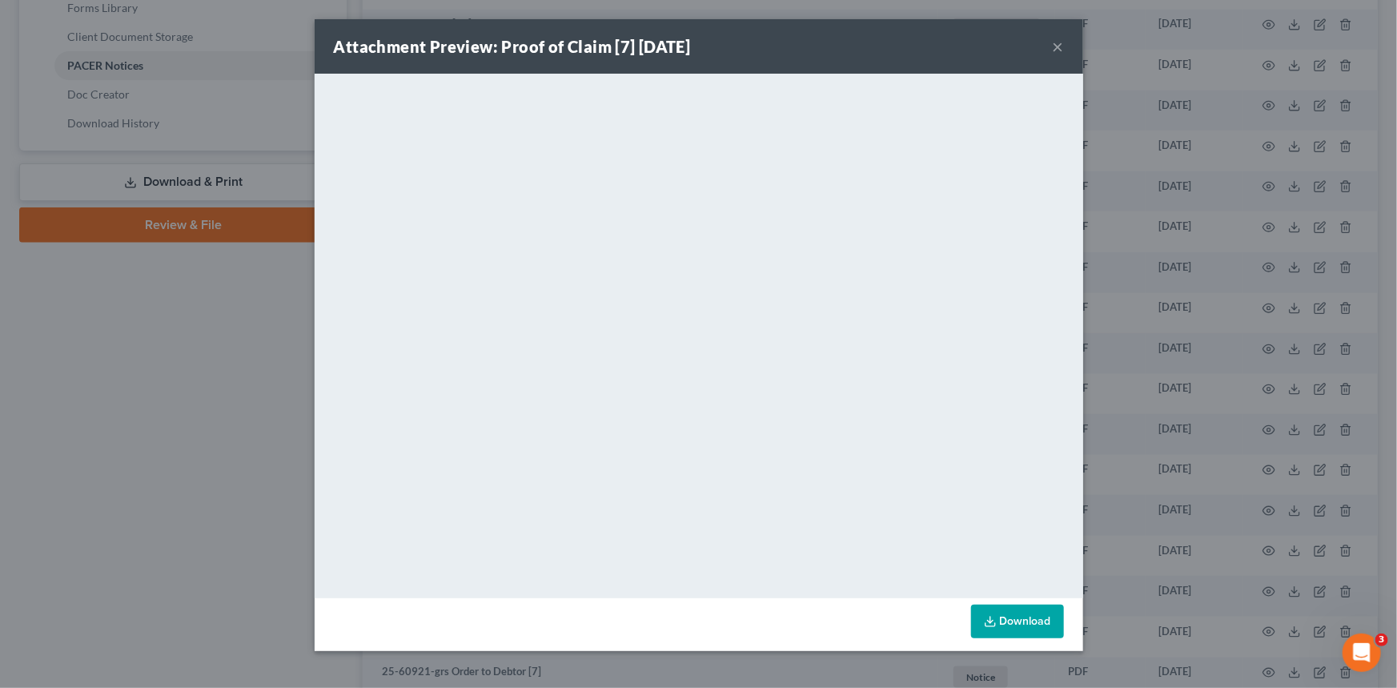
click at [1061, 46] on button "×" at bounding box center [1058, 46] width 11 height 19
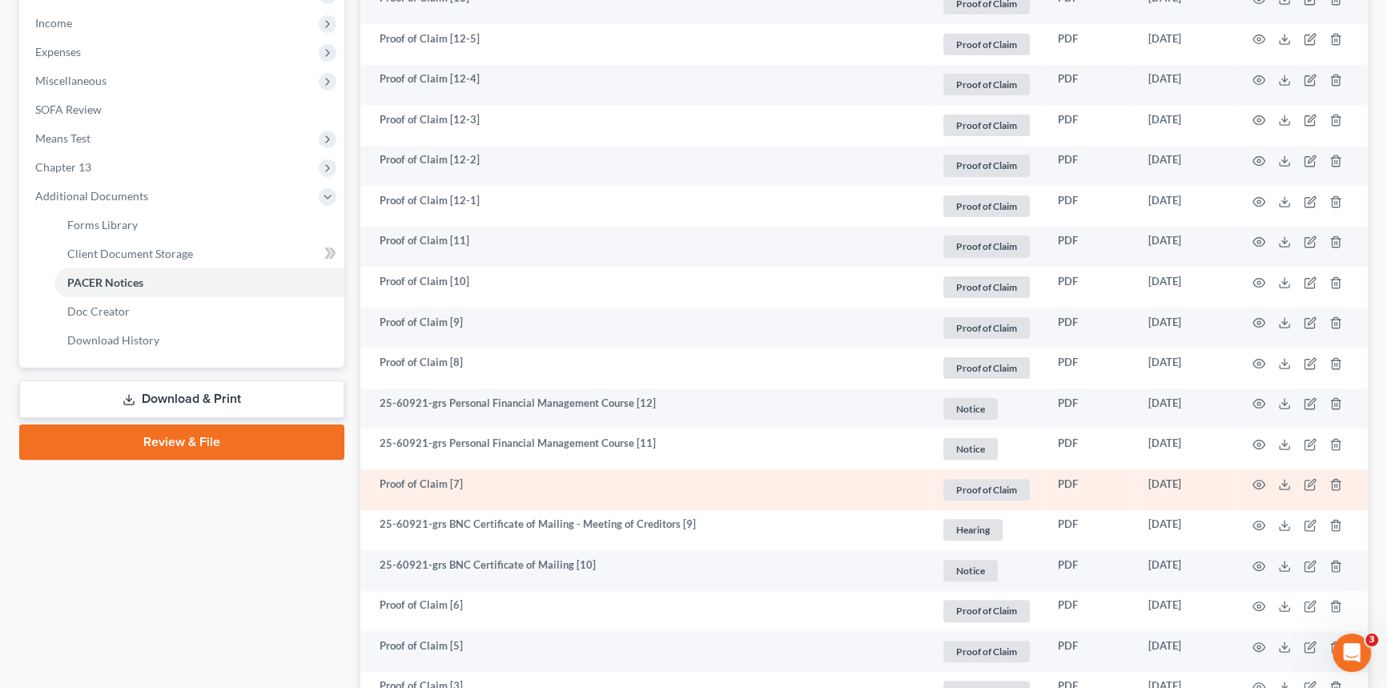
scroll to position [503, 0]
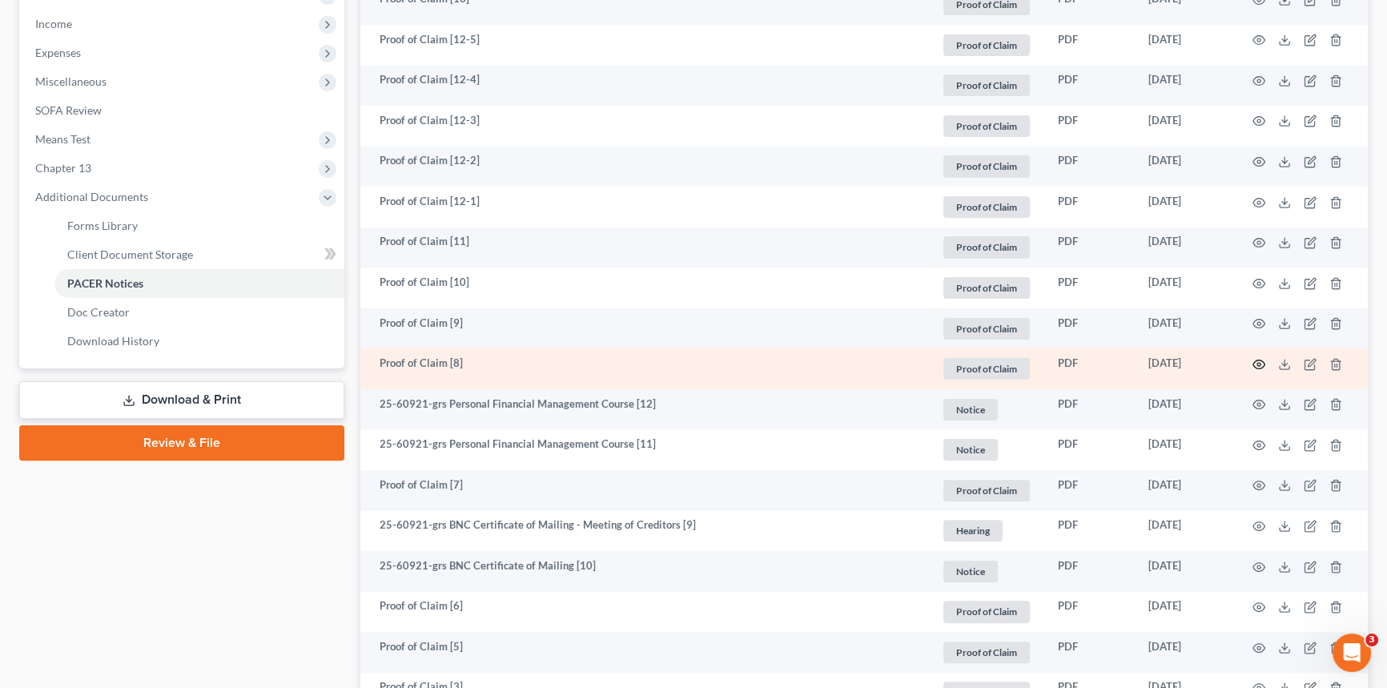
click at [1255, 363] on icon "button" at bounding box center [1258, 364] width 13 height 13
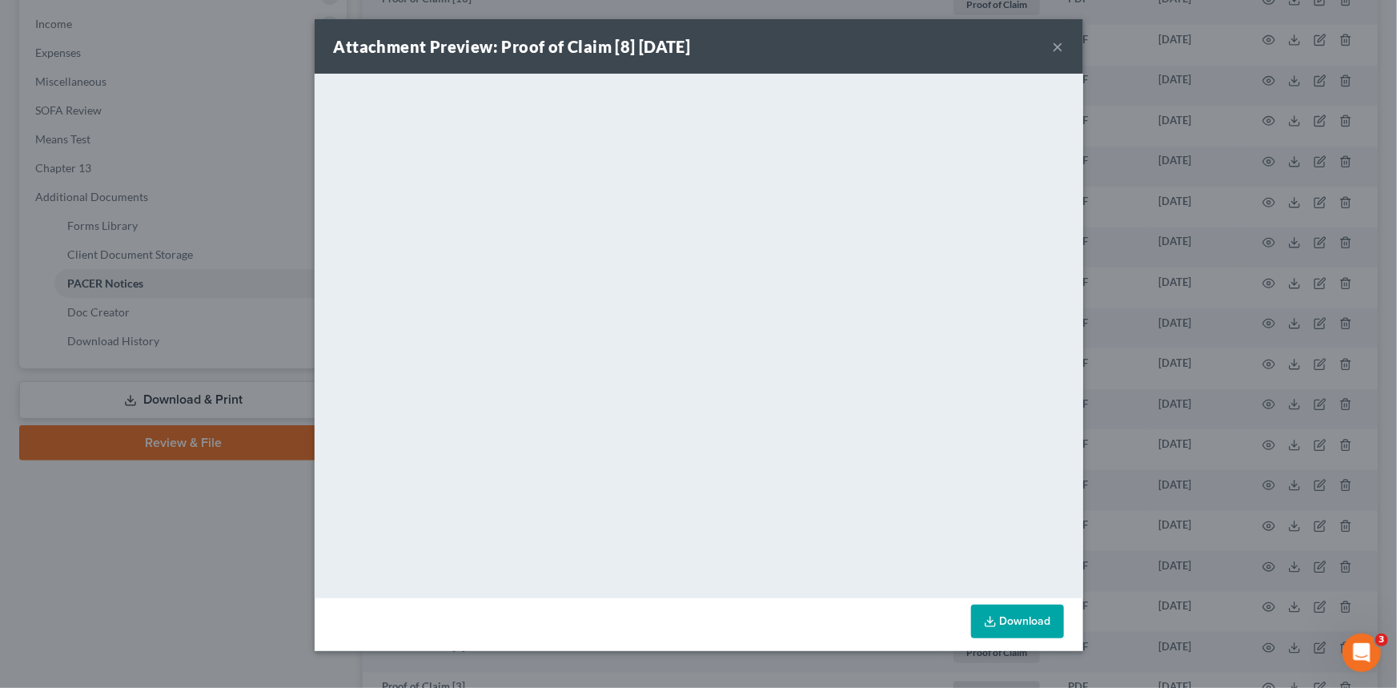
click at [1063, 45] on button "×" at bounding box center [1058, 46] width 11 height 19
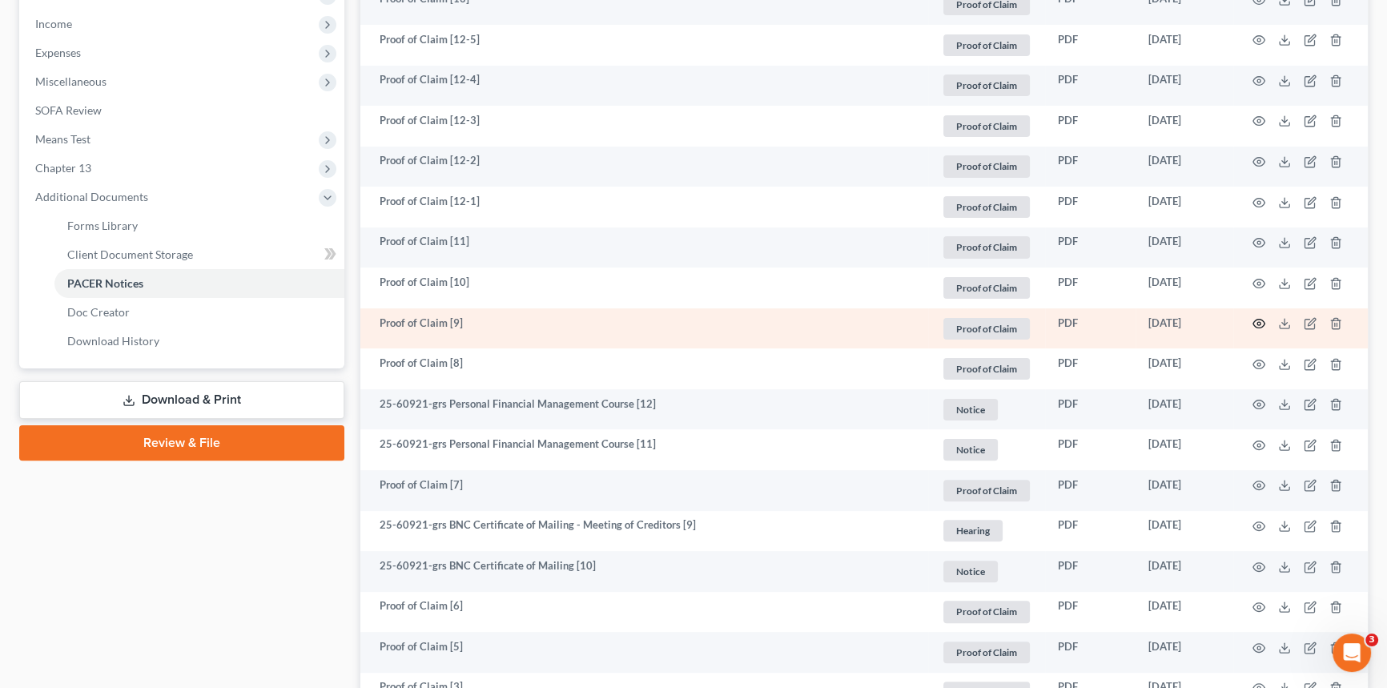
click at [1256, 323] on icon "button" at bounding box center [1258, 323] width 13 height 13
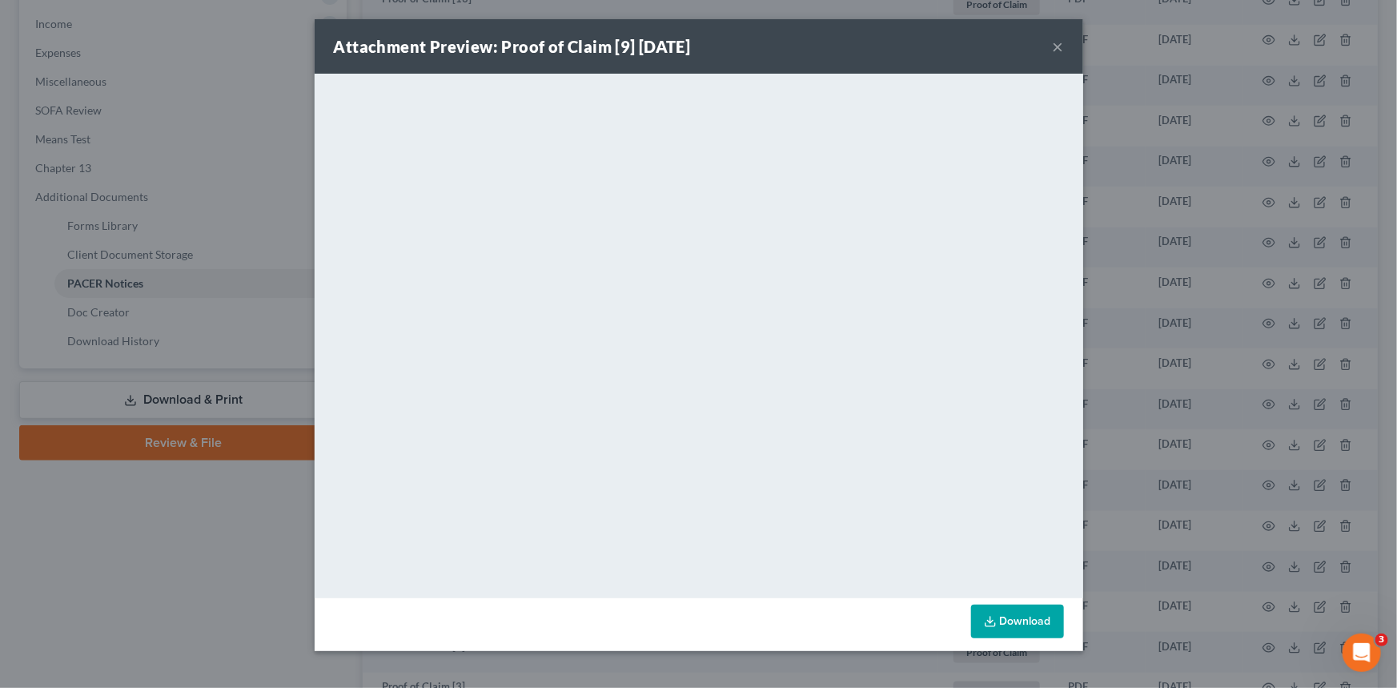
click at [1051, 47] on div "Attachment Preview: Proof of Claim [9] [DATE] ×" at bounding box center [699, 46] width 769 height 54
click at [1064, 45] on div "Attachment Preview: Proof of Claim [9] [DATE] ×" at bounding box center [699, 46] width 769 height 54
click at [1056, 50] on button "×" at bounding box center [1058, 46] width 11 height 19
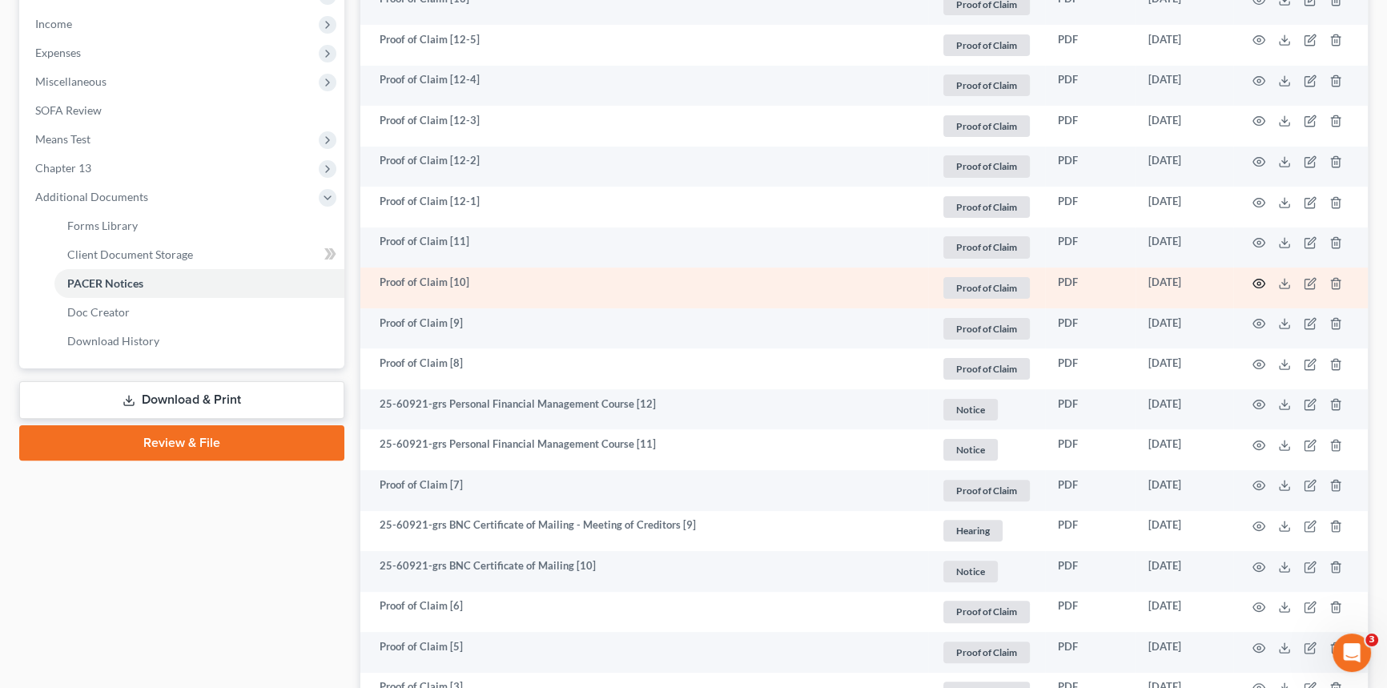
click at [1262, 280] on icon "button" at bounding box center [1258, 283] width 13 height 13
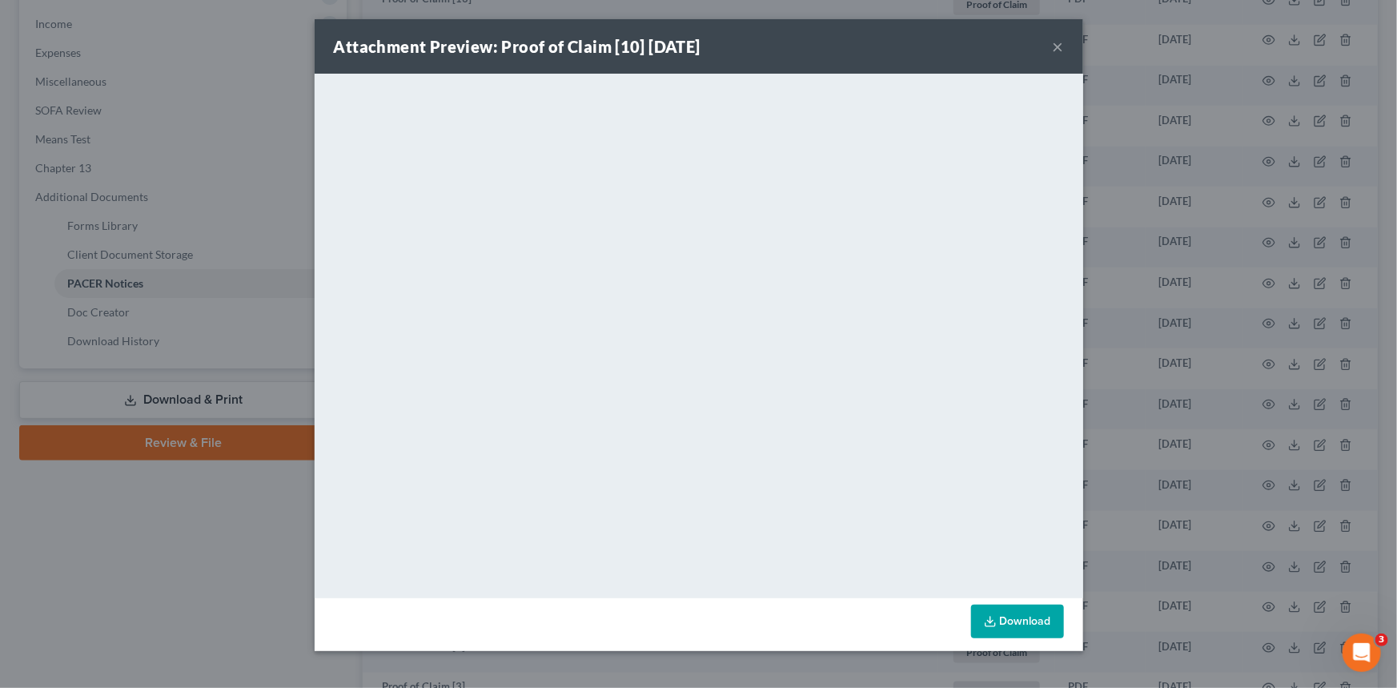
click at [1058, 46] on button "×" at bounding box center [1058, 46] width 11 height 19
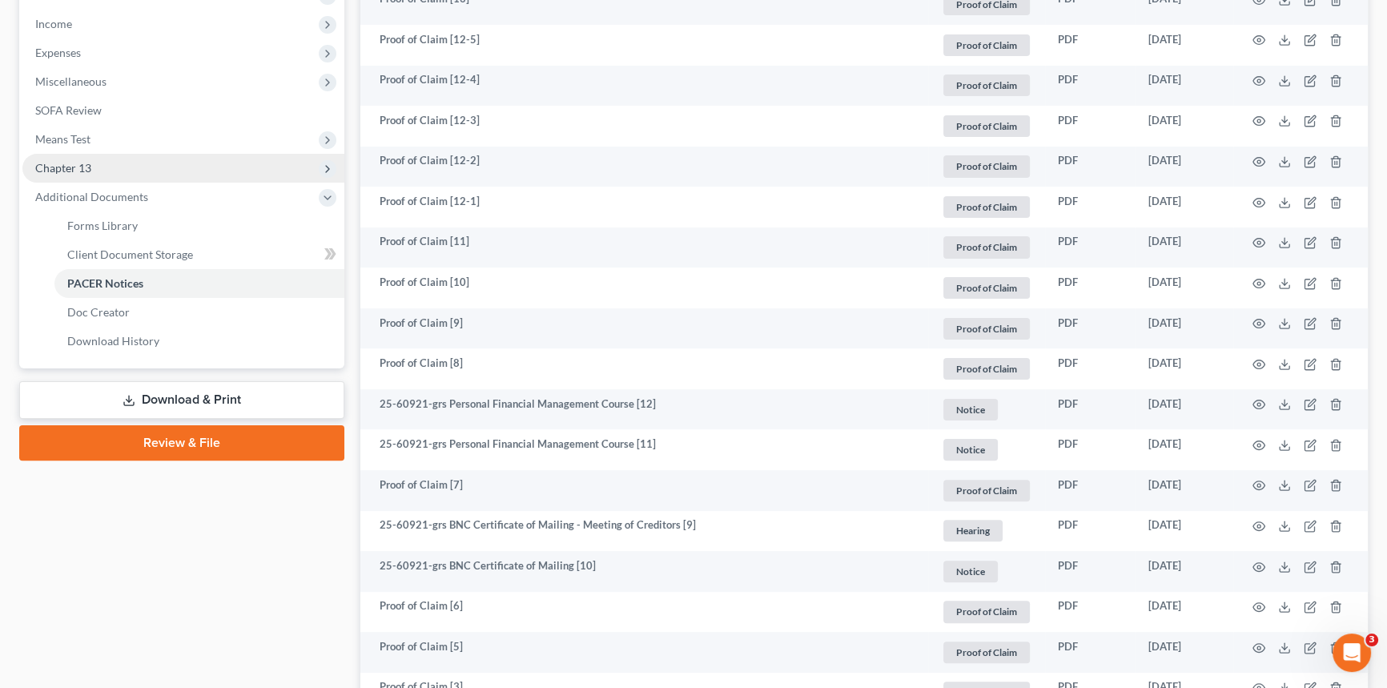
click at [94, 167] on span "Chapter 13" at bounding box center [183, 168] width 322 height 29
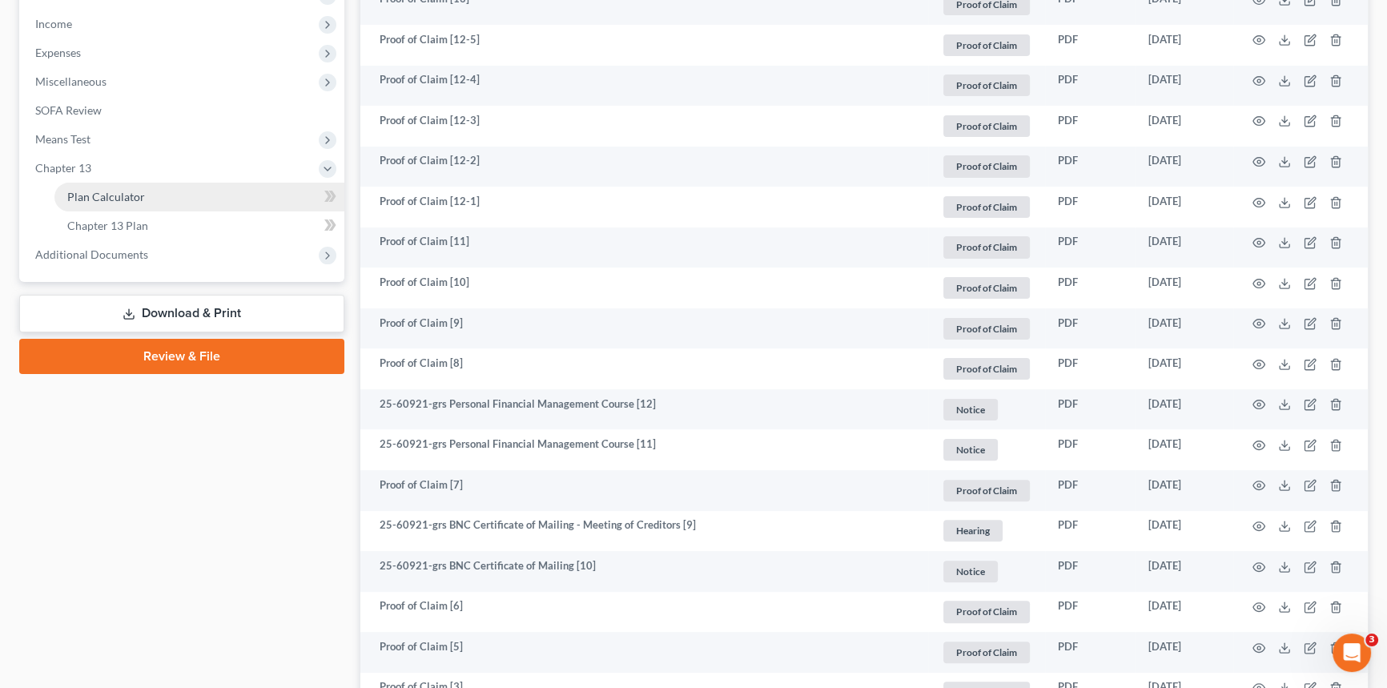
click at [89, 199] on span "Plan Calculator" at bounding box center [106, 197] width 78 height 14
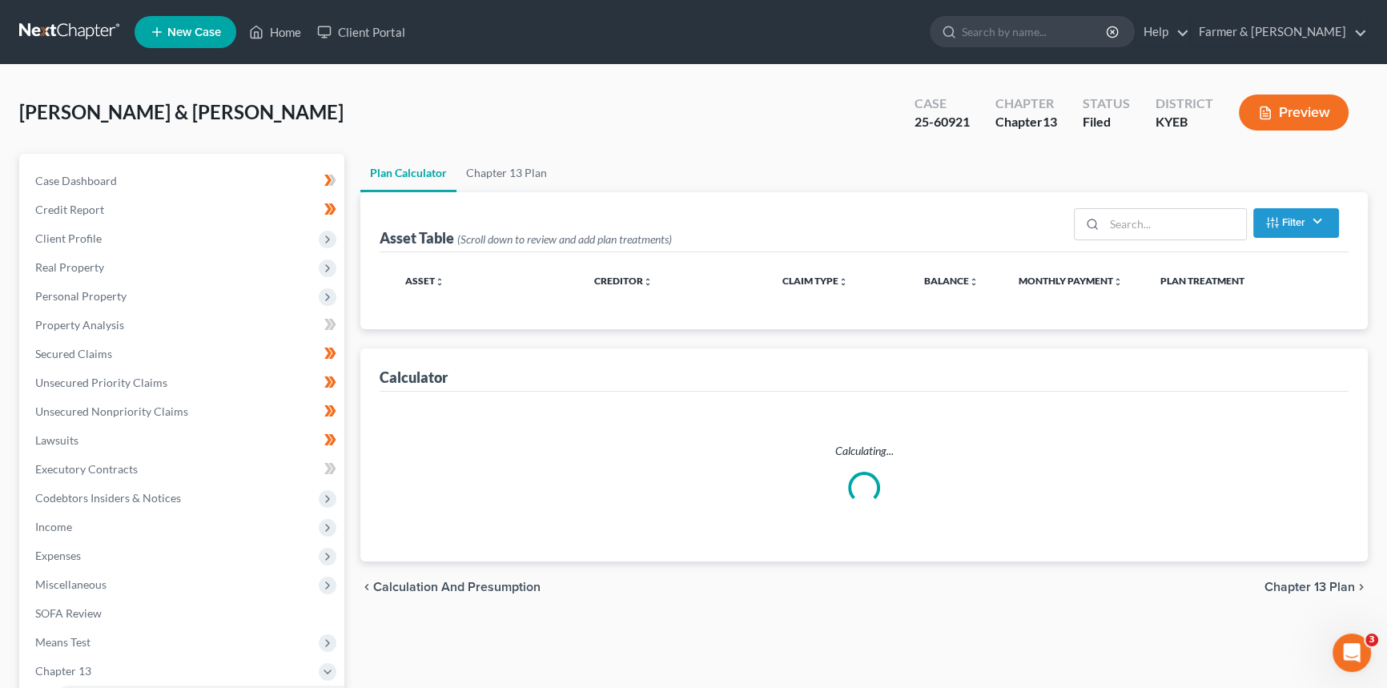
select select "59"
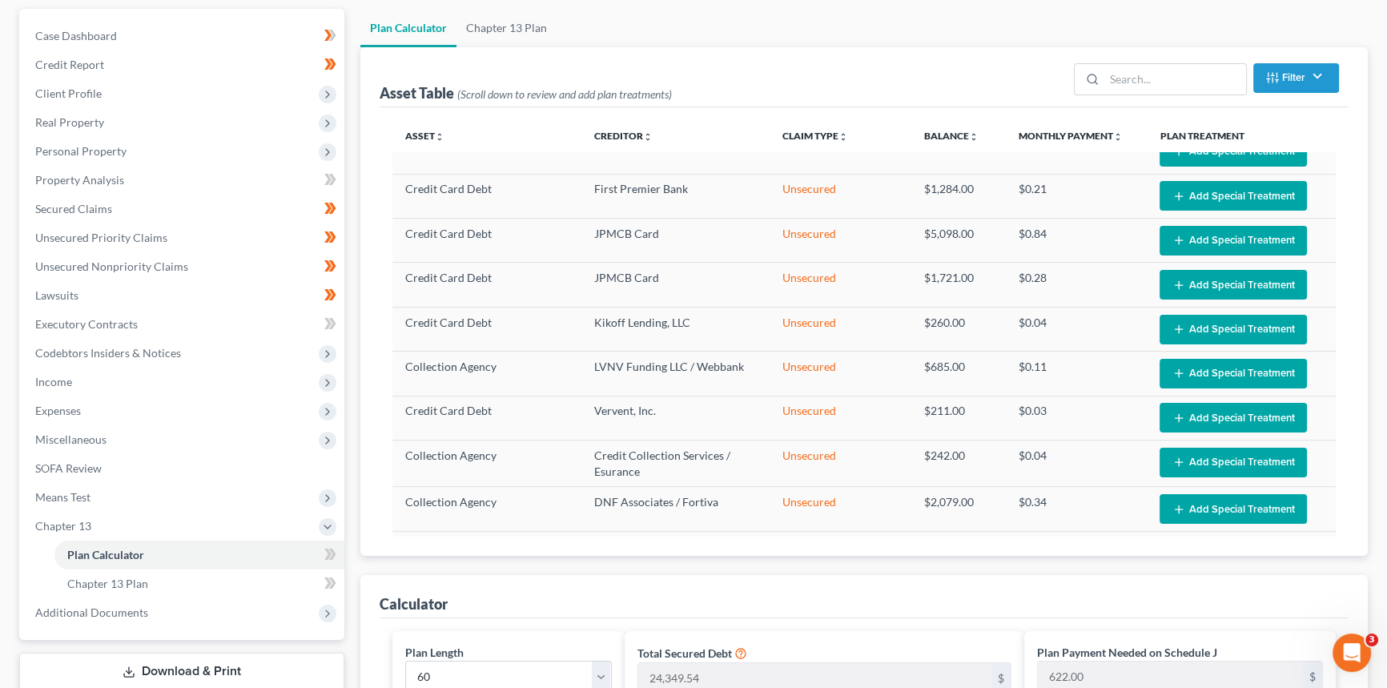
scroll to position [94, 0]
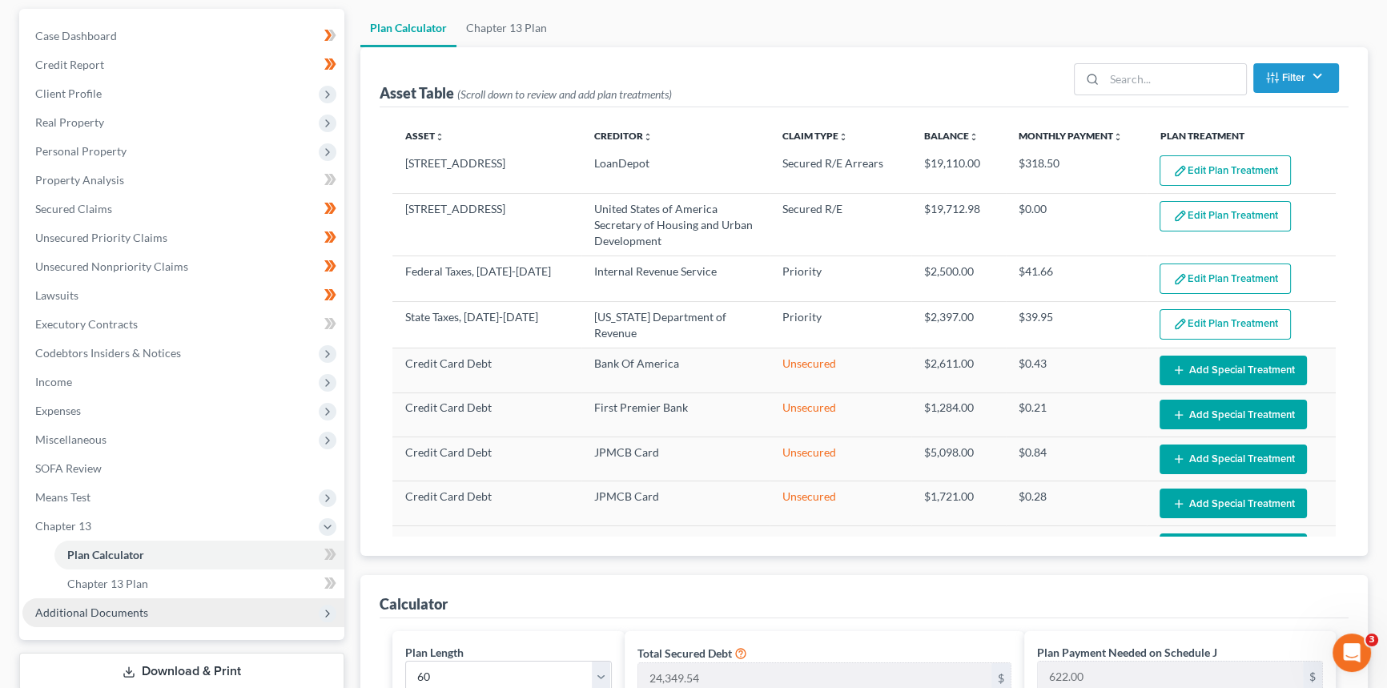
click at [109, 621] on span "Additional Documents" at bounding box center [183, 612] width 322 height 29
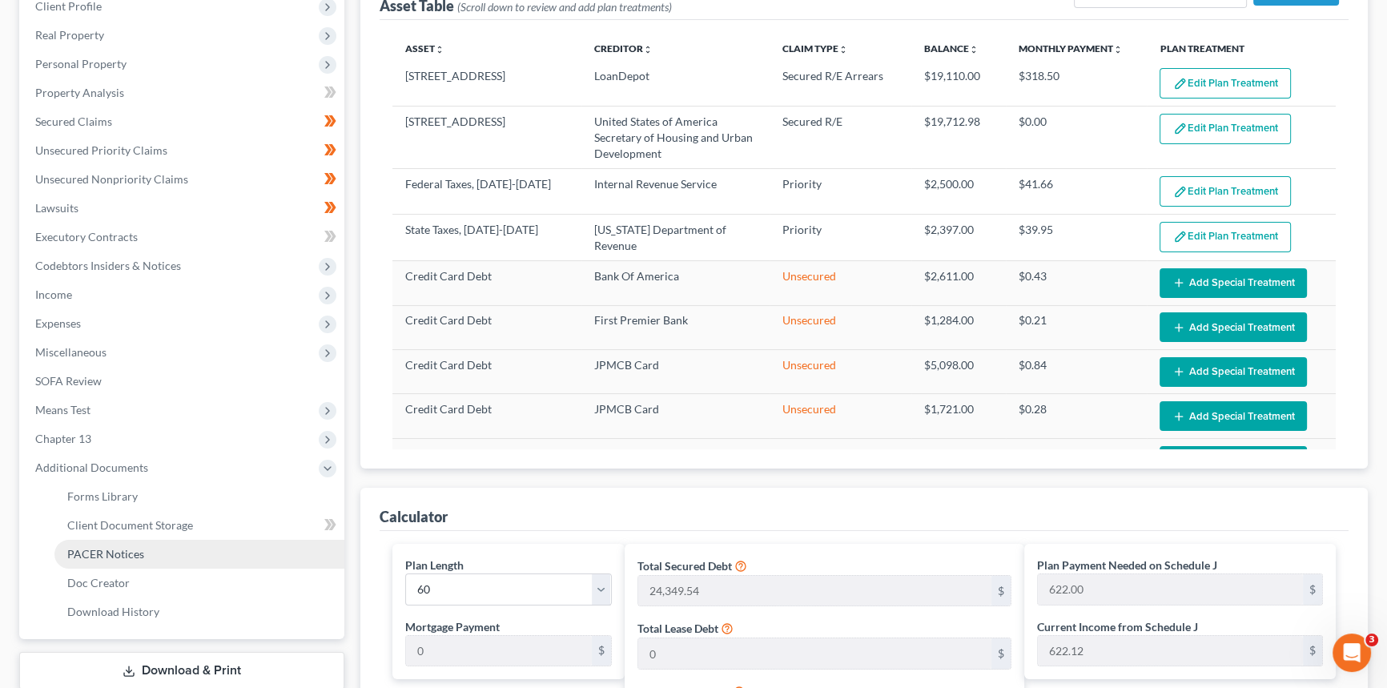
scroll to position [363, 0]
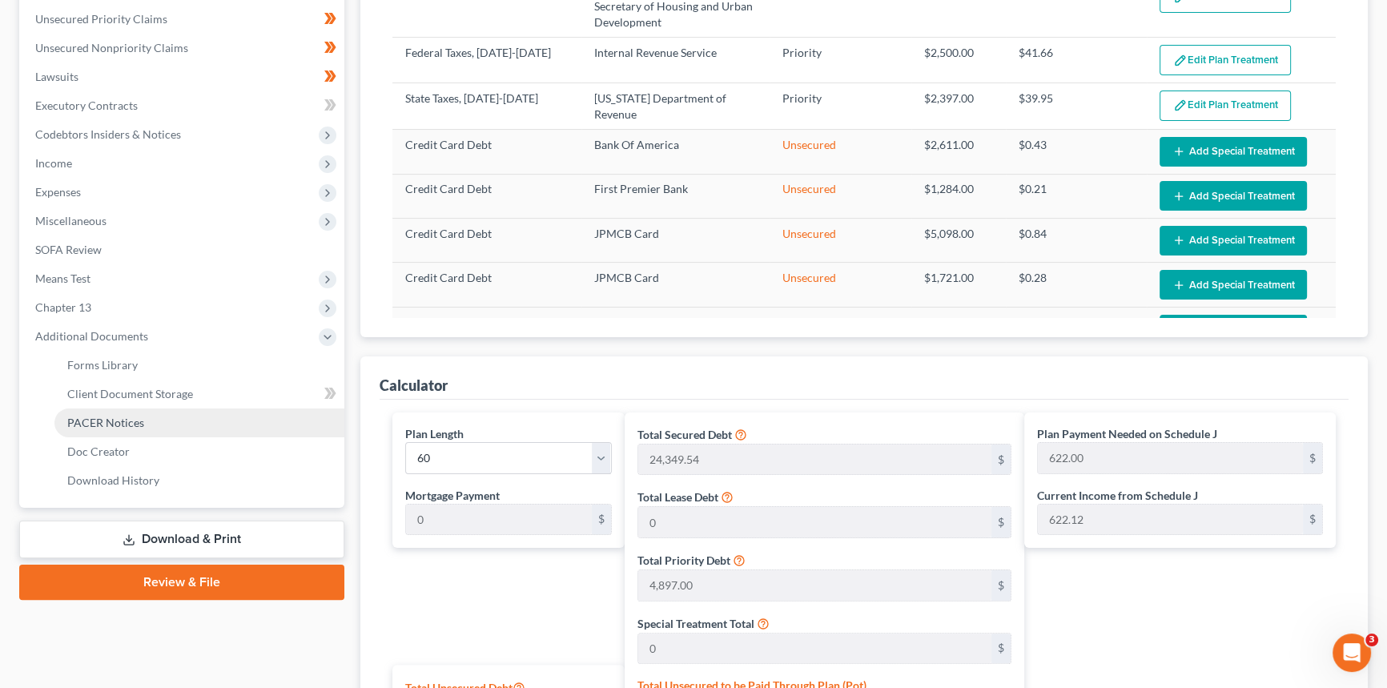
click at [103, 419] on span "PACER Notices" at bounding box center [105, 423] width 77 height 14
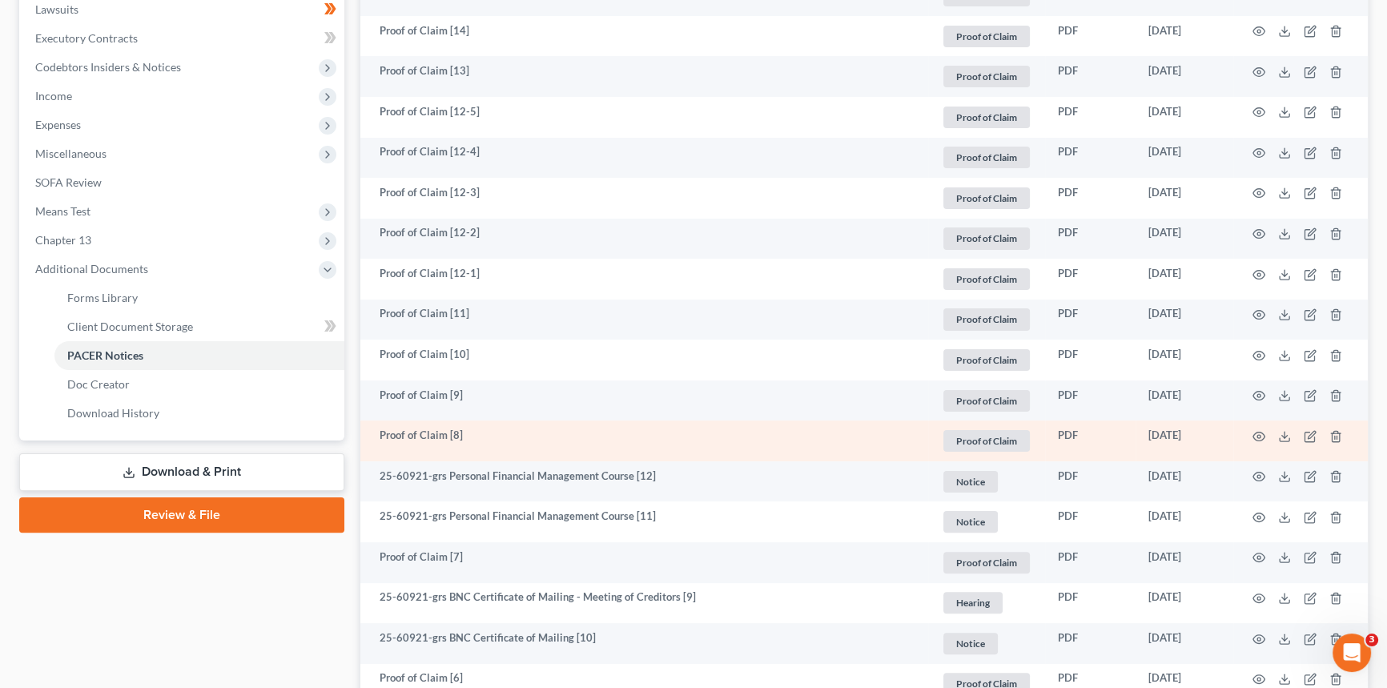
scroll to position [509, 0]
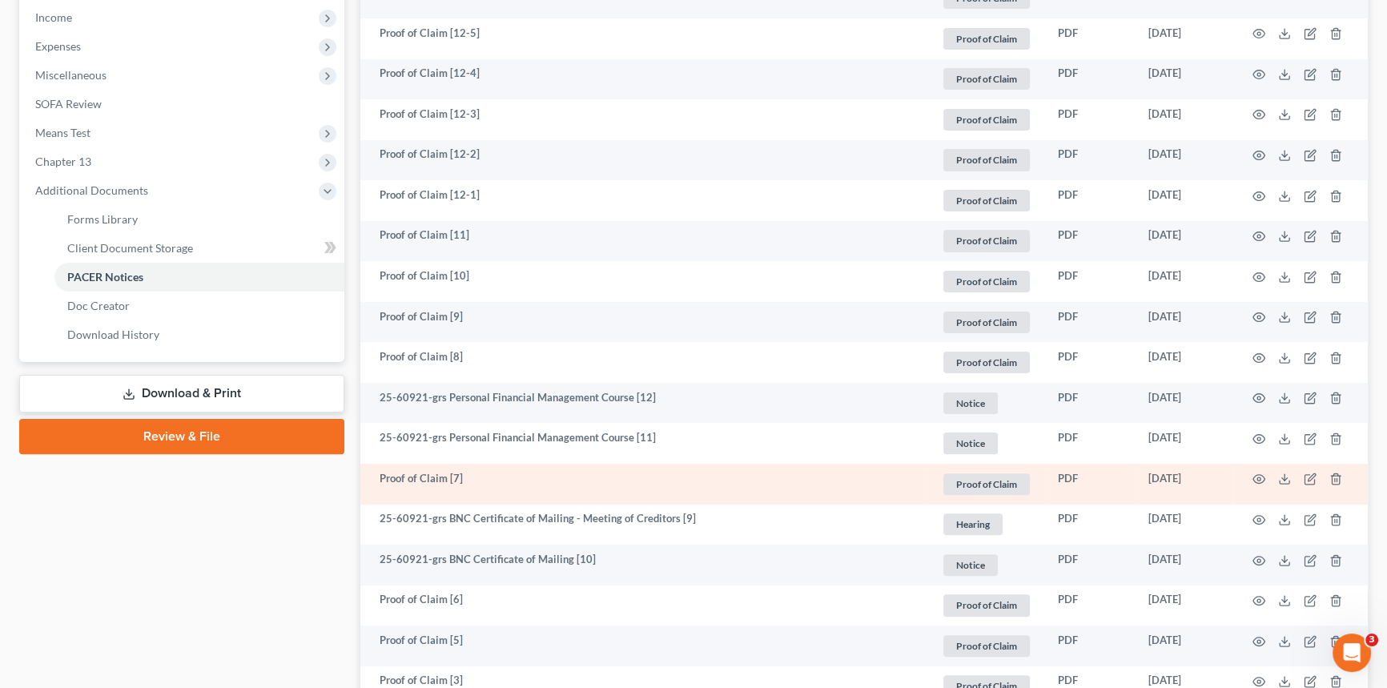
click at [1265, 477] on td at bounding box center [1300, 484] width 135 height 41
click at [1257, 478] on circle "button" at bounding box center [1258, 478] width 3 height 3
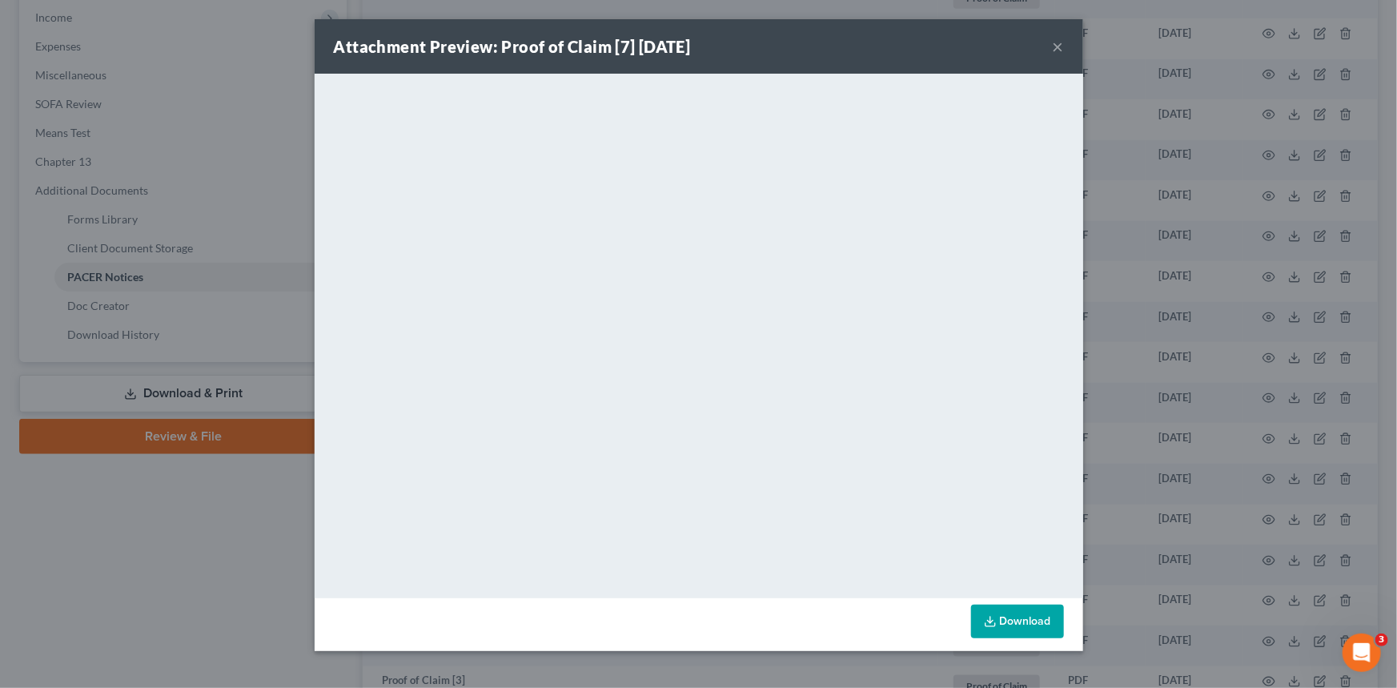
click at [1059, 46] on button "×" at bounding box center [1058, 46] width 11 height 19
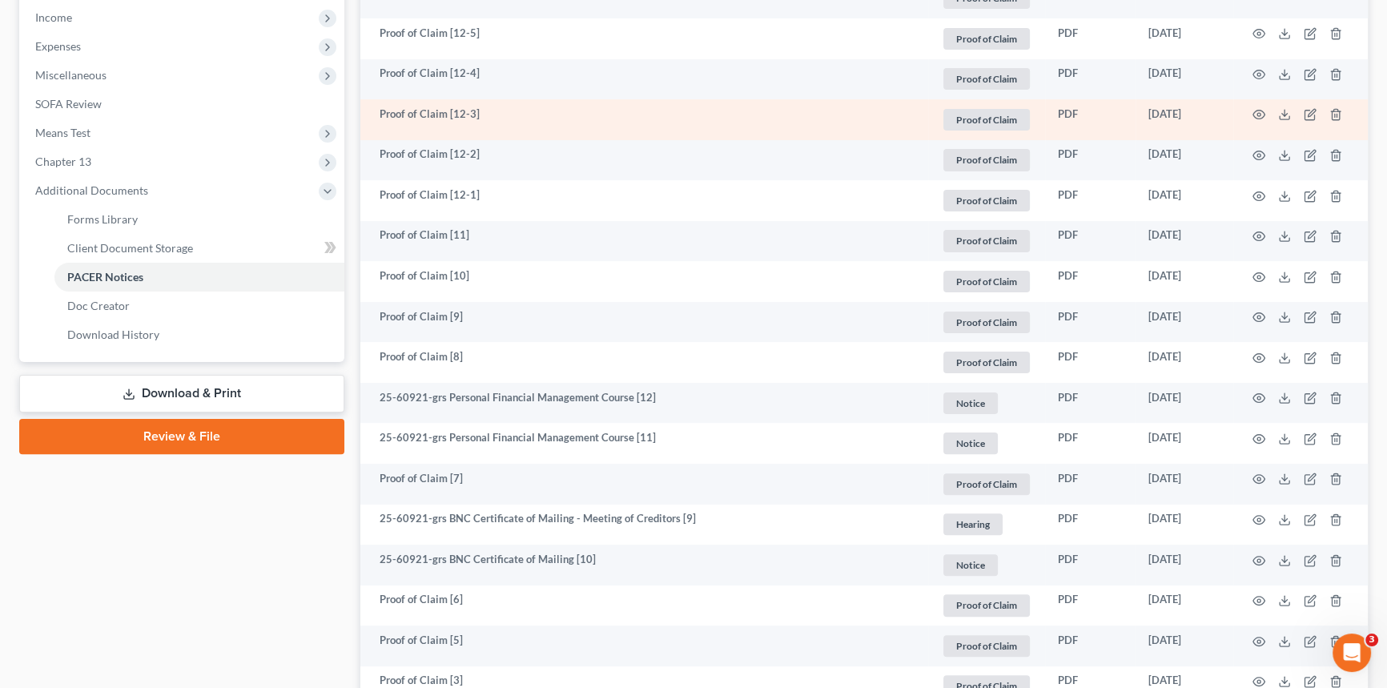
scroll to position [0, 0]
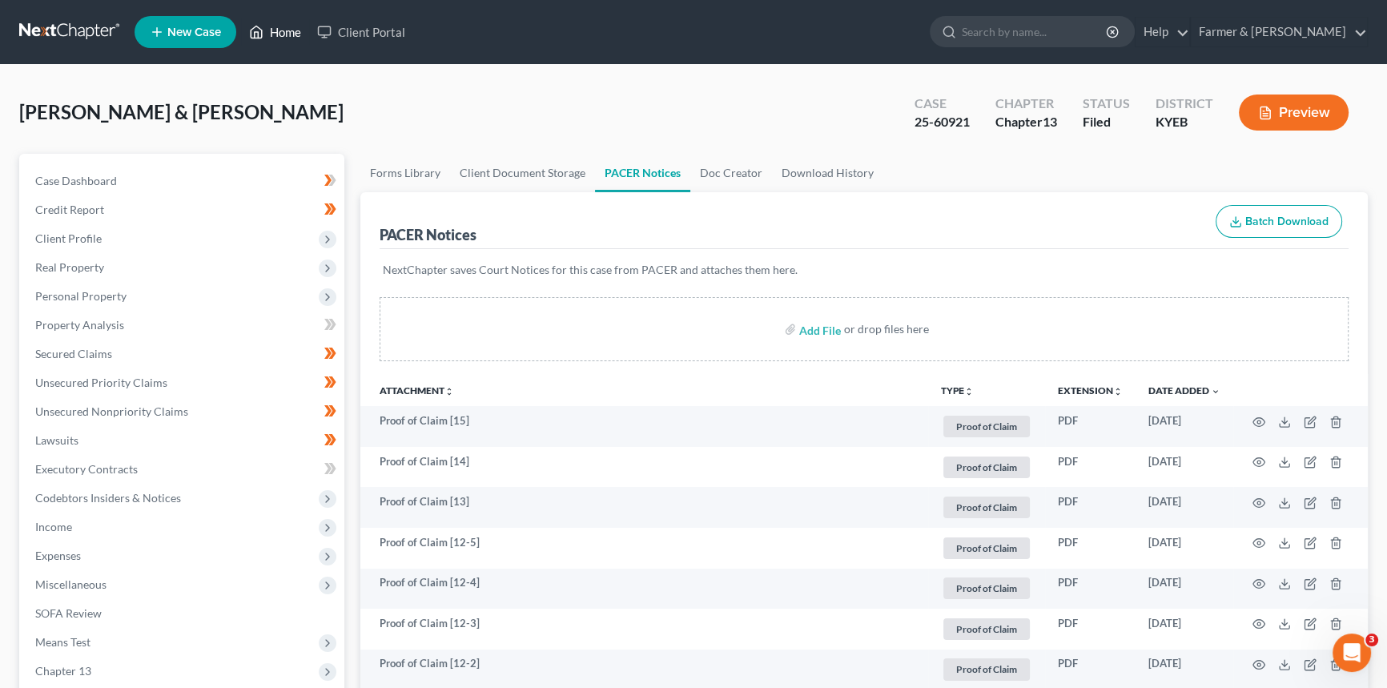
click at [272, 34] on link "Home" at bounding box center [275, 32] width 68 height 29
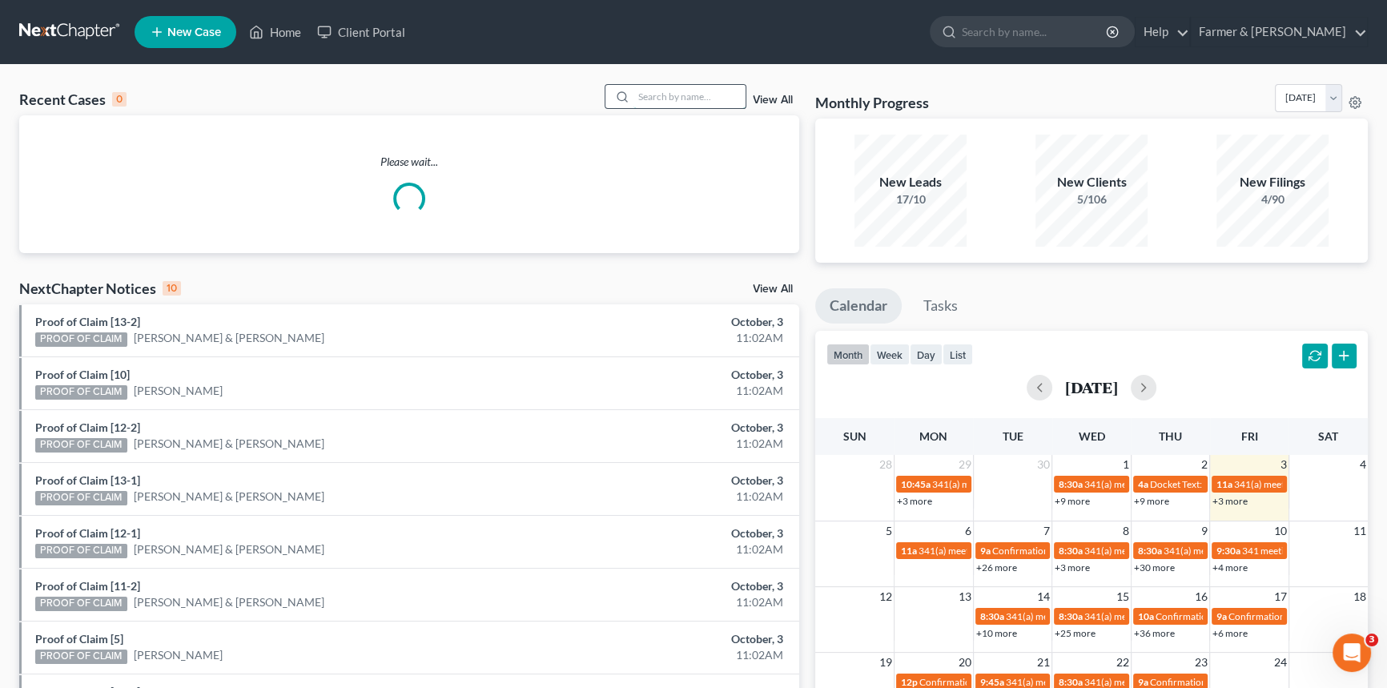
click at [650, 97] on input "search" at bounding box center [689, 96] width 112 height 23
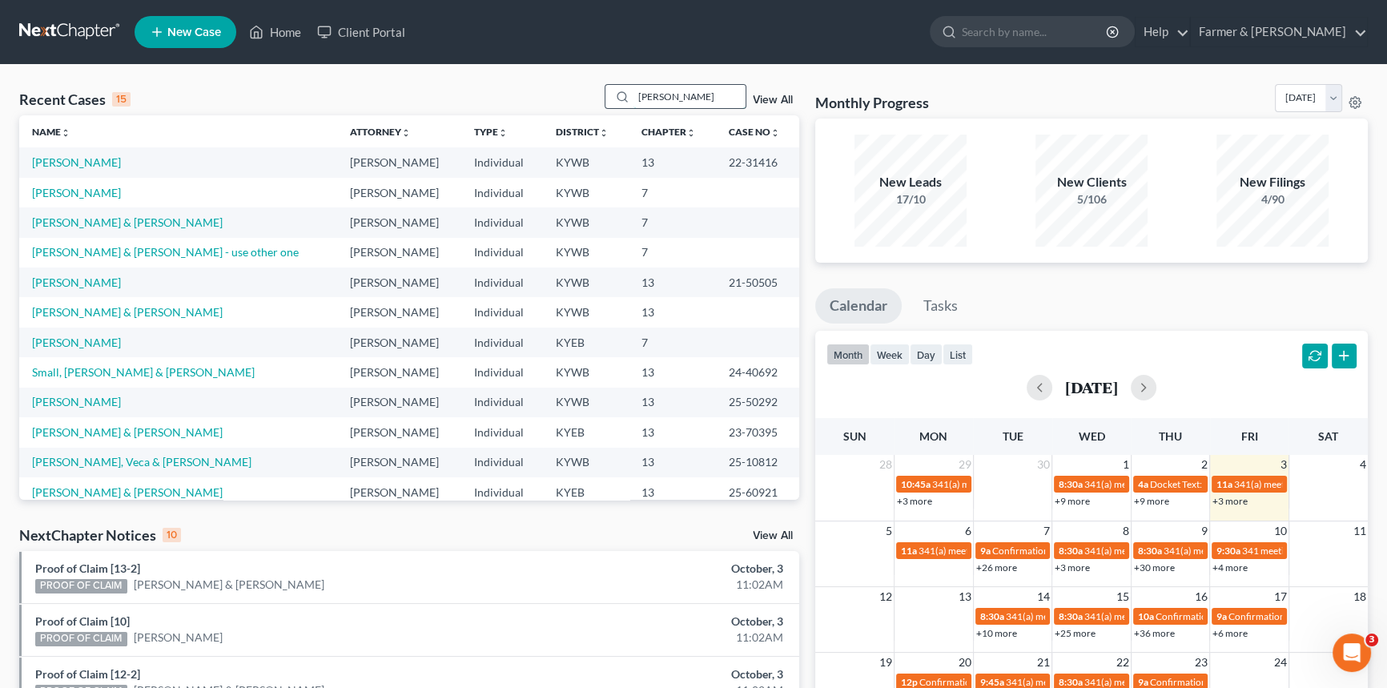
type input "[PERSON_NAME]"
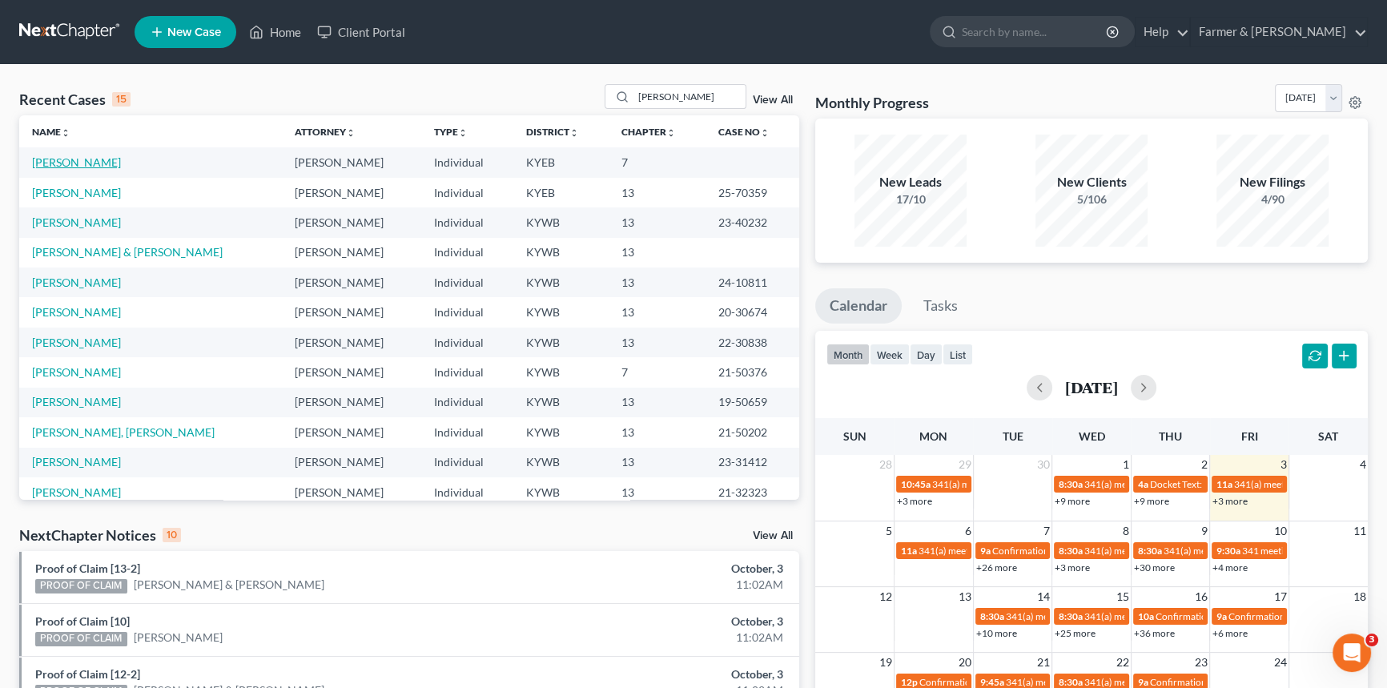
click at [83, 161] on link "[PERSON_NAME]" at bounding box center [76, 162] width 89 height 14
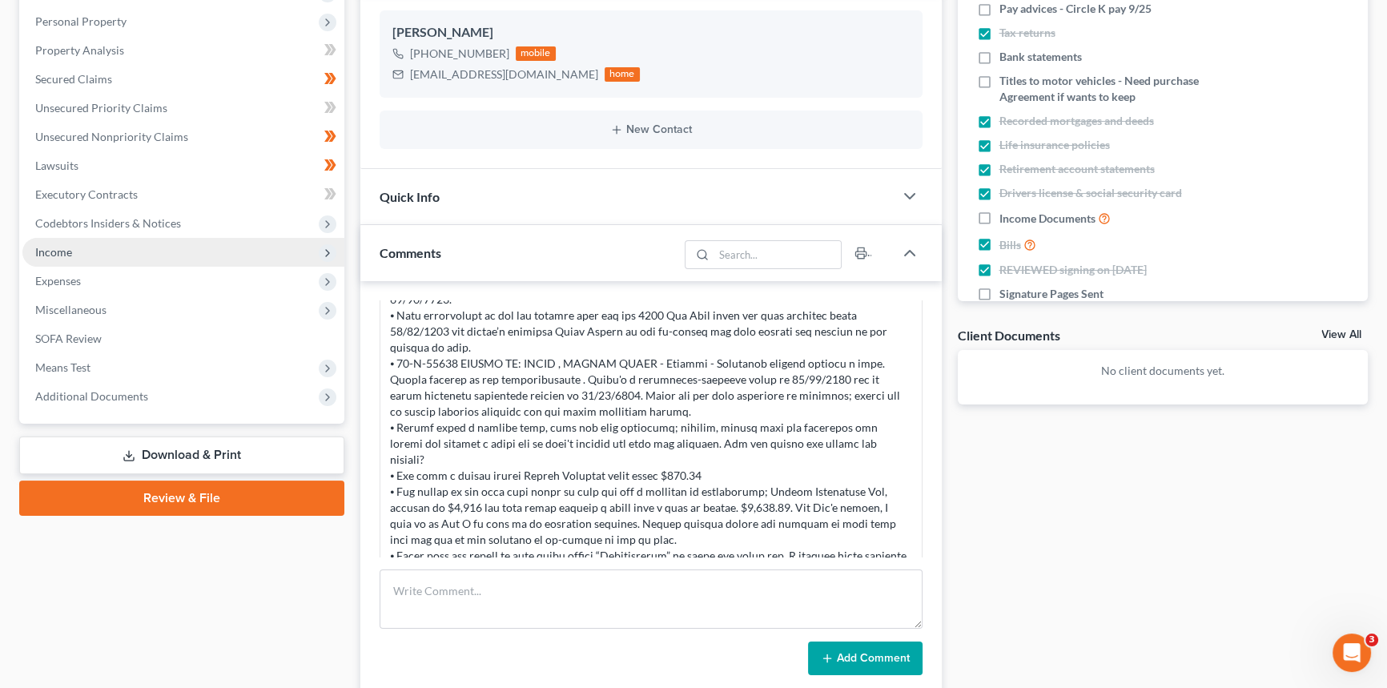
scroll to position [291, 0]
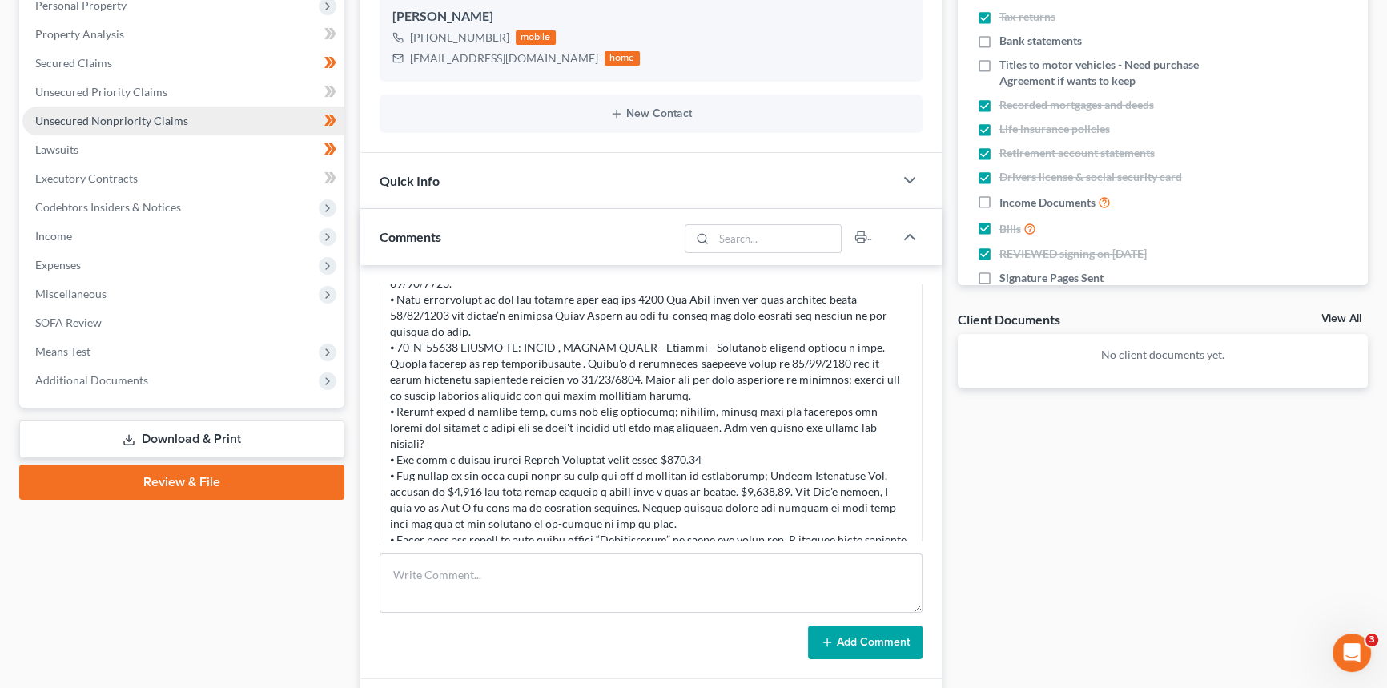
click at [101, 118] on span "Unsecured Nonpriority Claims" at bounding box center [111, 121] width 153 height 14
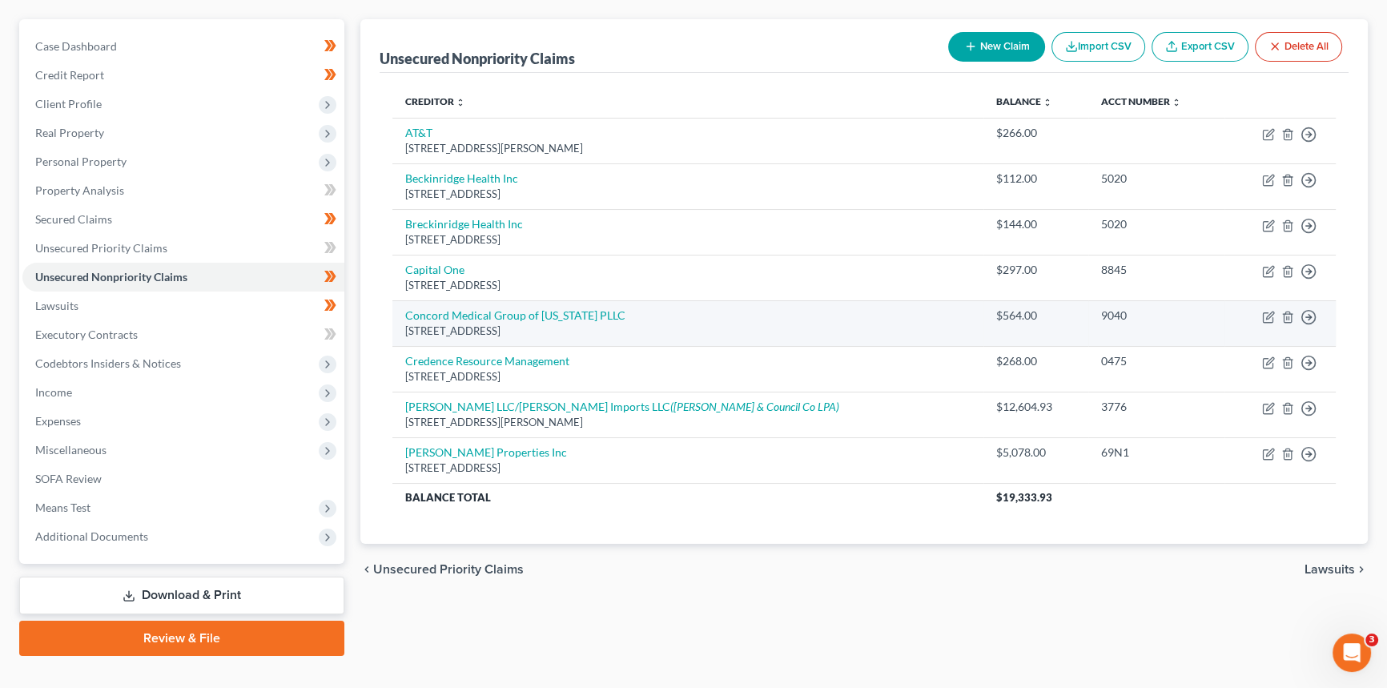
scroll to position [145, 0]
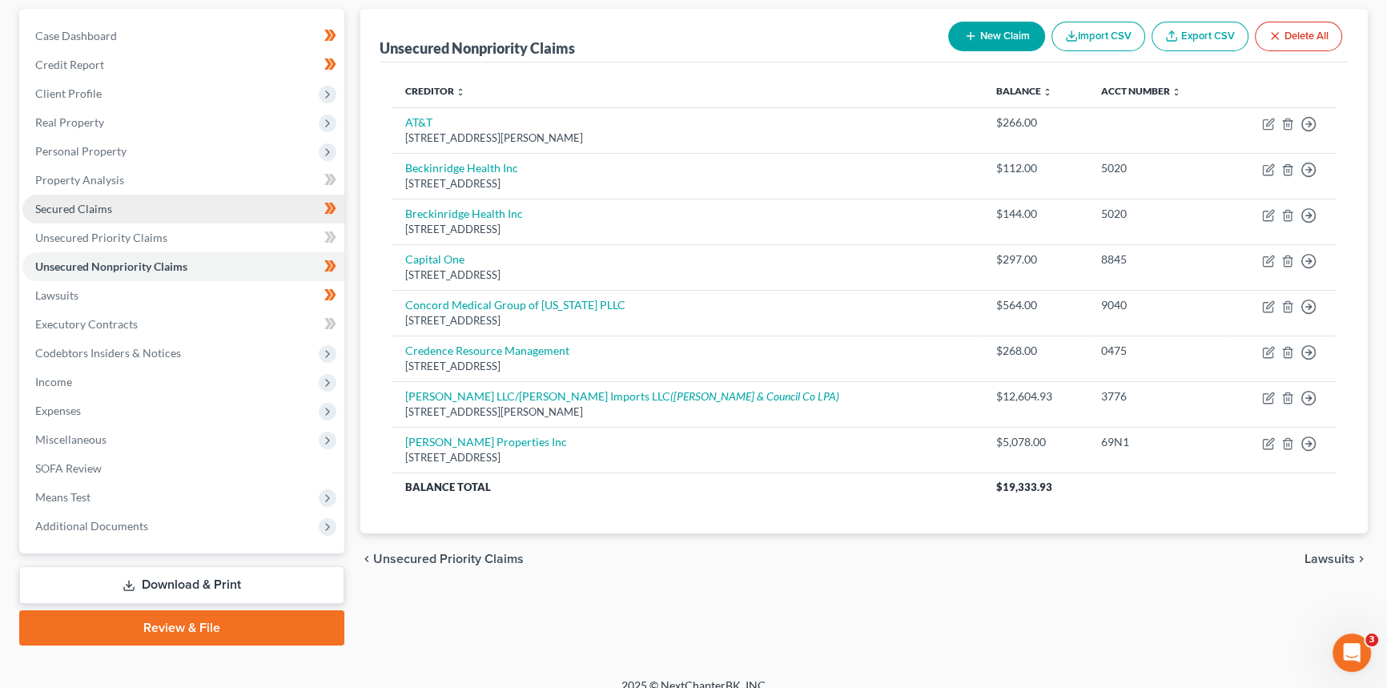
click at [111, 207] on link "Secured Claims" at bounding box center [183, 209] width 322 height 29
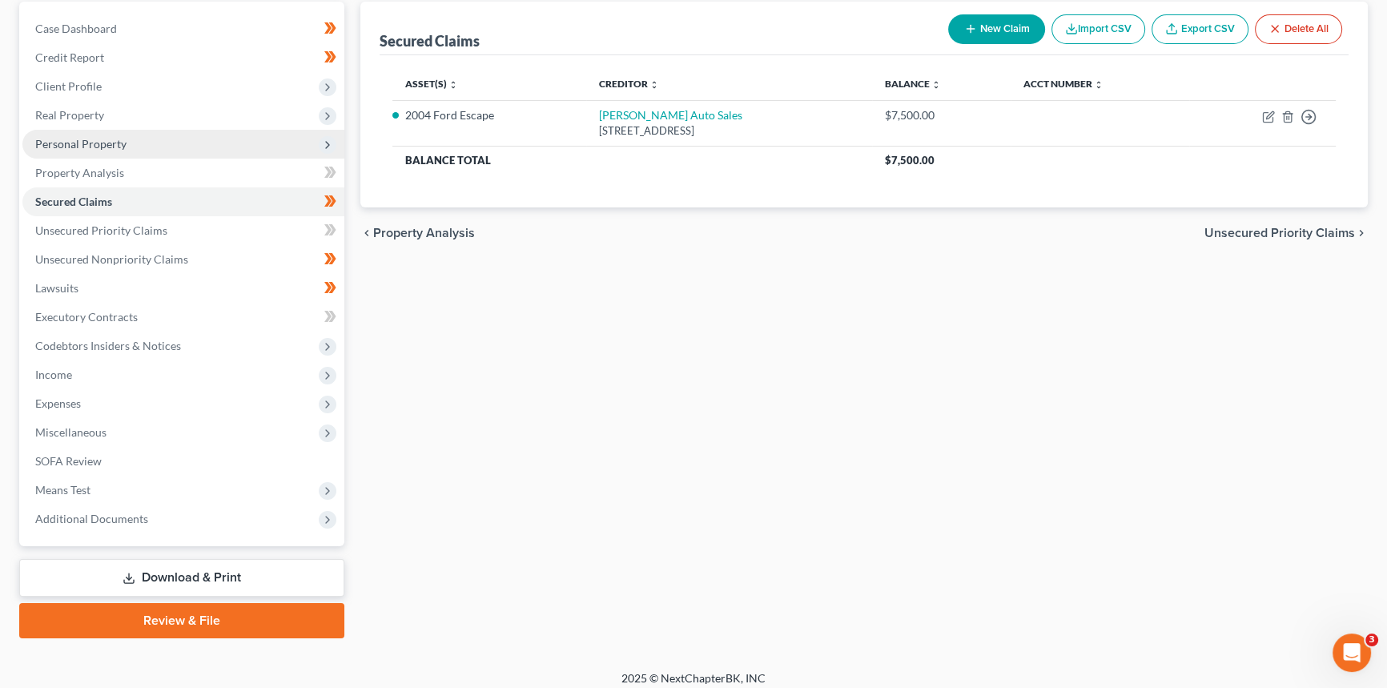
scroll to position [161, 0]
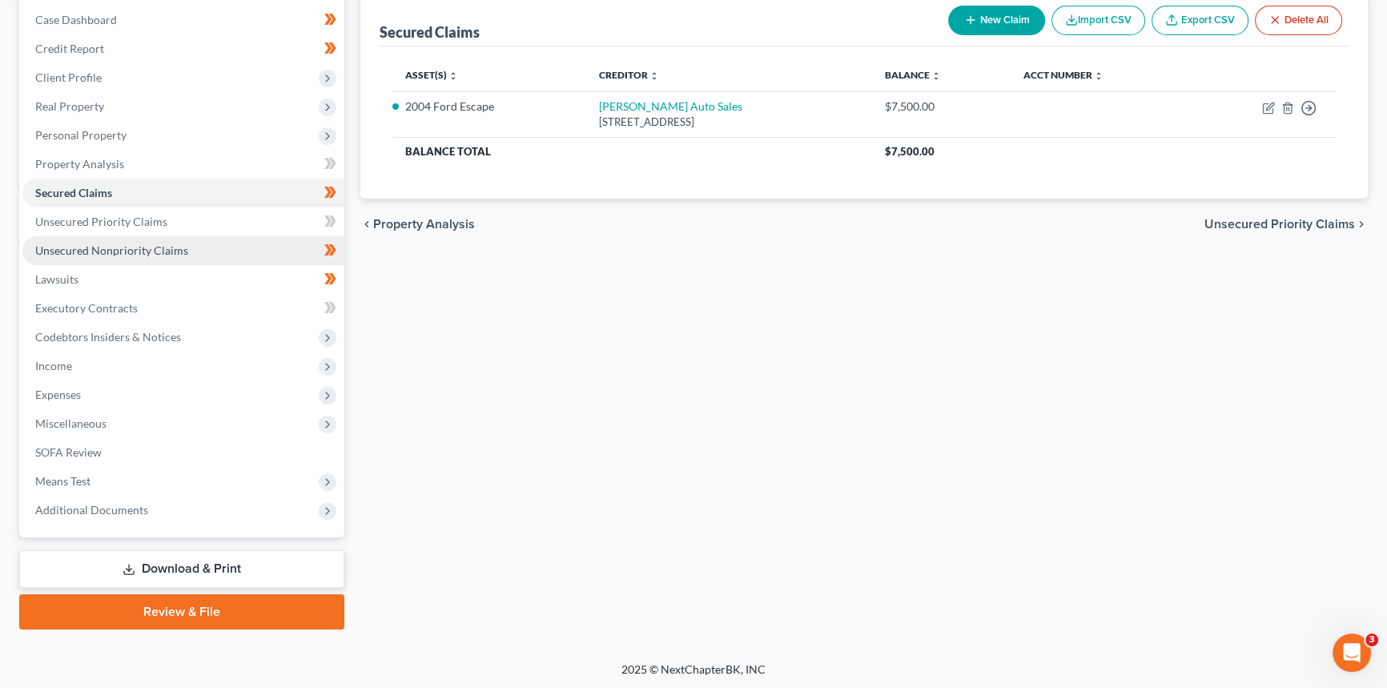
click at [161, 248] on span "Unsecured Nonpriority Claims" at bounding box center [111, 250] width 153 height 14
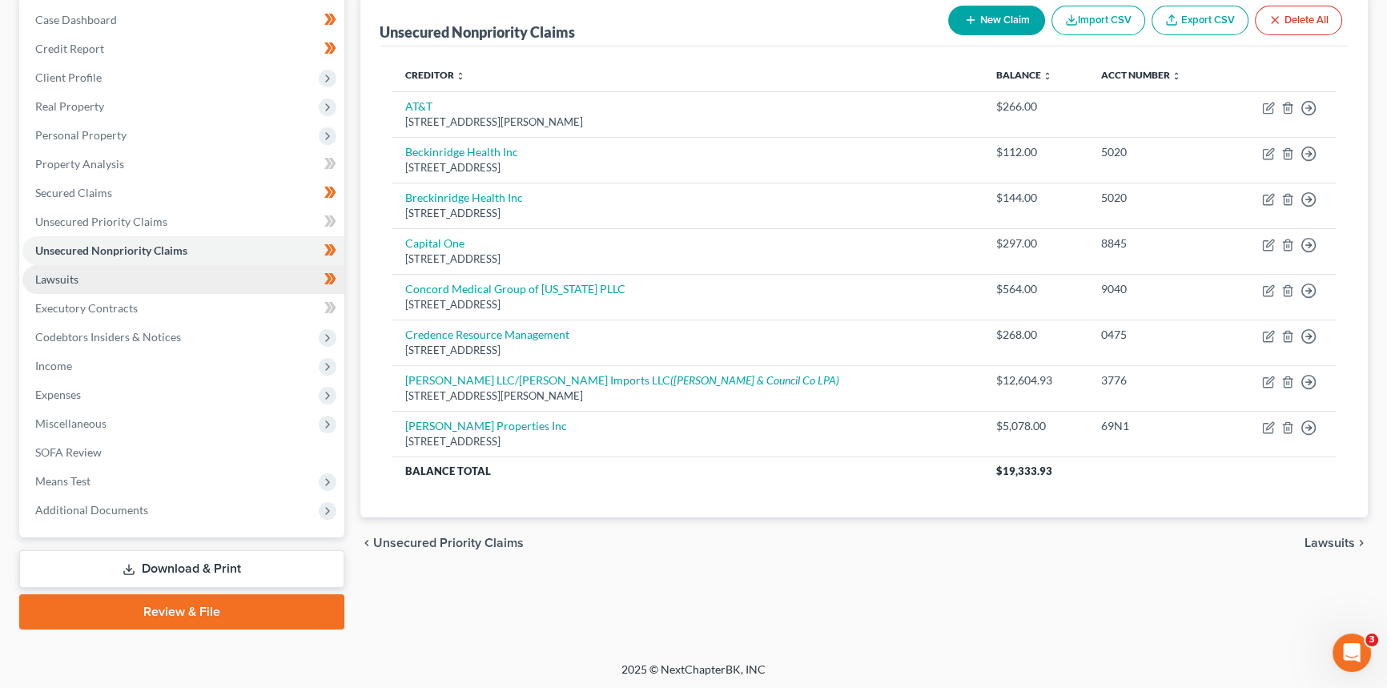
click at [96, 280] on link "Lawsuits" at bounding box center [183, 279] width 322 height 29
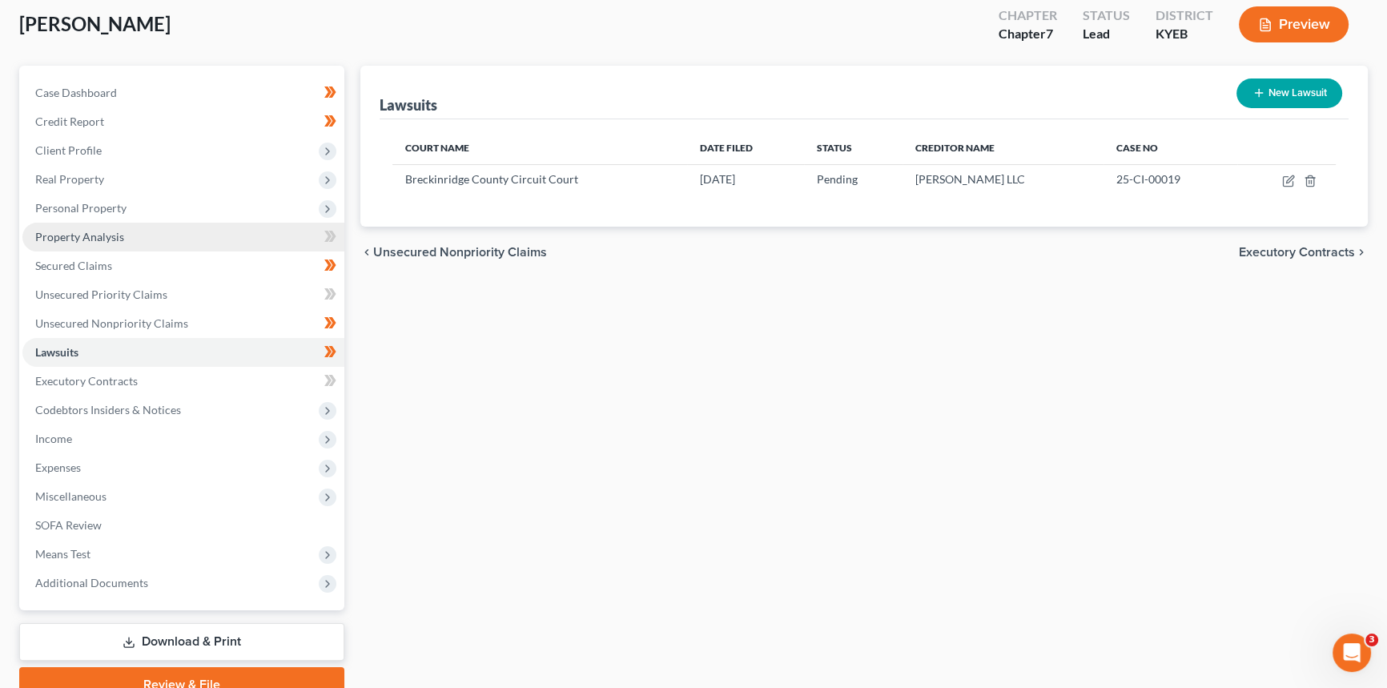
scroll to position [145, 0]
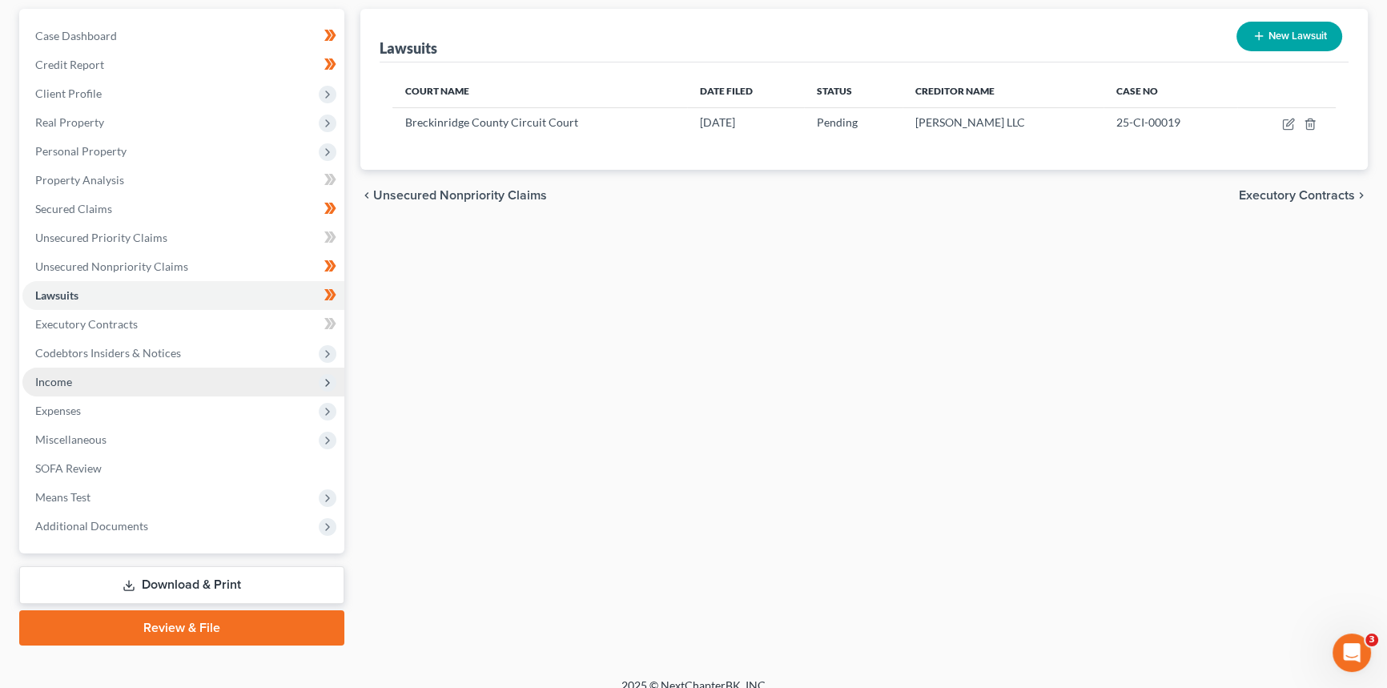
click at [102, 383] on span "Income" at bounding box center [183, 381] width 322 height 29
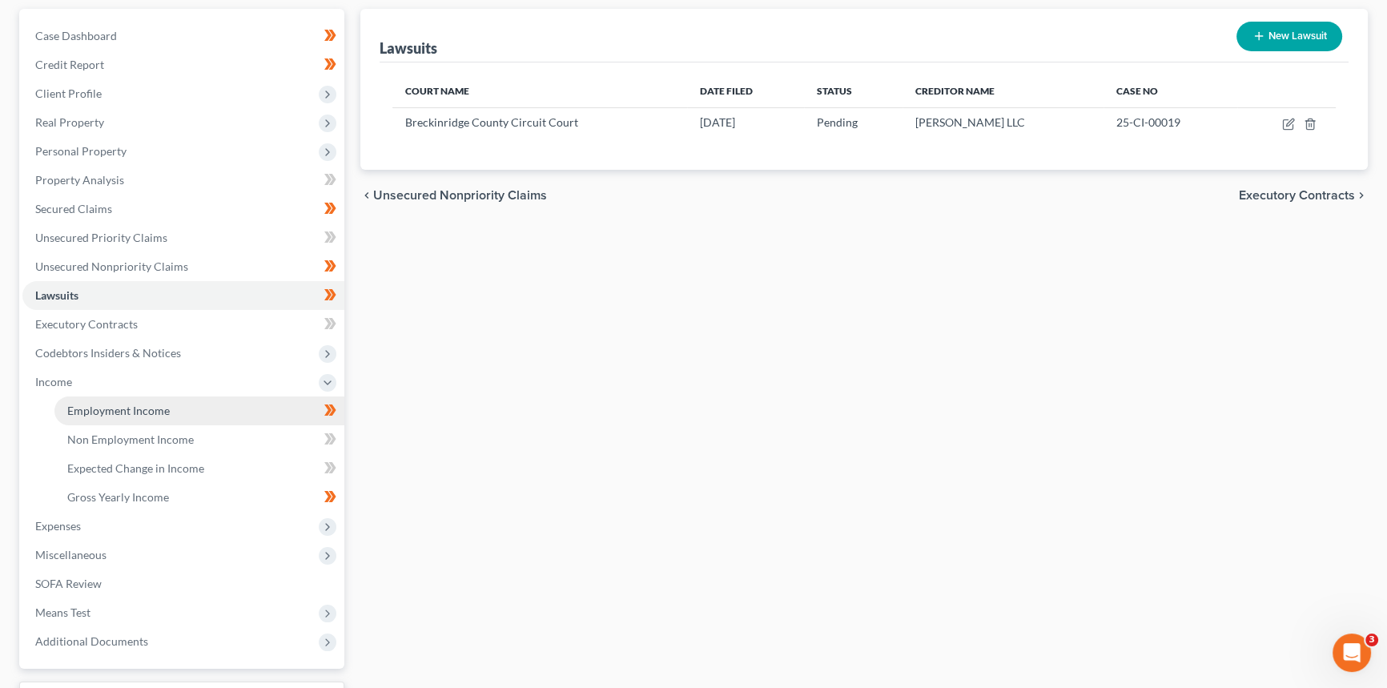
click at [132, 408] on span "Employment Income" at bounding box center [118, 411] width 102 height 14
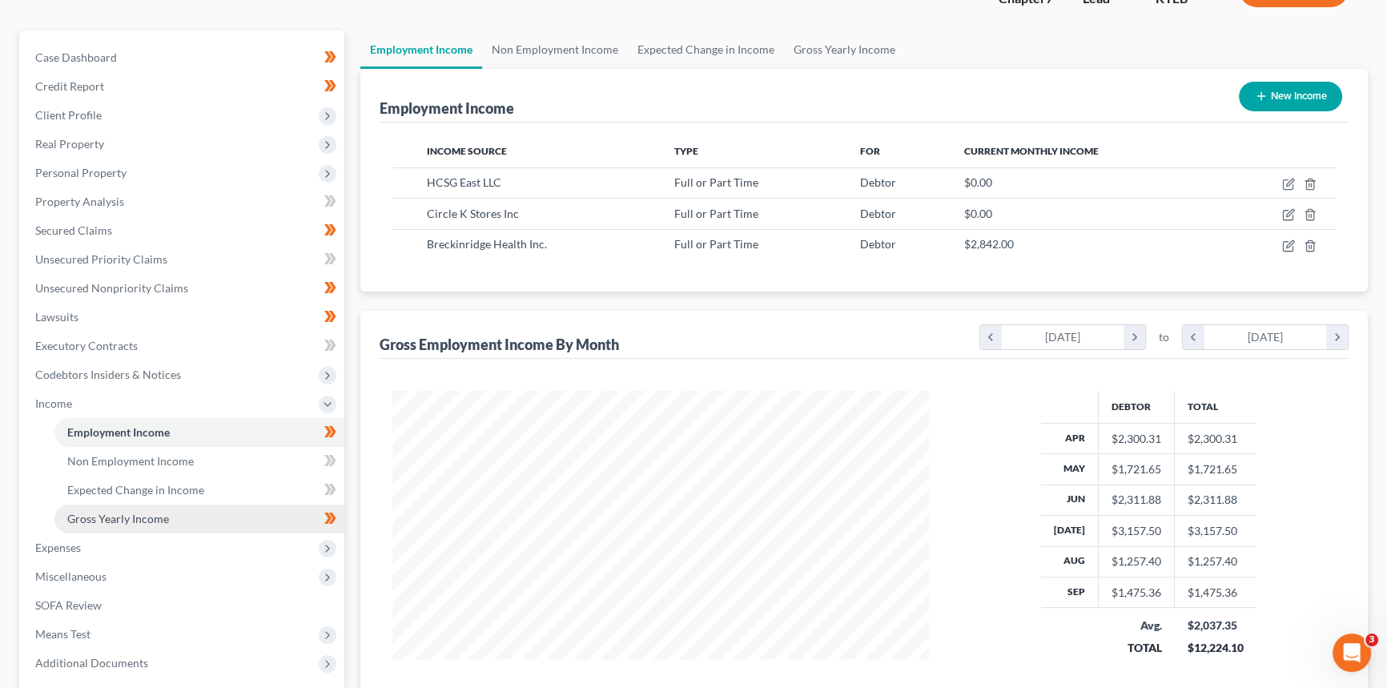
scroll to position [276, 0]
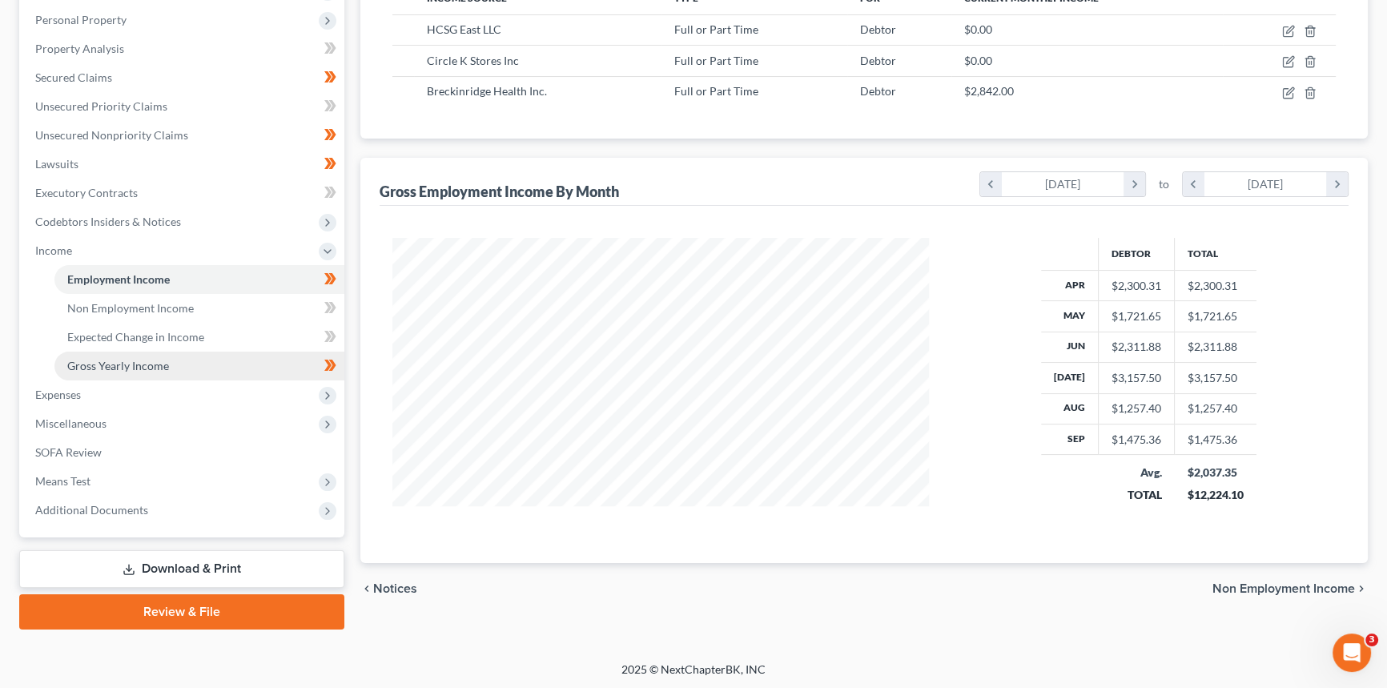
click at [127, 355] on link "Gross Yearly Income" at bounding box center [199, 365] width 290 height 29
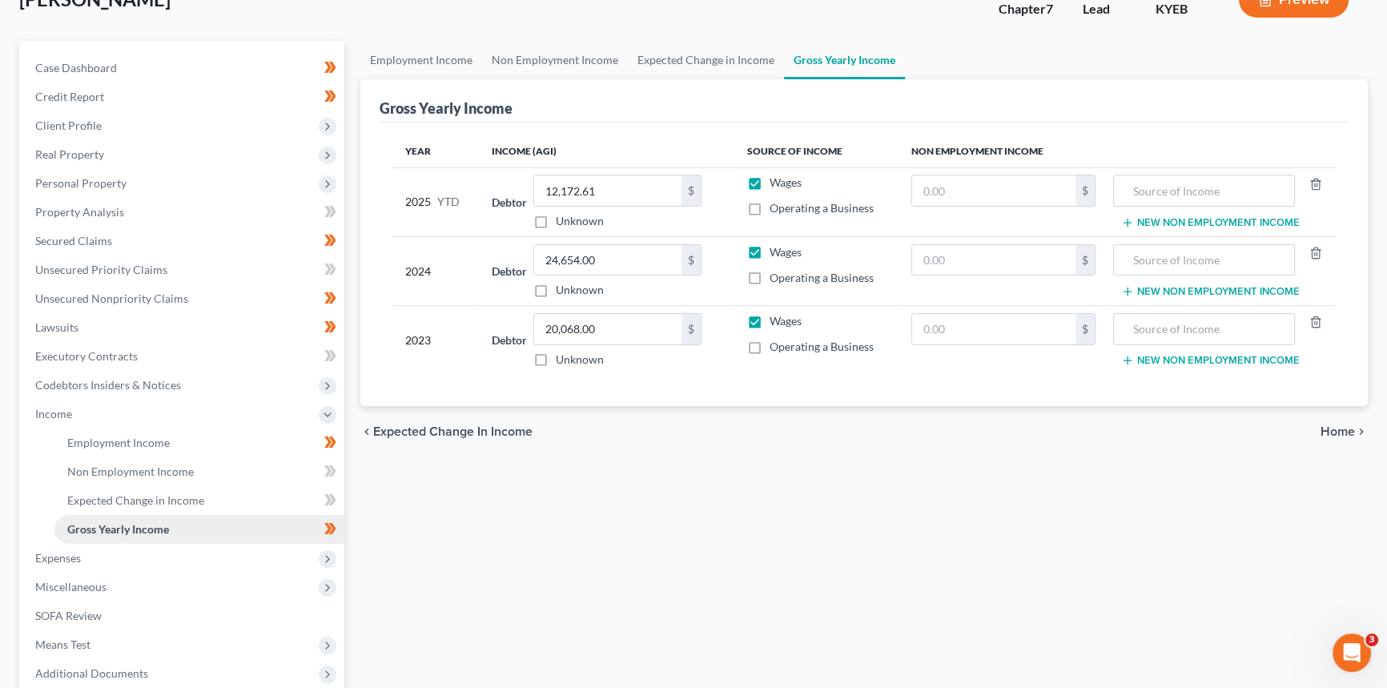
scroll to position [276, 0]
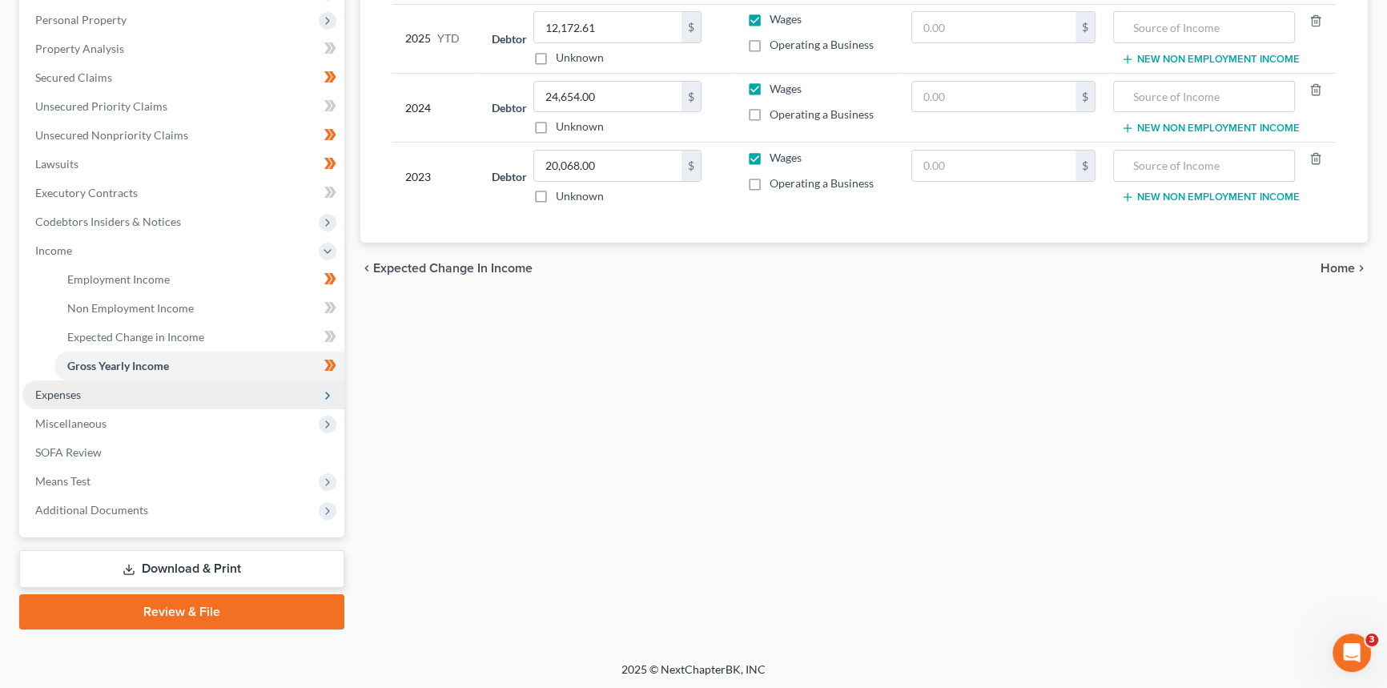
click at [94, 393] on span "Expenses" at bounding box center [183, 394] width 322 height 29
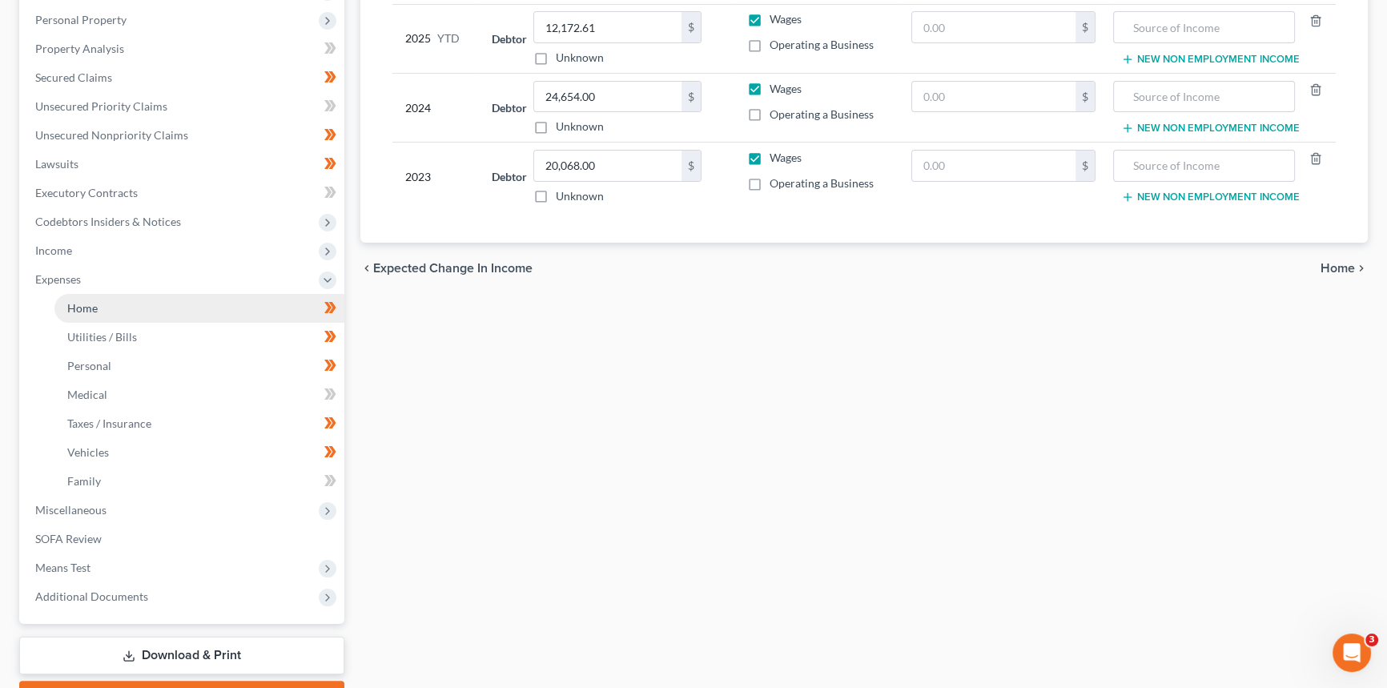
click at [99, 308] on link "Home" at bounding box center [199, 308] width 290 height 29
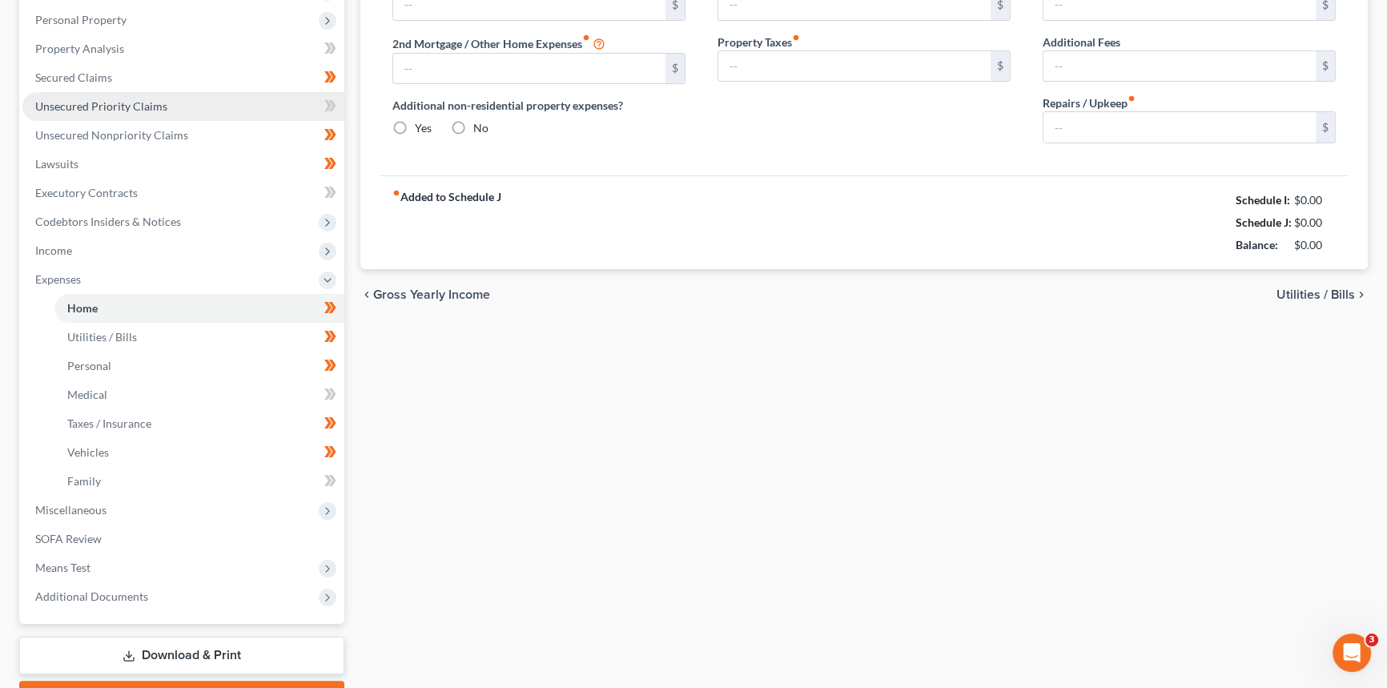
scroll to position [82, 0]
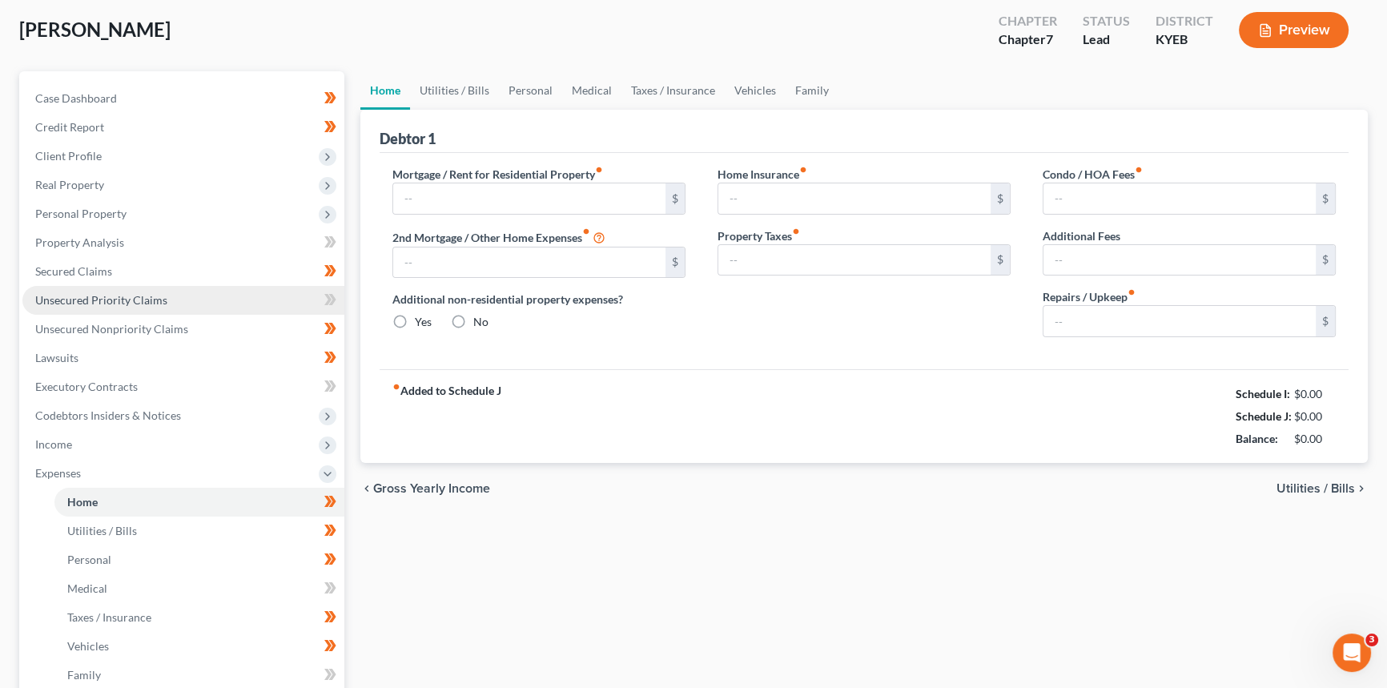
type input "500.00"
type input "0.00"
radio input "true"
type input "0.00"
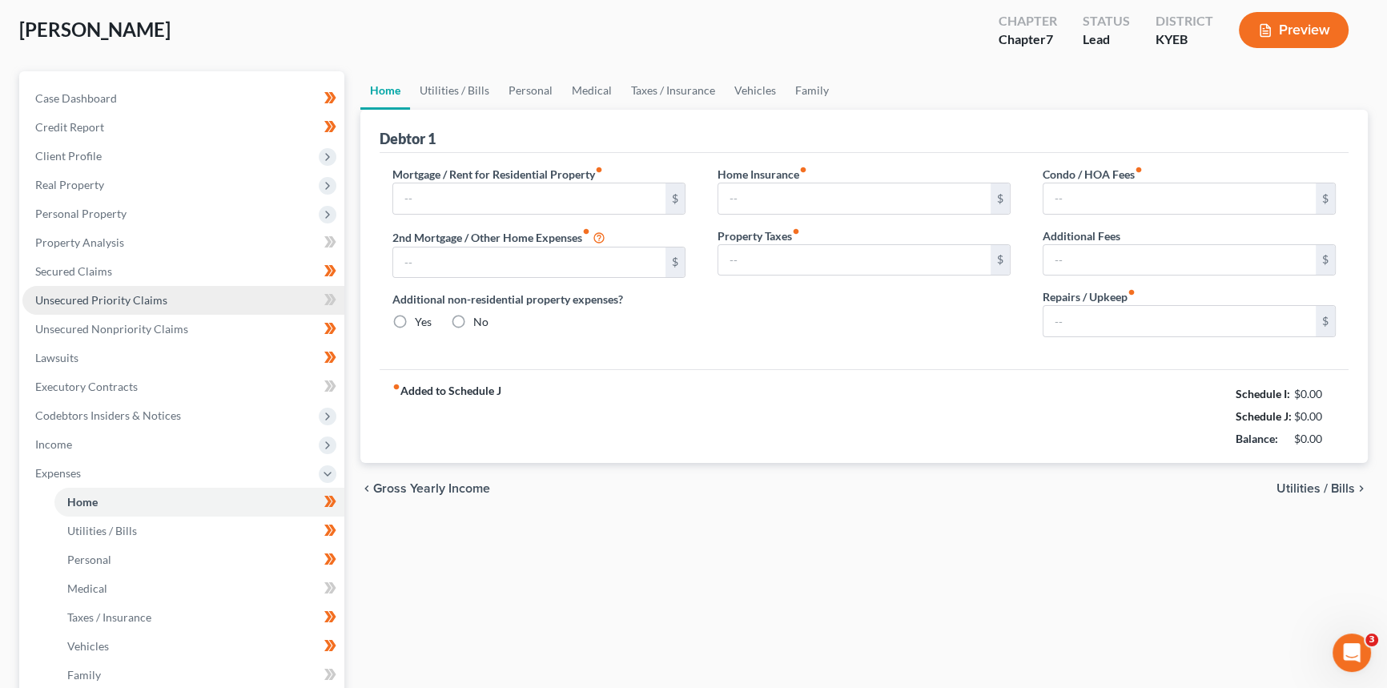
type input "0.00"
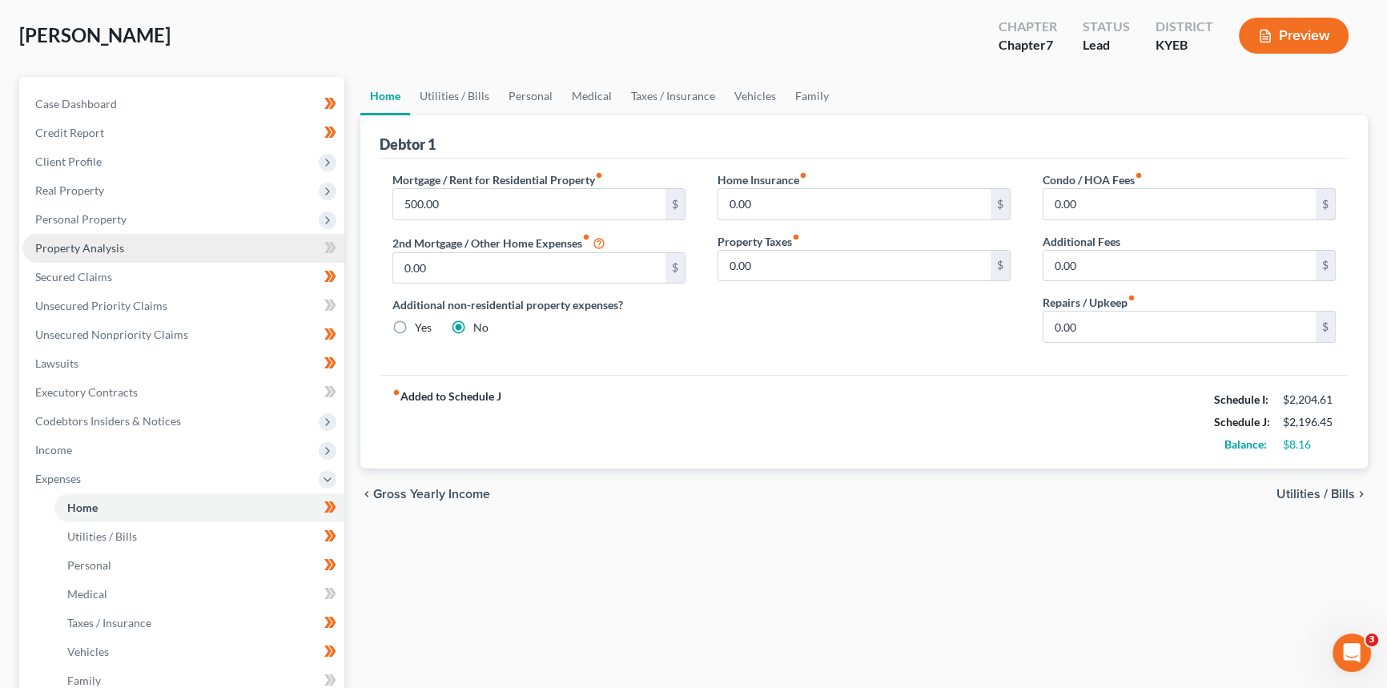
scroll to position [145, 0]
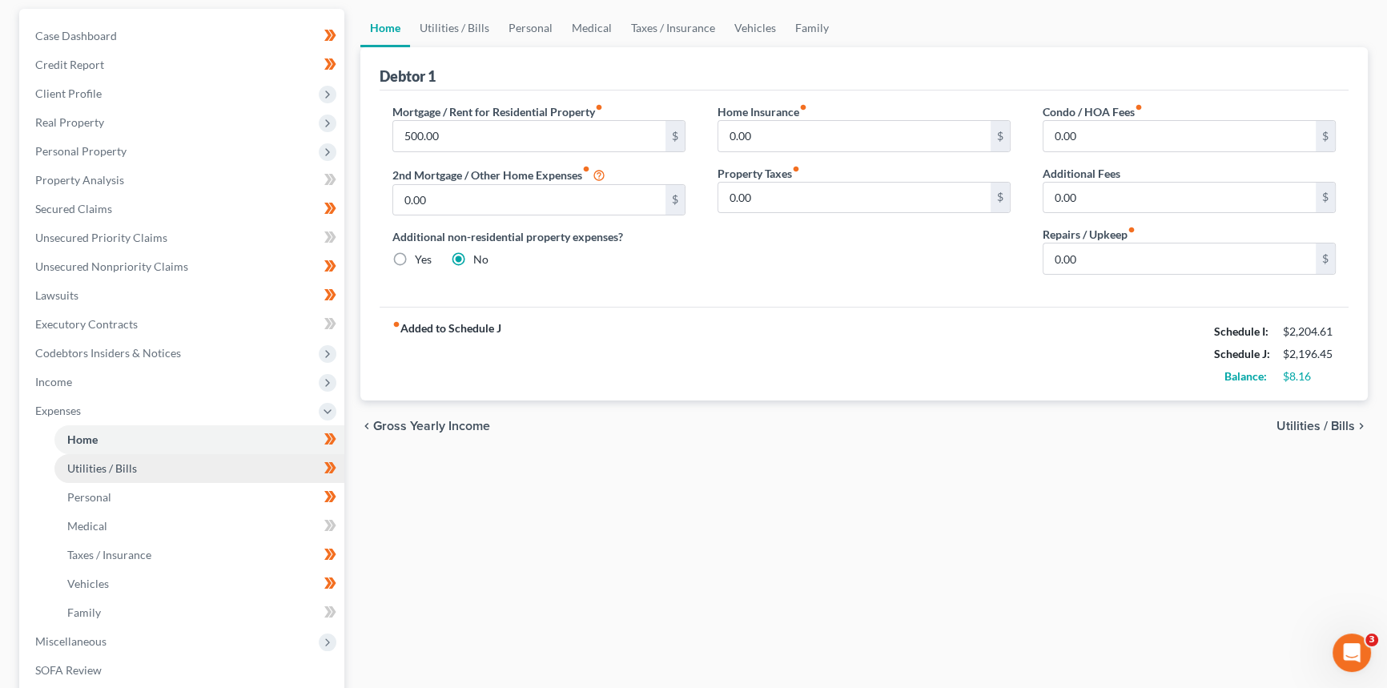
click at [121, 458] on link "Utilities / Bills" at bounding box center [199, 468] width 290 height 29
